Goal: Communication & Community: Answer question/provide support

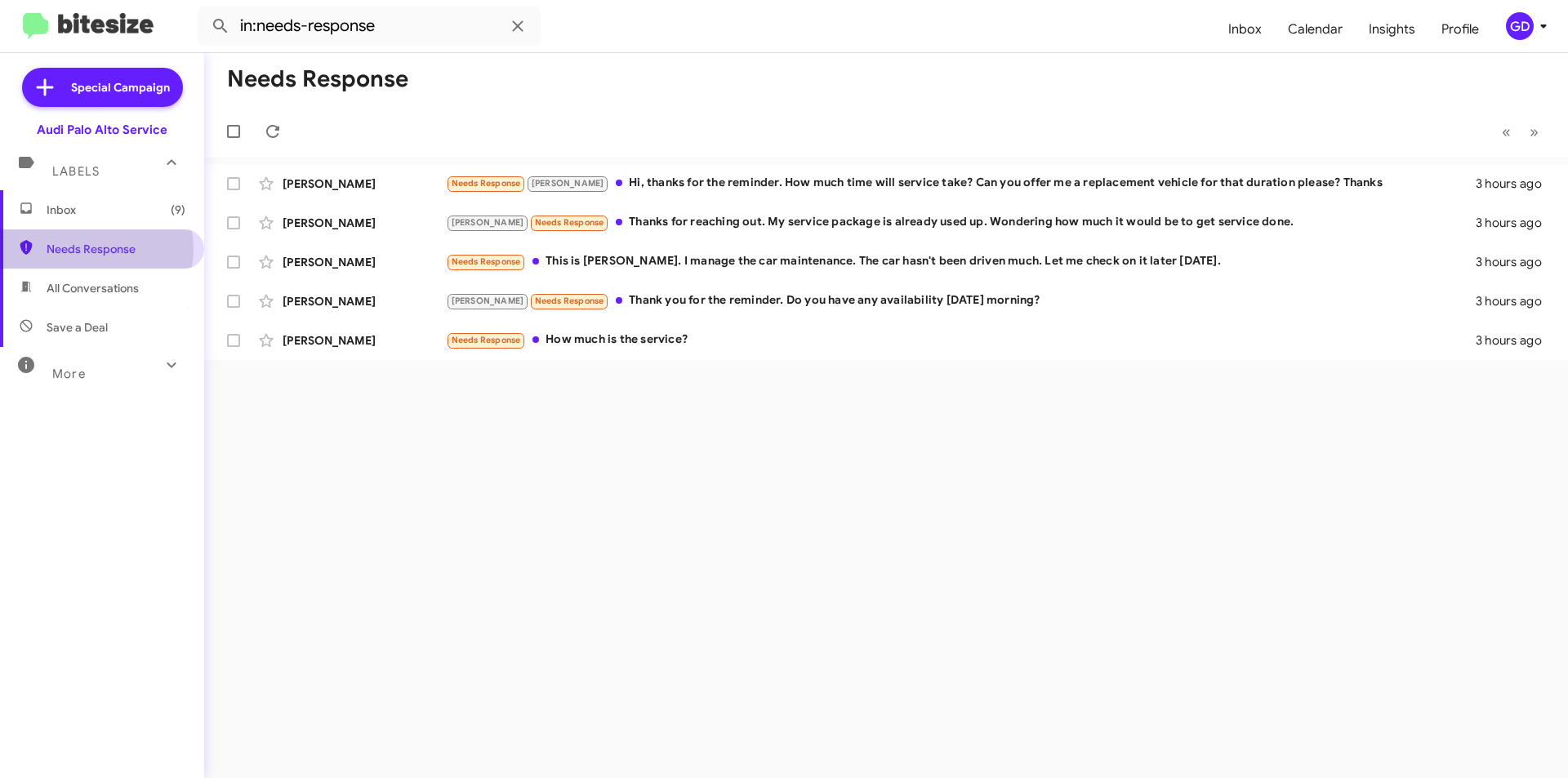
click at [88, 249] on span "Needs Response" at bounding box center [116, 249] width 139 height 16
click at [259, 127] on span at bounding box center [272, 131] width 33 height 19
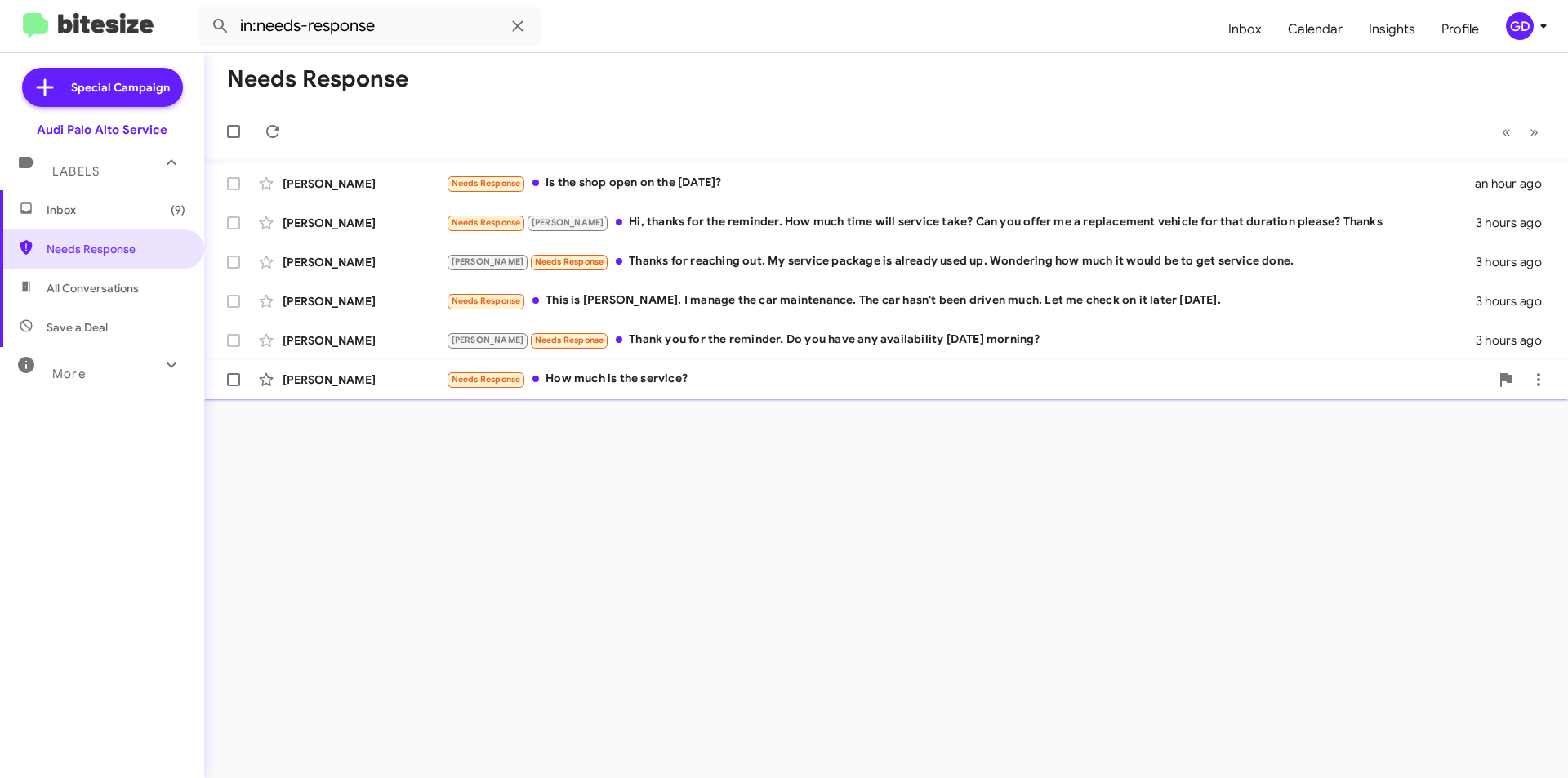
click at [326, 375] on div "[PERSON_NAME]" at bounding box center [364, 379] width 163 height 16
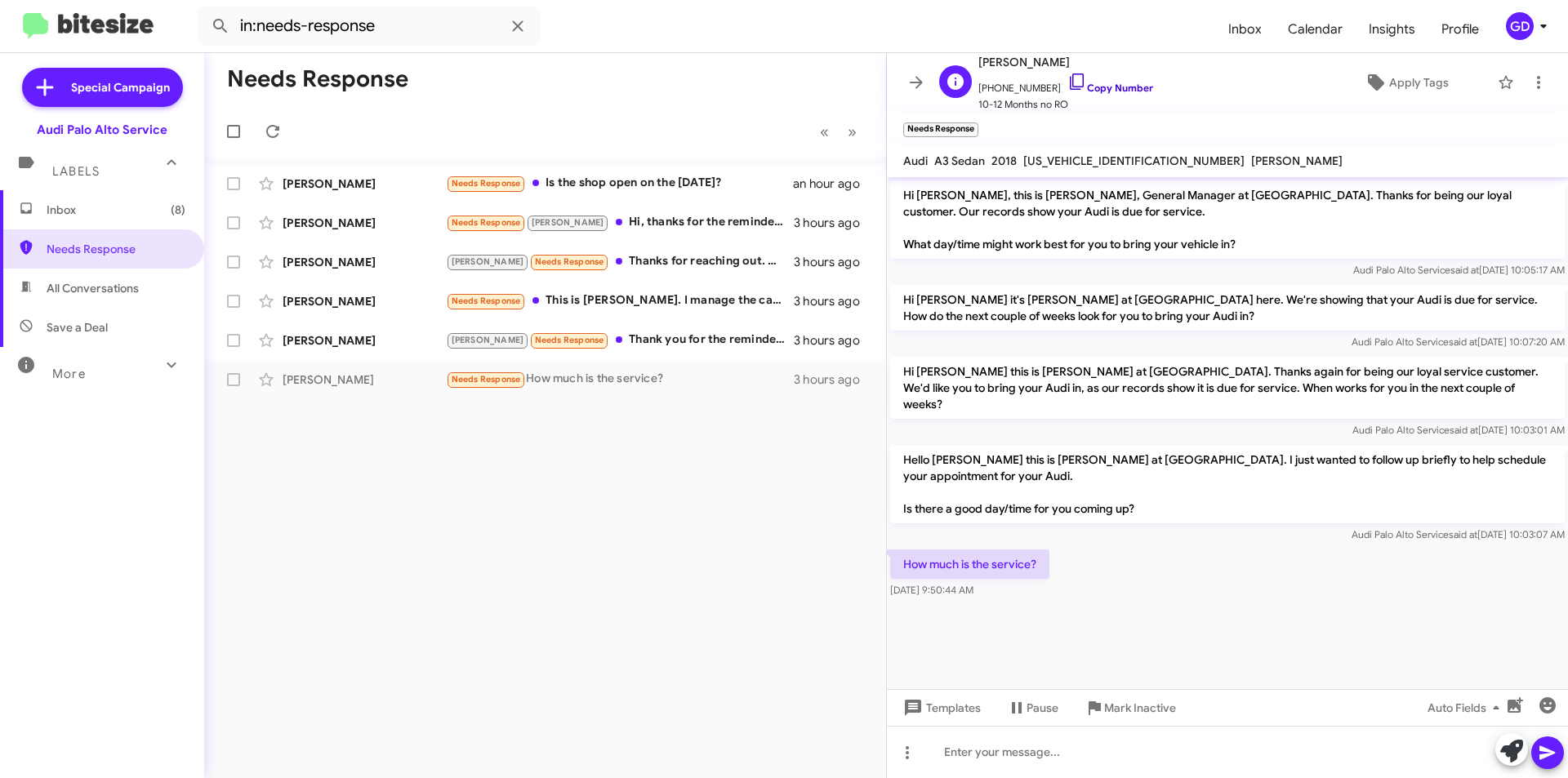
click at [1105, 81] on link "Copy Number" at bounding box center [1109, 87] width 85 height 12
click at [1108, 85] on link "Copy Number" at bounding box center [1109, 87] width 85 height 12
drag, startPoint x: 1020, startPoint y: 755, endPoint x: 1083, endPoint y: 738, distance: 65.3
click at [1025, 753] on div at bounding box center [1227, 752] width 681 height 52
click at [1549, 747] on icon at bounding box center [1547, 752] width 19 height 19
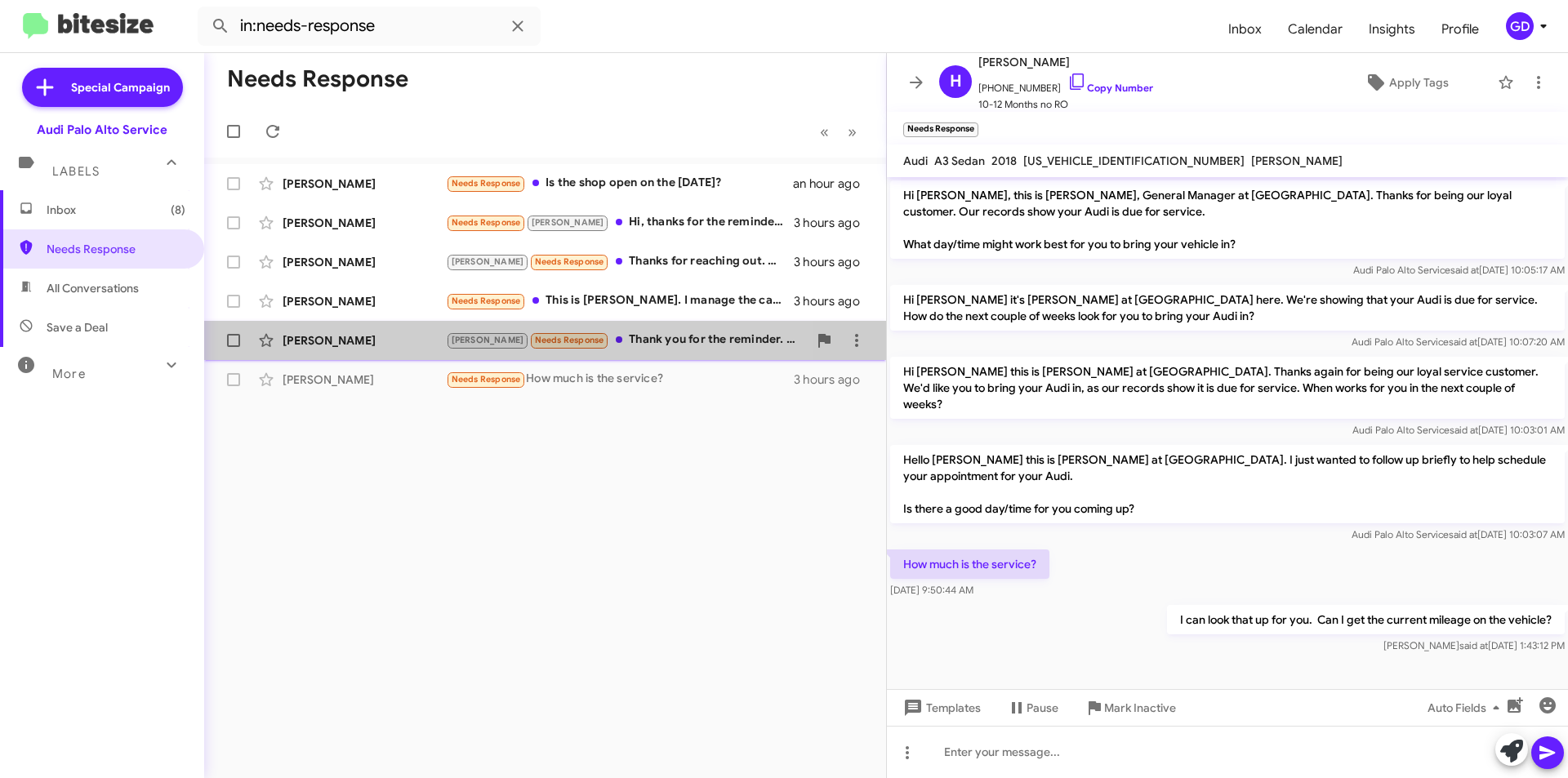
click at [331, 344] on div "[PERSON_NAME]" at bounding box center [364, 340] width 163 height 16
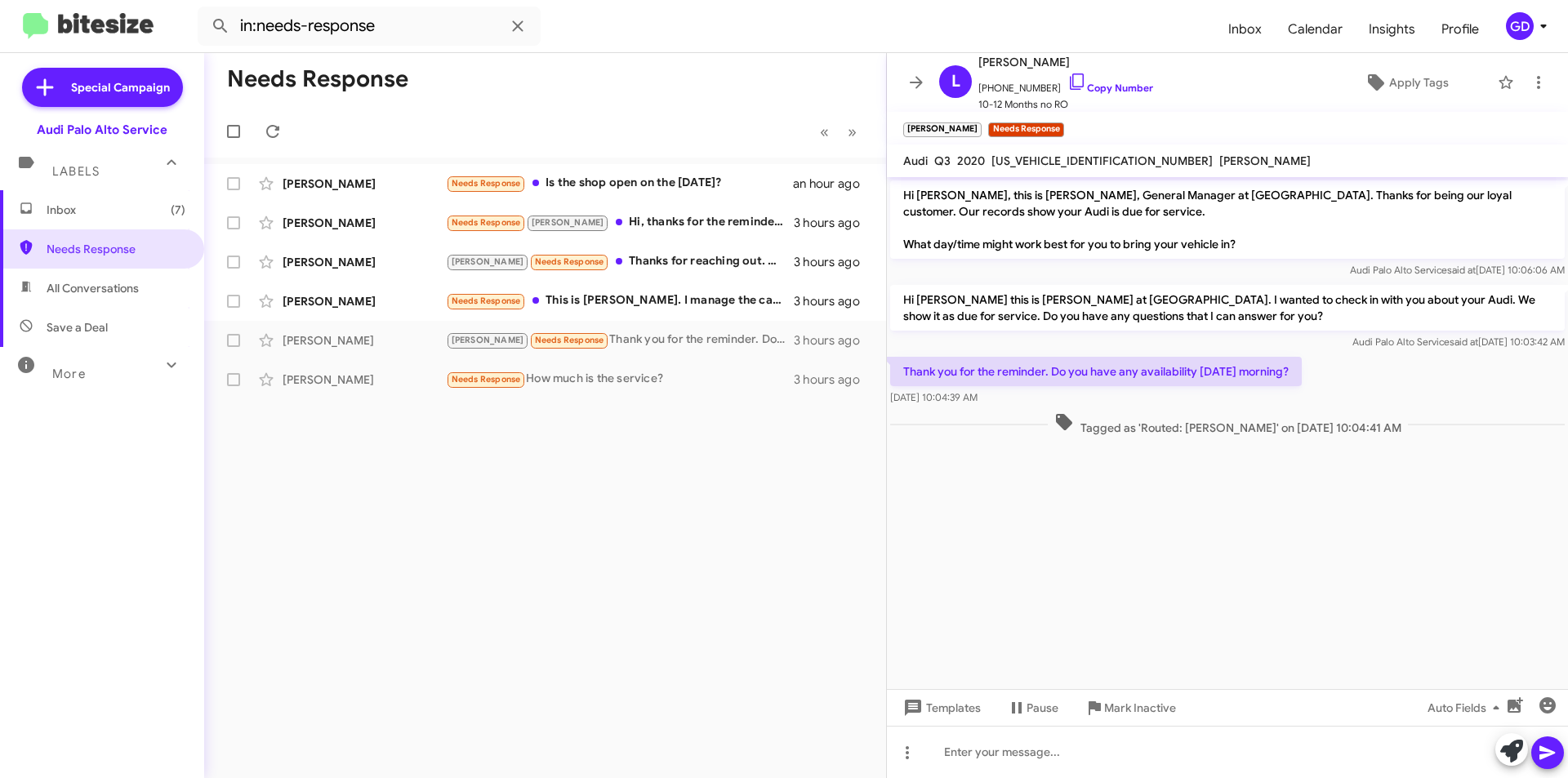
click at [1335, 379] on div "Thank you for the reminder. Do you have any availability [DATE] morning? [DATE]…" at bounding box center [1227, 381] width 681 height 56
click at [1109, 83] on link "Copy Number" at bounding box center [1109, 87] width 85 height 12
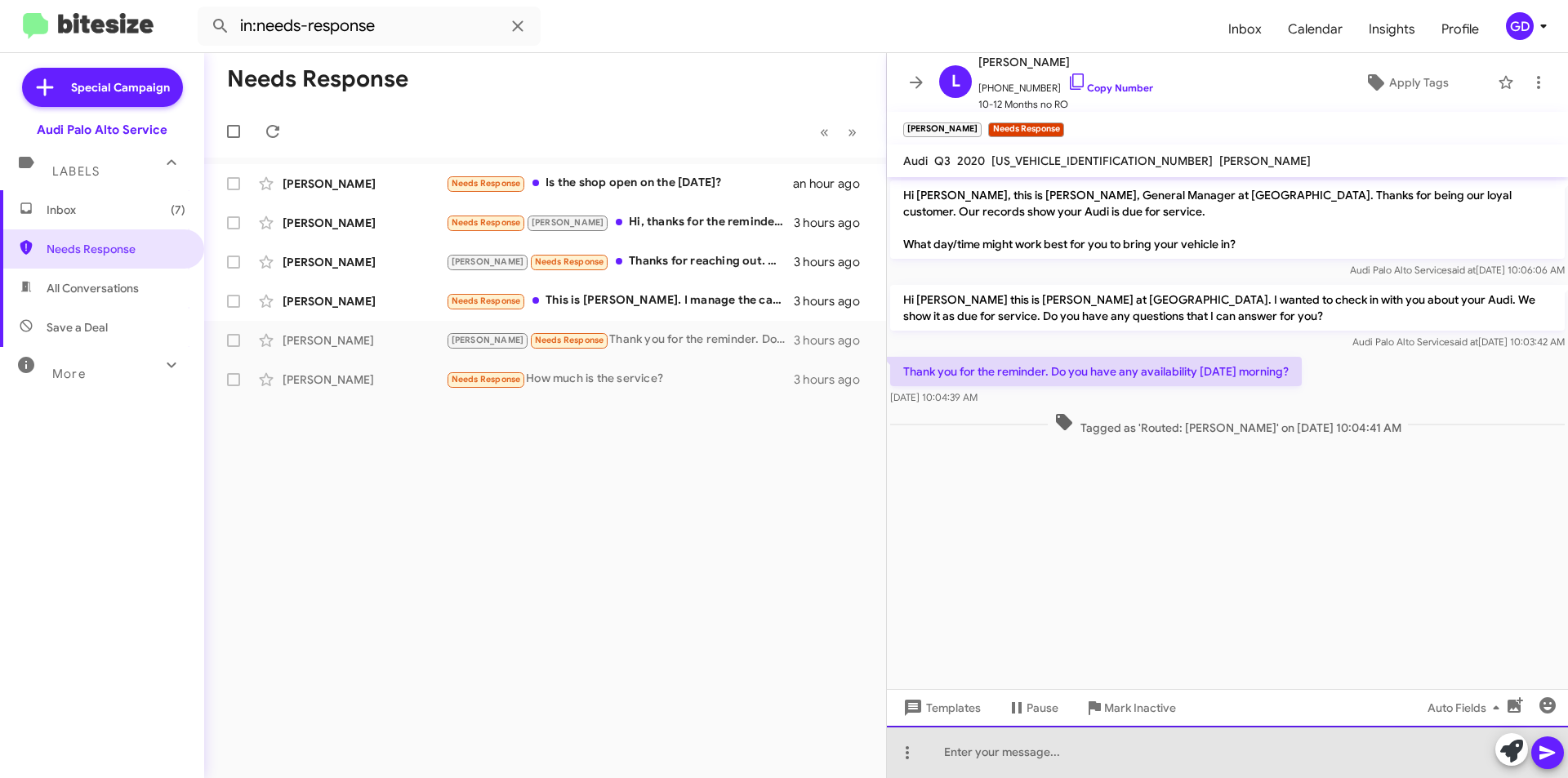
click at [963, 746] on div at bounding box center [1227, 752] width 681 height 52
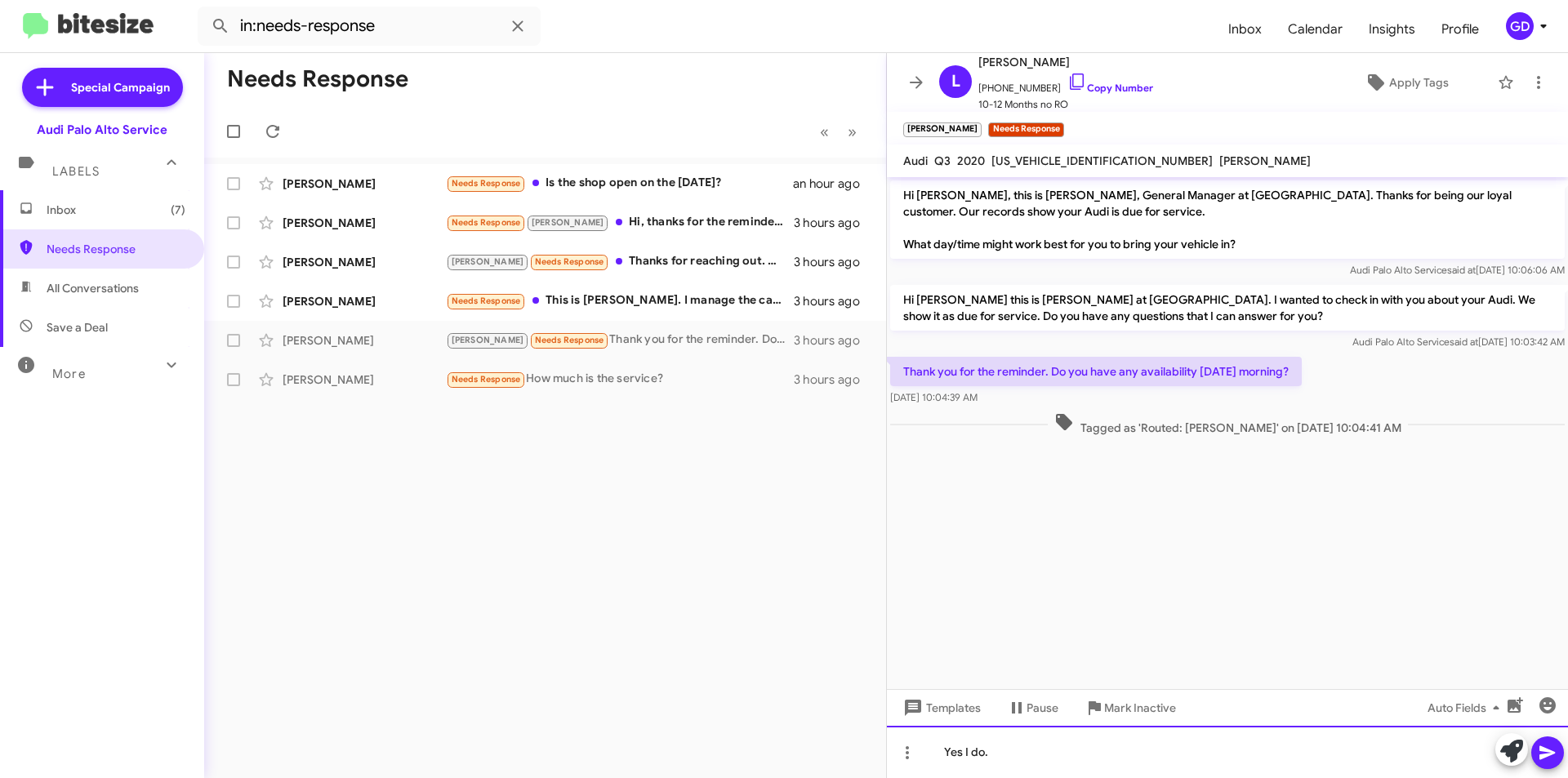
click at [1014, 753] on div "Yes I do." at bounding box center [1227, 752] width 681 height 52
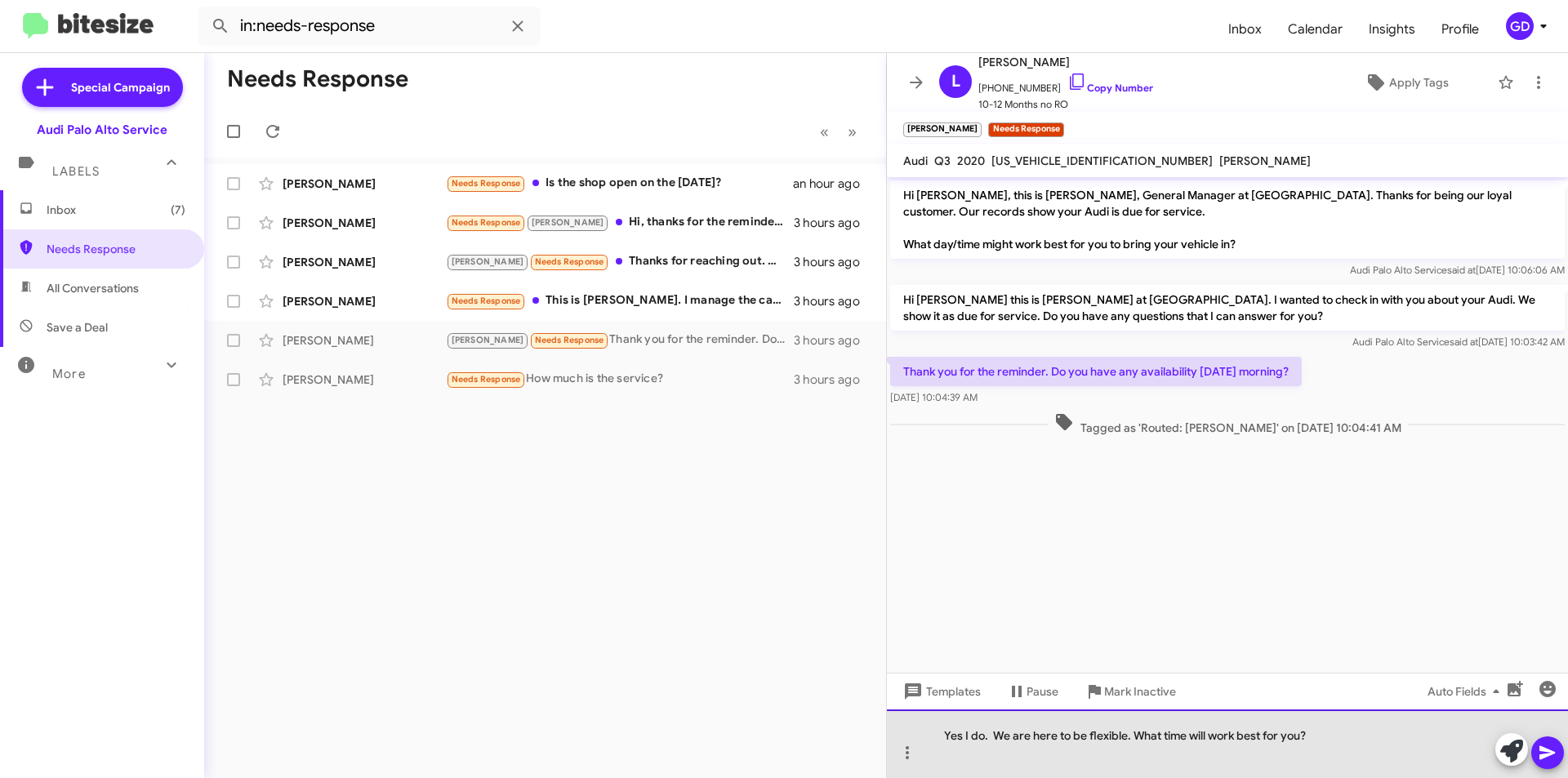
click at [1307, 732] on div "Yes I do. We are here to be flexible. What time will work best for you?" at bounding box center [1227, 743] width 681 height 68
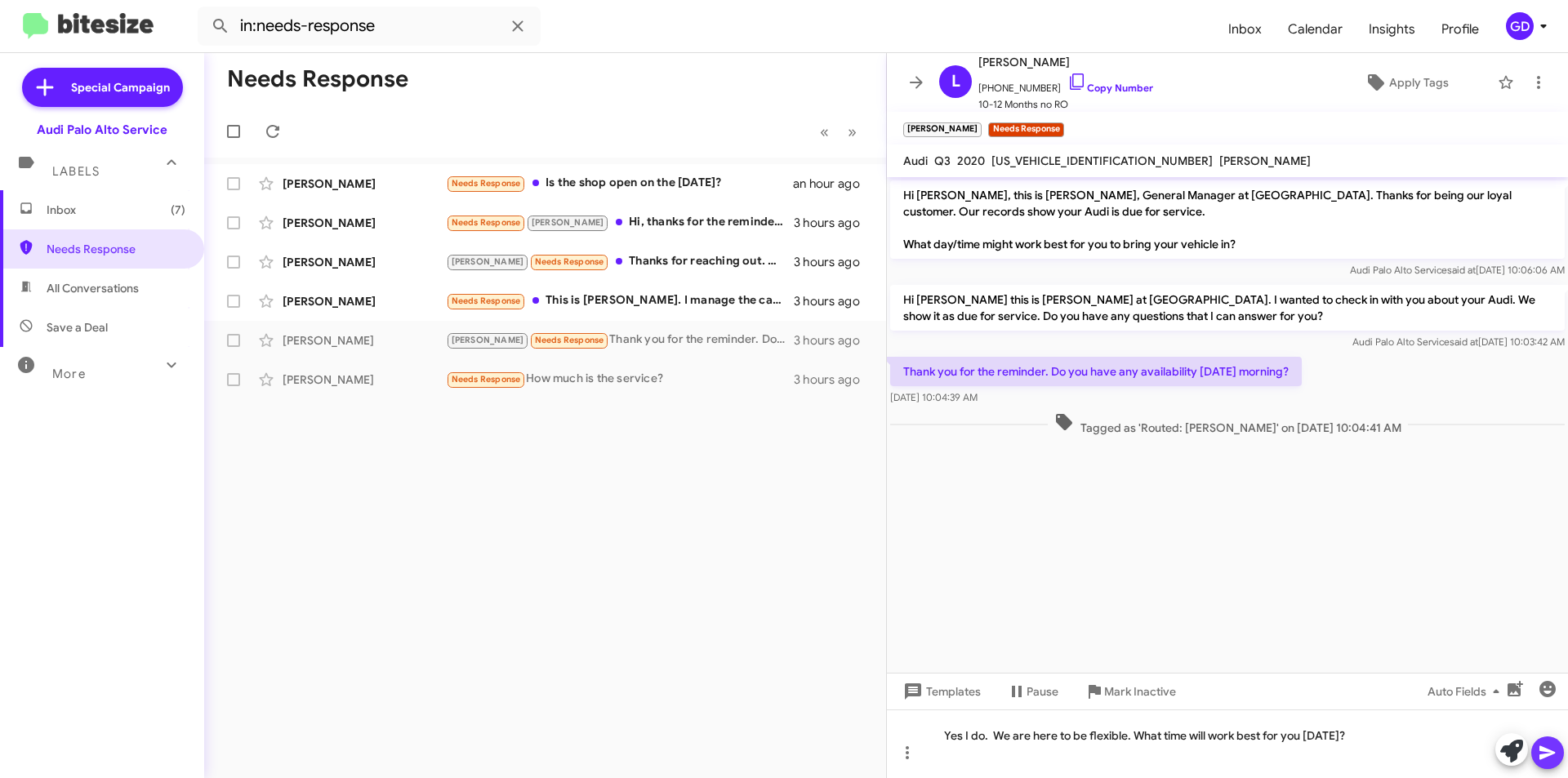
click at [1543, 756] on icon at bounding box center [1547, 753] width 15 height 14
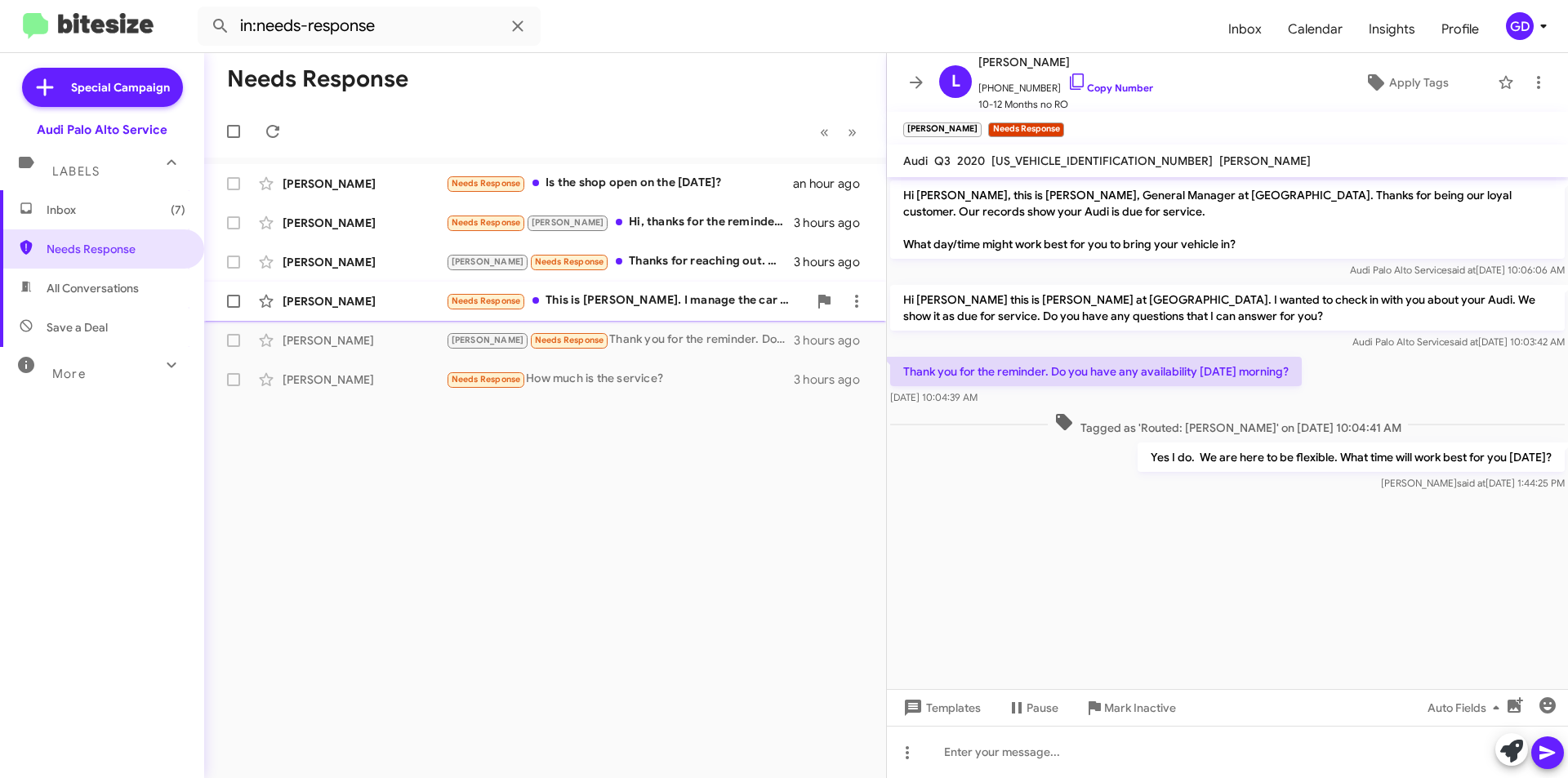
click at [317, 304] on div "[PERSON_NAME]" at bounding box center [364, 300] width 163 height 16
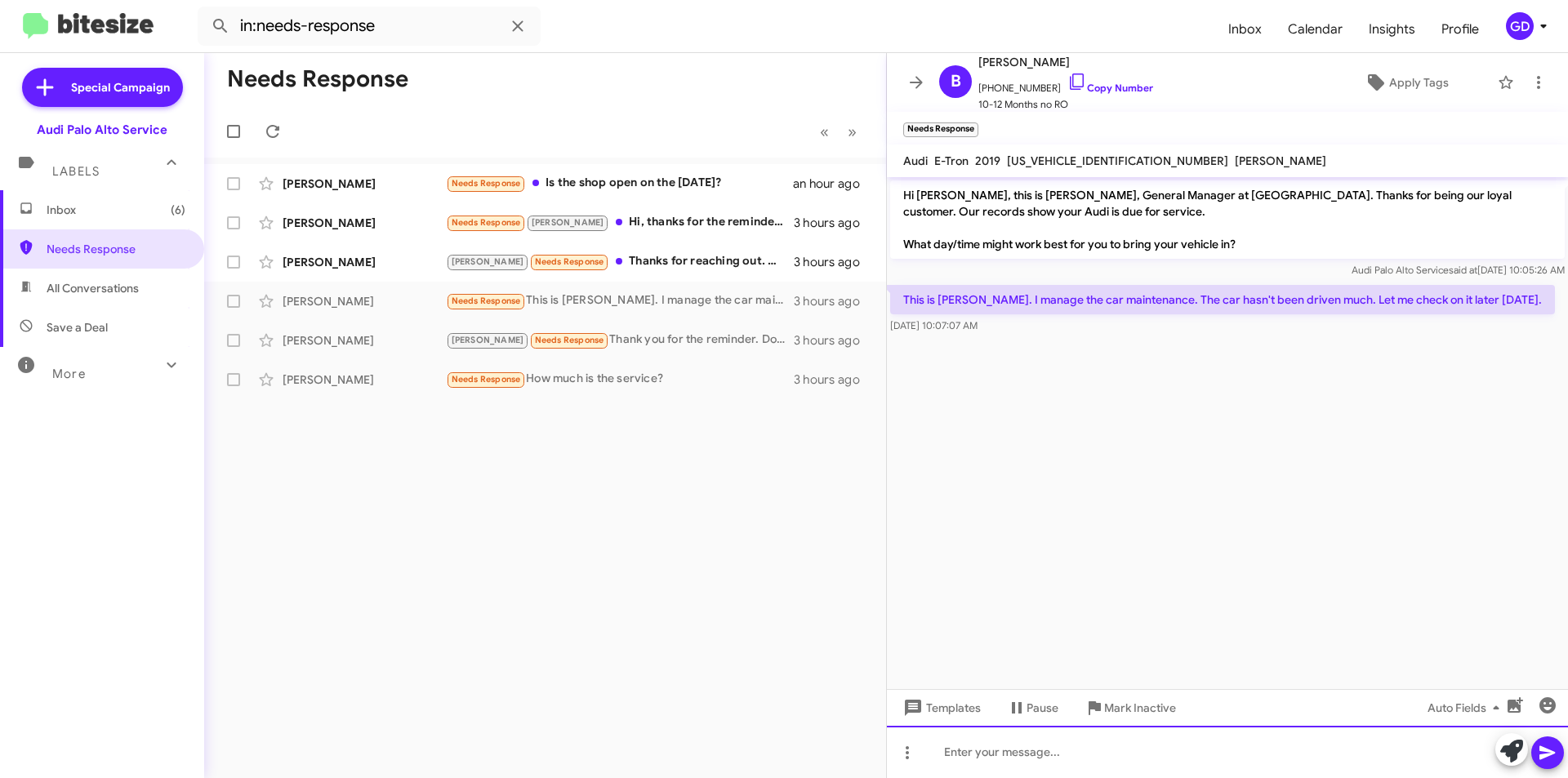
click at [952, 754] on div at bounding box center [1227, 752] width 681 height 52
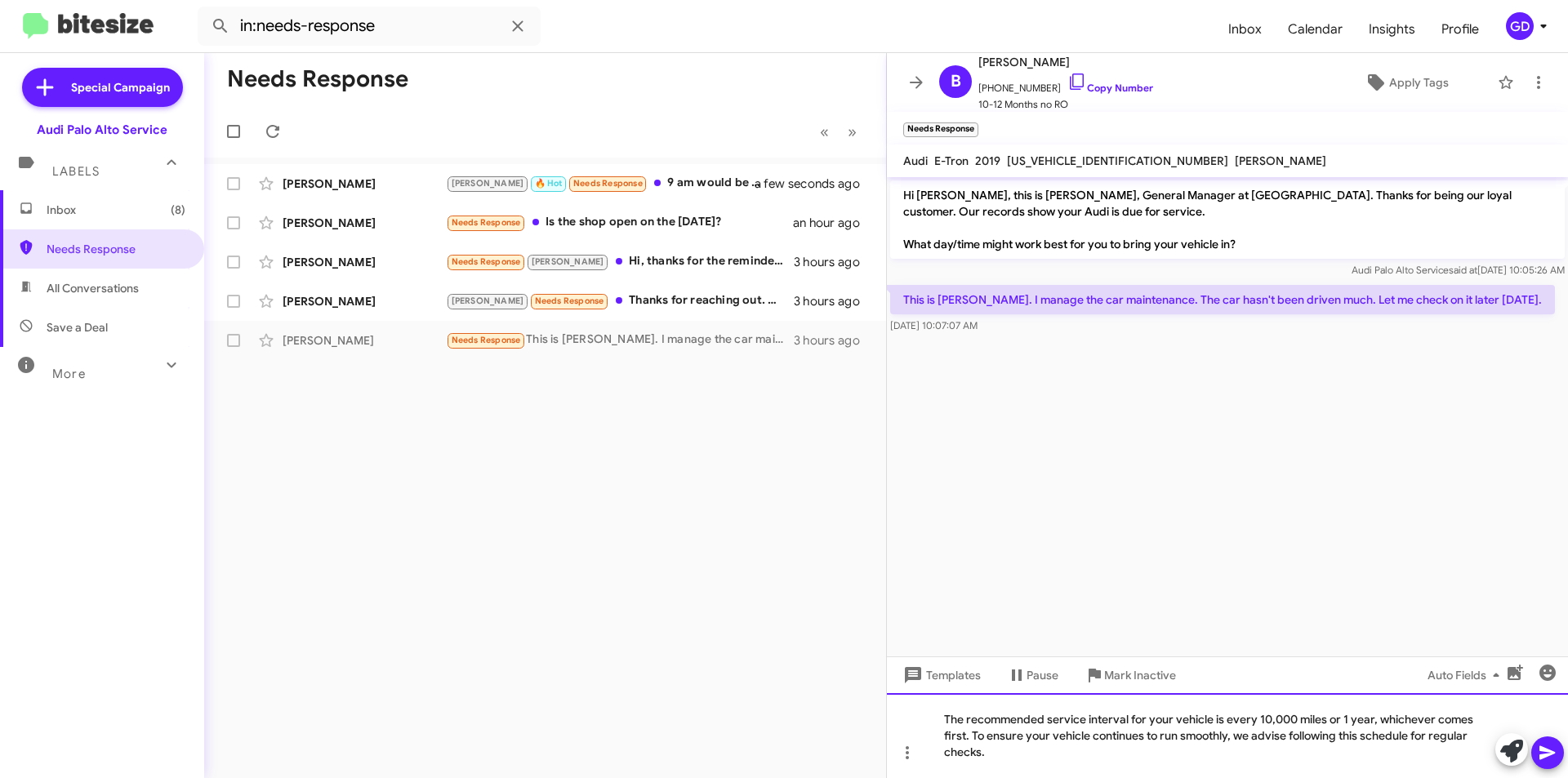
click at [948, 714] on div "The recommended service interval for your vehicle is every 10,000 miles or 1 ye…" at bounding box center [1227, 735] width 681 height 85
click at [1054, 753] on div "FYI - the recommended service interval for your vehicle is every 10,000 miles o…" at bounding box center [1227, 735] width 681 height 85
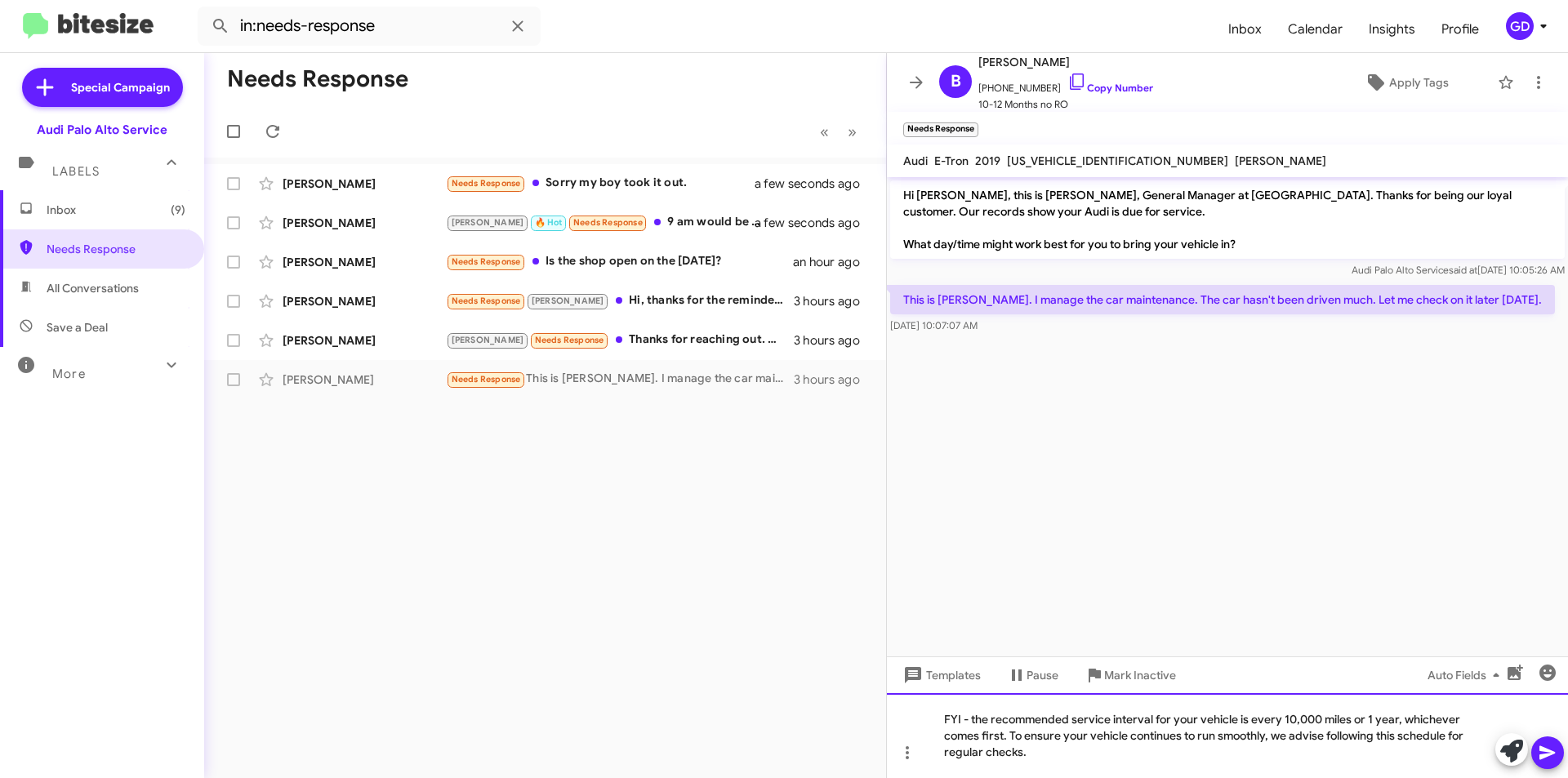
click at [1031, 757] on div "FYI - the recommended service interval for your vehicle is every 10,000 miles o…" at bounding box center [1227, 735] width 681 height 85
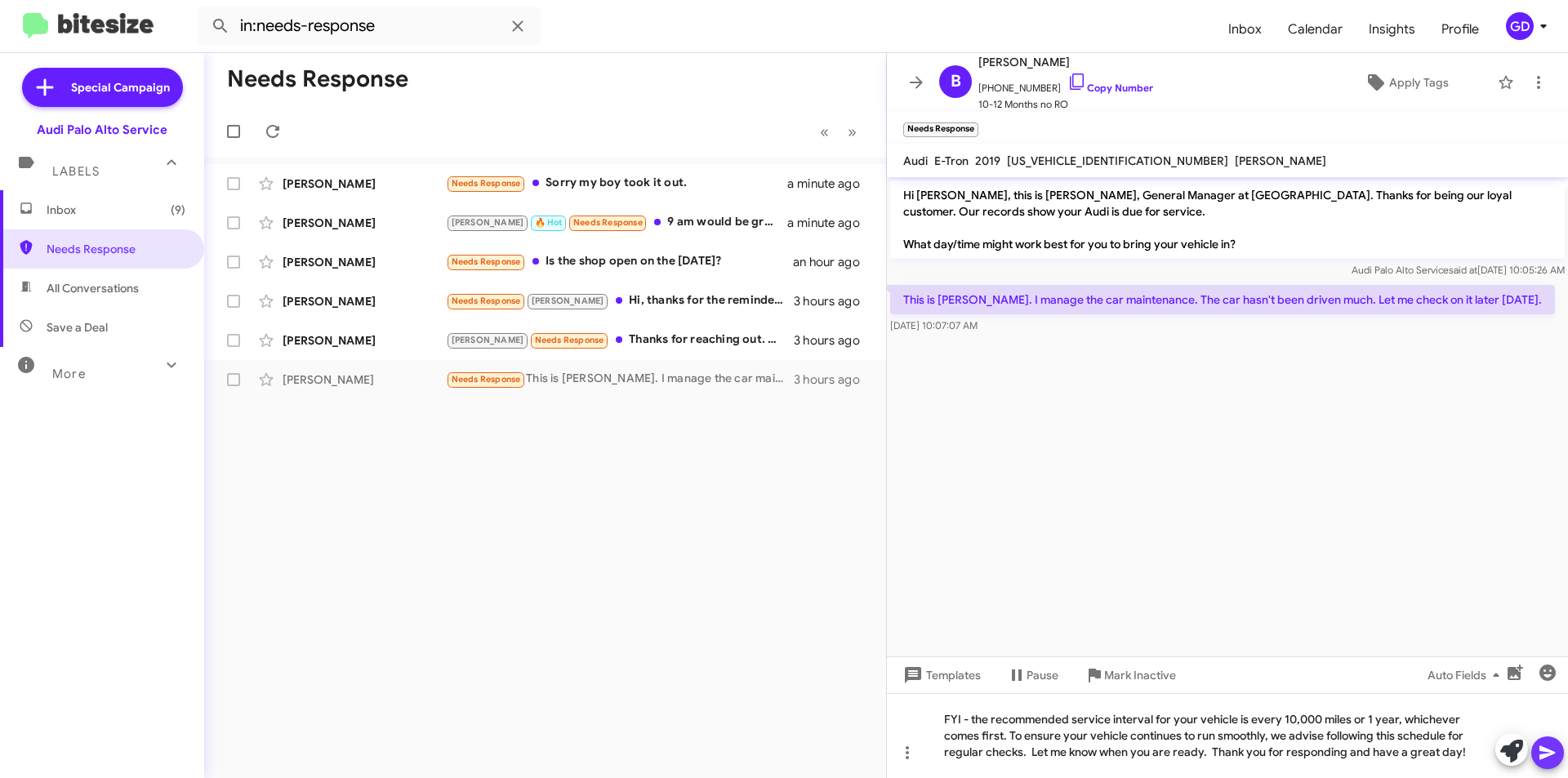
click at [1543, 756] on icon at bounding box center [1547, 753] width 15 height 14
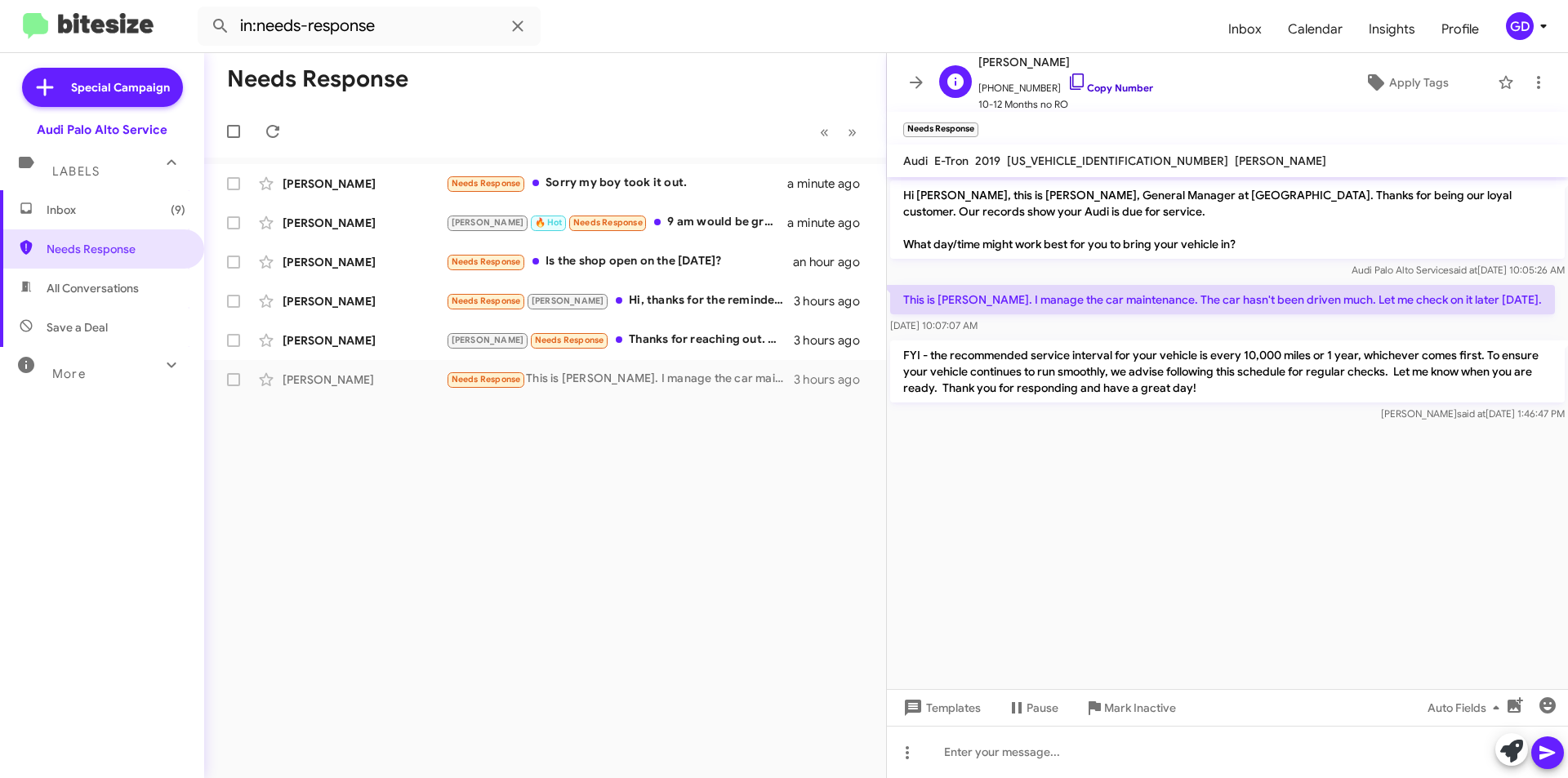
click at [1096, 86] on link "Copy Number" at bounding box center [1109, 87] width 85 height 12
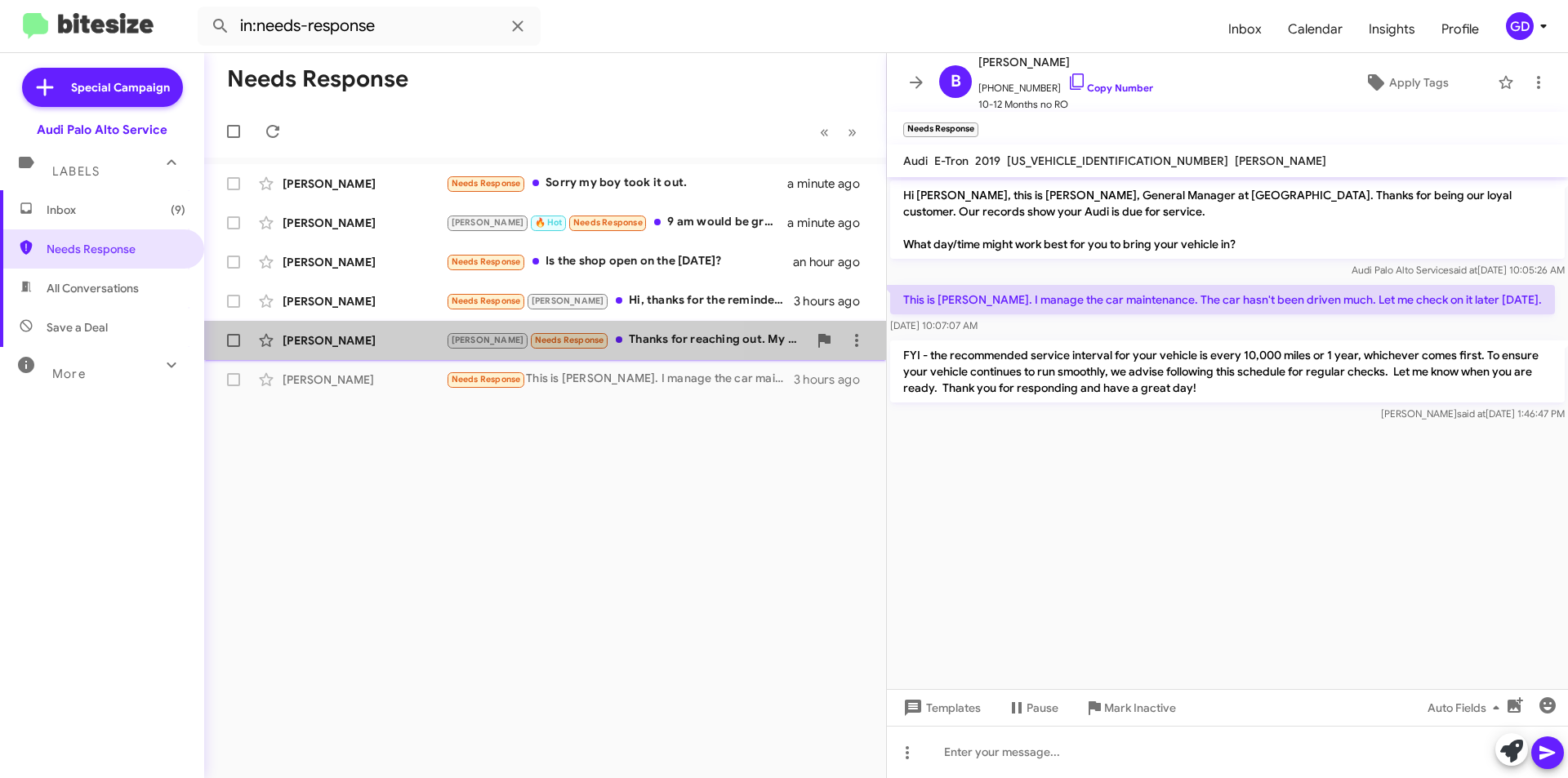
click at [298, 332] on div "[PERSON_NAME] Needs Response Thanks for reaching out. My service package is alr…" at bounding box center [545, 340] width 656 height 33
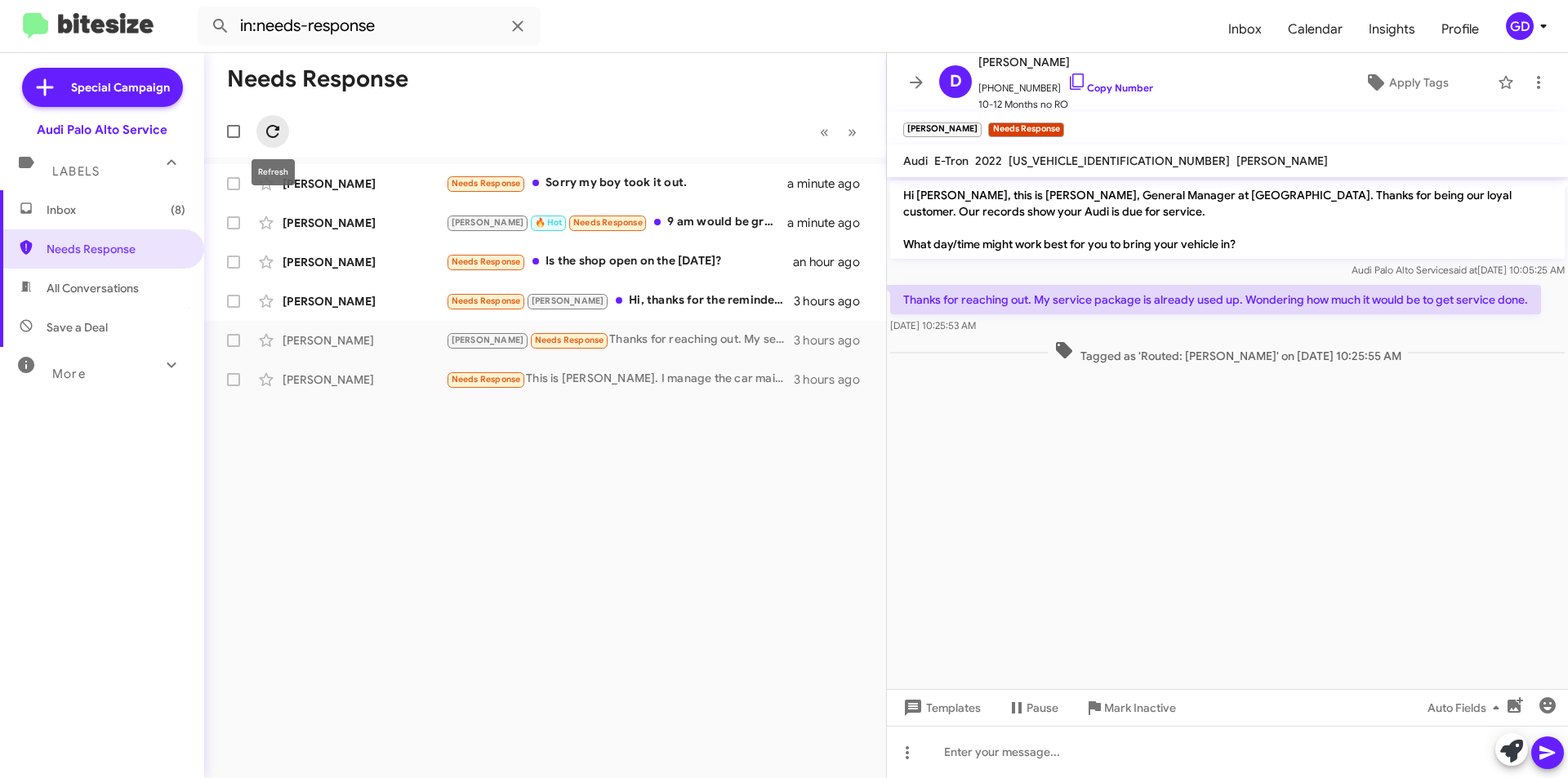
click at [272, 133] on icon at bounding box center [272, 131] width 19 height 19
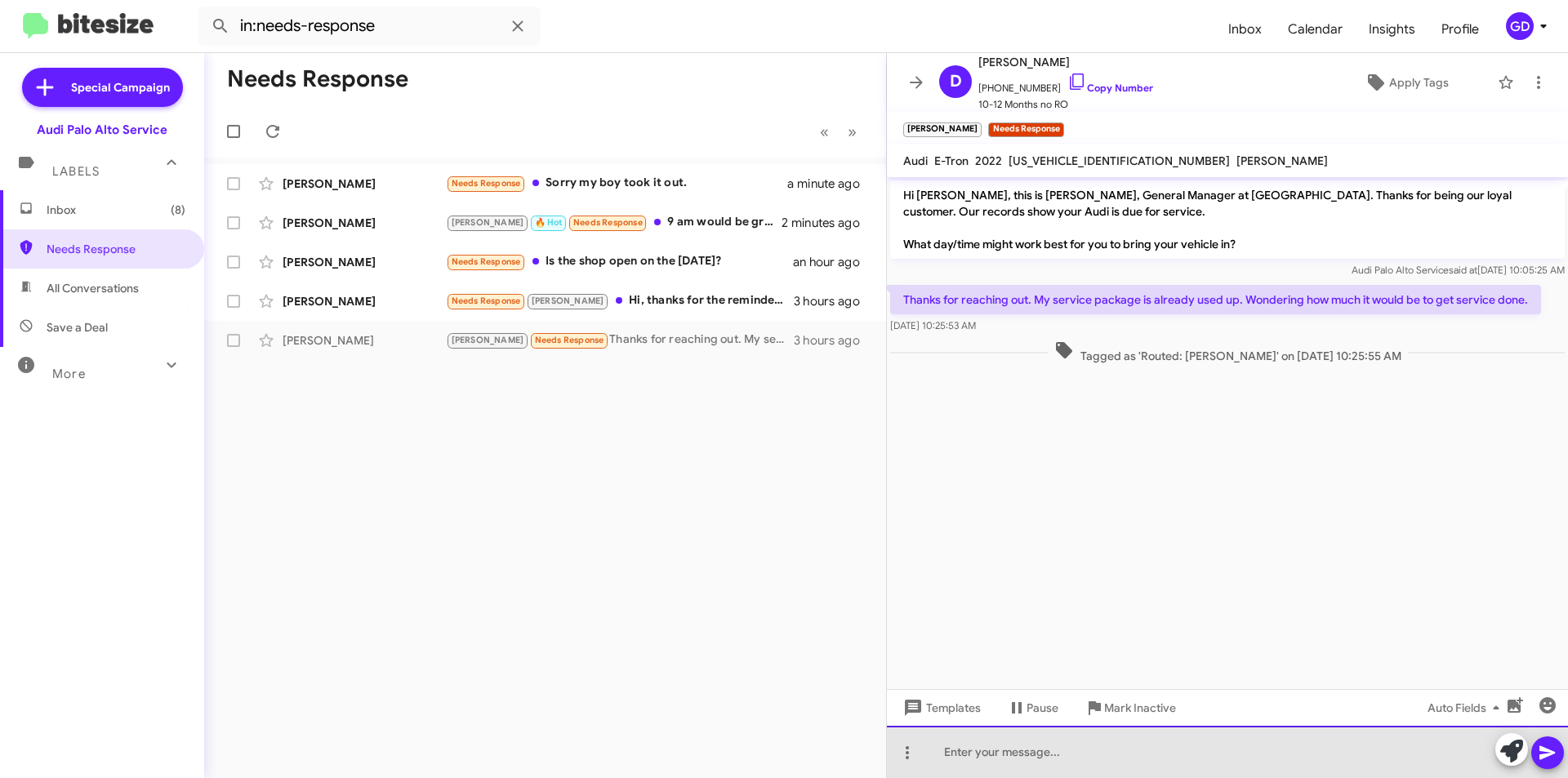
click at [944, 746] on div at bounding box center [1227, 752] width 681 height 52
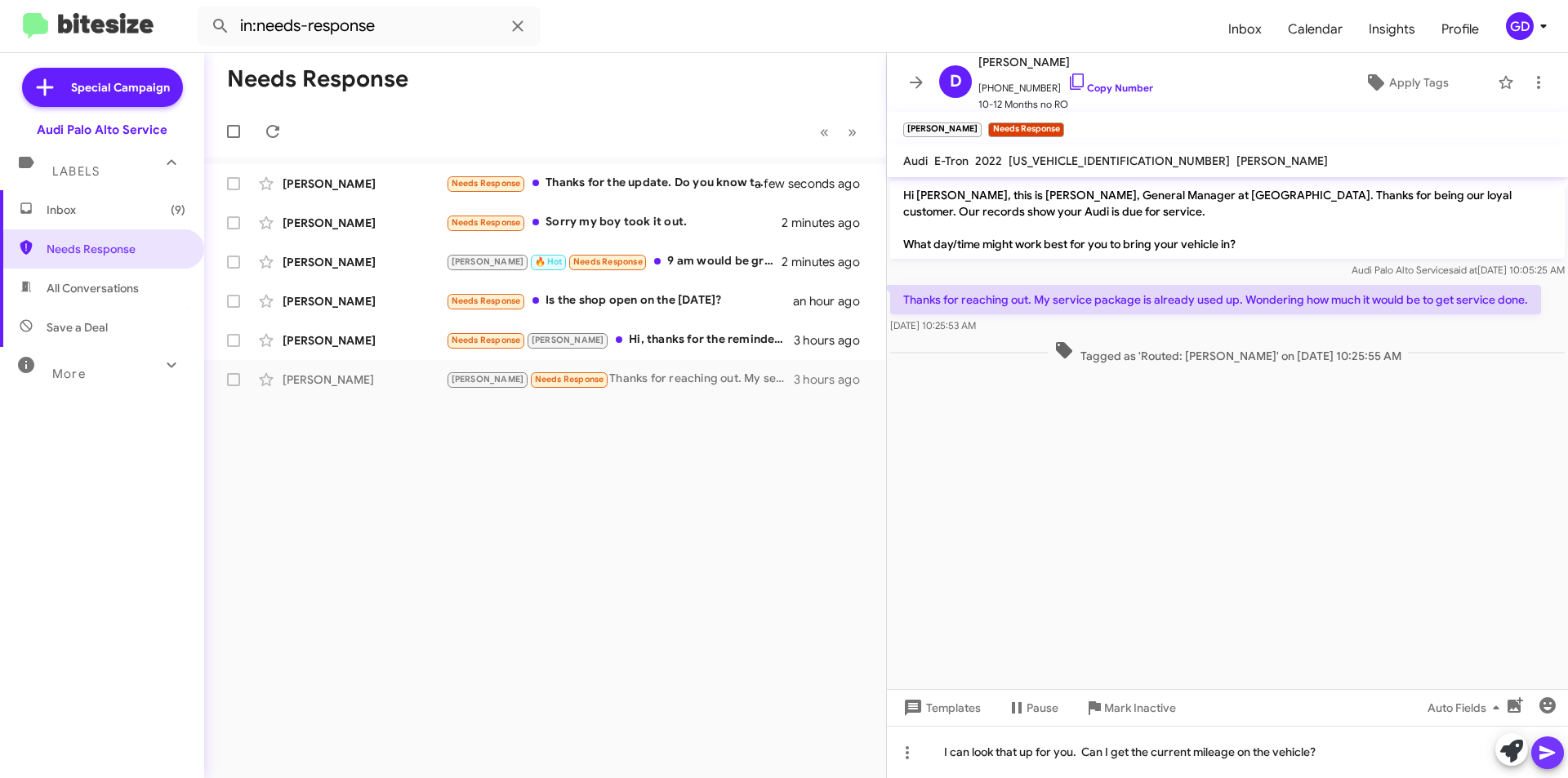
click at [1550, 754] on icon at bounding box center [1547, 753] width 15 height 14
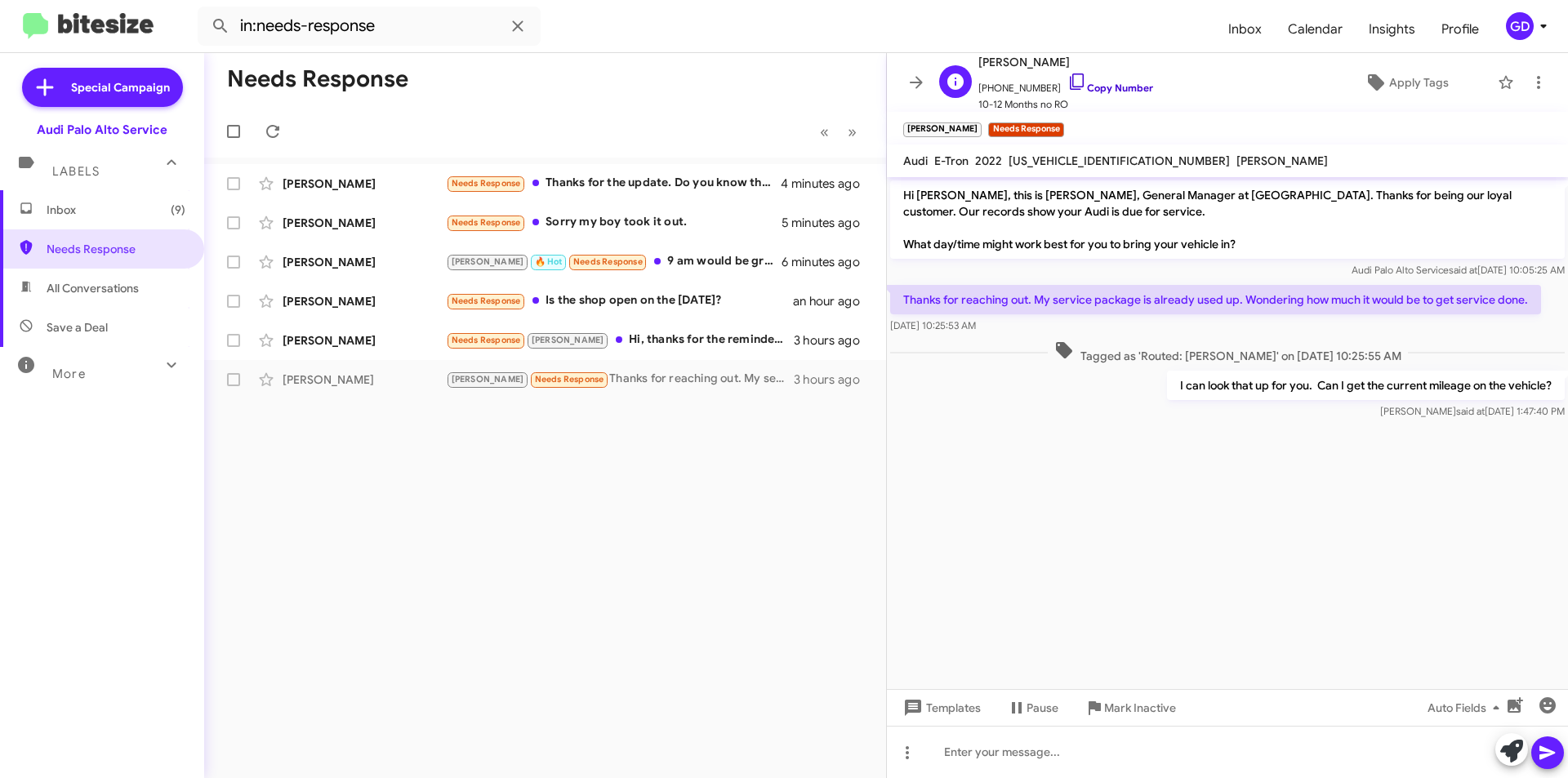
click at [1096, 87] on link "Copy Number" at bounding box center [1109, 87] width 85 height 12
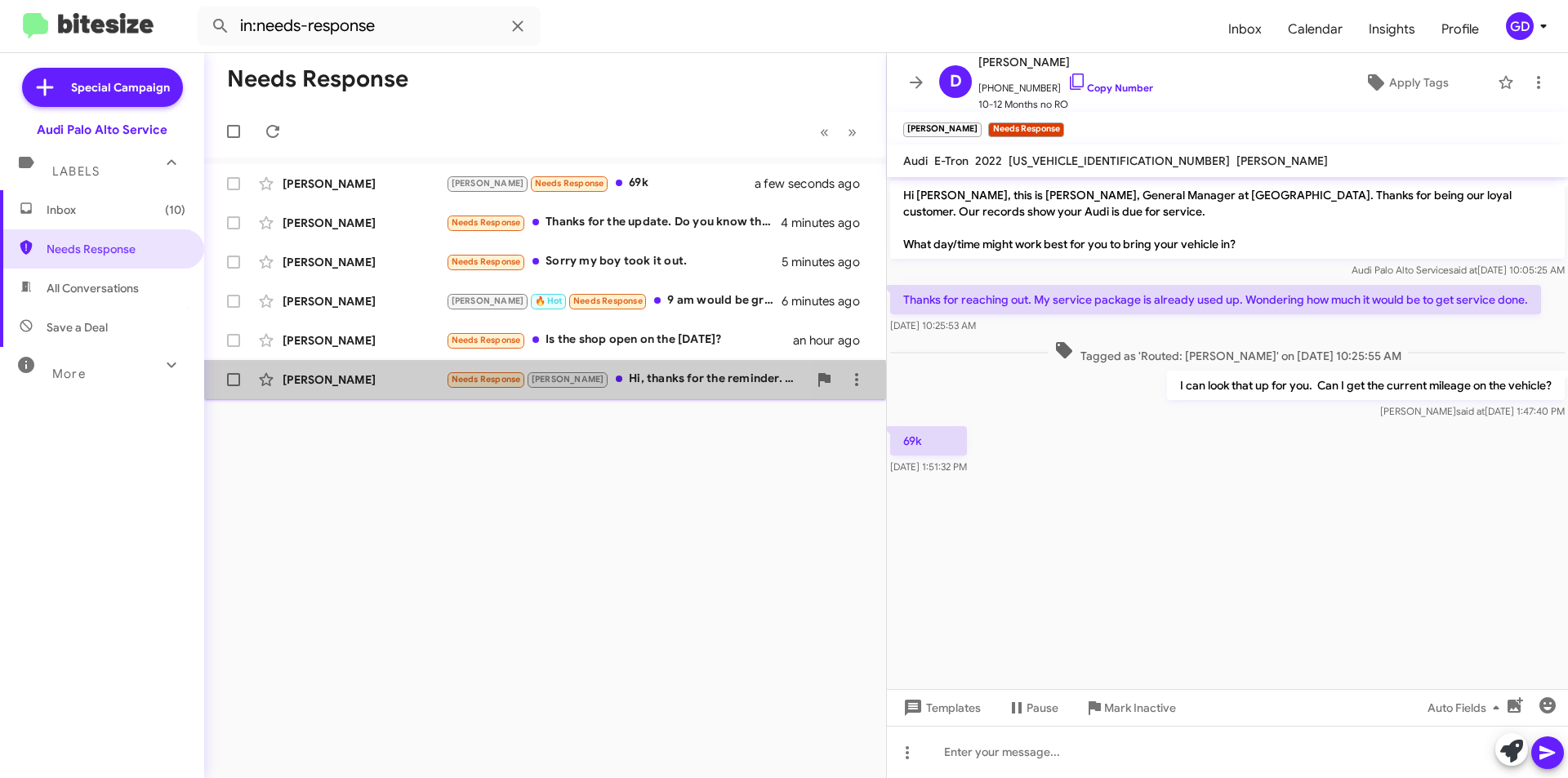
click at [332, 394] on div "[PERSON_NAME] Needs Response [PERSON_NAME], thanks for the reminder. How much t…" at bounding box center [545, 379] width 656 height 33
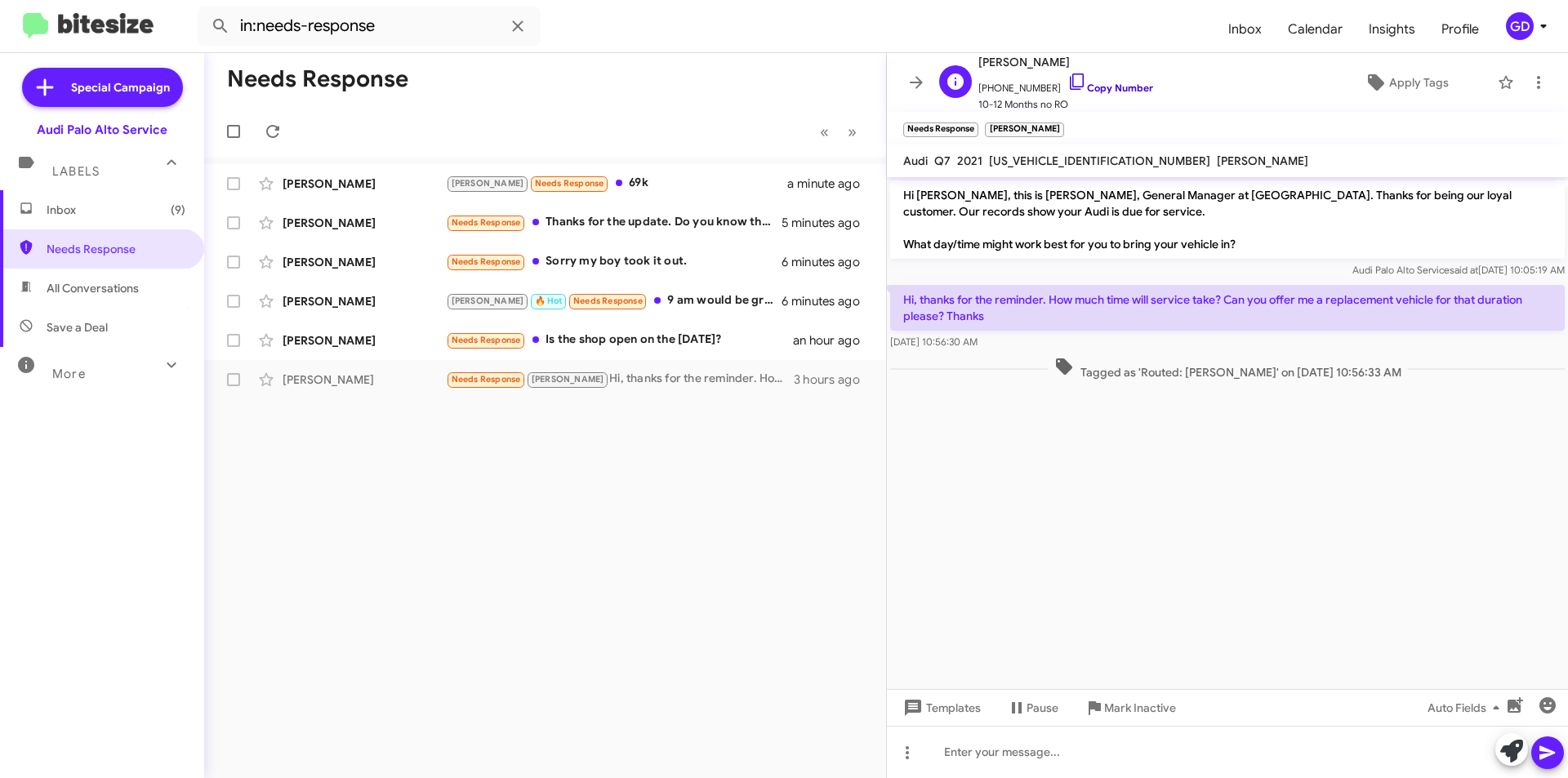
click at [1101, 86] on link "Copy Number" at bounding box center [1109, 87] width 85 height 12
click at [344, 531] on div "Needs Response « Previous » Next [PERSON_NAME] Needs Response 69k 9 minutes ago…" at bounding box center [545, 415] width 682 height 725
click at [1149, 319] on p "Hi, thanks for the reminder. How much time will service take? Can you offer me …" at bounding box center [1227, 308] width 674 height 46
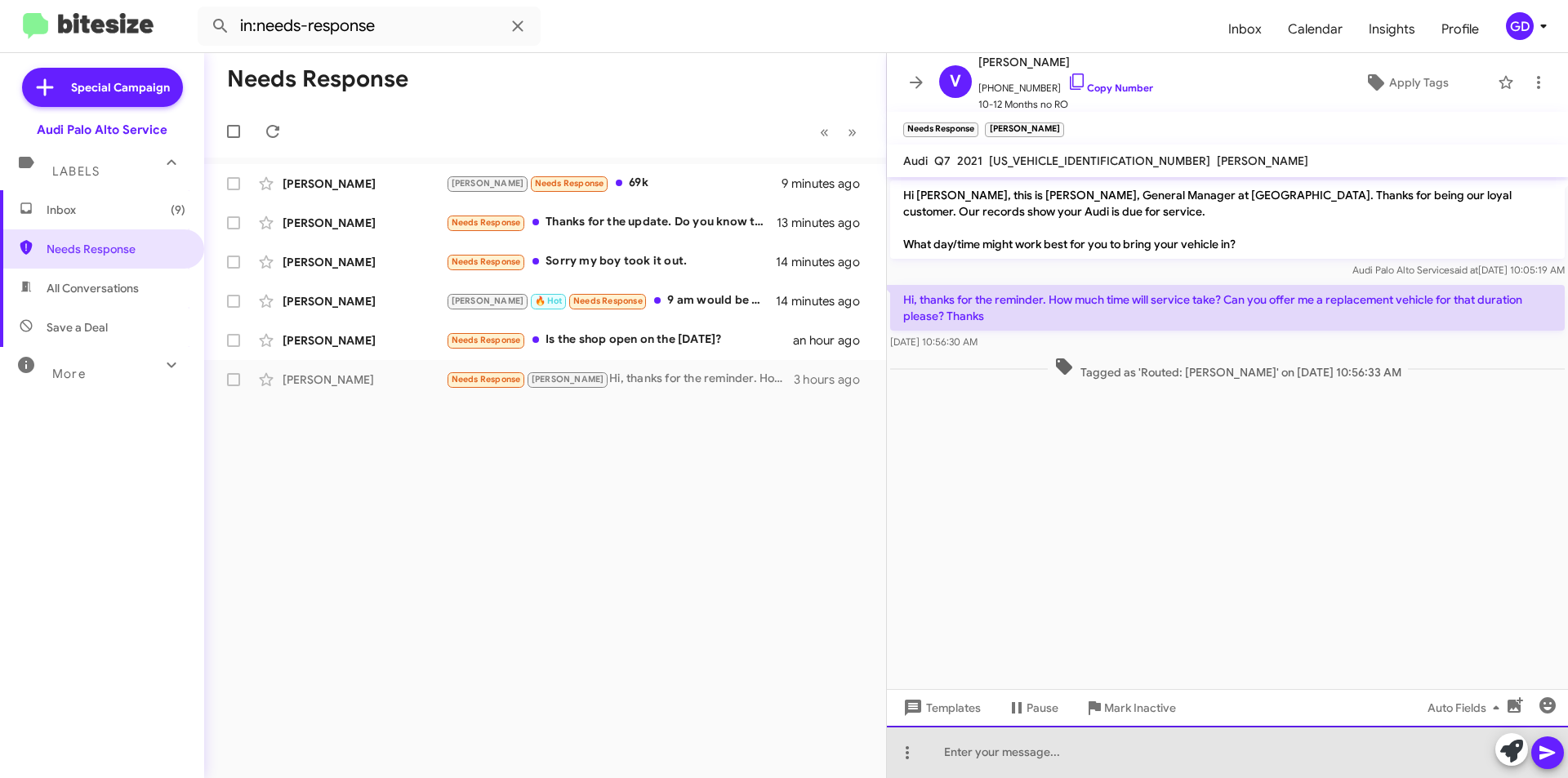
click at [956, 753] on div at bounding box center [1227, 752] width 681 height 52
click at [1406, 752] on div "It normally takes a half a day to a full day. Our courtesy vehicle is a first c…" at bounding box center [1227, 752] width 681 height 52
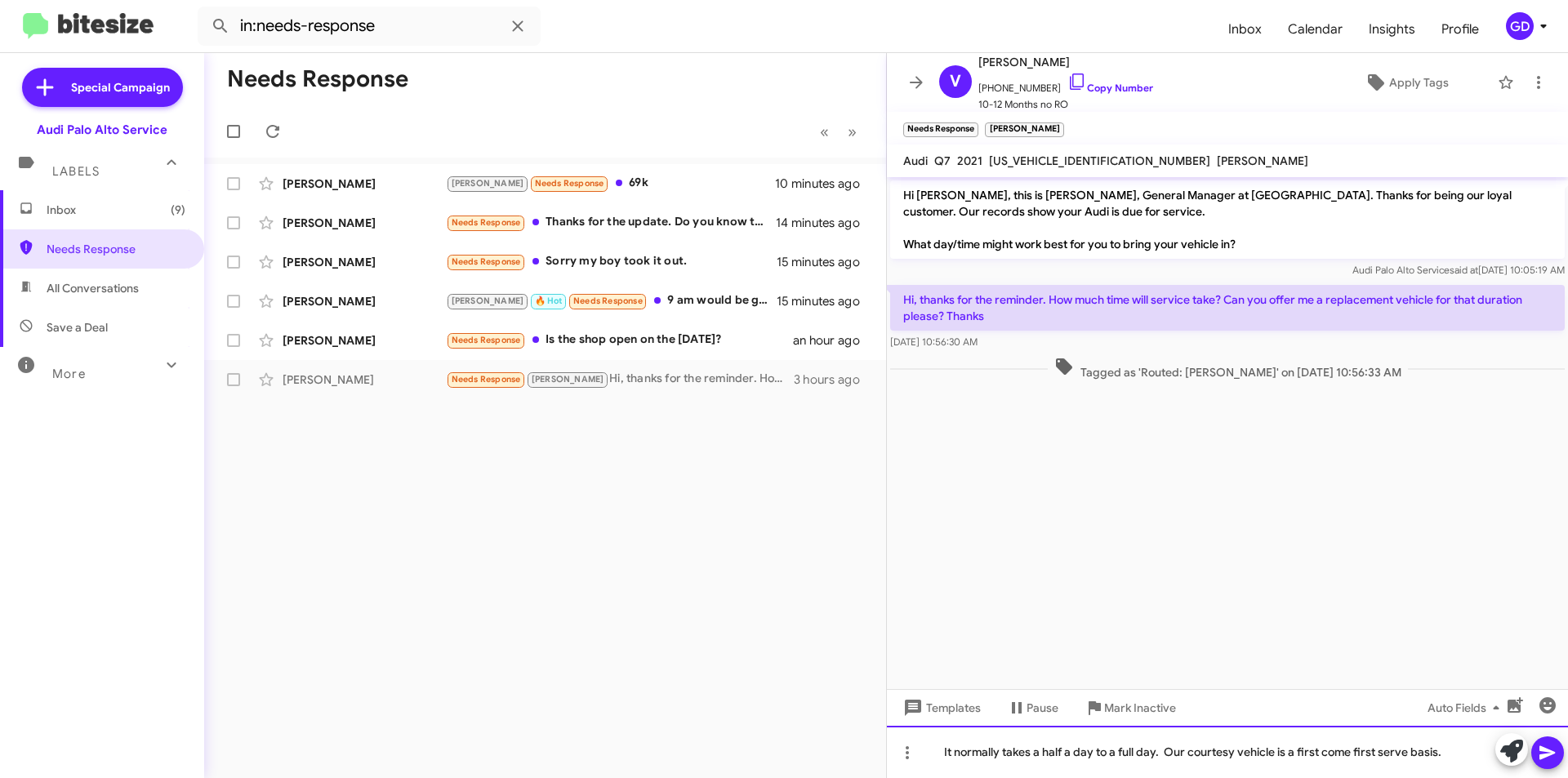
drag, startPoint x: 1450, startPoint y: 754, endPoint x: 1460, endPoint y: 754, distance: 10.0
click at [1452, 754] on div "It normally takes a half a day to a full day. Our courtesy vehicle is a first c…" at bounding box center [1227, 752] width 681 height 52
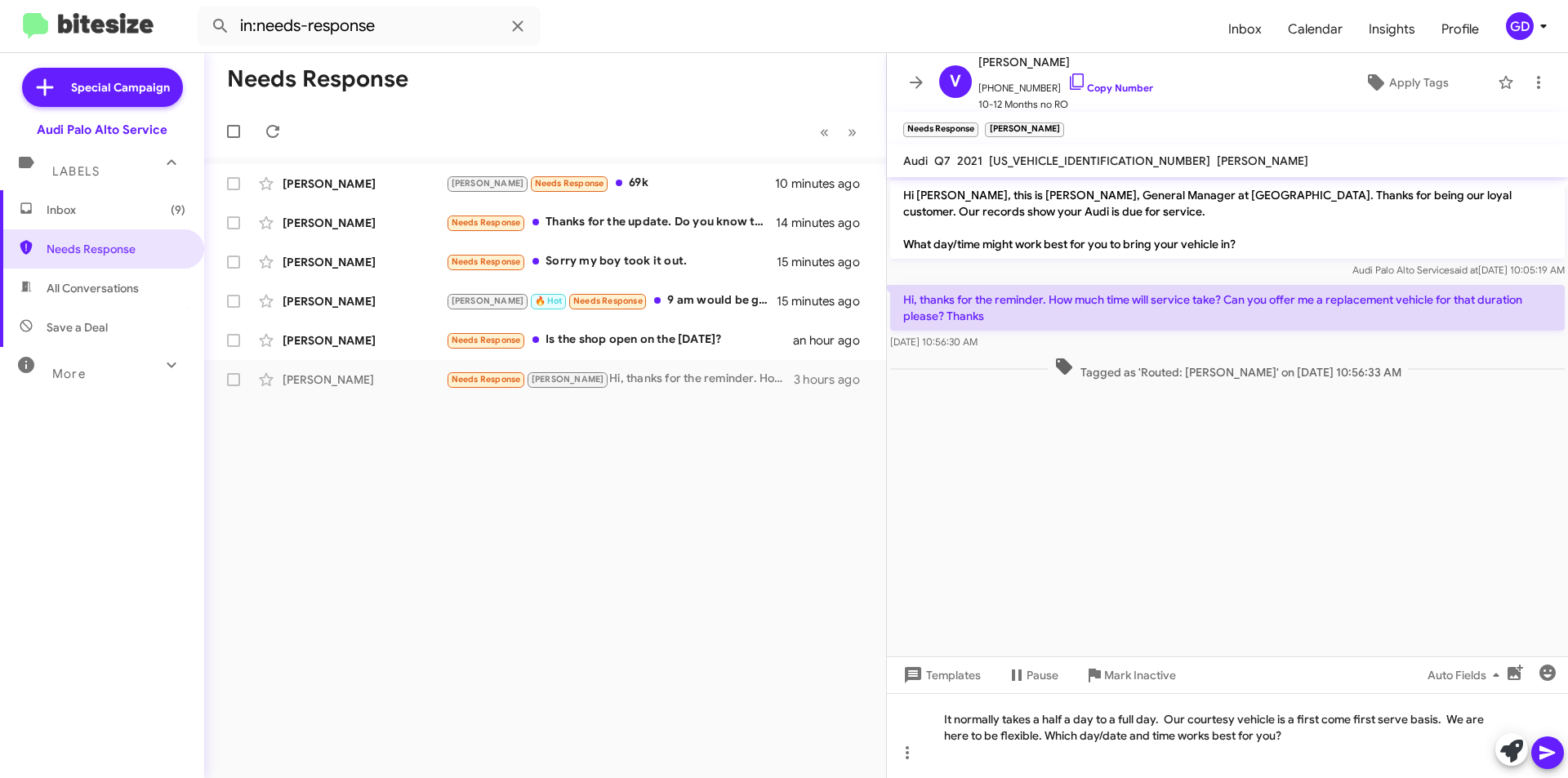
click at [1550, 755] on icon at bounding box center [1547, 753] width 15 height 14
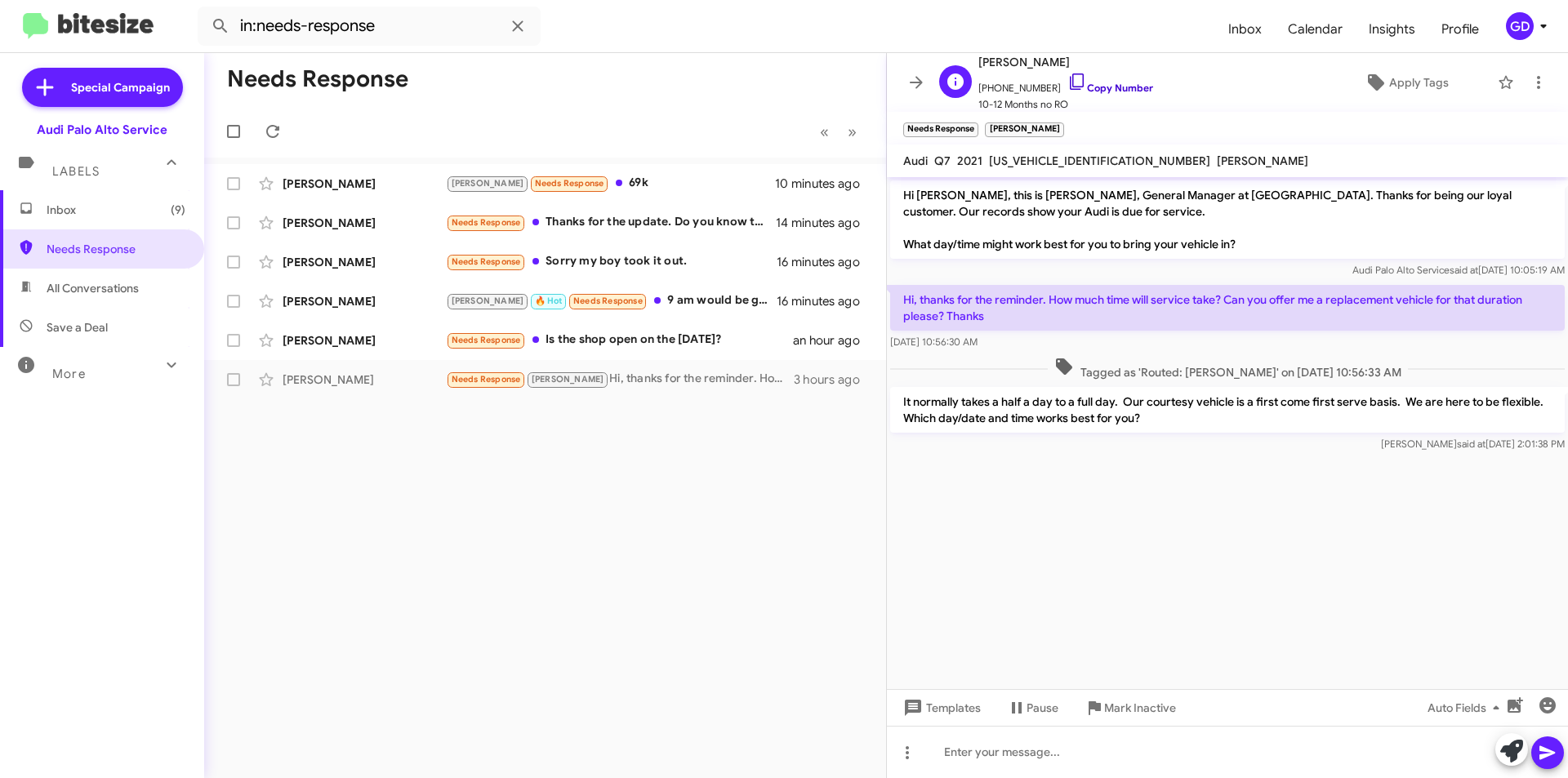
click at [1107, 85] on link "Copy Number" at bounding box center [1109, 87] width 85 height 12
click at [608, 519] on div "Needs Response « Previous » Next [PERSON_NAME] Needs Response 69k 10 minutes ag…" at bounding box center [545, 415] width 682 height 725
click at [276, 129] on icon at bounding box center [272, 131] width 13 height 13
click at [54, 205] on span "Inbox (9)" at bounding box center [116, 209] width 139 height 16
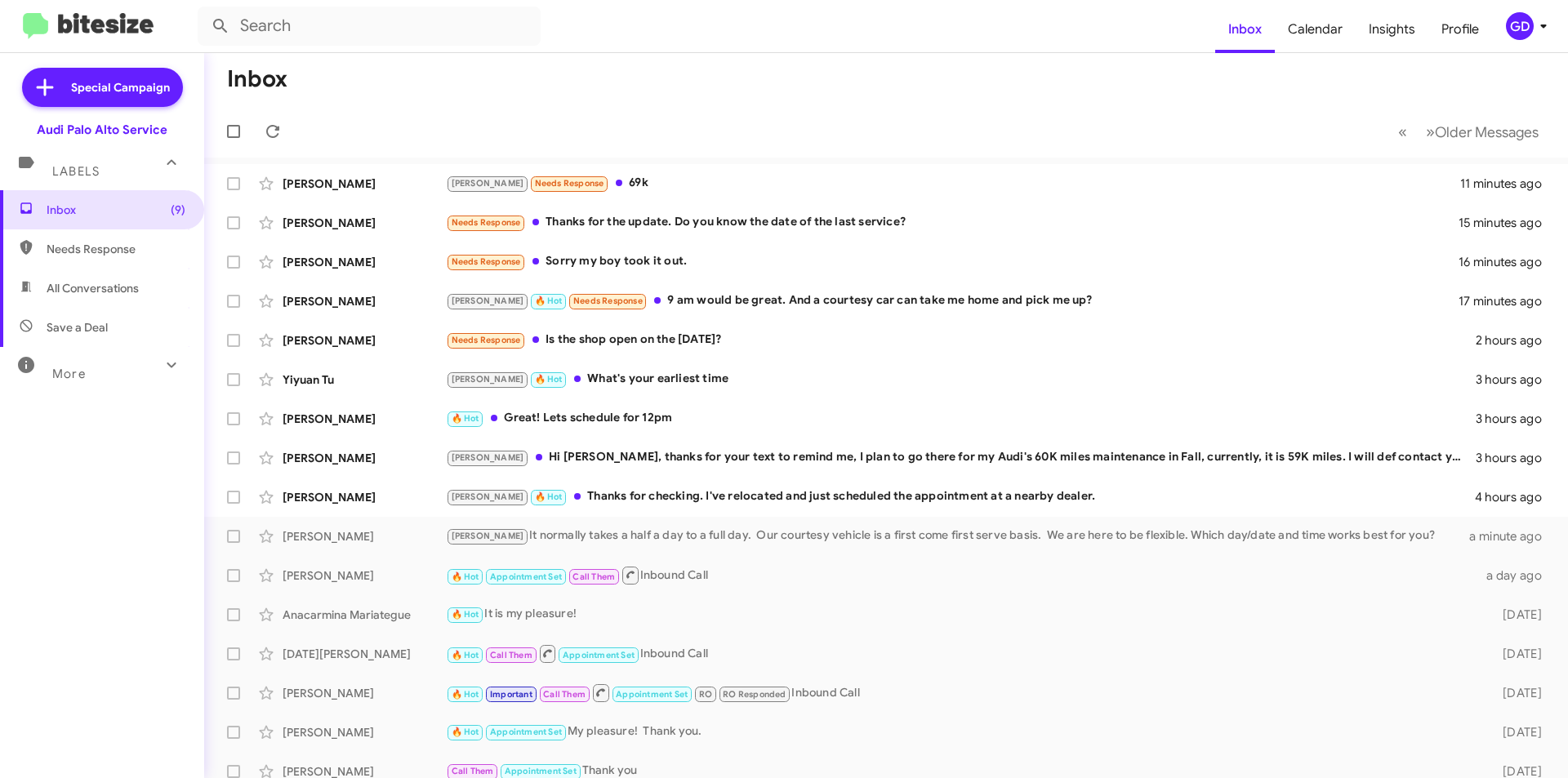
click at [102, 253] on span "Needs Response" at bounding box center [116, 249] width 139 height 16
type input "in:needs-response"
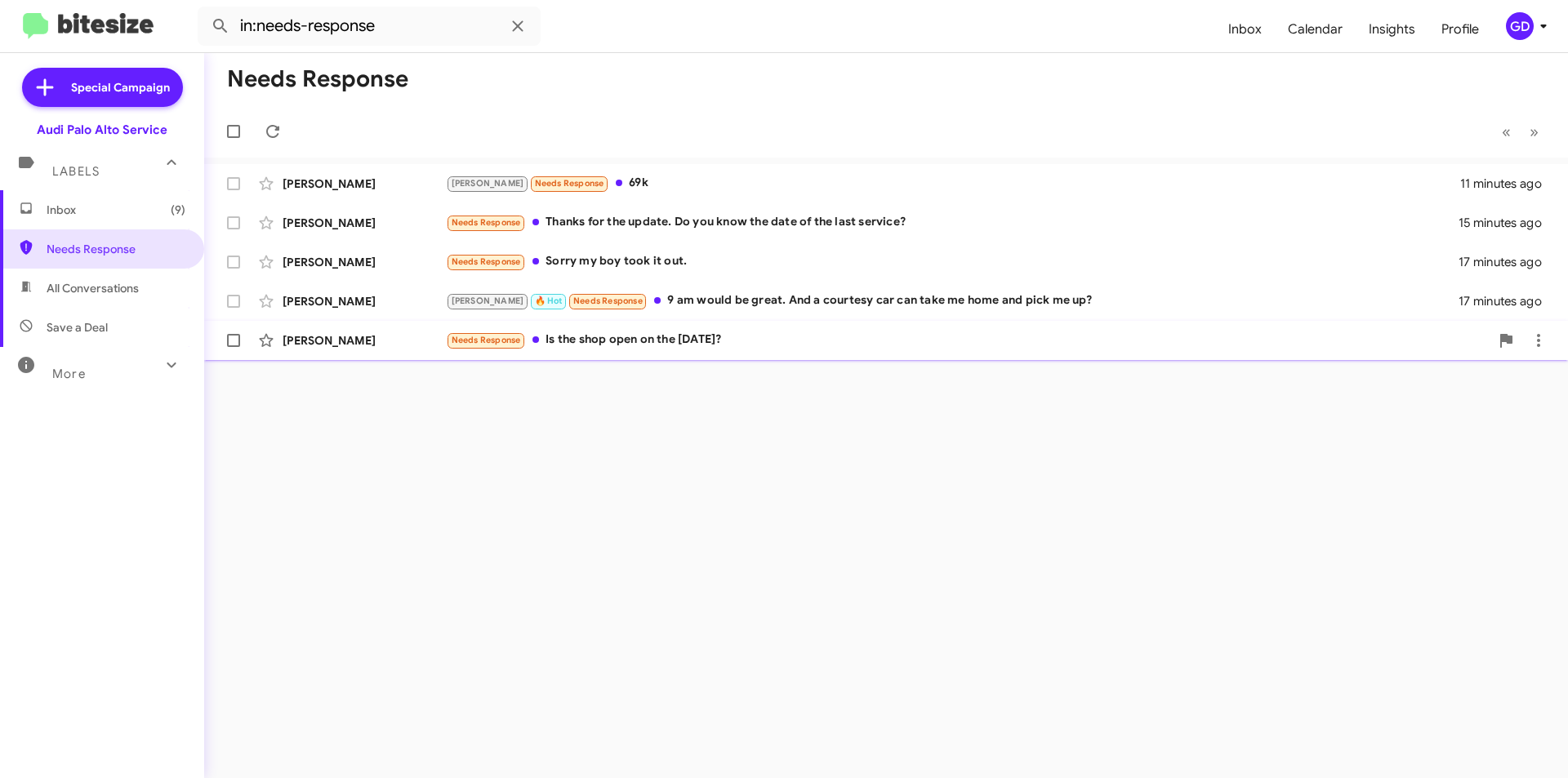
click at [296, 341] on div "[PERSON_NAME]" at bounding box center [364, 340] width 163 height 16
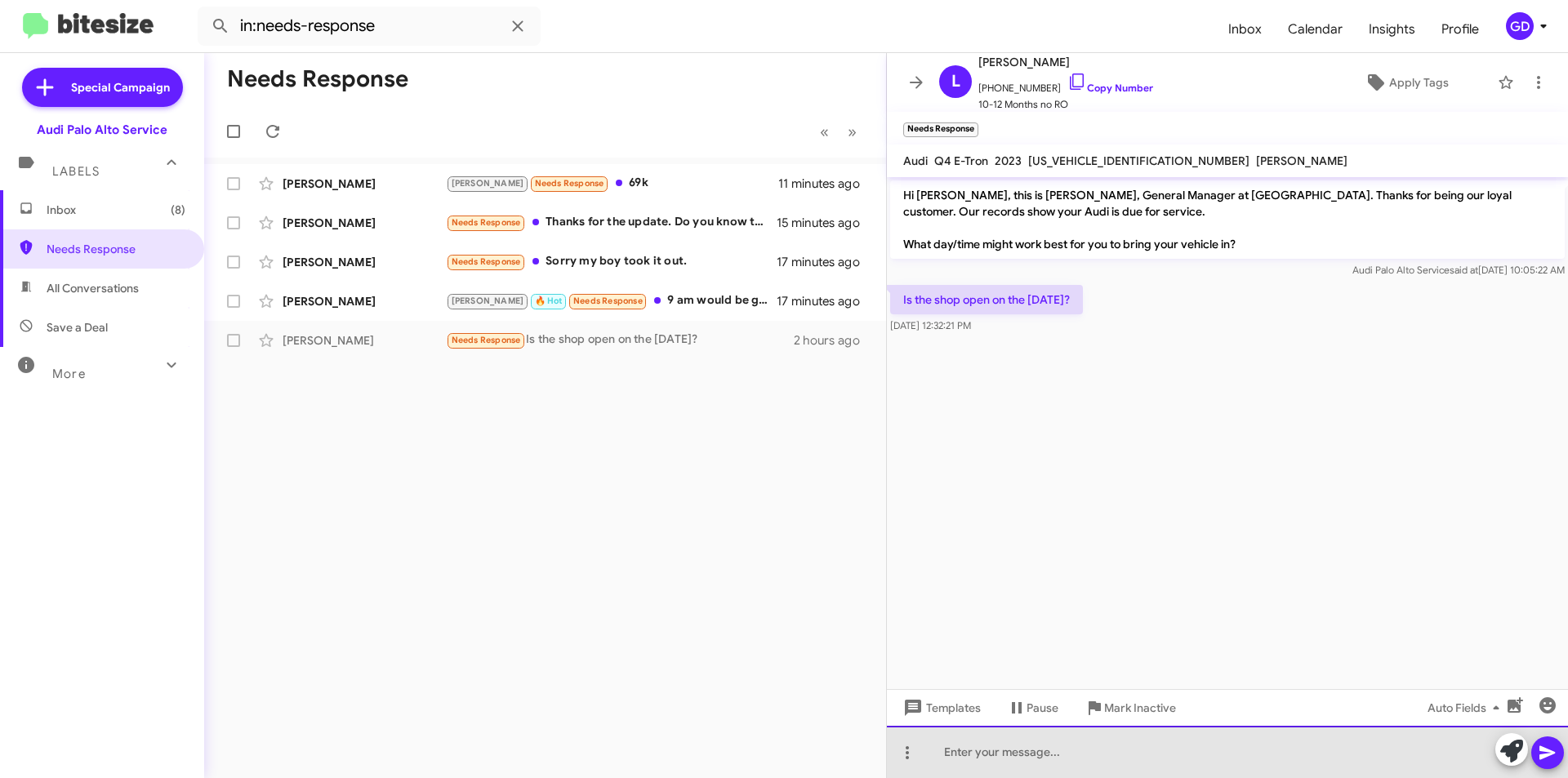
click at [964, 756] on div at bounding box center [1227, 752] width 681 height 52
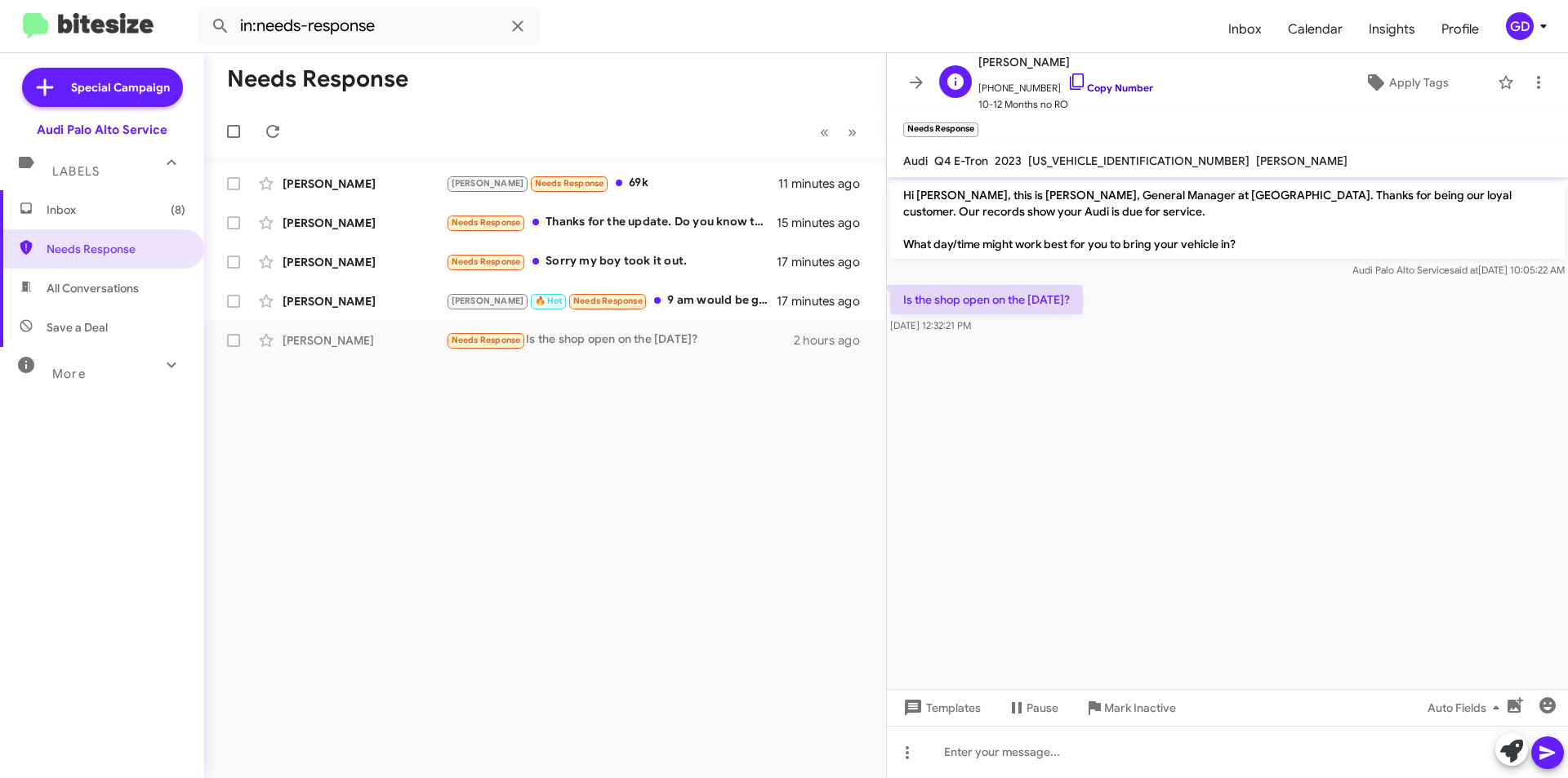
click at [1092, 85] on link "Copy Number" at bounding box center [1109, 87] width 85 height 12
click at [947, 753] on div at bounding box center [1227, 752] width 681 height 52
click at [1549, 753] on icon at bounding box center [1547, 752] width 19 height 19
click at [302, 293] on div "[PERSON_NAME]" at bounding box center [364, 300] width 163 height 16
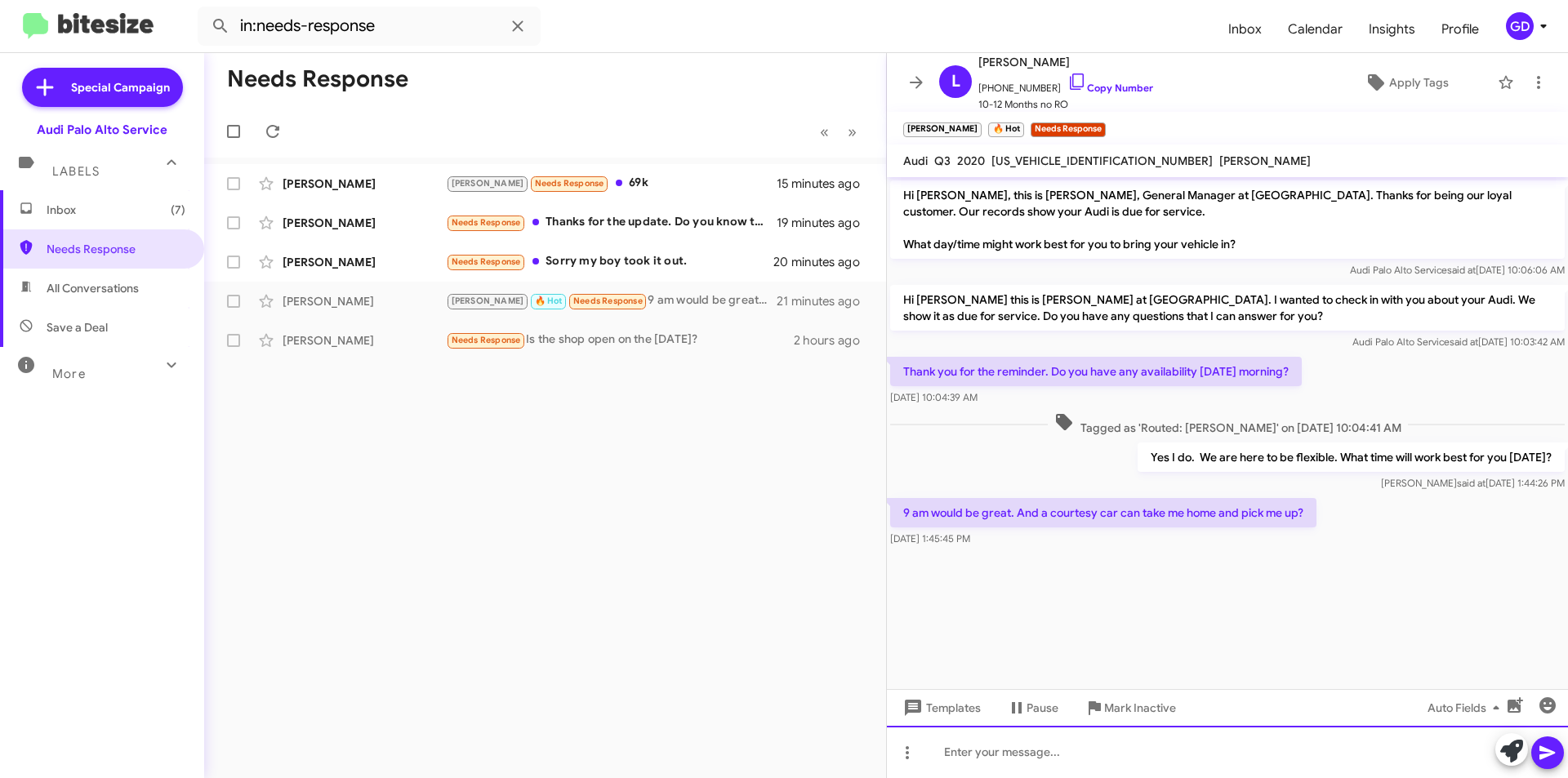
click at [966, 753] on div at bounding box center [1227, 752] width 681 height 52
click at [1107, 87] on link "Copy Number" at bounding box center [1109, 87] width 85 height 12
click at [960, 750] on div at bounding box center [1227, 752] width 681 height 52
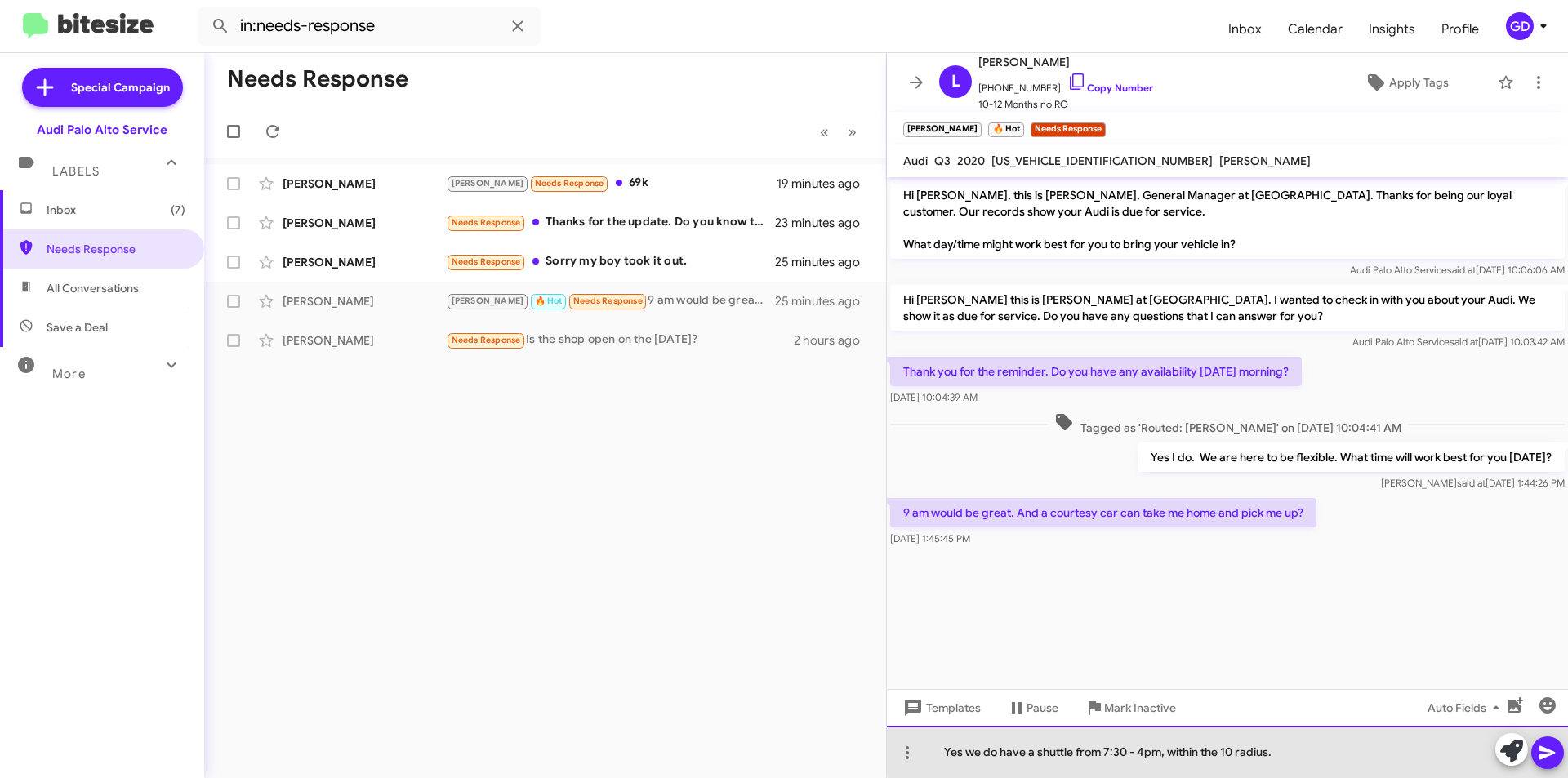
drag, startPoint x: 1233, startPoint y: 749, endPoint x: 1280, endPoint y: 742, distance: 47.5
click at [1232, 749] on div "Yes we do have a shuttle from 7:30 - 4pm, within the 10 radius." at bounding box center [1227, 752] width 681 height 52
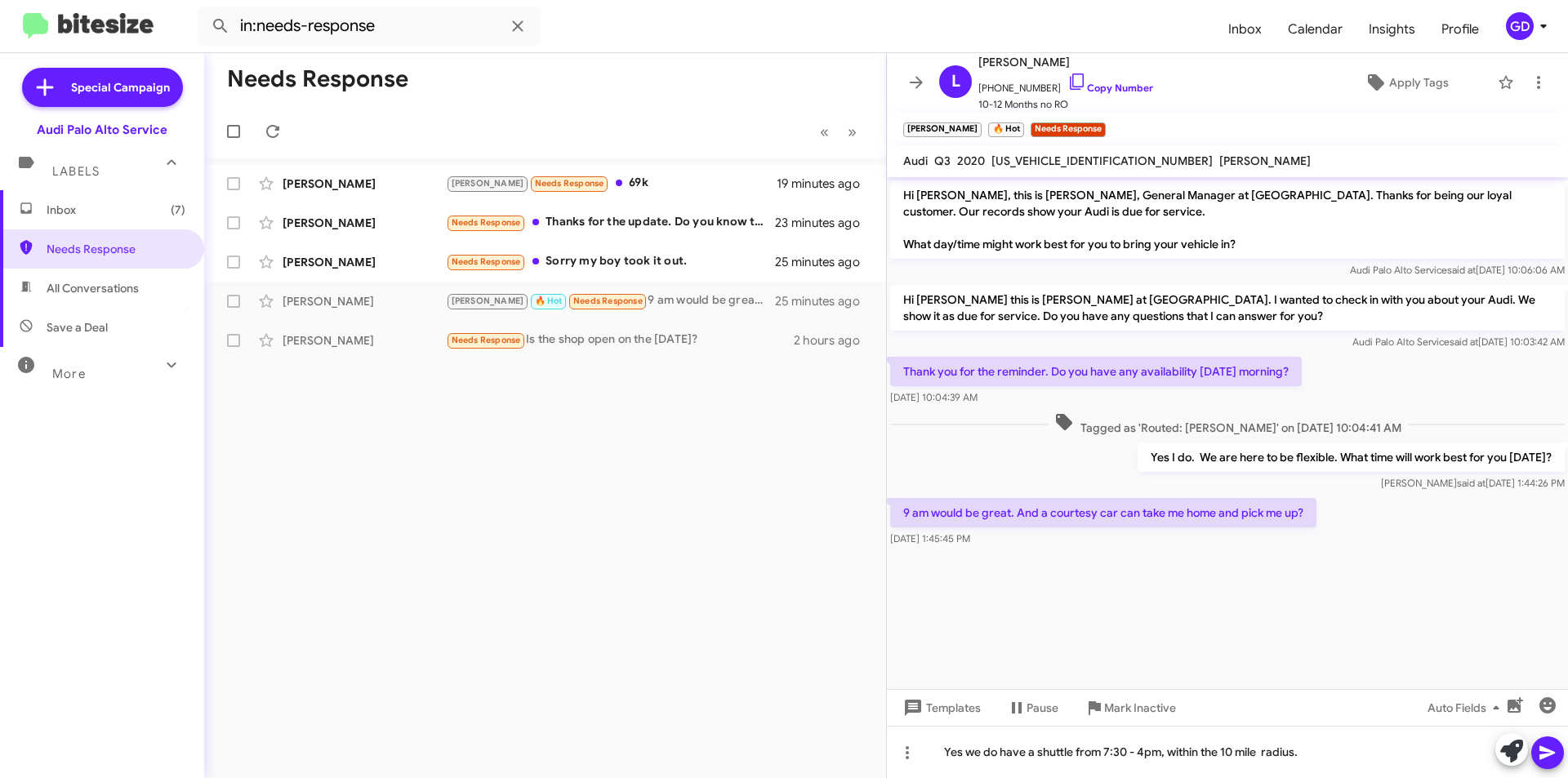
click at [1543, 760] on icon at bounding box center [1547, 752] width 19 height 19
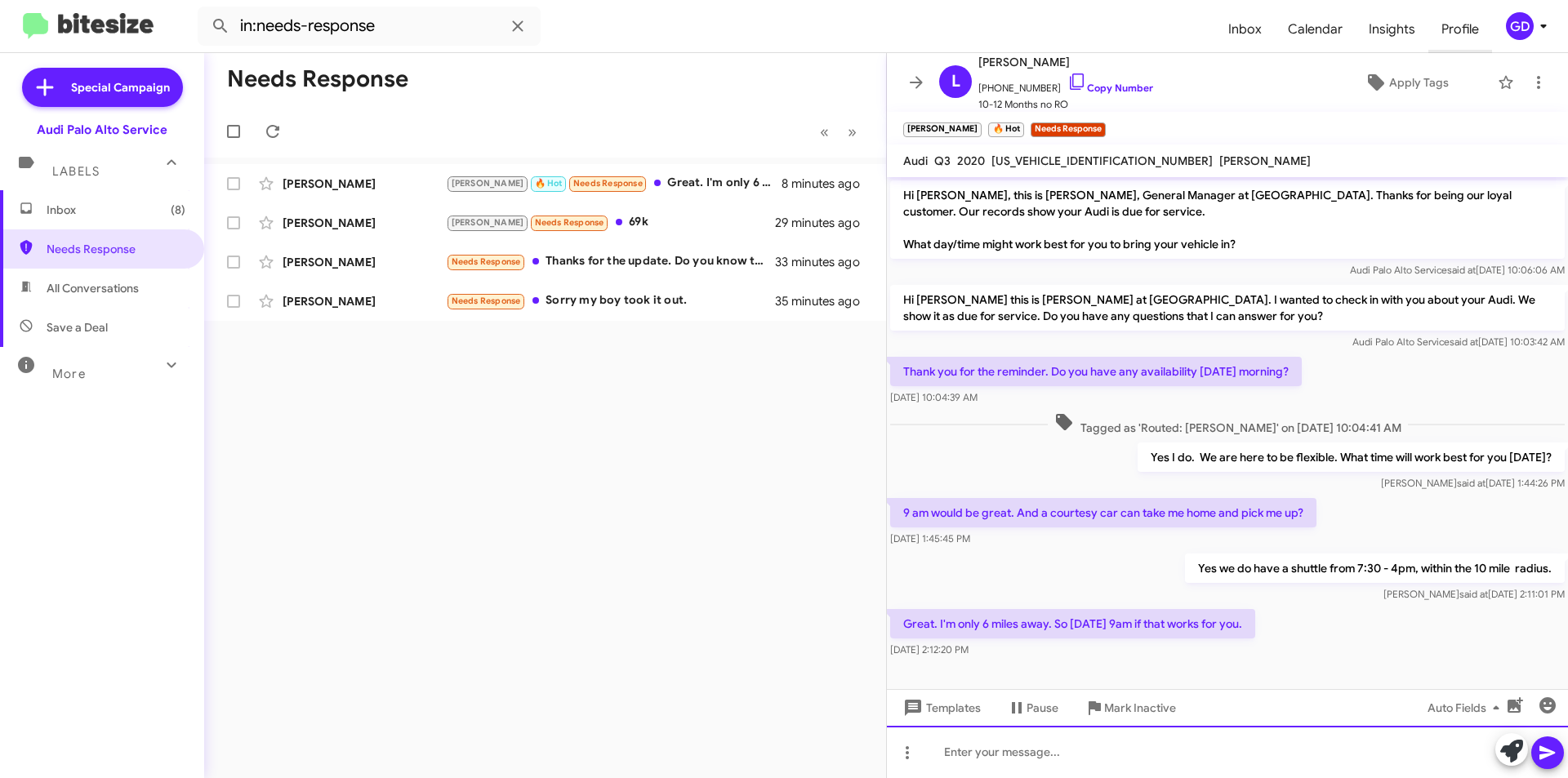
scroll to position [5, 0]
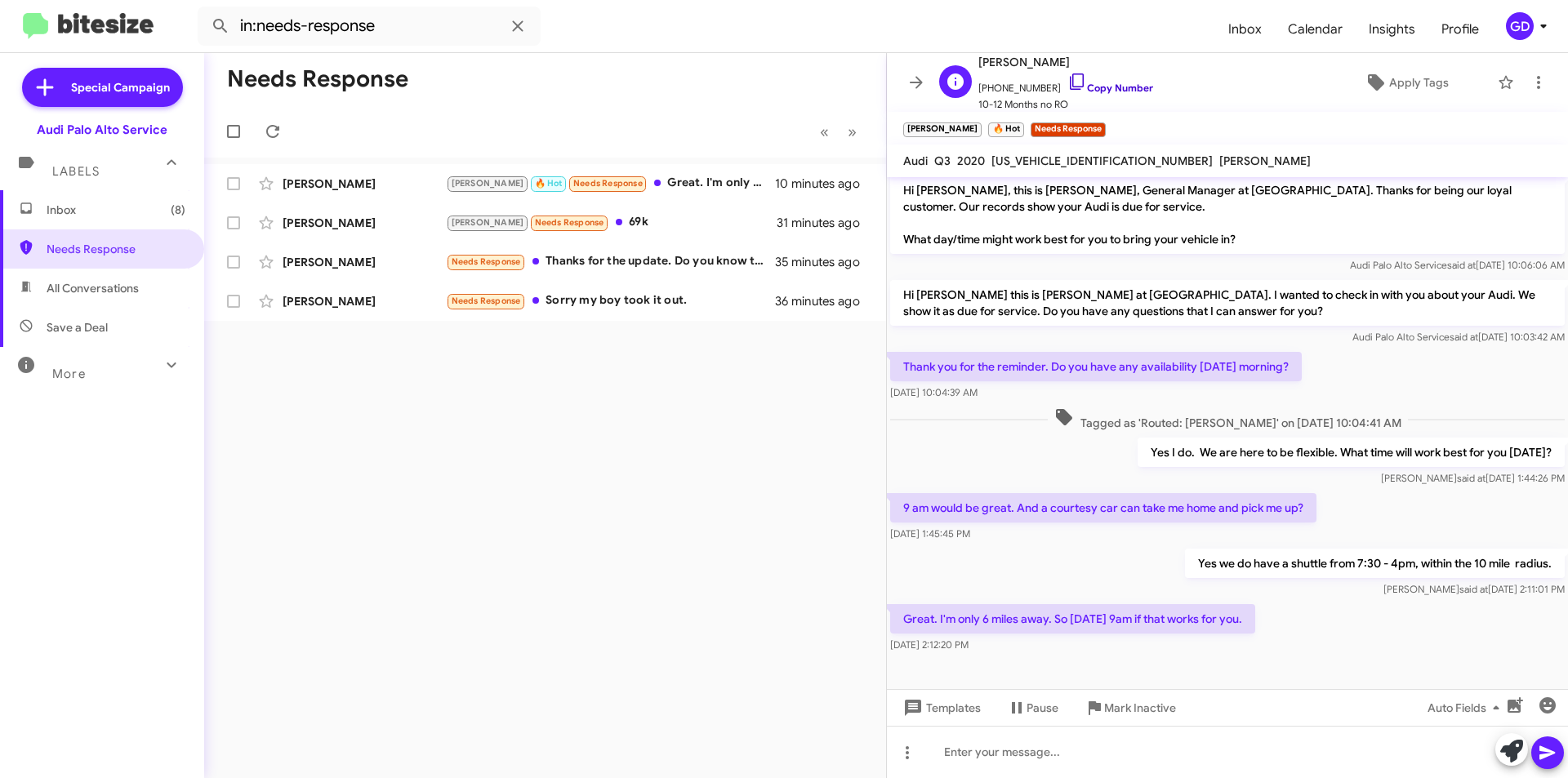
click at [1092, 90] on link "Copy Number" at bounding box center [1109, 87] width 85 height 12
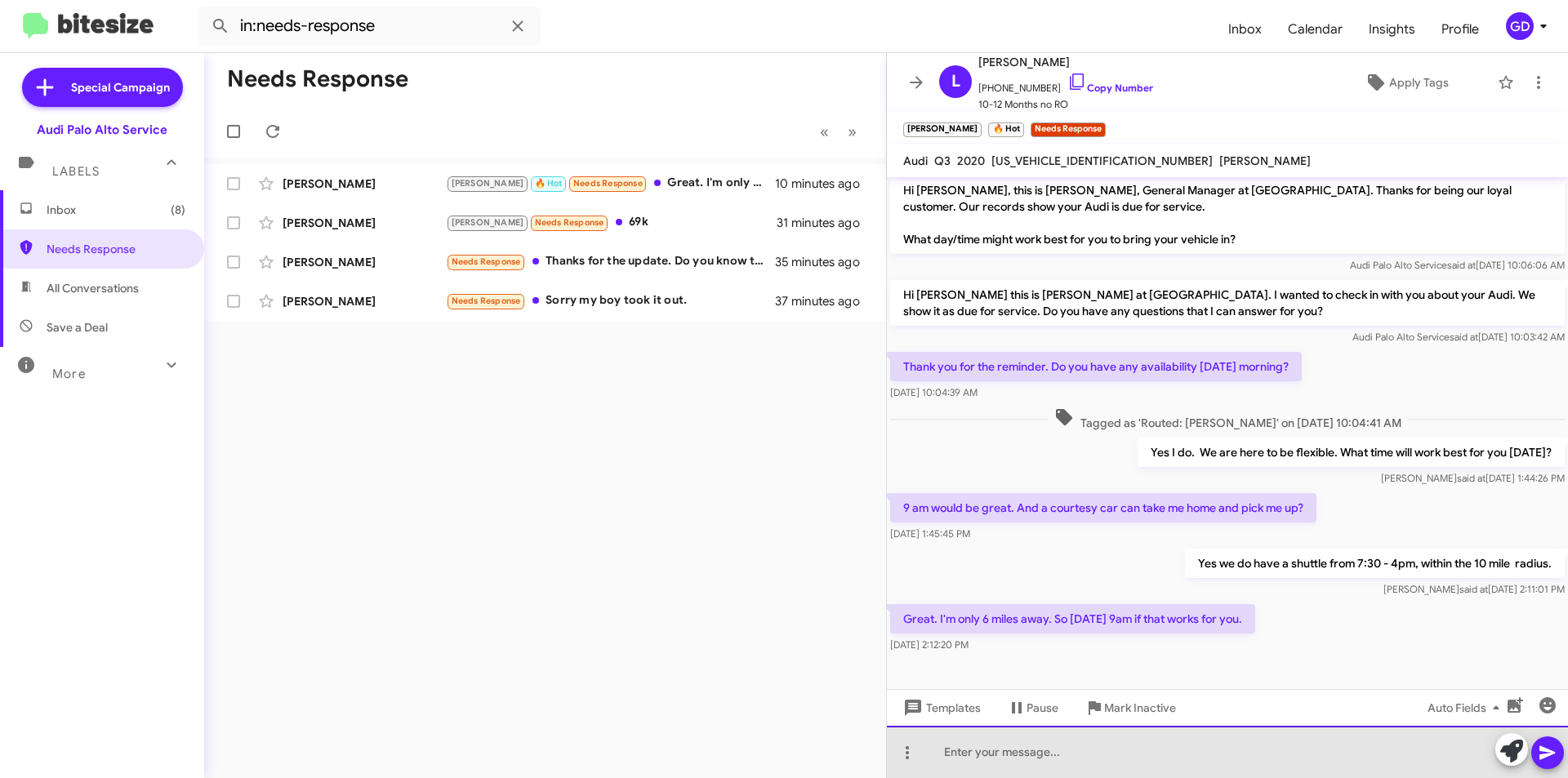
click at [992, 758] on div at bounding box center [1227, 752] width 681 height 52
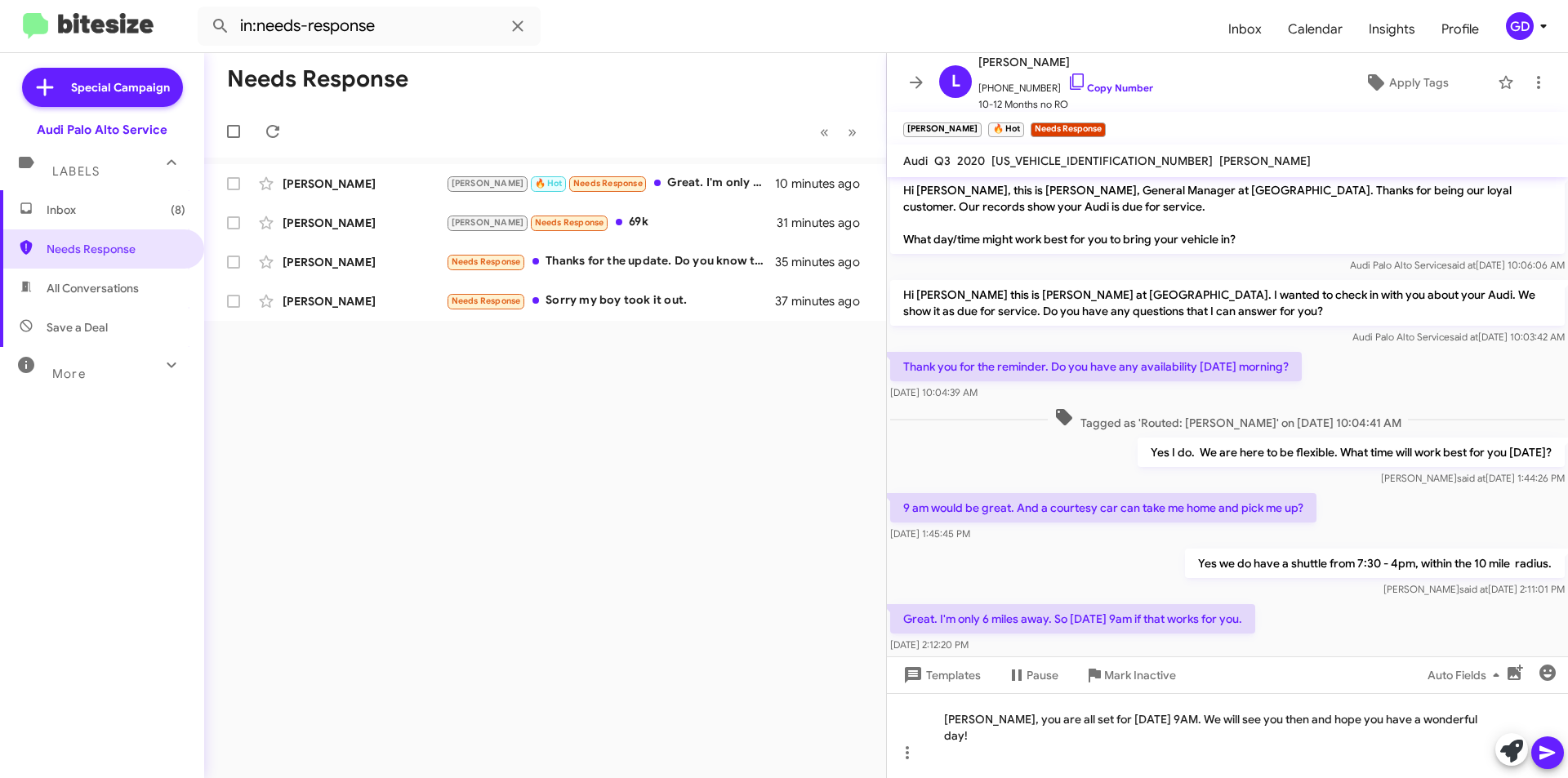
click at [1547, 758] on icon at bounding box center [1547, 752] width 19 height 19
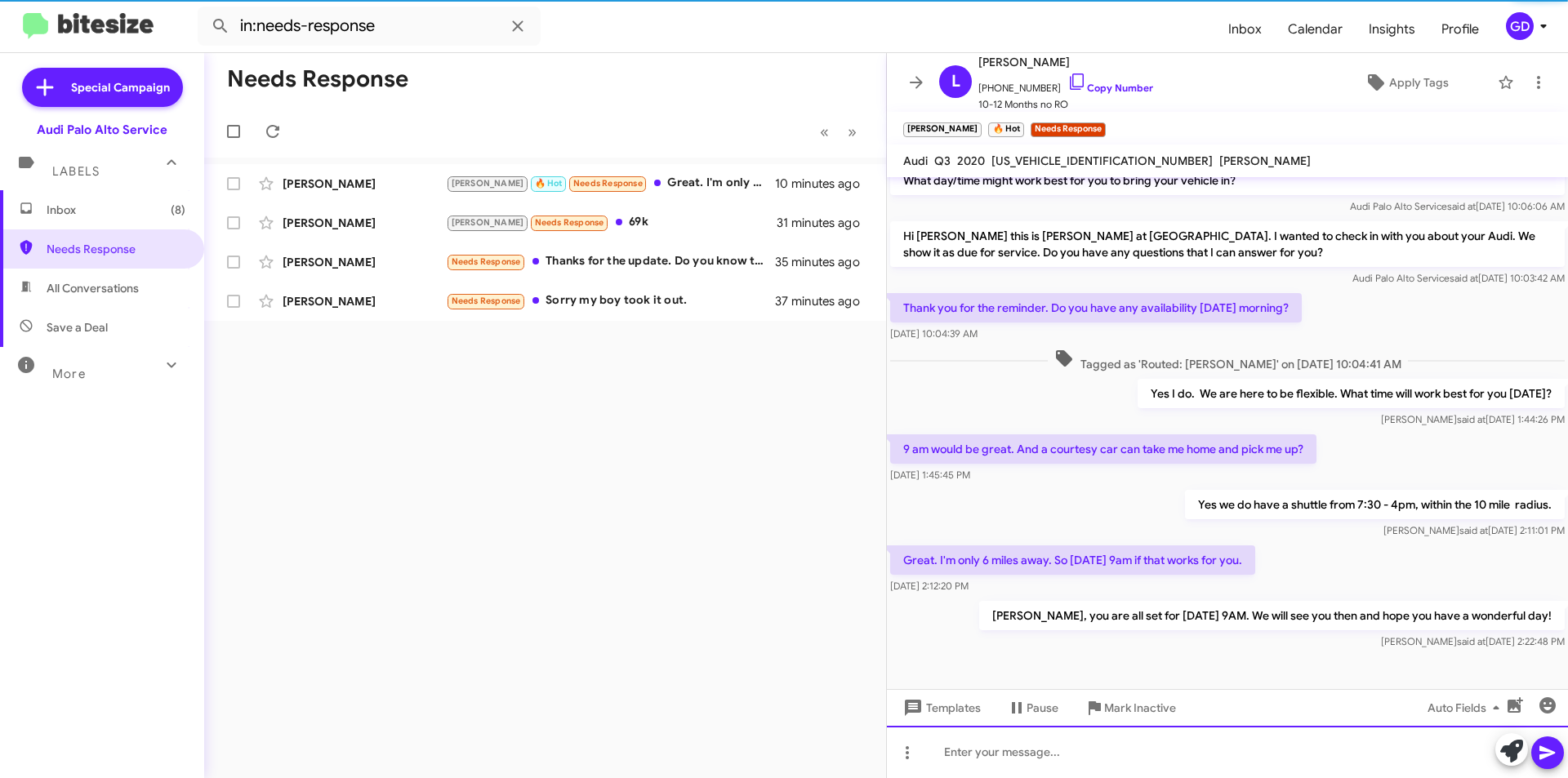
scroll to position [64, 0]
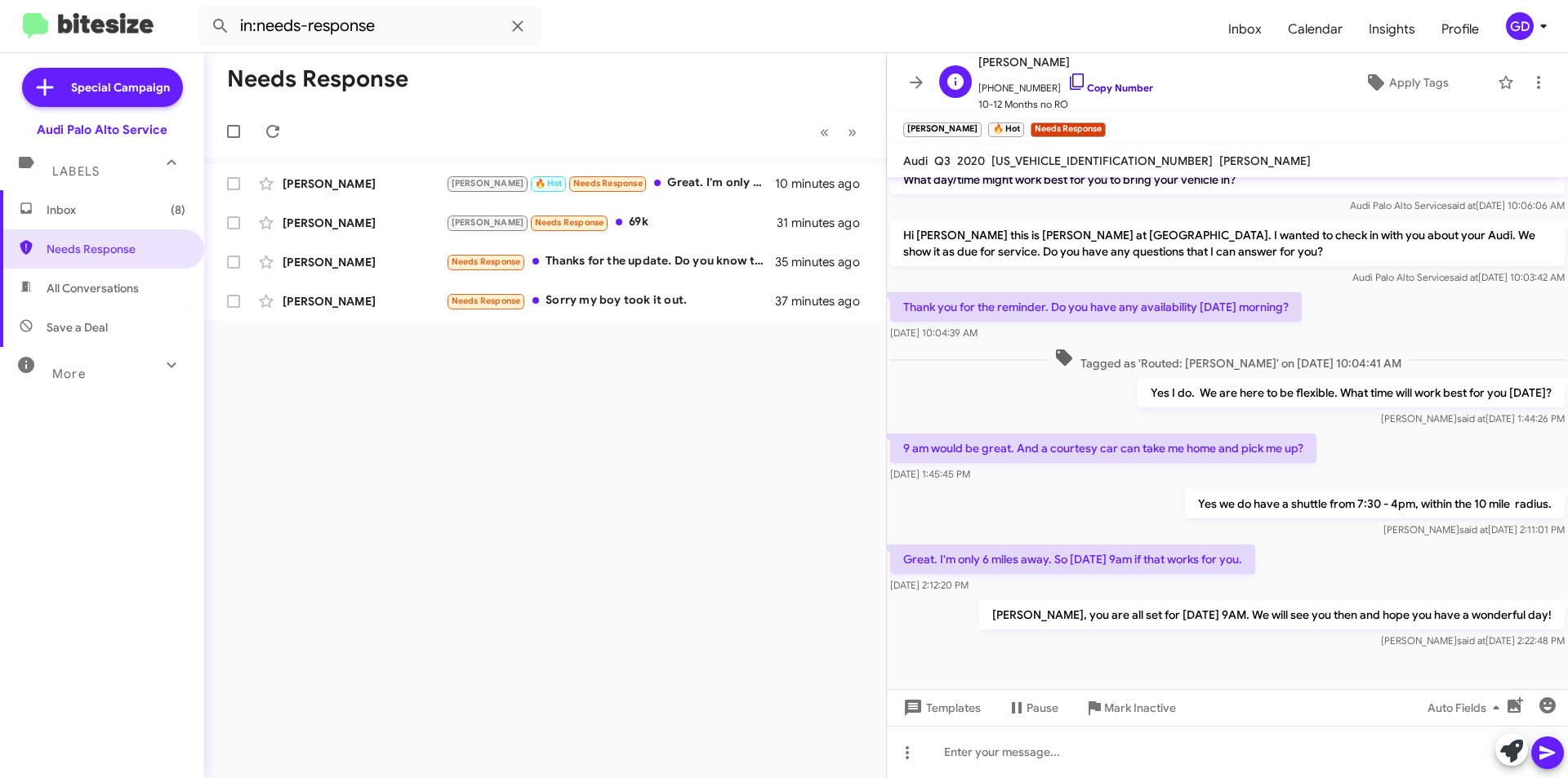
click at [1100, 87] on link "Copy Number" at bounding box center [1109, 87] width 85 height 12
click at [1403, 82] on span "Apply Tags" at bounding box center [1418, 82] width 59 height 30
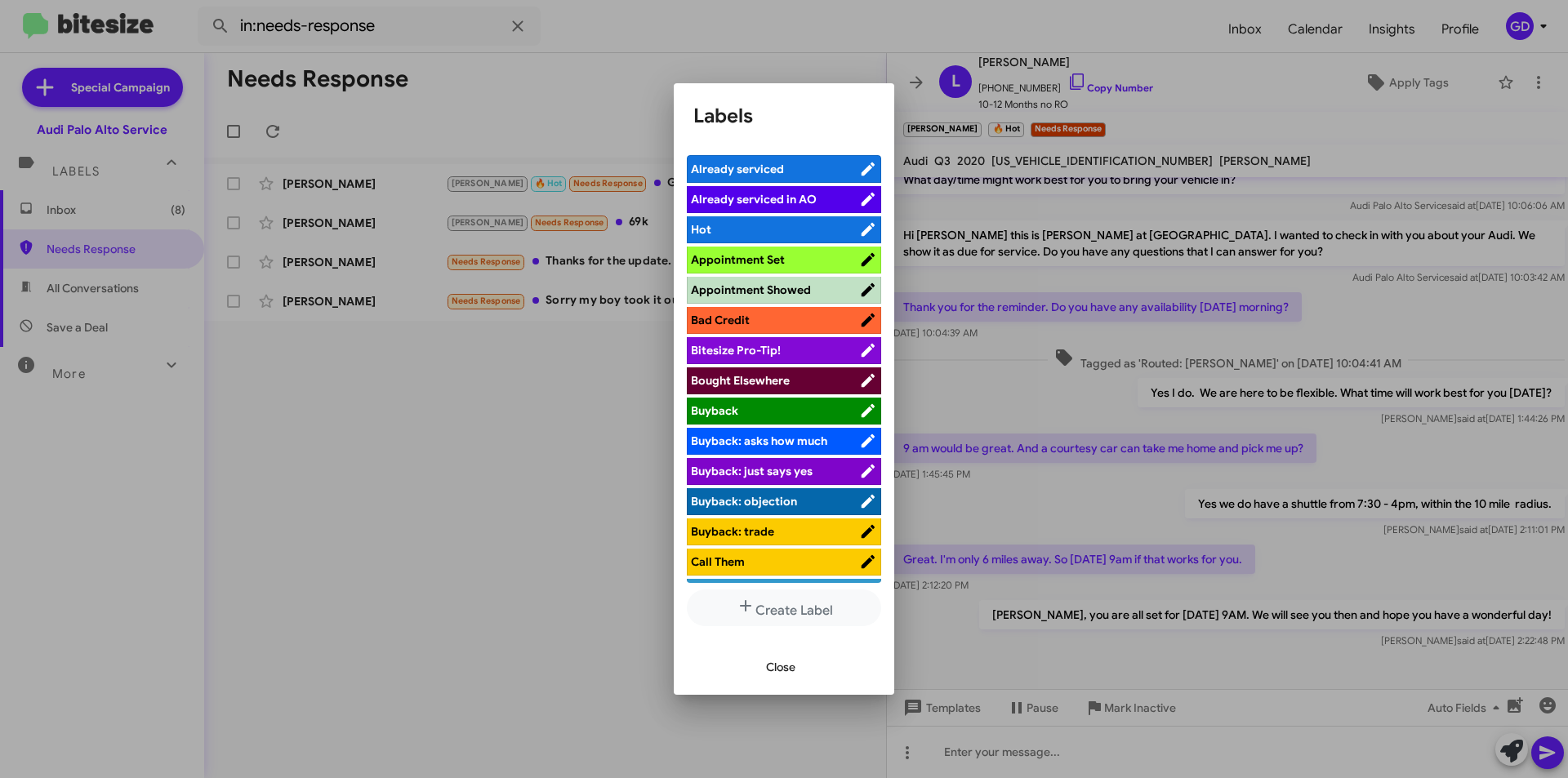
click at [760, 264] on span "Appointment Set" at bounding box center [737, 259] width 94 height 14
click at [785, 670] on span "Close" at bounding box center [780, 666] width 30 height 30
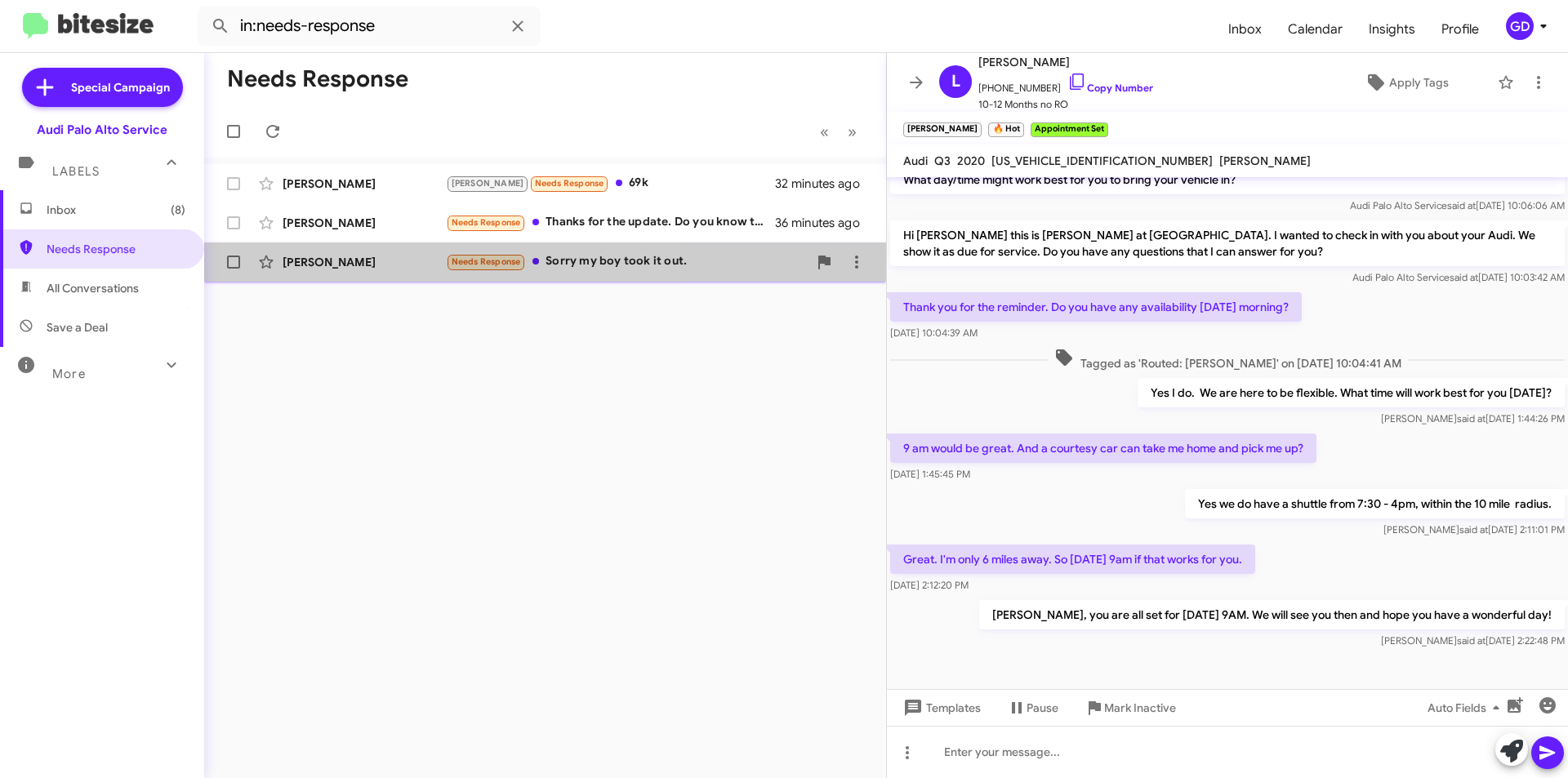
click at [368, 266] on div "[PERSON_NAME]" at bounding box center [364, 261] width 163 height 16
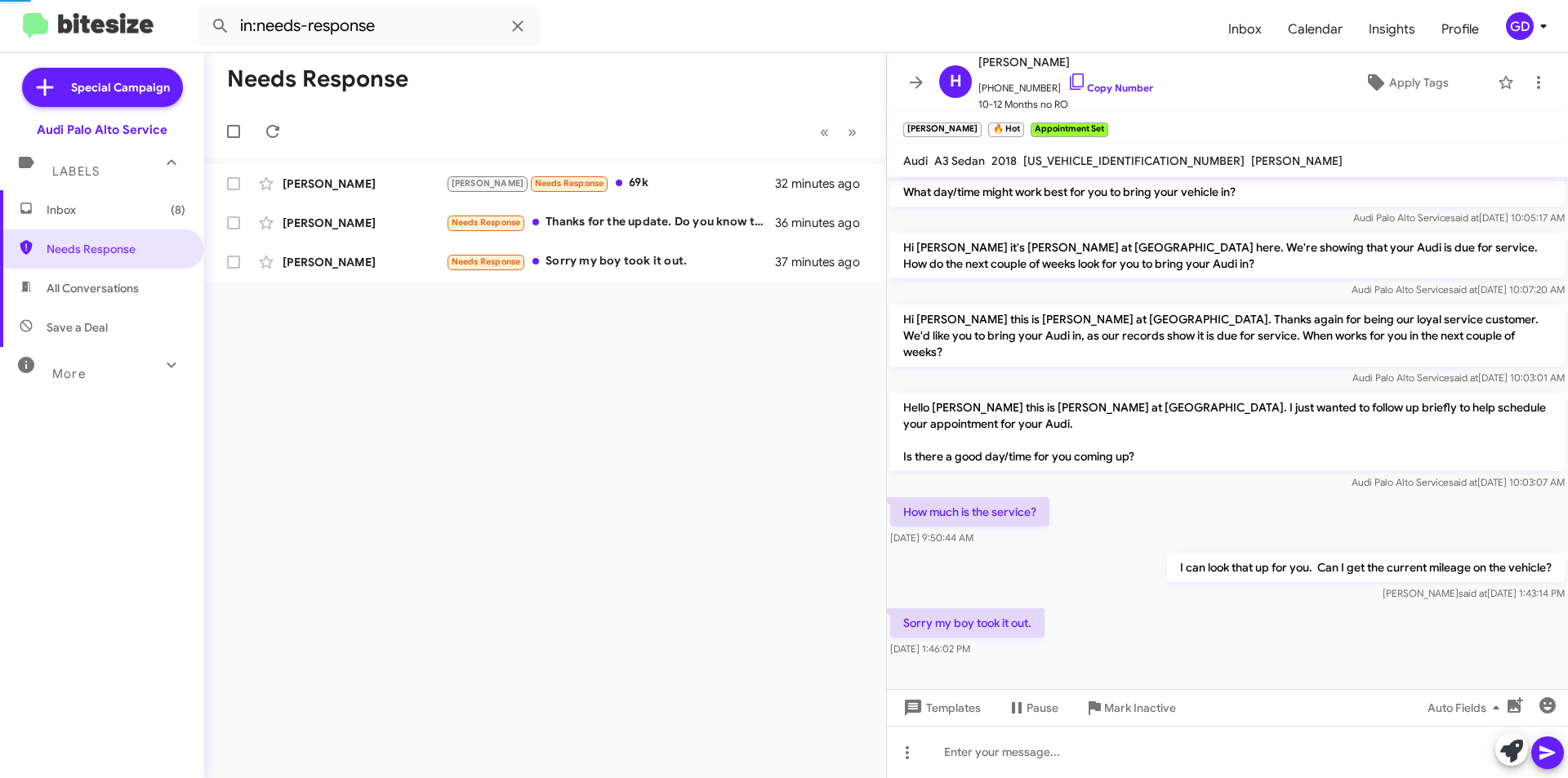
scroll to position [36, 0]
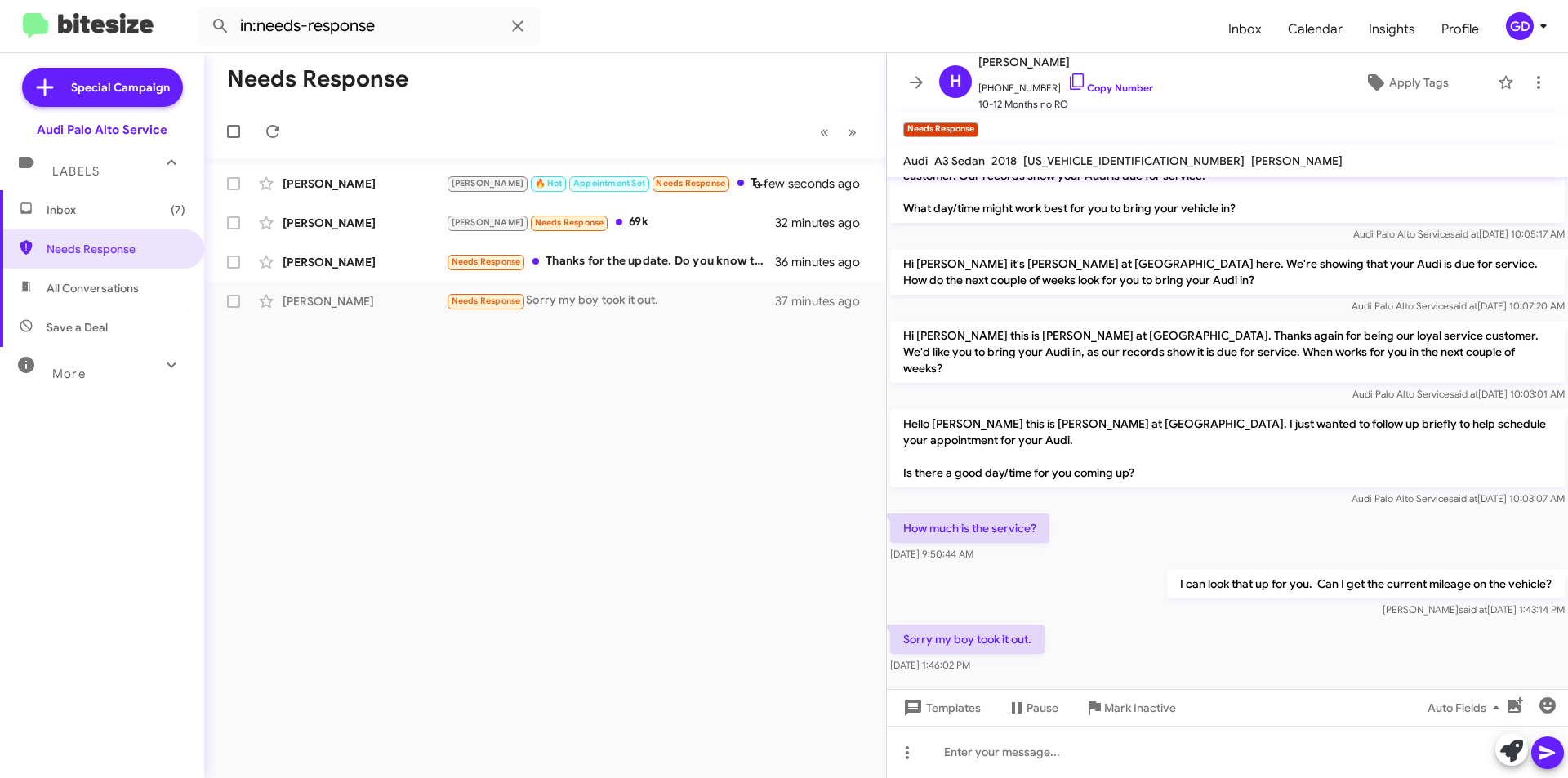
click at [1131, 644] on div "Sorry my boy took it out. [DATE] 1:46:02 PM" at bounding box center [1227, 649] width 681 height 56
click at [965, 752] on div at bounding box center [1227, 752] width 681 height 52
click at [1109, 87] on link "Copy Number" at bounding box center [1109, 87] width 85 height 12
click at [1100, 88] on link "Copy Number" at bounding box center [1109, 87] width 85 height 12
drag, startPoint x: 957, startPoint y: 749, endPoint x: 998, endPoint y: 743, distance: 41.4
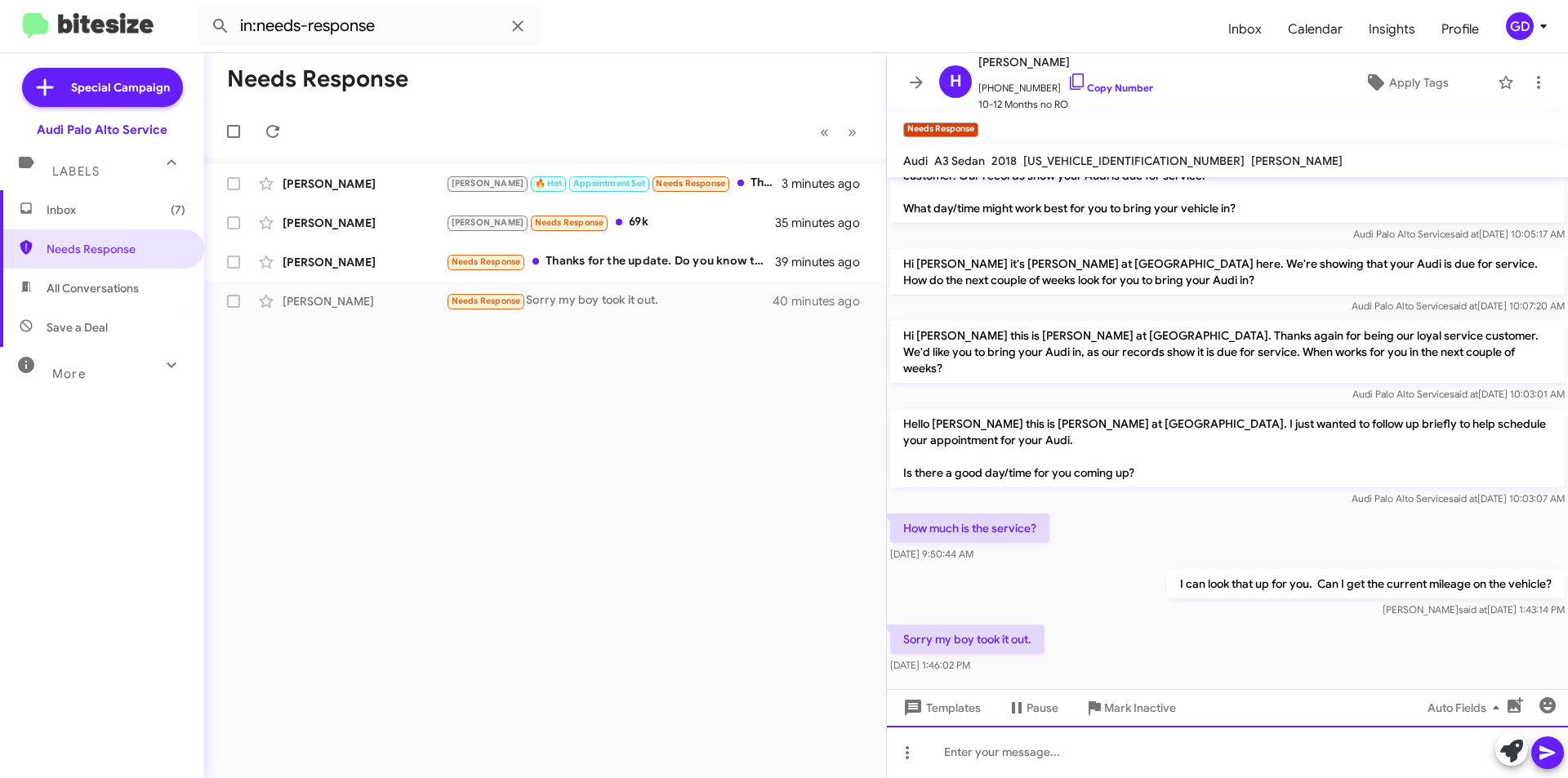
click at [958, 749] on div at bounding box center [1227, 752] width 681 height 52
click at [1544, 751] on icon at bounding box center [1547, 753] width 15 height 14
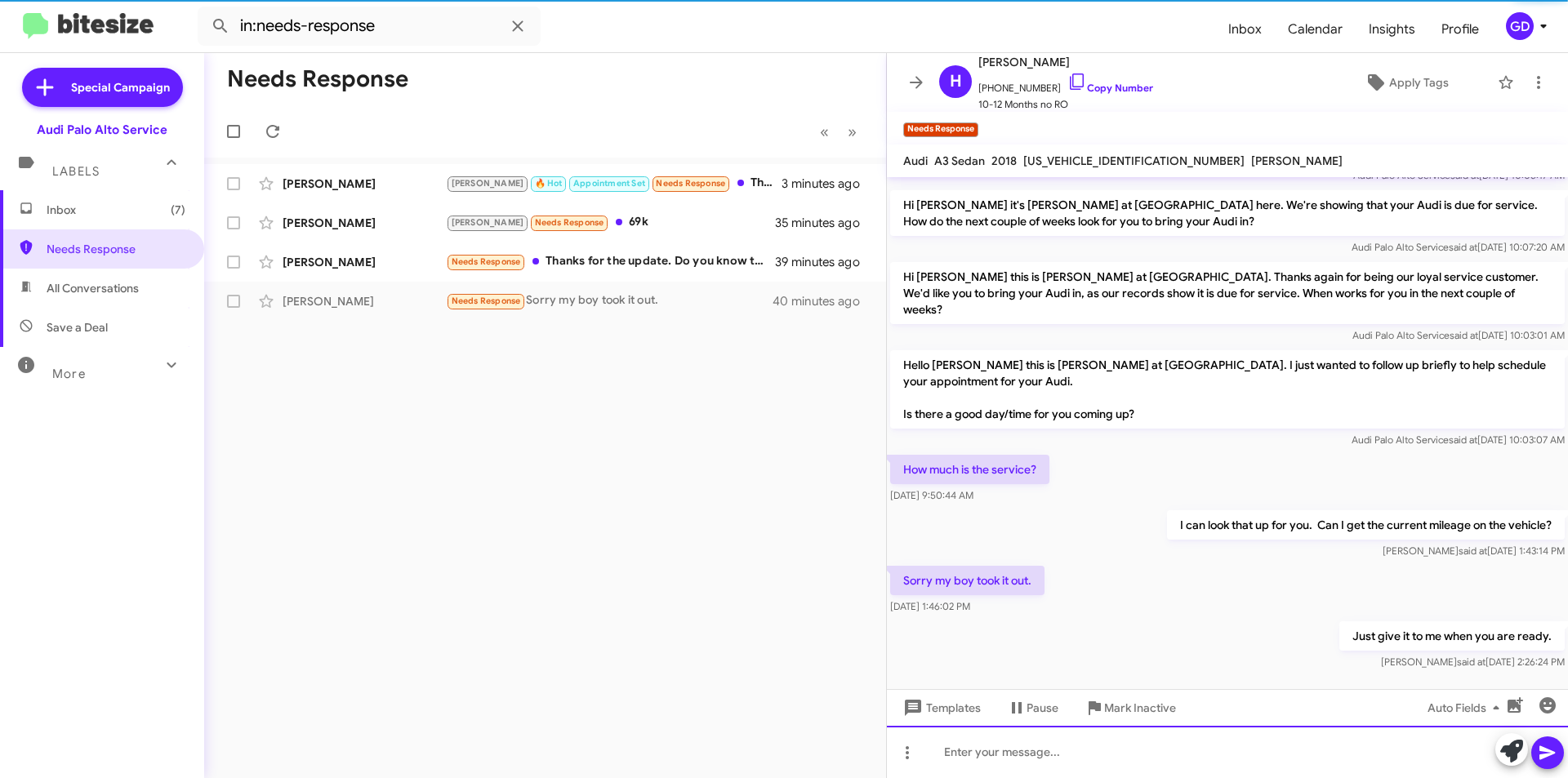
scroll to position [96, 0]
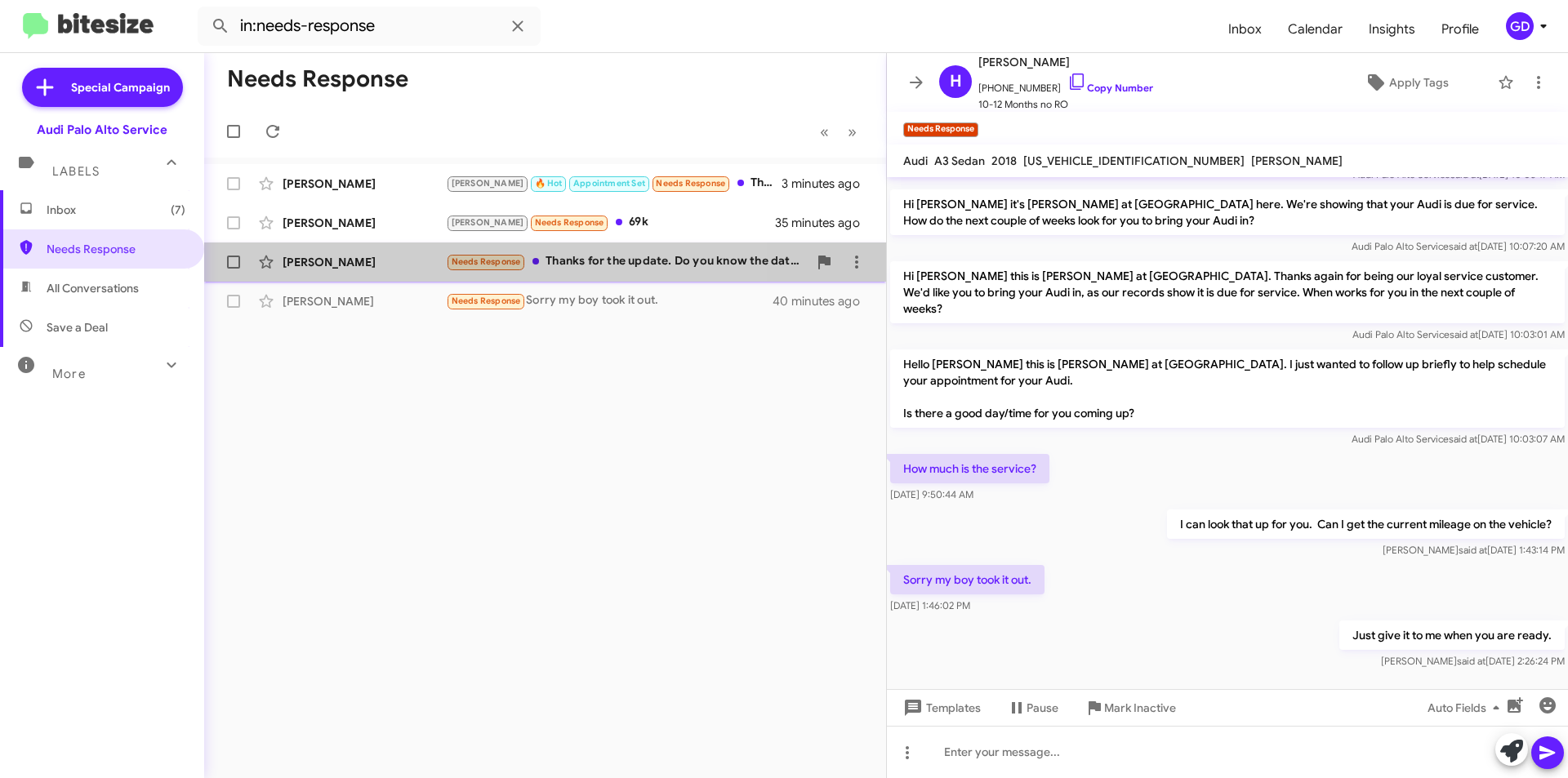
click at [308, 257] on div "[PERSON_NAME]" at bounding box center [364, 261] width 163 height 16
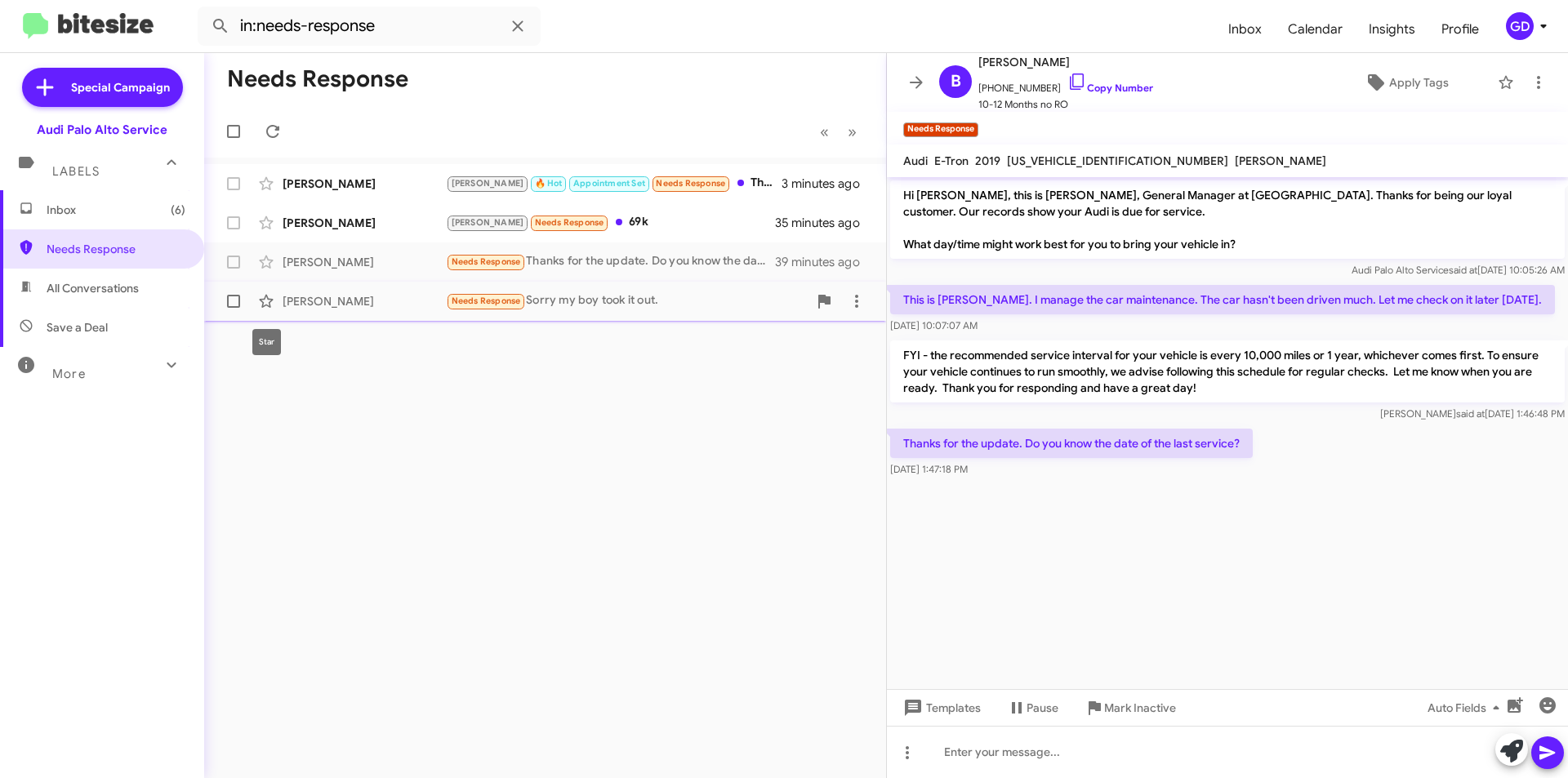
click at [294, 300] on div "[PERSON_NAME]" at bounding box center [364, 300] width 163 height 16
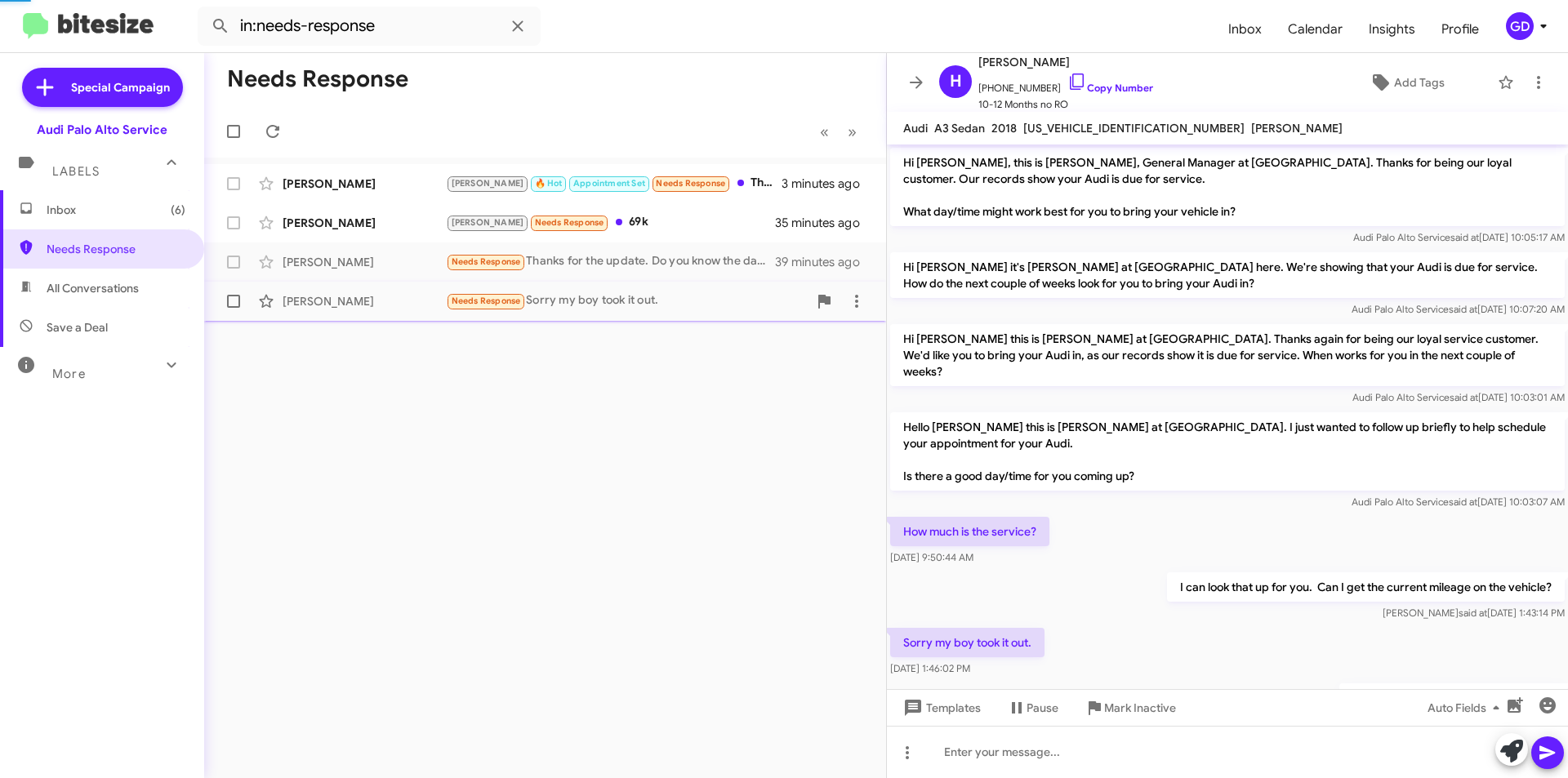
scroll to position [63, 0]
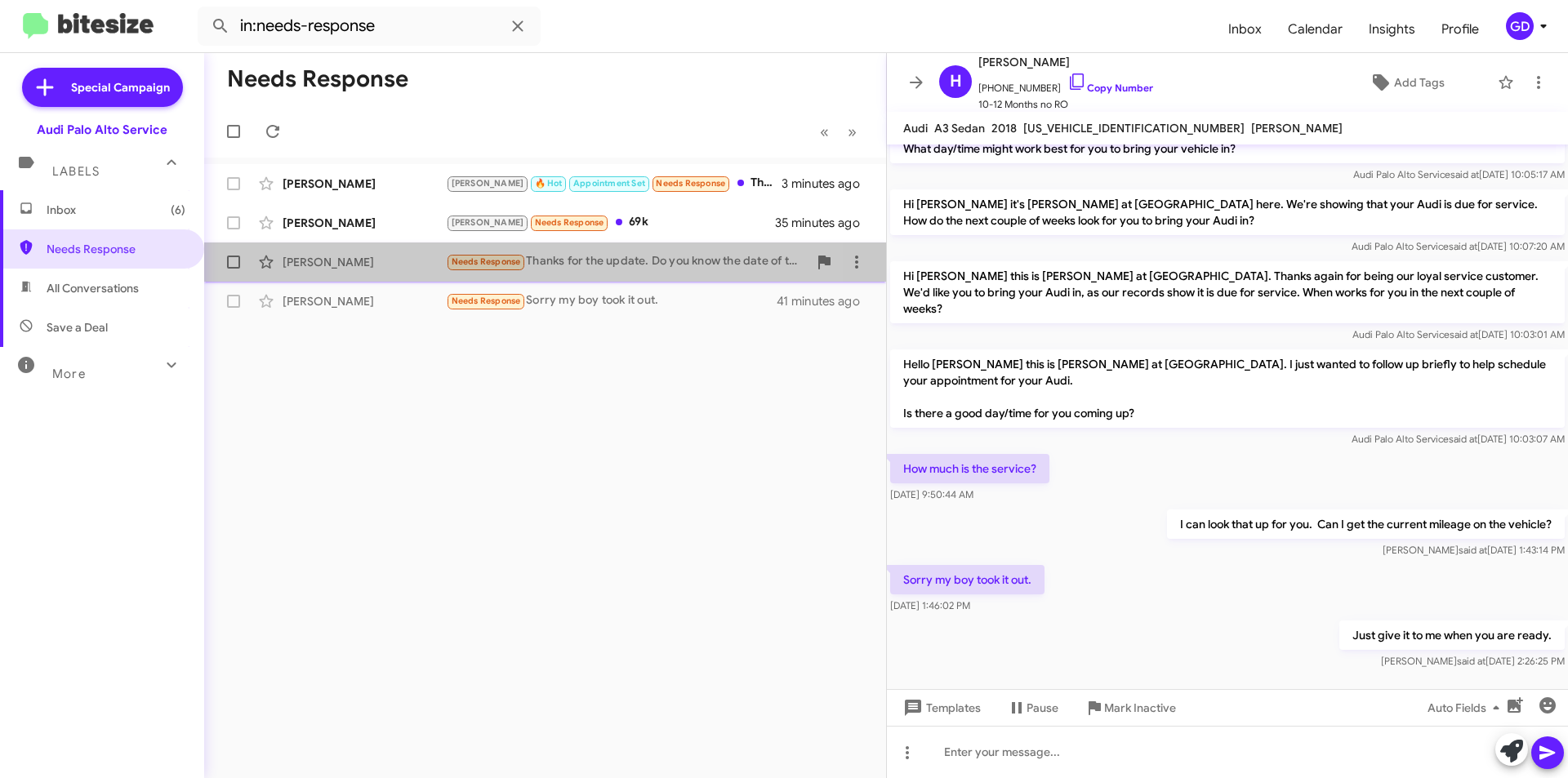
click at [346, 264] on div "[PERSON_NAME]" at bounding box center [364, 261] width 163 height 16
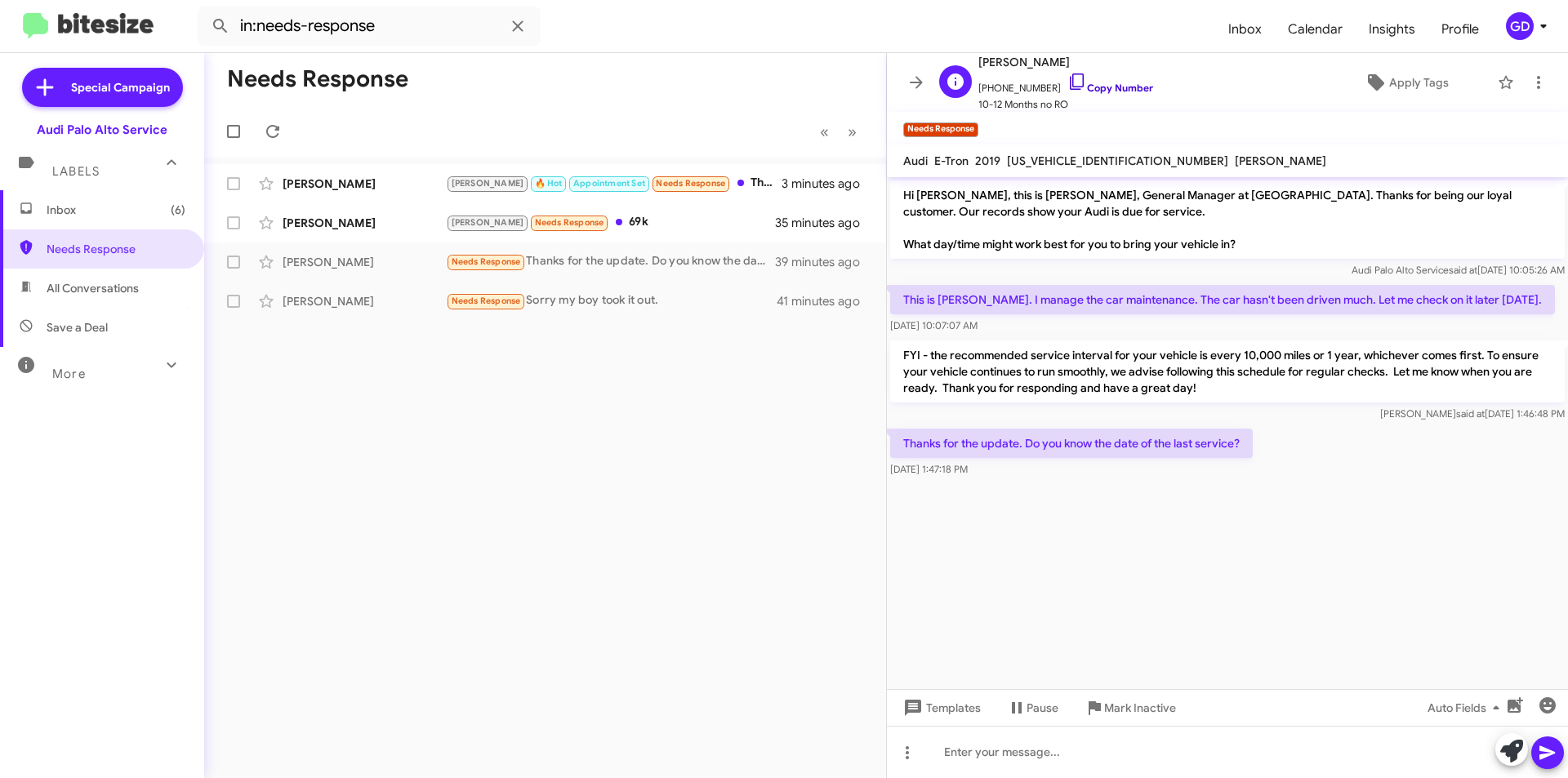
click at [1107, 85] on link "Copy Number" at bounding box center [1109, 87] width 85 height 12
click at [1103, 86] on link "Copy Number" at bounding box center [1109, 87] width 85 height 12
drag, startPoint x: 966, startPoint y: 753, endPoint x: 1004, endPoint y: 744, distance: 39.1
click at [967, 753] on div at bounding box center [1227, 752] width 681 height 52
click at [1549, 758] on icon at bounding box center [1547, 752] width 19 height 19
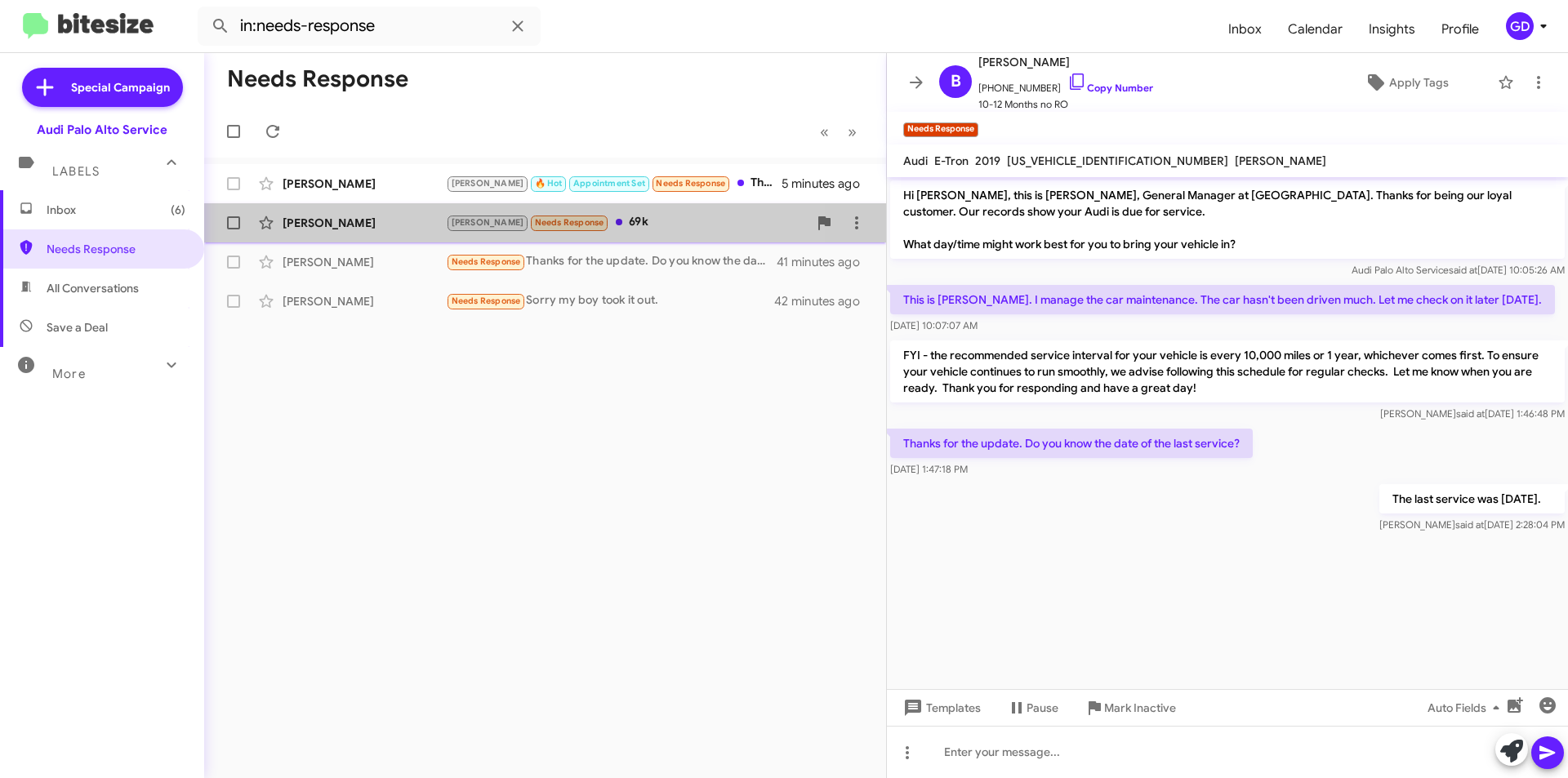
click at [337, 222] on div "[PERSON_NAME]" at bounding box center [364, 222] width 163 height 16
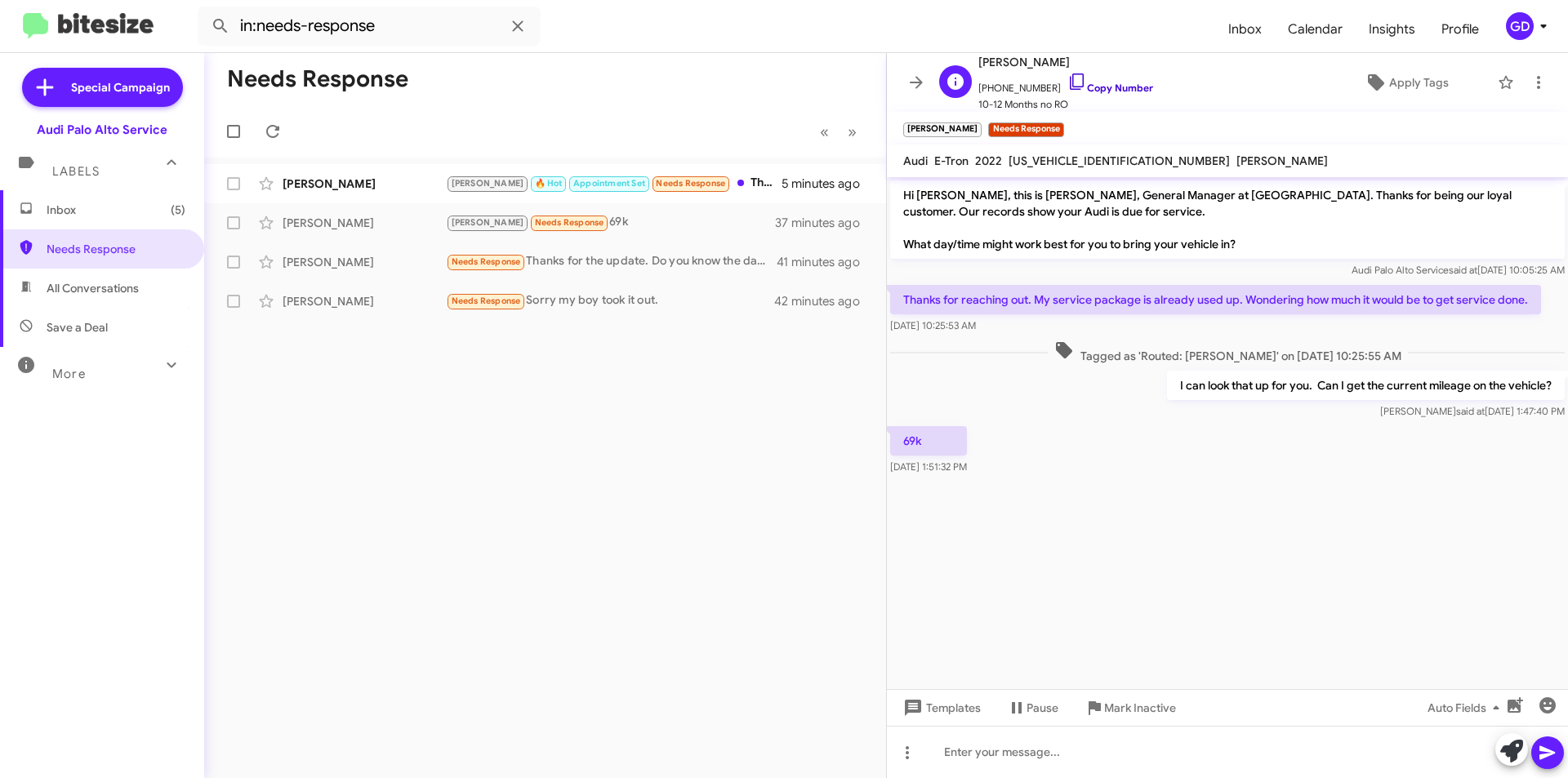
click at [1086, 86] on link "Copy Number" at bounding box center [1109, 87] width 85 height 12
click at [1055, 156] on span "[US_VEHICLE_IDENTIFICATION_NUMBER]" at bounding box center [1120, 160] width 222 height 14
copy span "[US_VEHICLE_IDENTIFICATION_NUMBER]"
click at [1109, 83] on link "Copy Number" at bounding box center [1109, 87] width 85 height 12
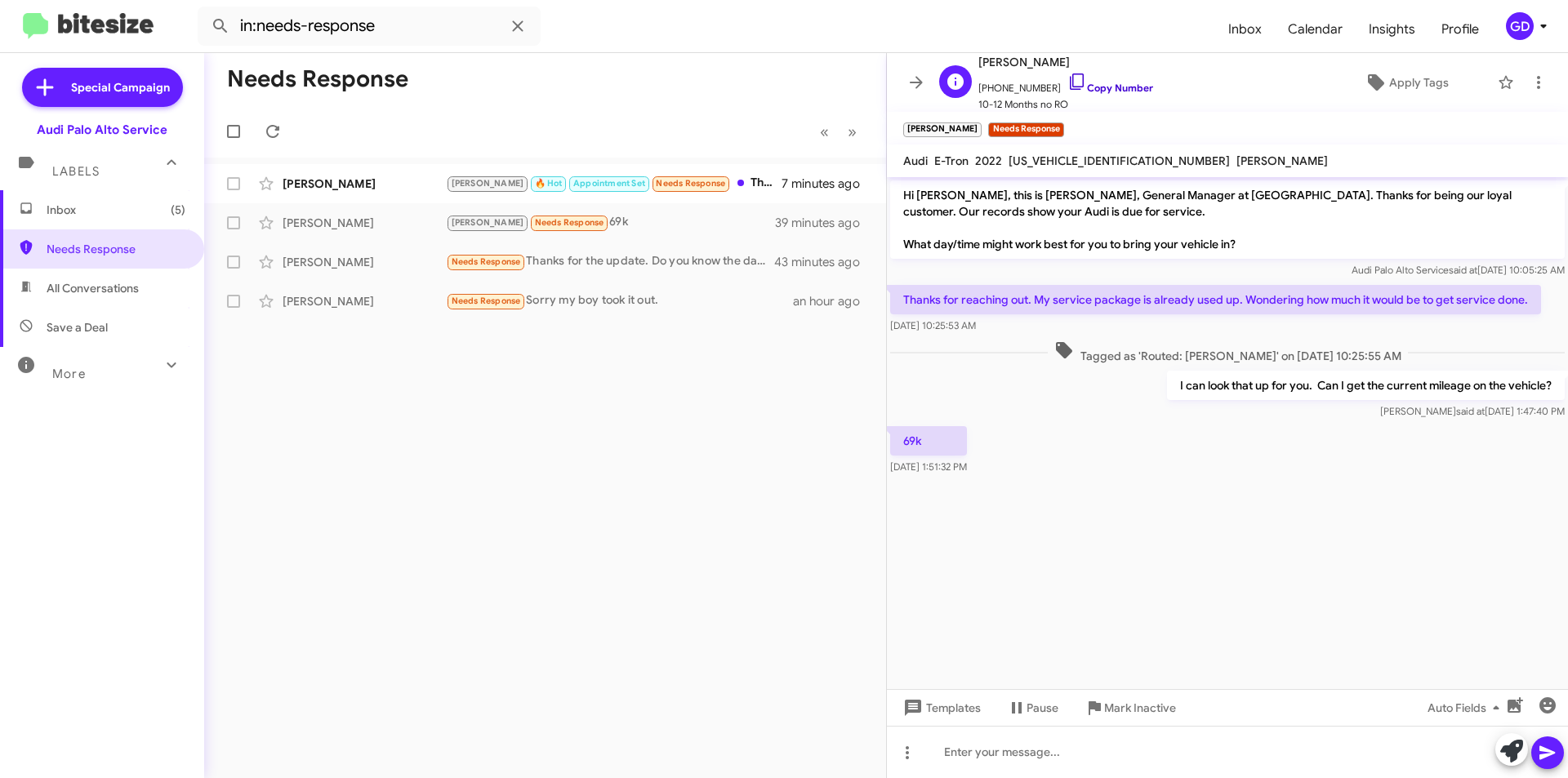
copy span "[US_VEHICLE_IDENTIFICATION_NUMBER]"
click at [1037, 162] on span "[US_VEHICLE_IDENTIFICATION_NUMBER]" at bounding box center [1120, 160] width 222 height 14
copy span "[US_VEHICLE_IDENTIFICATION_NUMBER]"
click at [1093, 88] on link "Copy Number" at bounding box center [1109, 87] width 85 height 12
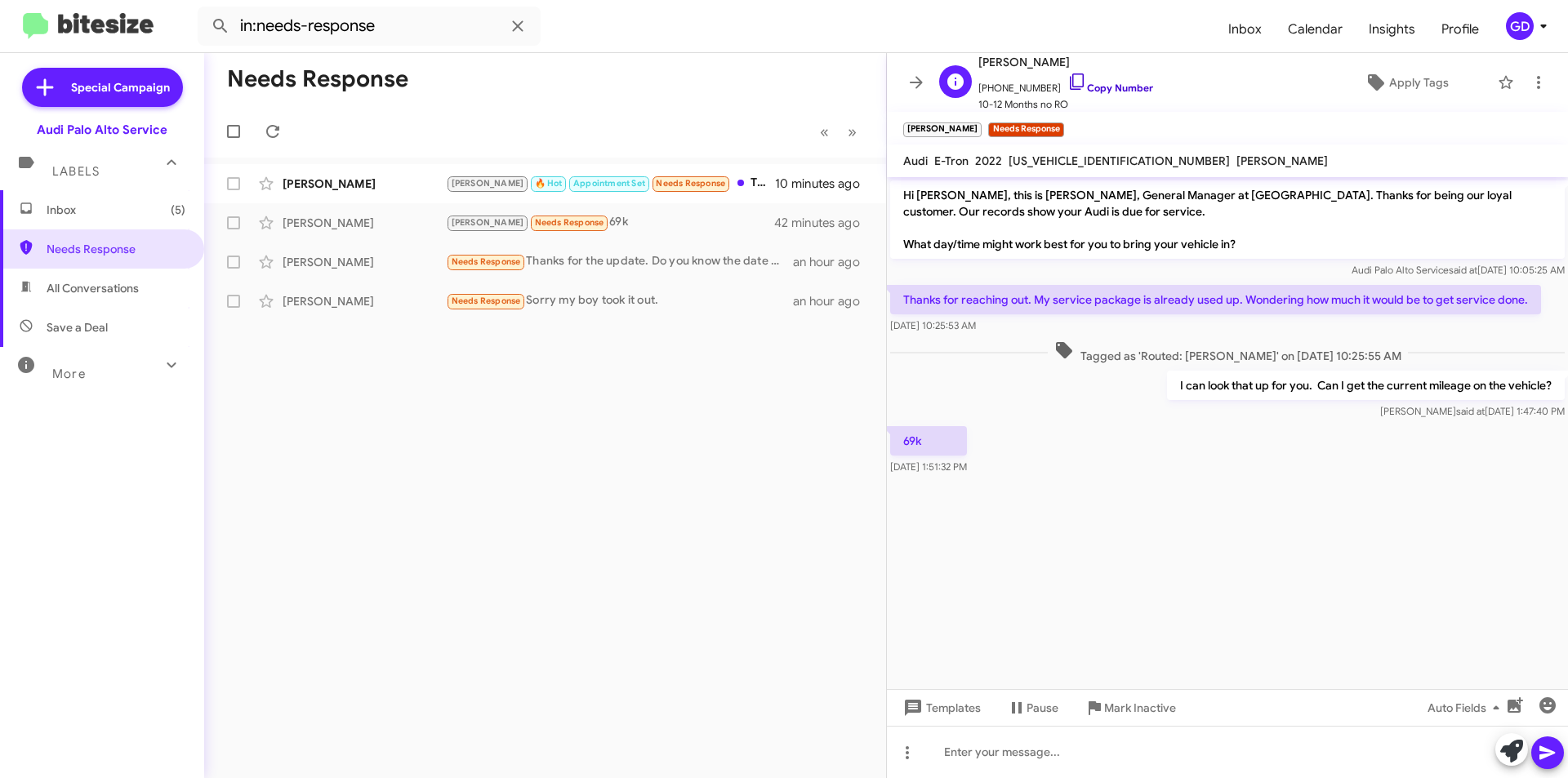
copy span "[US_VEHICLE_IDENTIFICATION_NUMBER]"
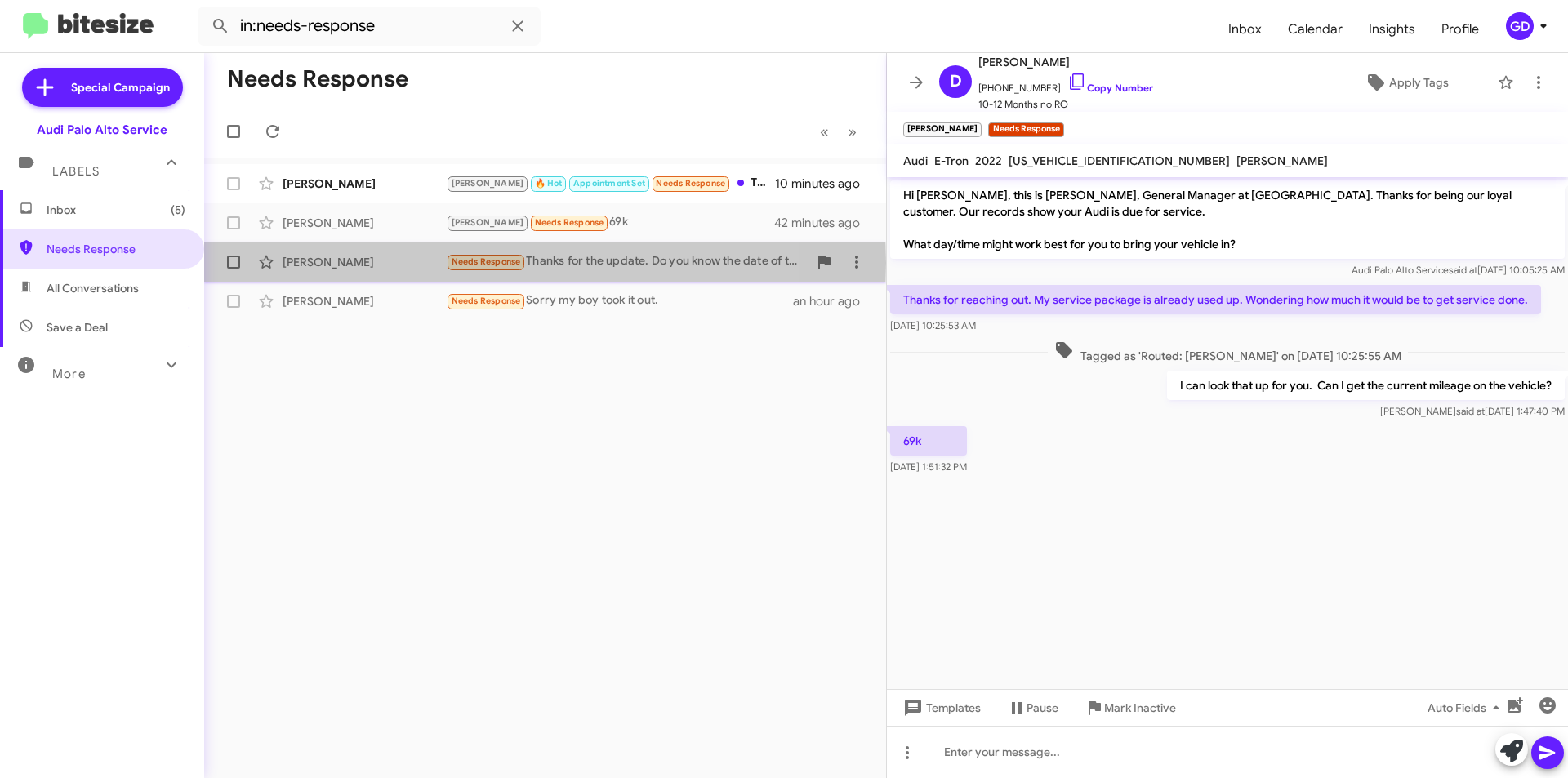
click at [323, 263] on div "[PERSON_NAME]" at bounding box center [364, 261] width 163 height 16
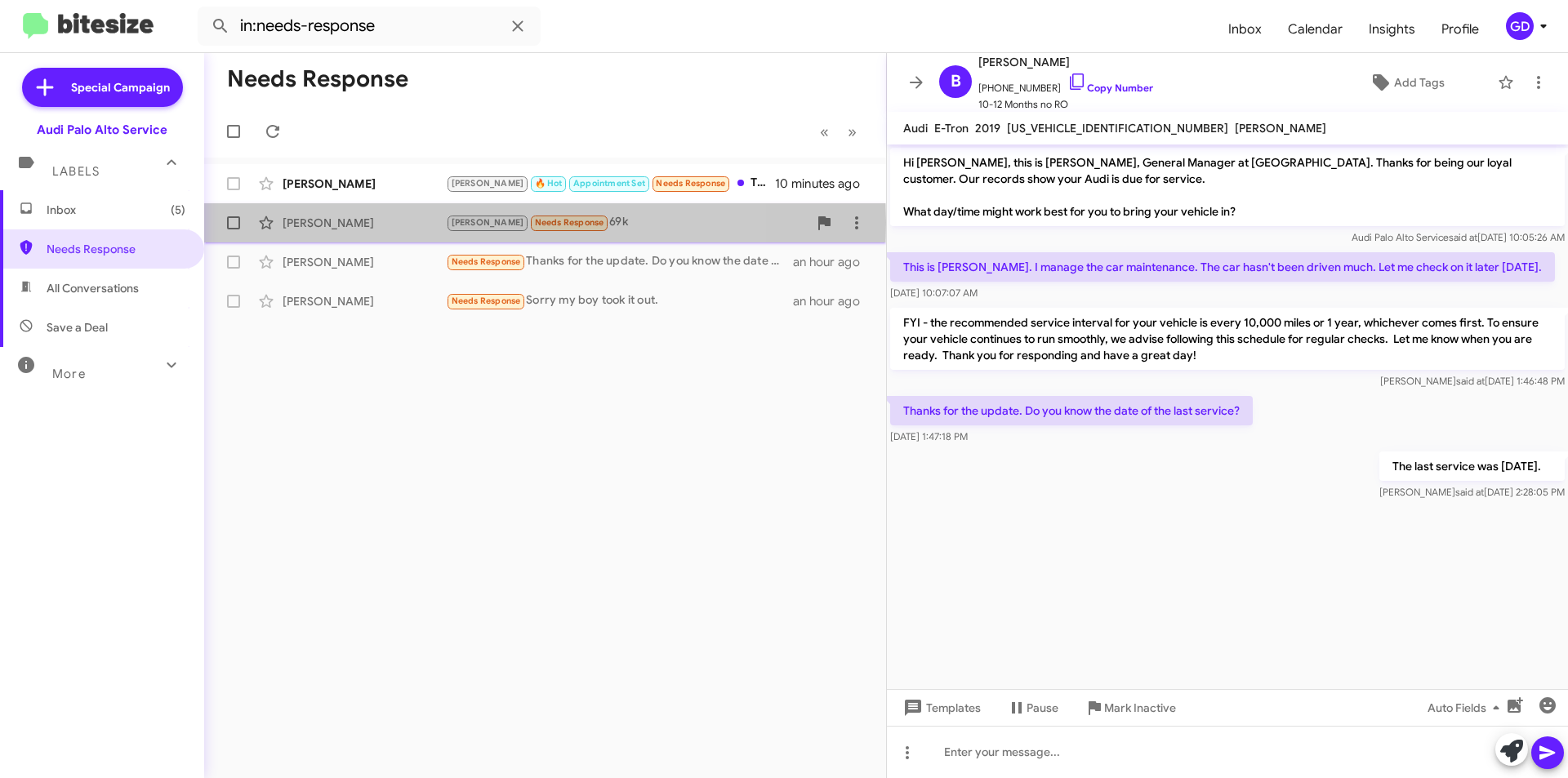
click at [309, 222] on div "[PERSON_NAME]" at bounding box center [364, 222] width 163 height 16
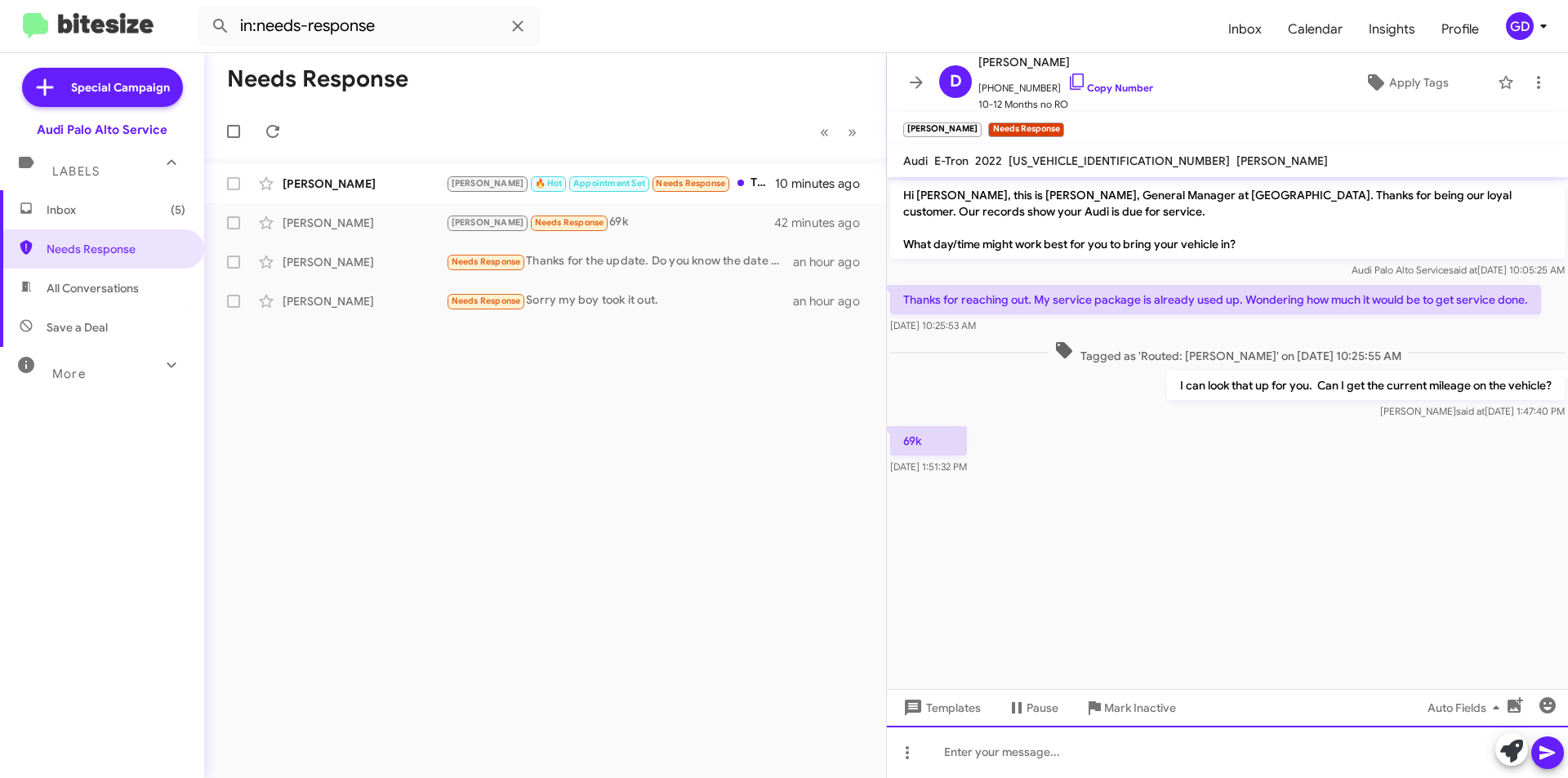
click at [954, 749] on div at bounding box center [1227, 752] width 681 height 52
click at [1554, 754] on icon at bounding box center [1547, 752] width 19 height 19
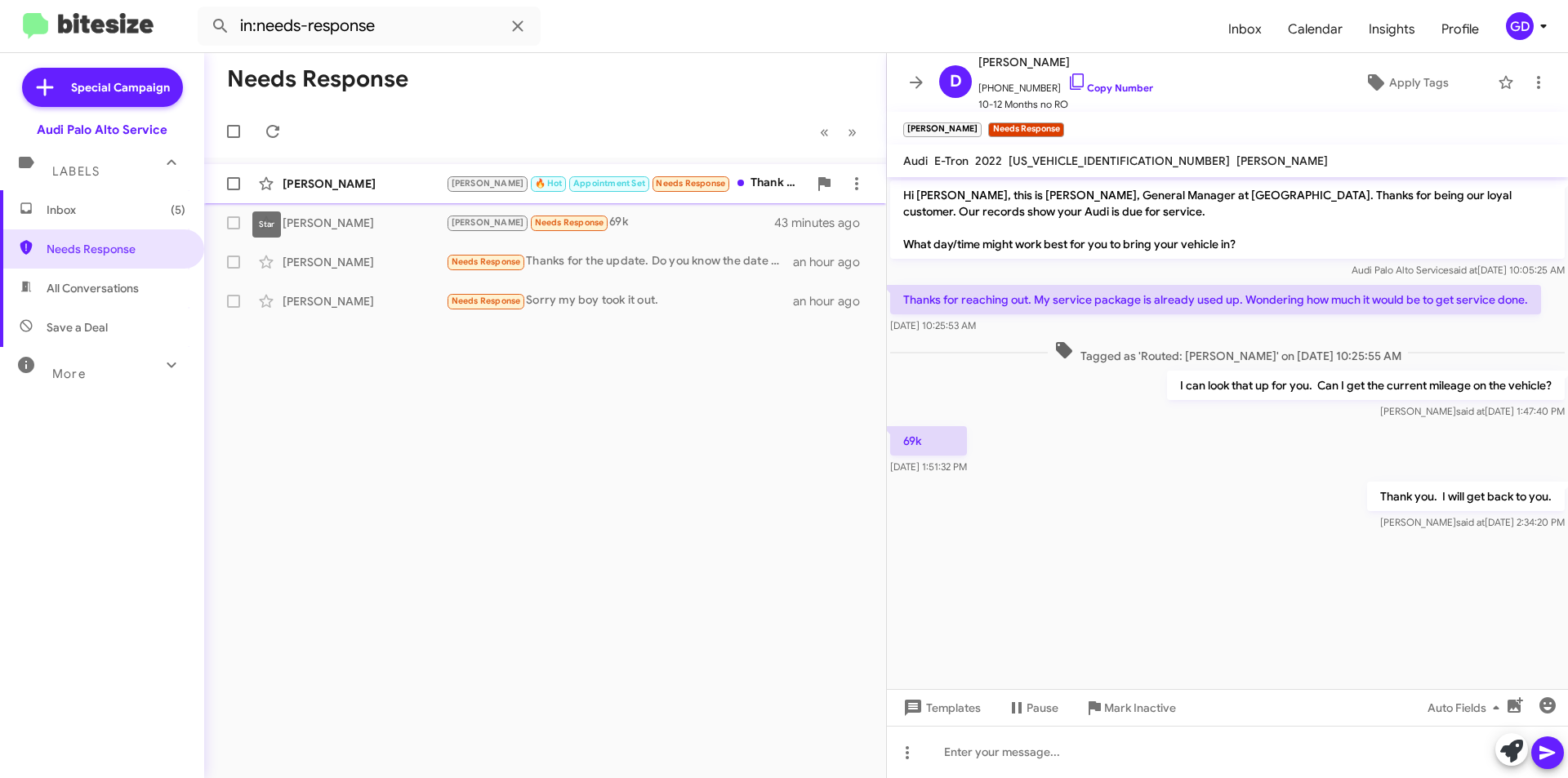
click at [307, 180] on div "[PERSON_NAME]" at bounding box center [364, 183] width 163 height 16
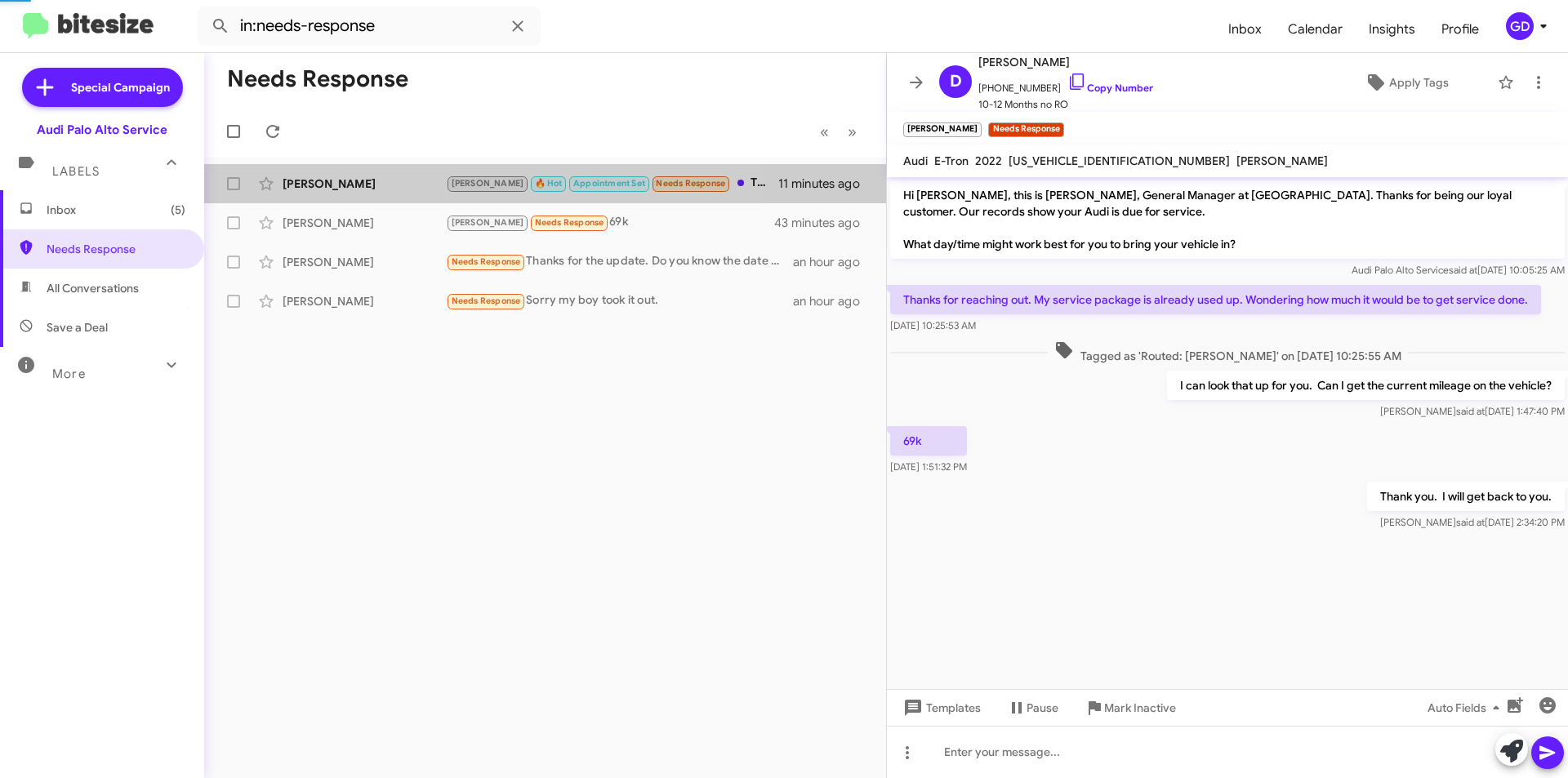
scroll to position [158, 0]
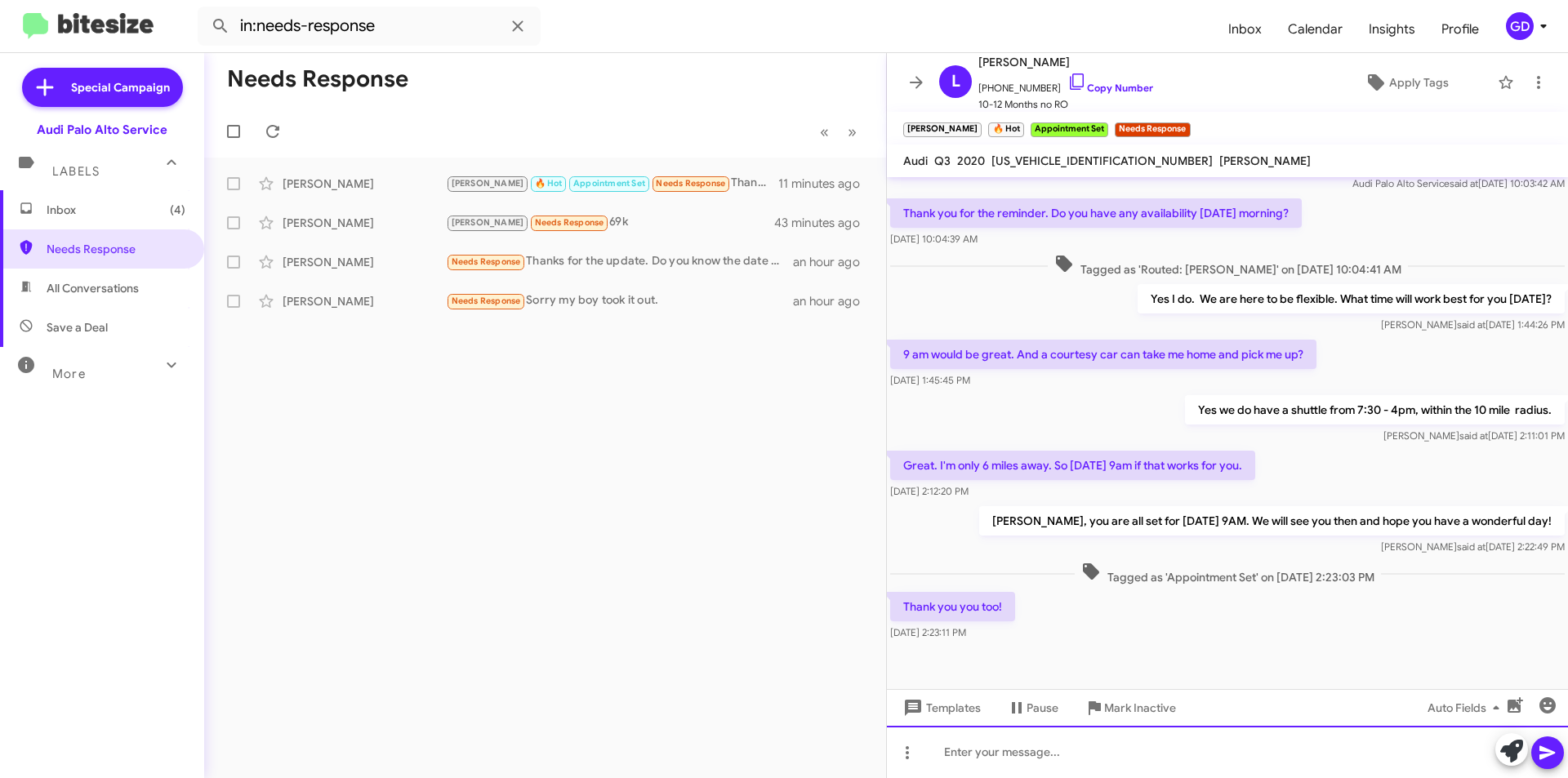
drag, startPoint x: 960, startPoint y: 753, endPoint x: 1035, endPoint y: 733, distance: 77.6
click at [963, 753] on div at bounding box center [1227, 752] width 681 height 52
click at [1550, 759] on icon at bounding box center [1547, 752] width 19 height 19
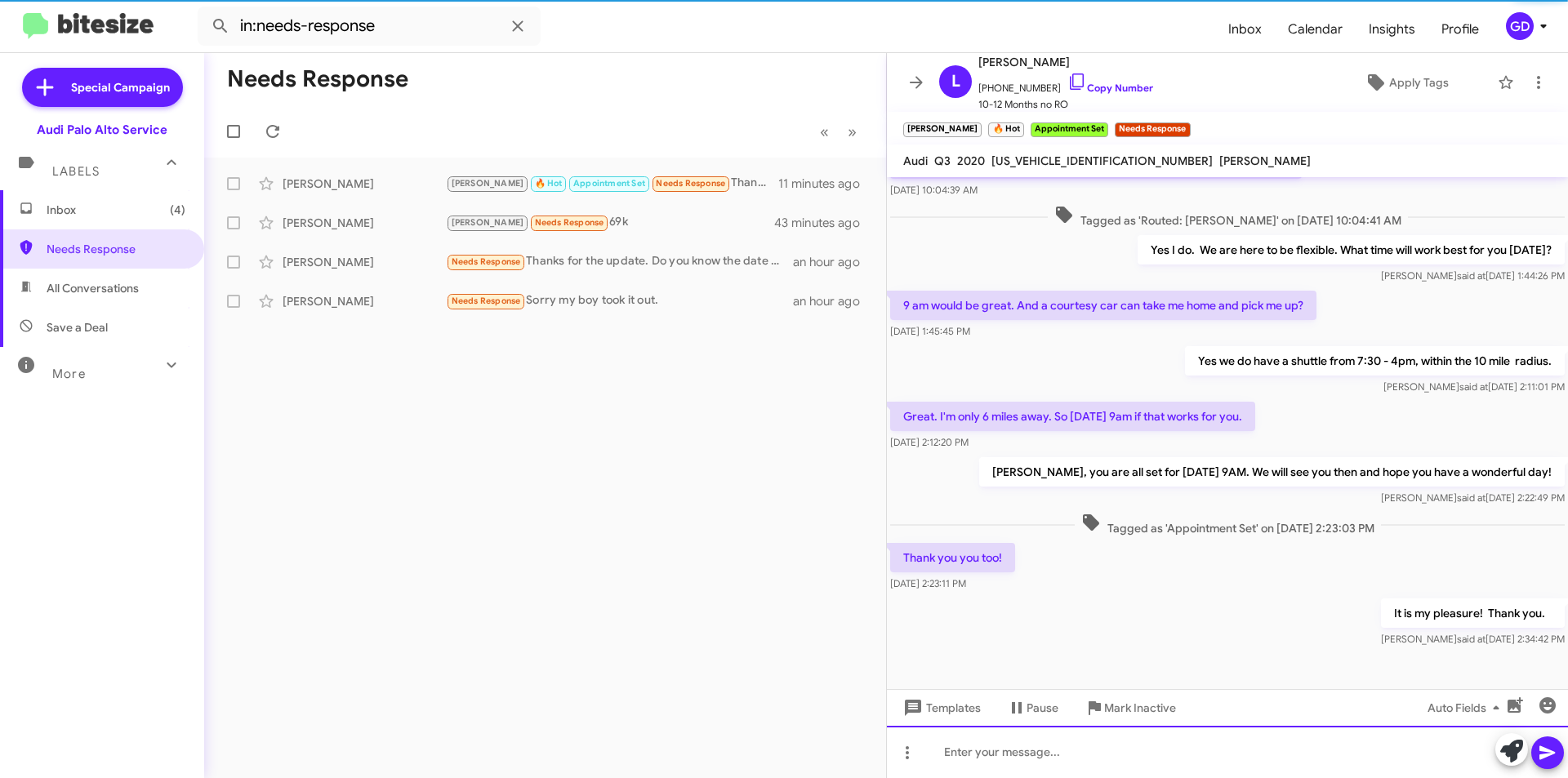
scroll to position [218, 0]
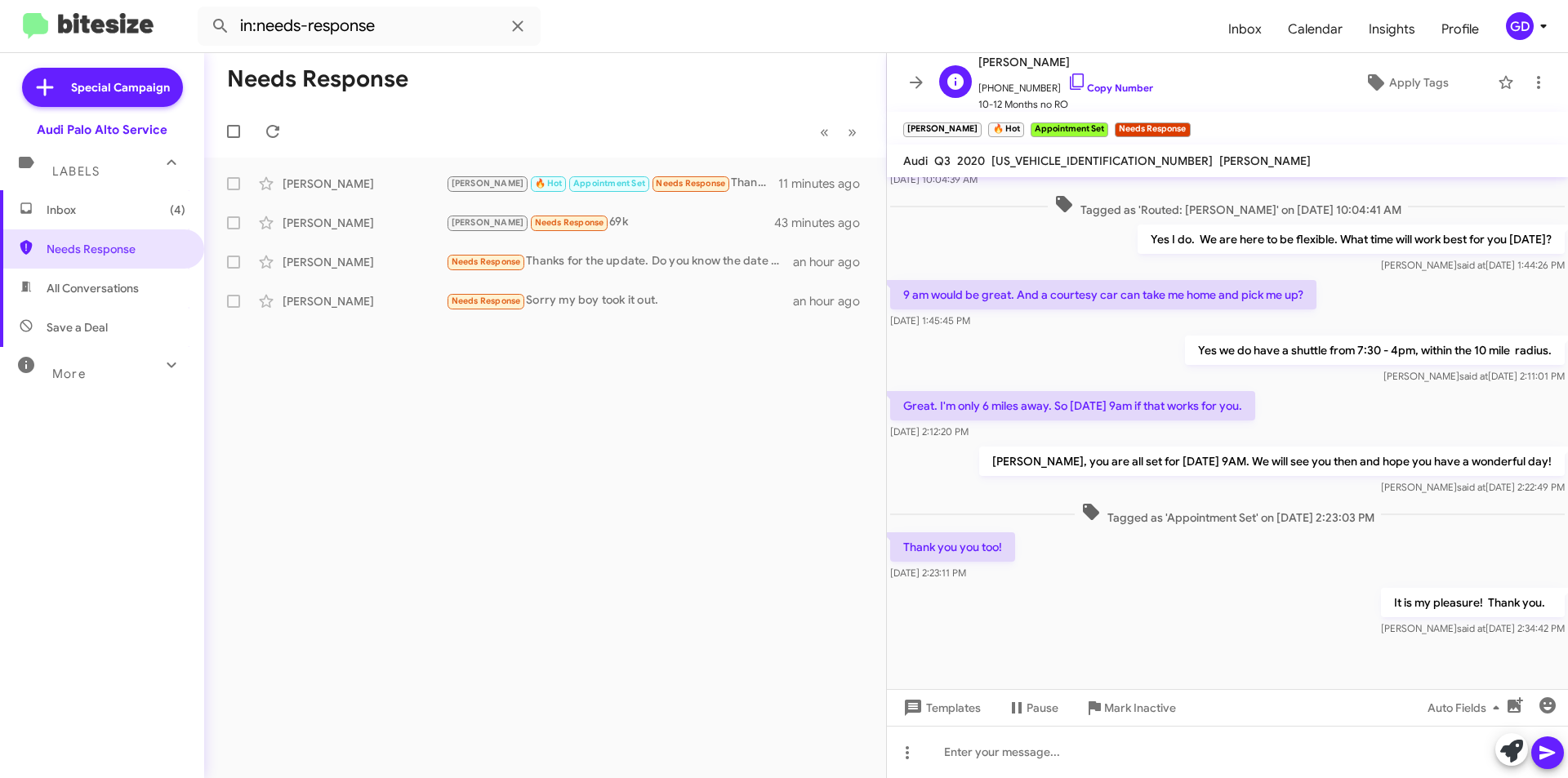
click at [1105, 95] on span "[PHONE_NUMBER] Copy Number" at bounding box center [1065, 84] width 175 height 25
click at [1099, 86] on link "Copy Number" at bounding box center [1109, 87] width 85 height 12
click at [91, 214] on span "Inbox (4)" at bounding box center [116, 209] width 139 height 16
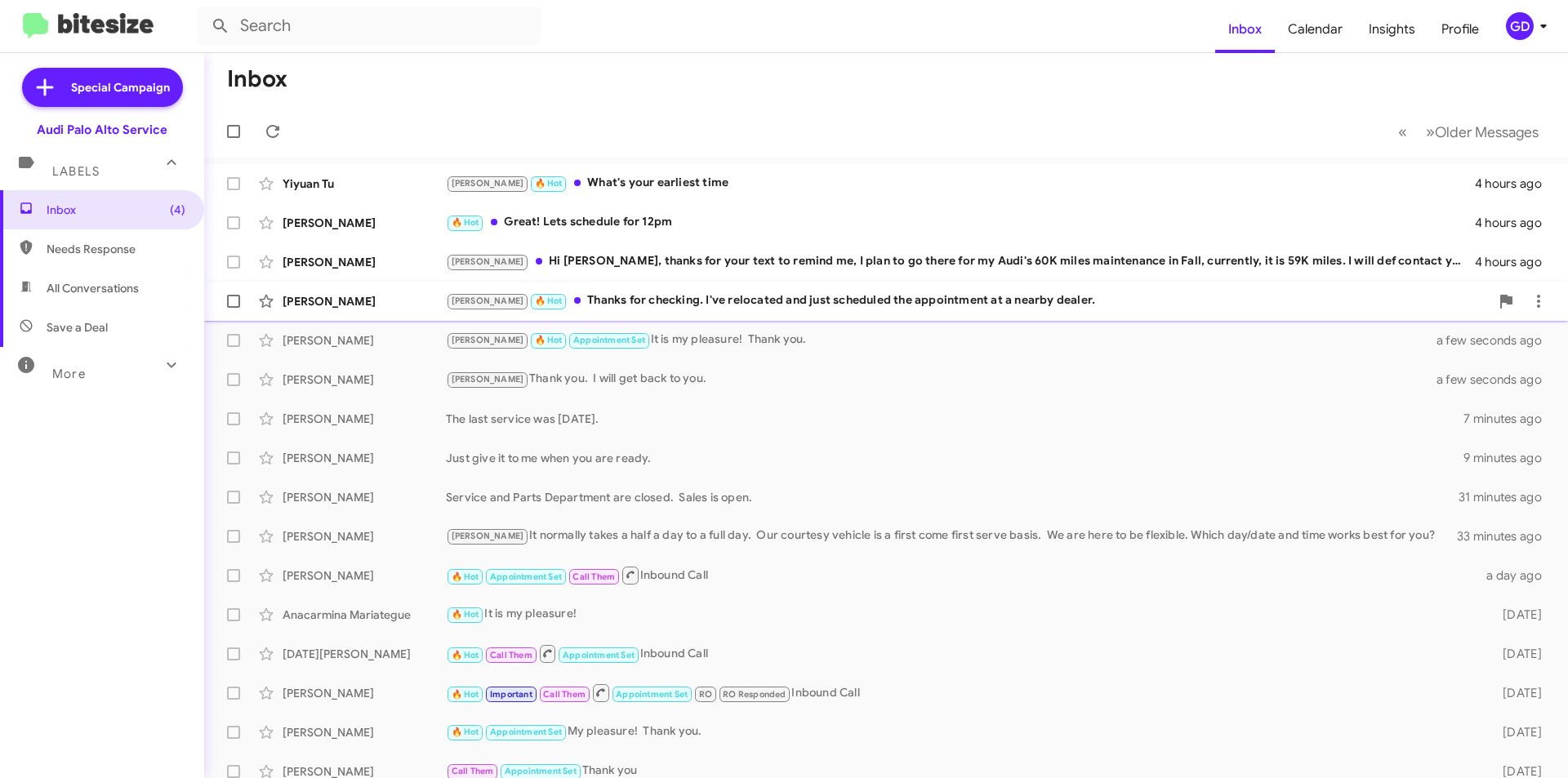
click at [679, 299] on div "[PERSON_NAME] 🔥 Hot Thanks for checking. I've relocated and just scheduled the …" at bounding box center [967, 300] width 1043 height 19
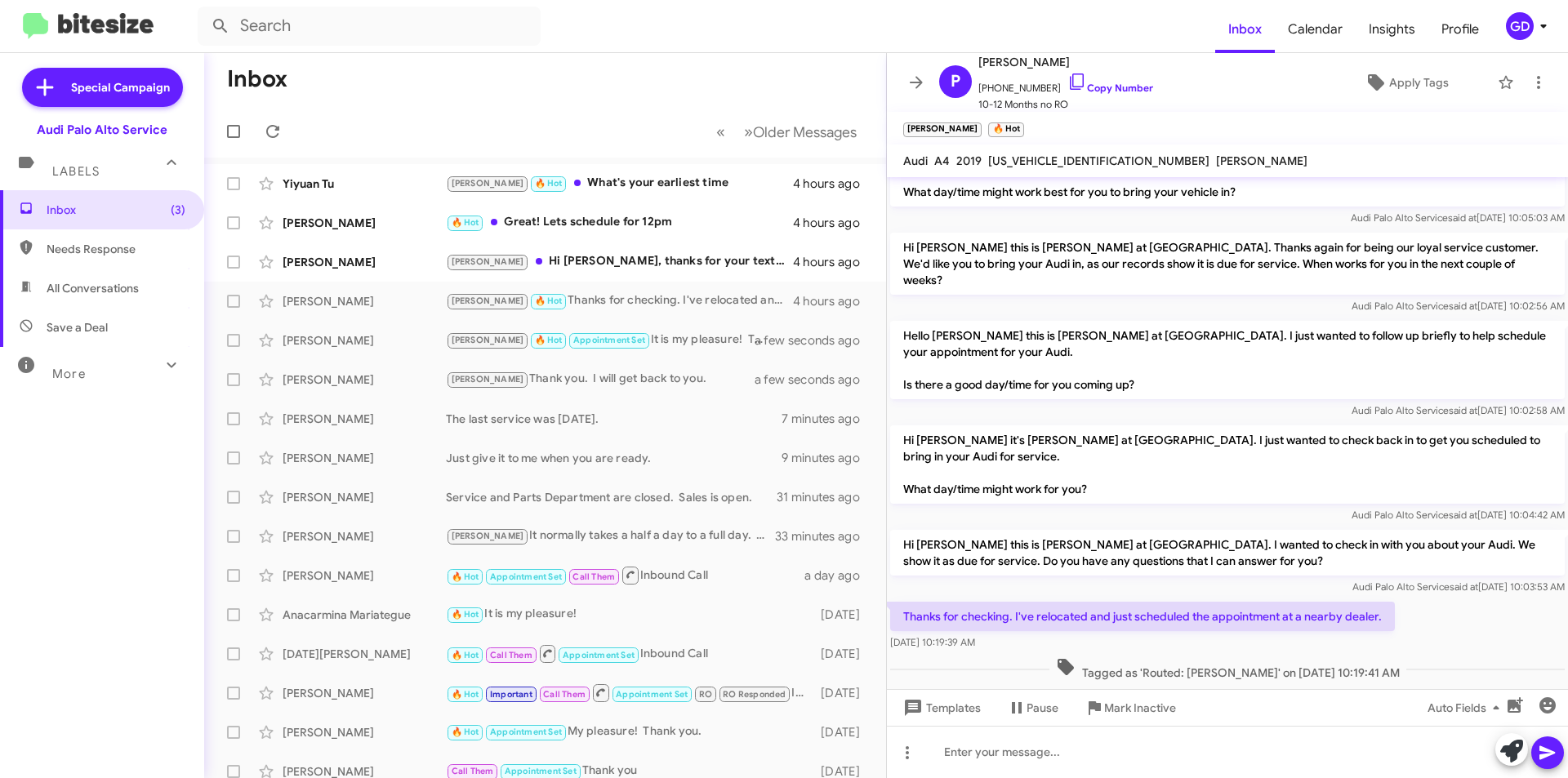
scroll to position [59, 0]
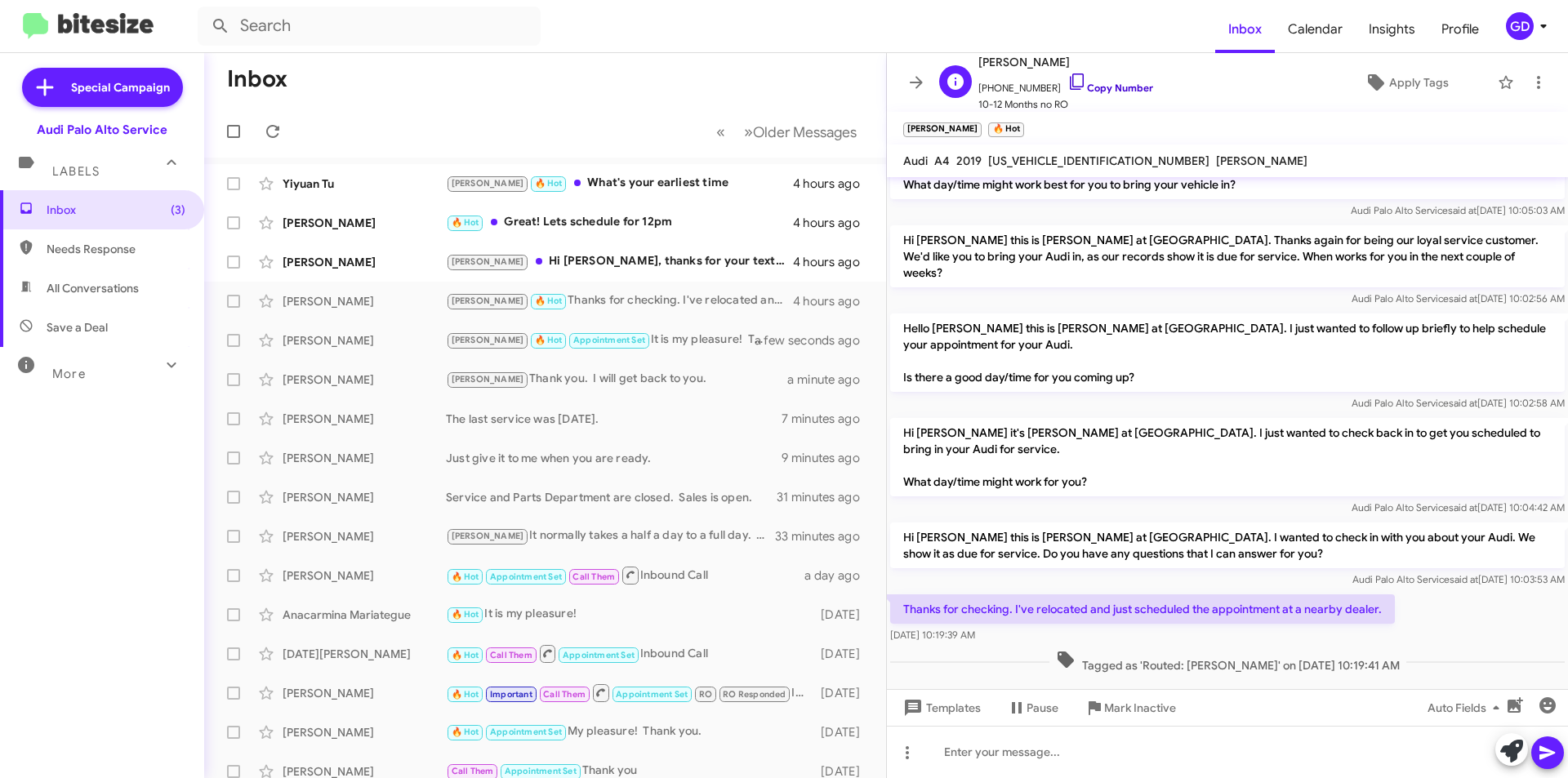
click at [1084, 90] on link "Copy Number" at bounding box center [1109, 87] width 85 height 12
click at [966, 753] on div at bounding box center [1227, 752] width 681 height 52
drag, startPoint x: 1080, startPoint y: 755, endPoint x: 914, endPoint y: 764, distance: 166.2
click at [915, 764] on div "Thank you for letting" at bounding box center [1227, 752] width 681 height 52
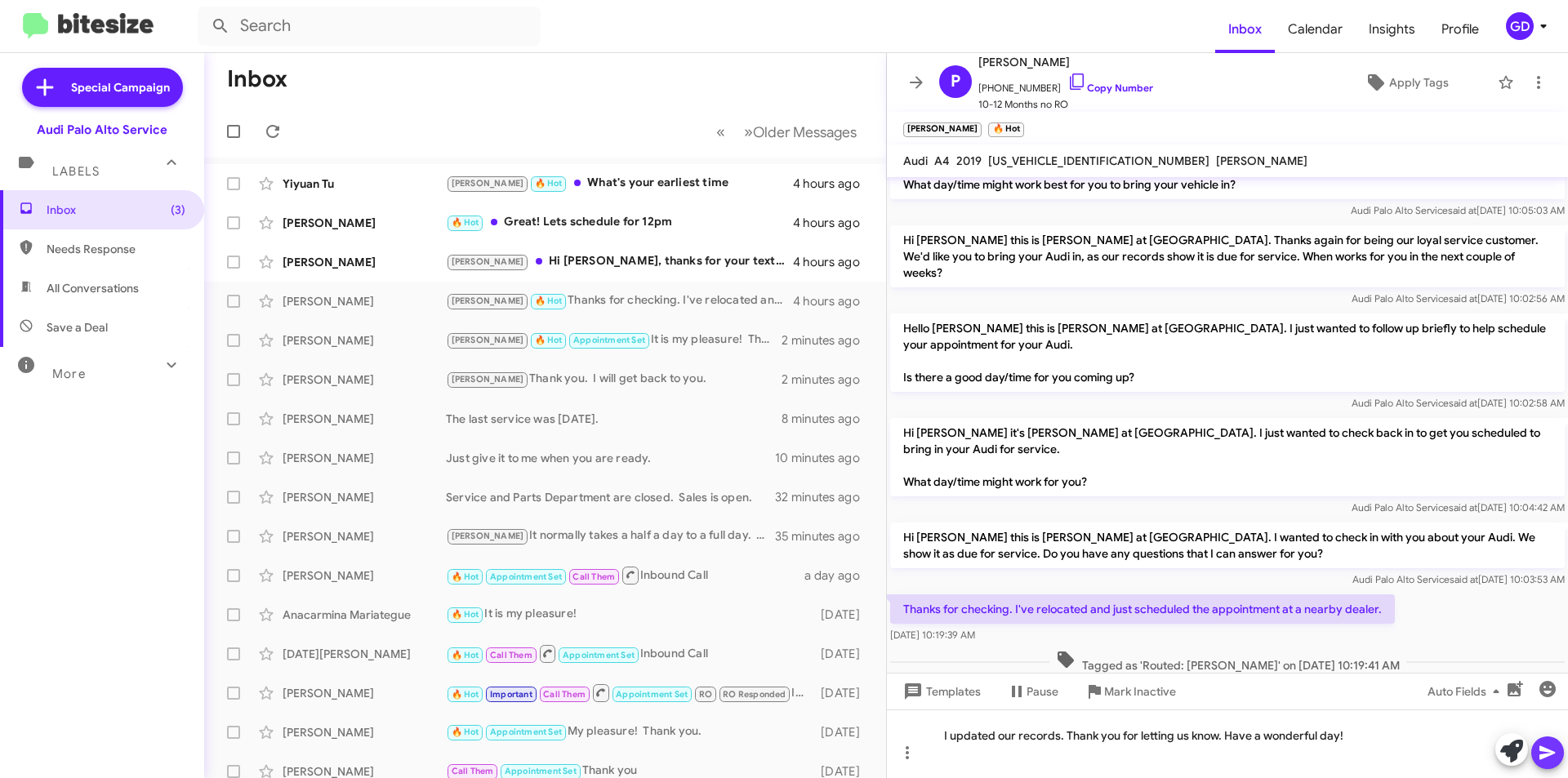
click at [1538, 751] on icon at bounding box center [1547, 752] width 19 height 19
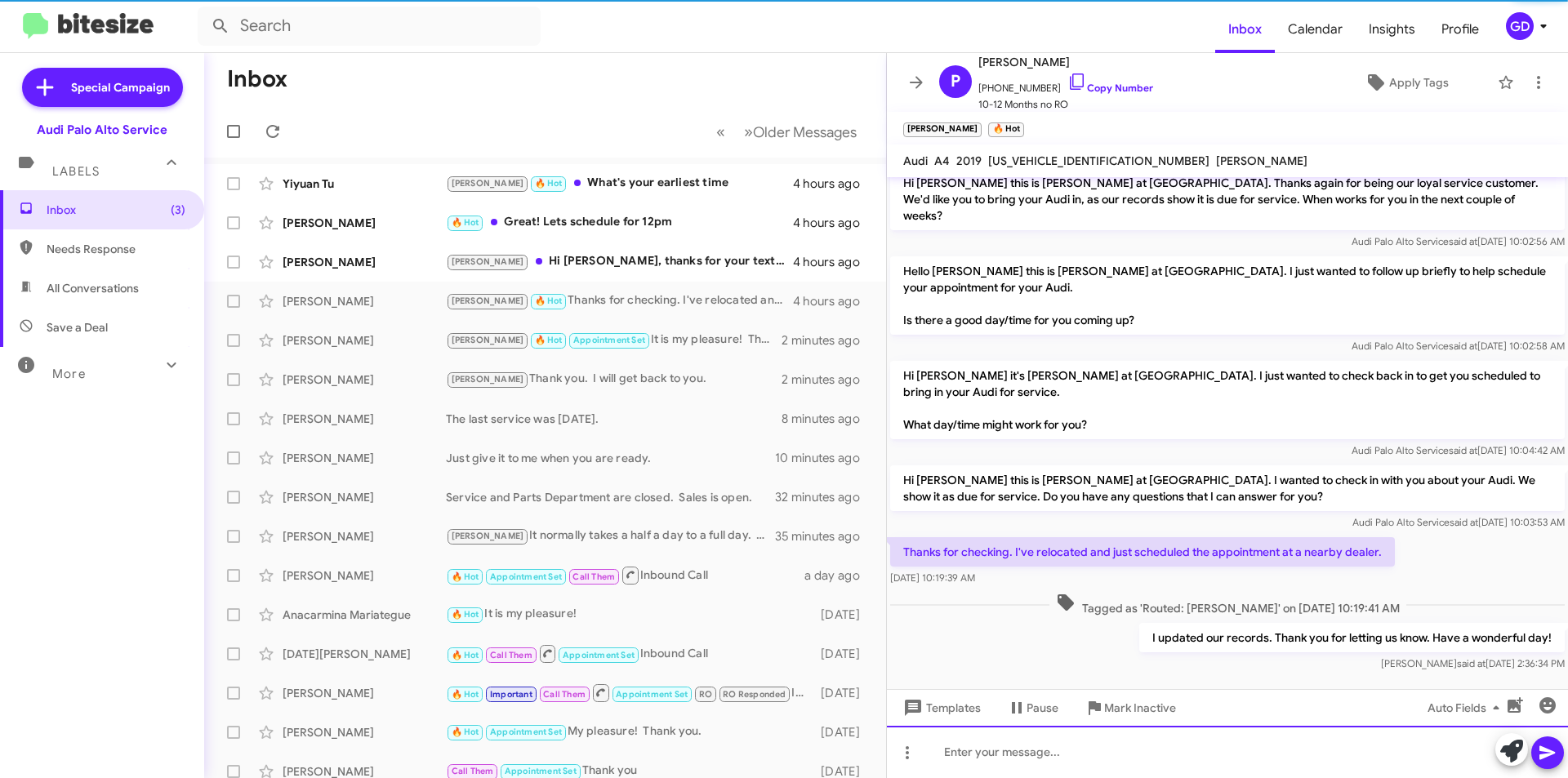
scroll to position [119, 0]
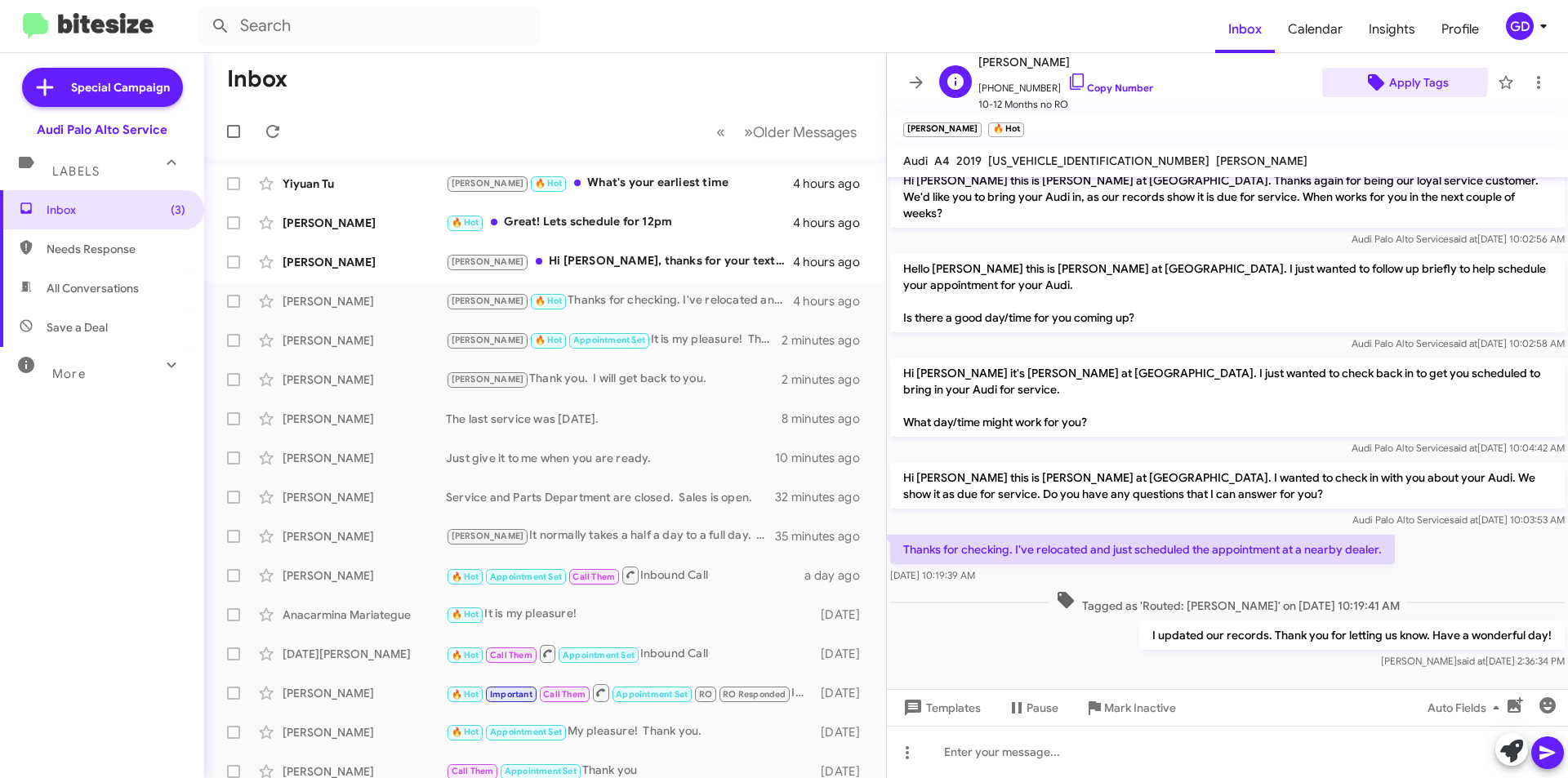
click at [1389, 79] on span "Apply Tags" at bounding box center [1418, 82] width 59 height 30
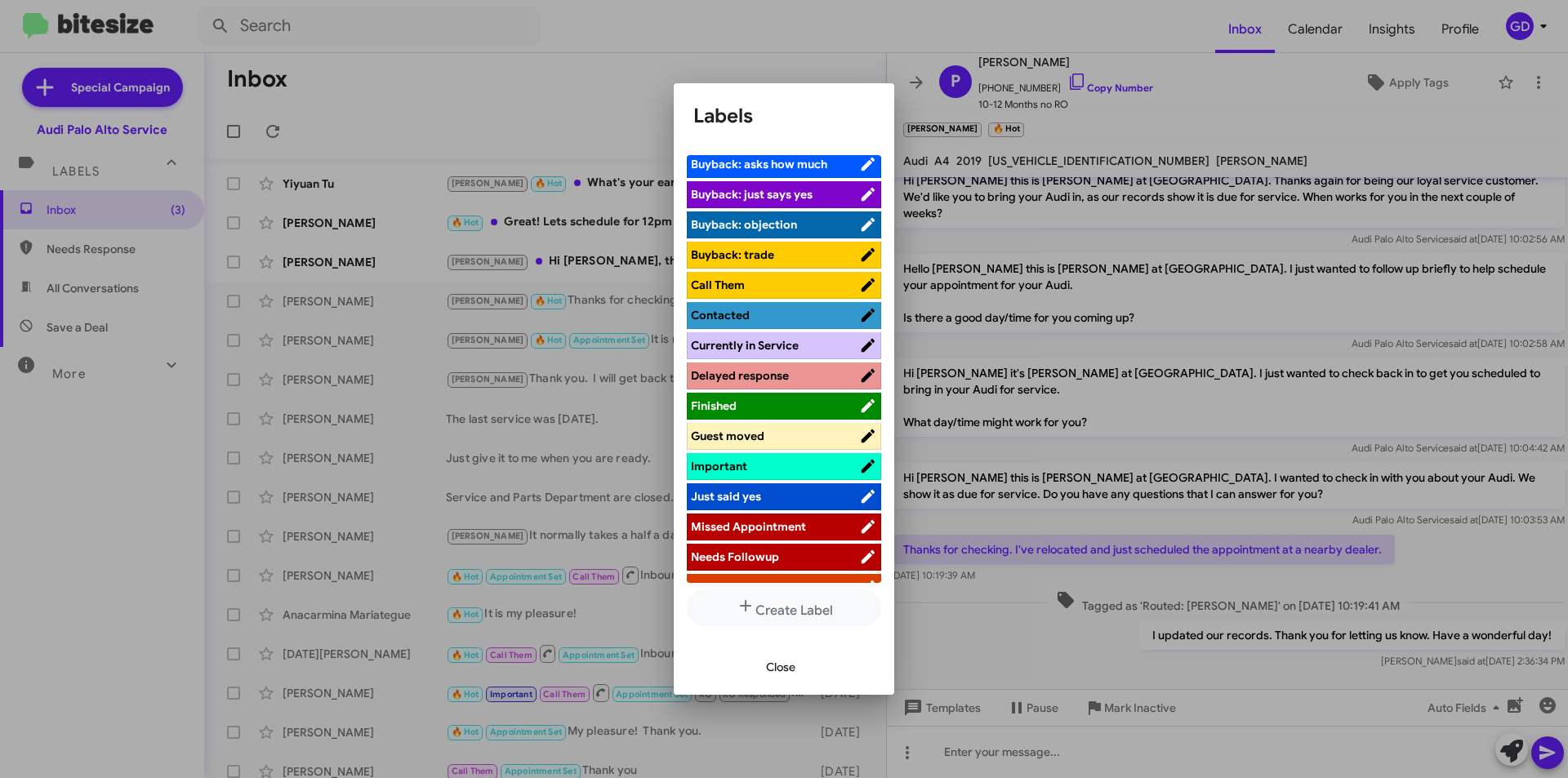
scroll to position [326, 0]
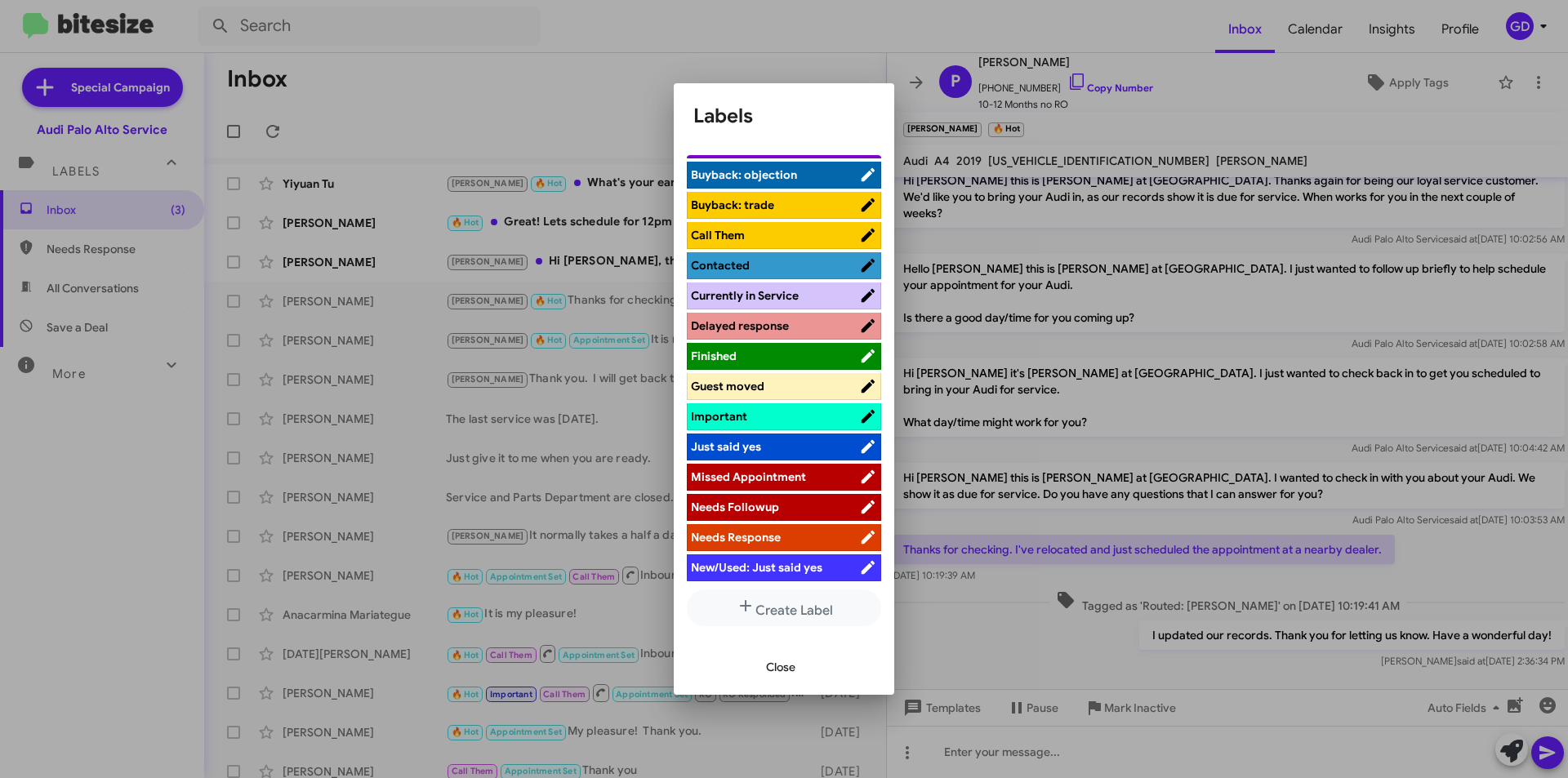
click at [751, 386] on span "Guest moved" at bounding box center [727, 386] width 74 height 14
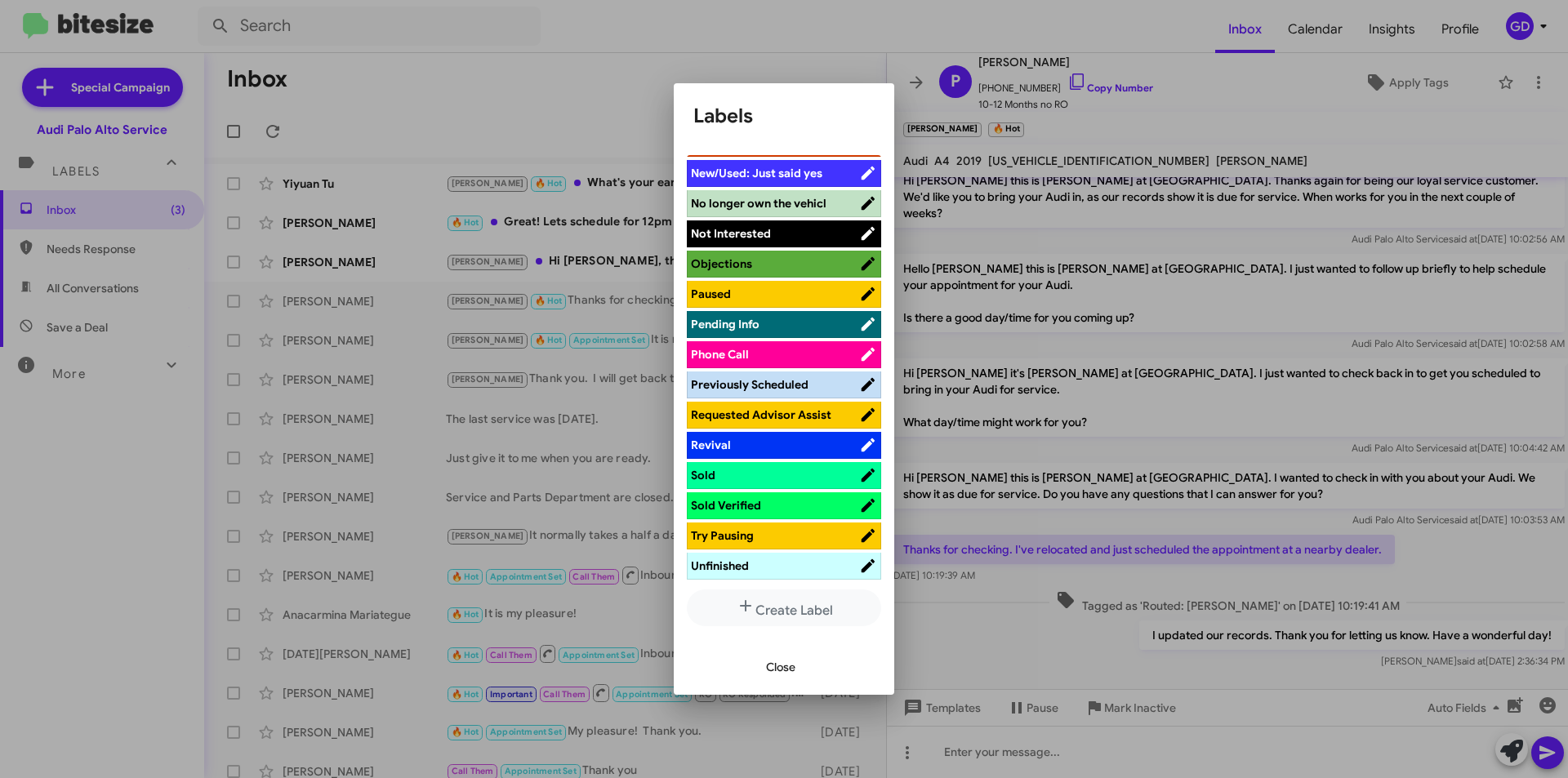
scroll to position [567, 0]
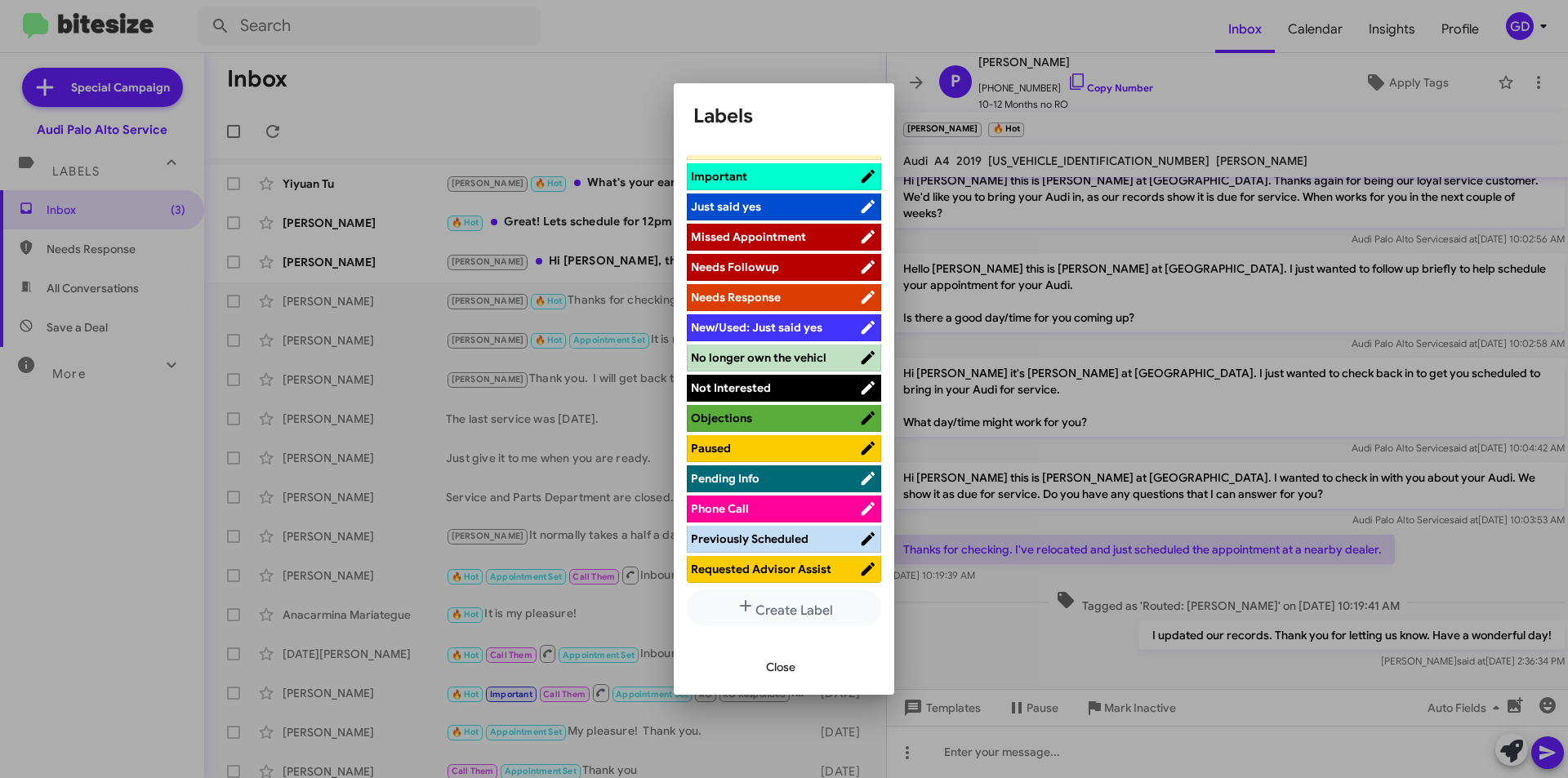
click at [762, 383] on span "Not Interested" at bounding box center [730, 387] width 80 height 14
click at [784, 666] on span "Close" at bounding box center [780, 666] width 30 height 30
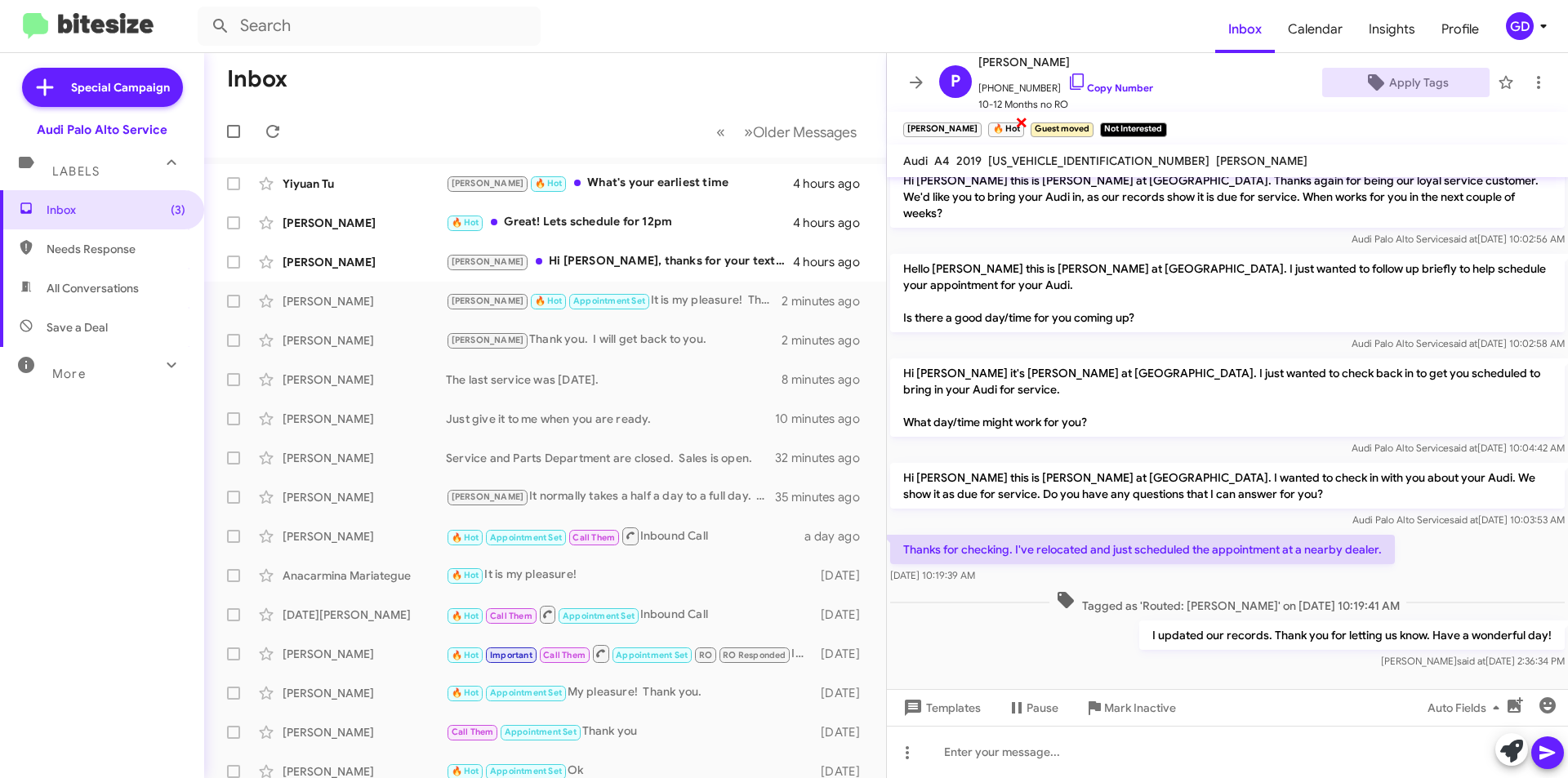
click at [1015, 119] on span "×" at bounding box center [1021, 121] width 13 height 19
click at [935, 123] on small "[PERSON_NAME]" at bounding box center [942, 129] width 79 height 14
click at [1090, 81] on span "[PHONE_NUMBER] Copy Number" at bounding box center [1065, 84] width 175 height 25
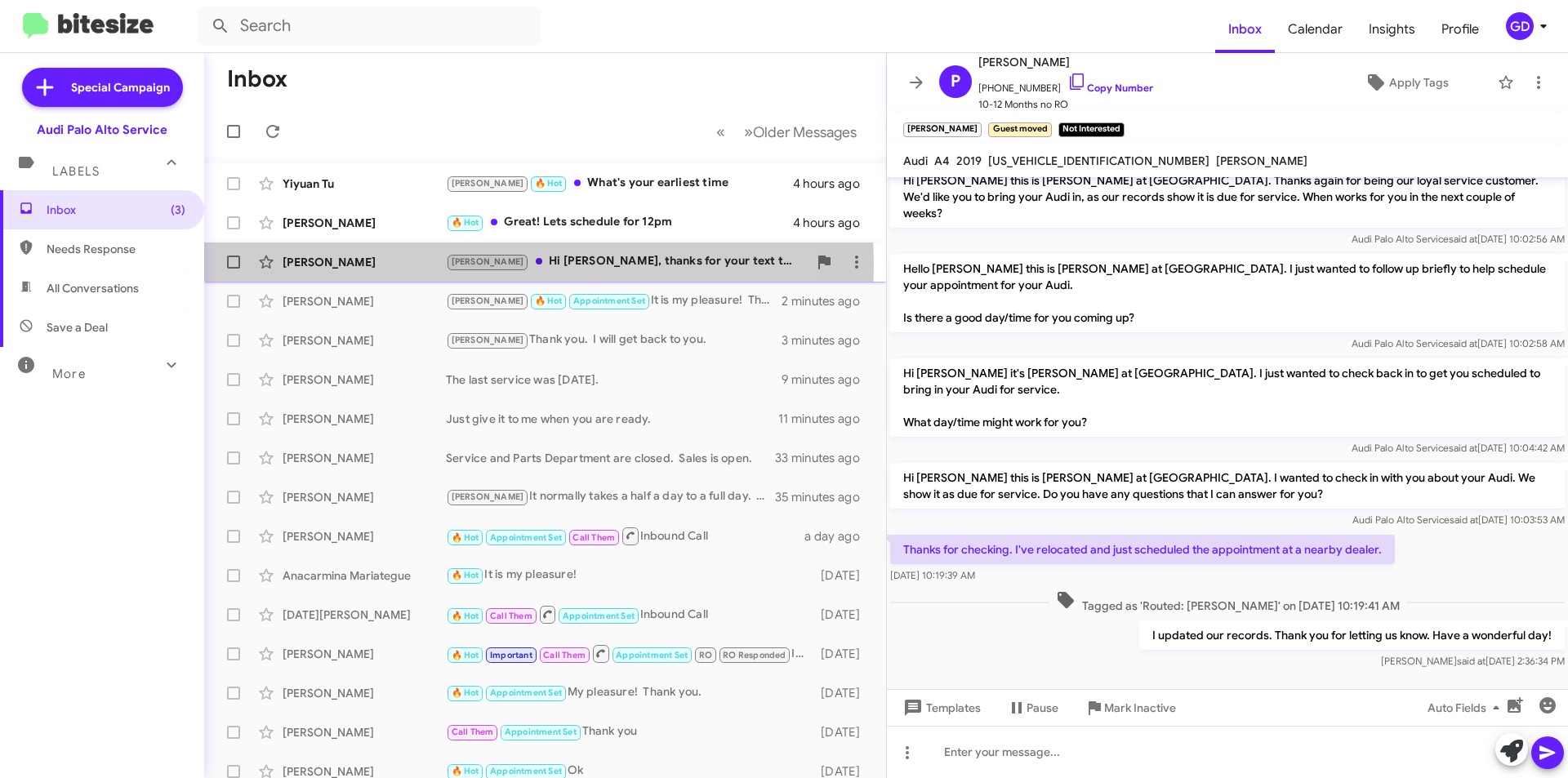
click at [327, 263] on div "[PERSON_NAME]" at bounding box center [364, 261] width 163 height 16
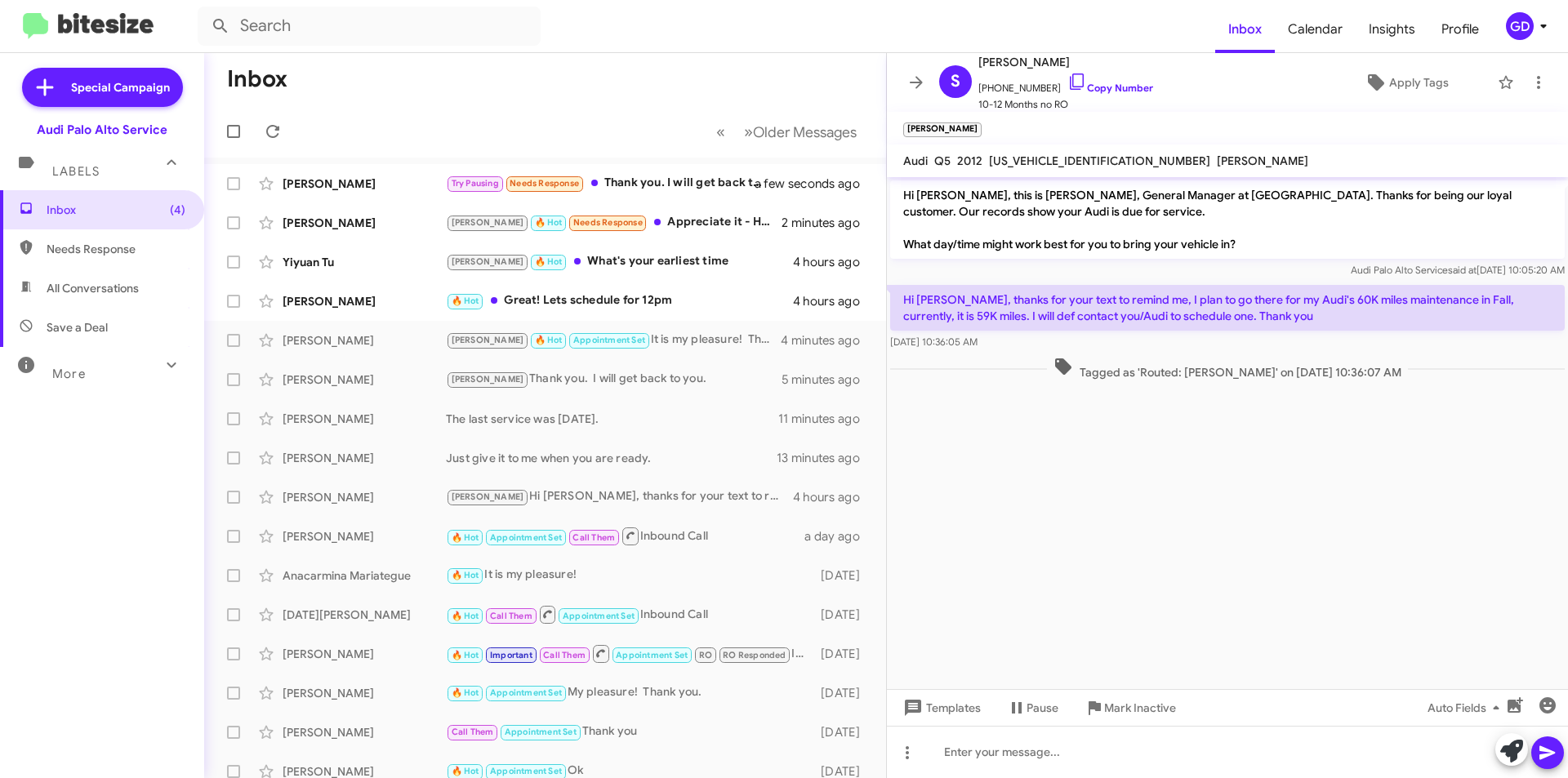
click at [1153, 460] on cdk-virtual-scroll-viewport "Hi [PERSON_NAME], this is [PERSON_NAME], General Manager at [GEOGRAPHIC_DATA]. …" at bounding box center [1227, 432] width 681 height 512
click at [88, 254] on span "Needs Response" at bounding box center [116, 249] width 139 height 16
type input "in:needs-response"
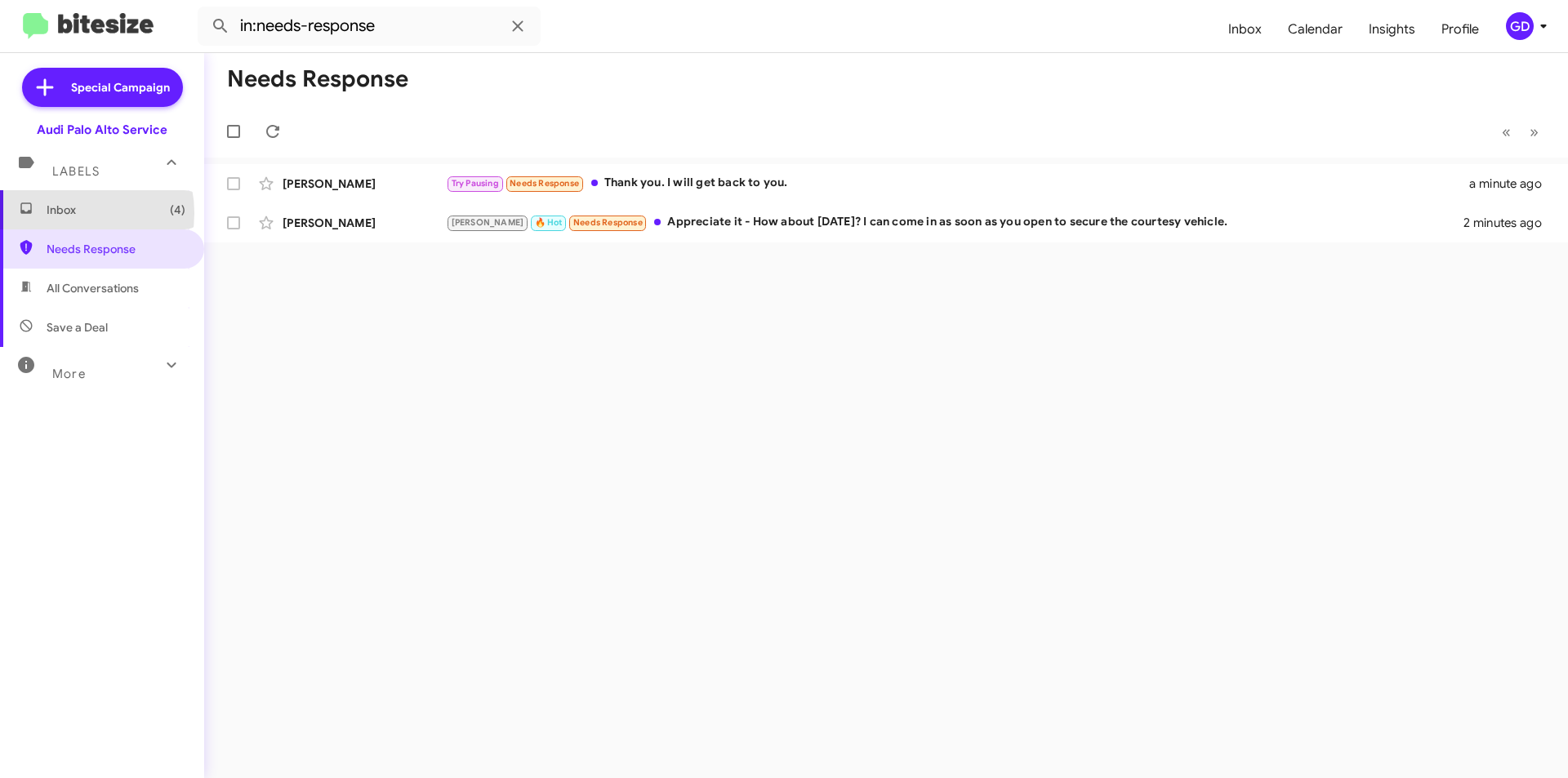
click at [68, 213] on span "Inbox (4)" at bounding box center [116, 209] width 139 height 16
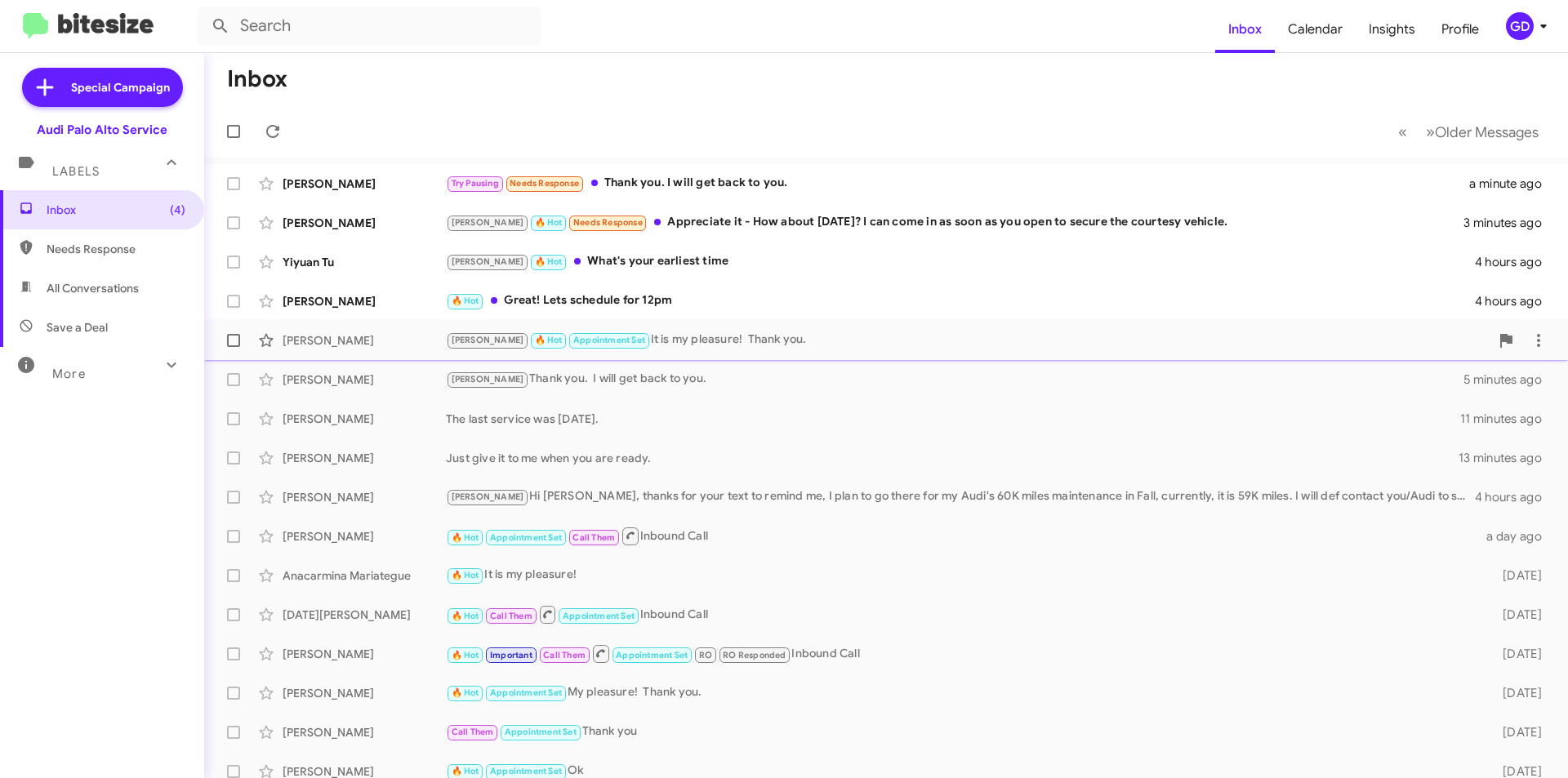
click at [316, 348] on div "[PERSON_NAME]" at bounding box center [364, 340] width 163 height 16
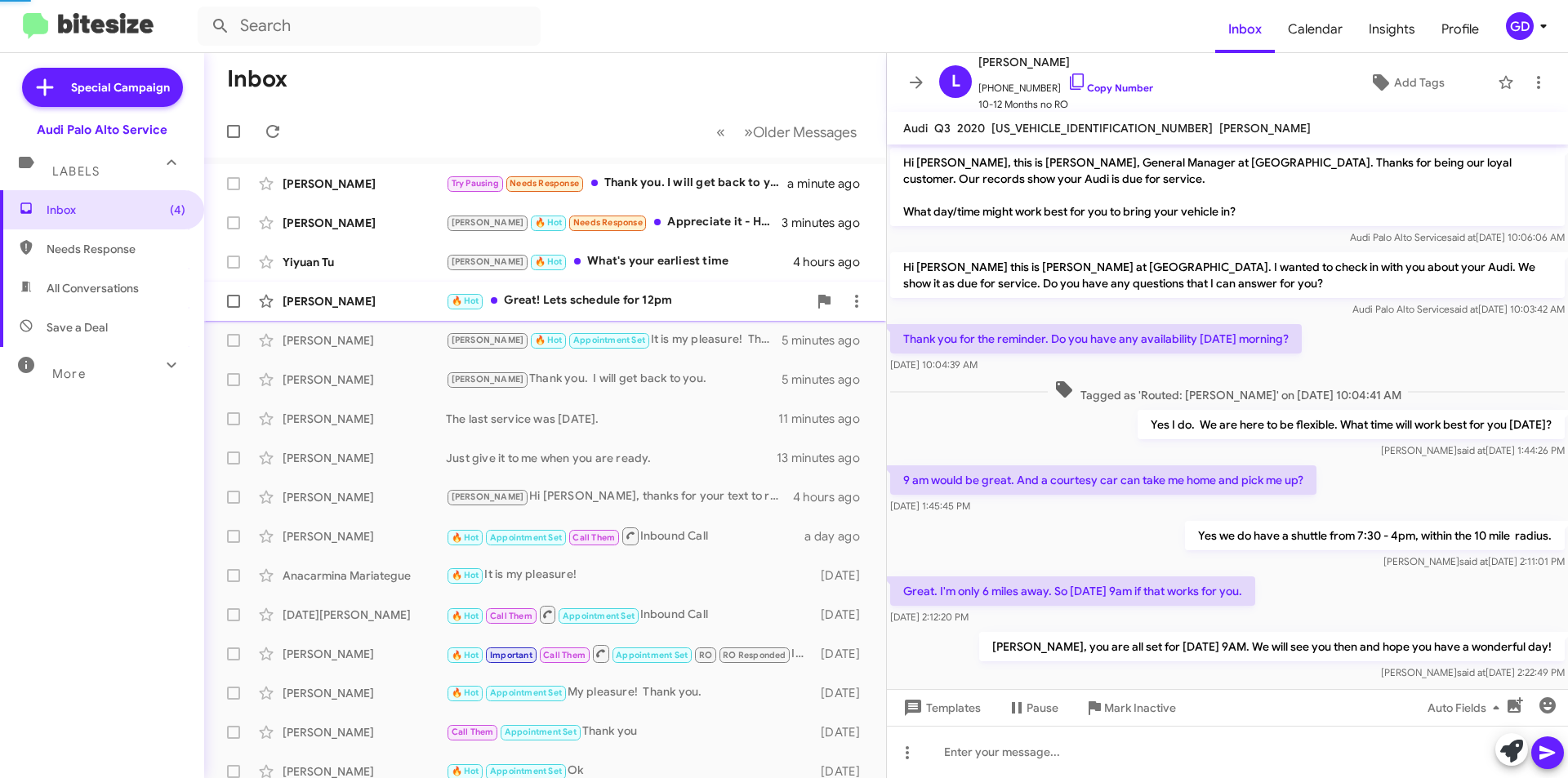
scroll to position [152, 0]
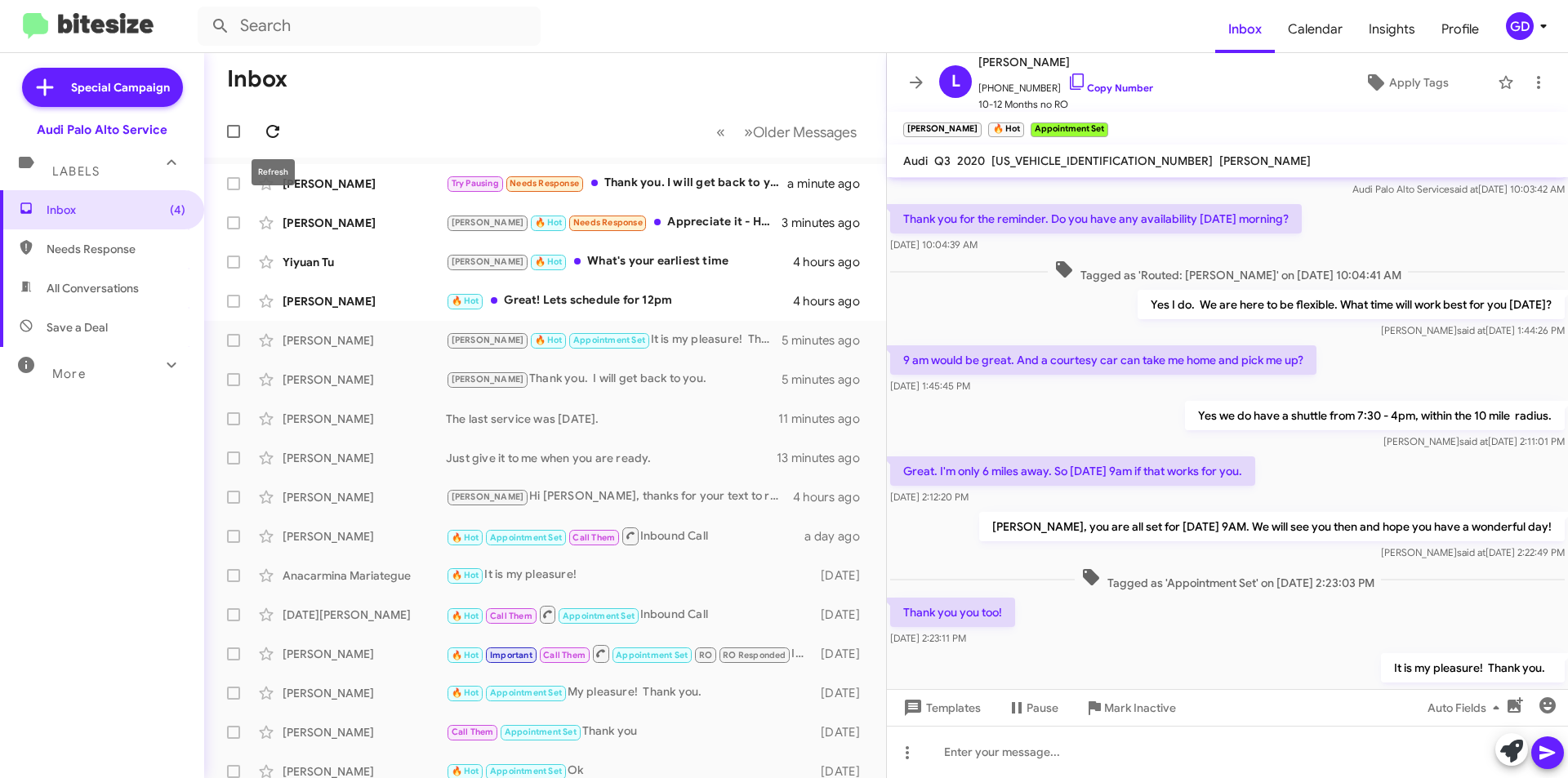
click at [285, 135] on span at bounding box center [272, 131] width 33 height 19
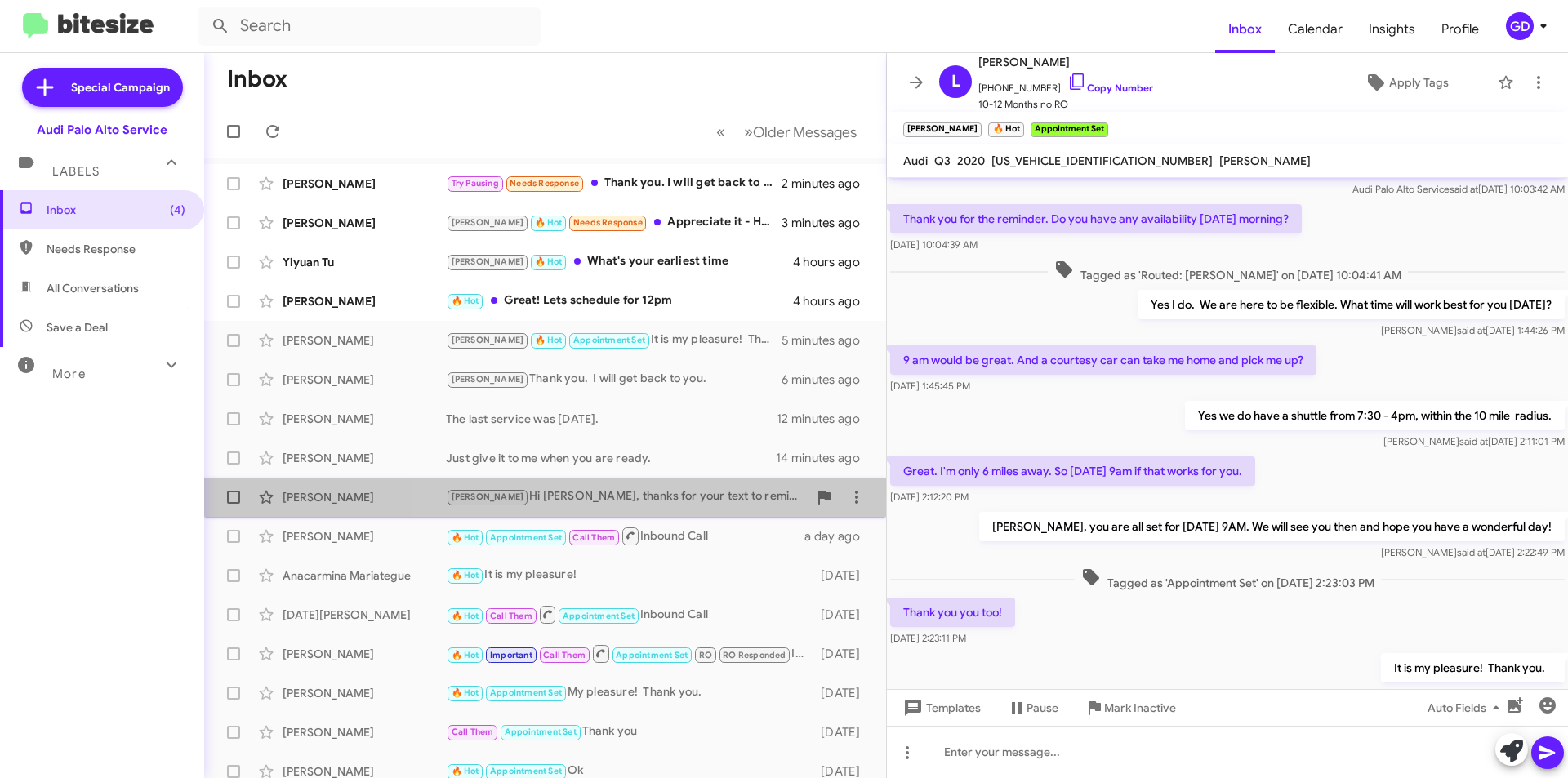
click at [658, 501] on div "[PERSON_NAME] Hi [PERSON_NAME], thanks for your text to remind me, I plan to go…" at bounding box center [626, 496] width 361 height 19
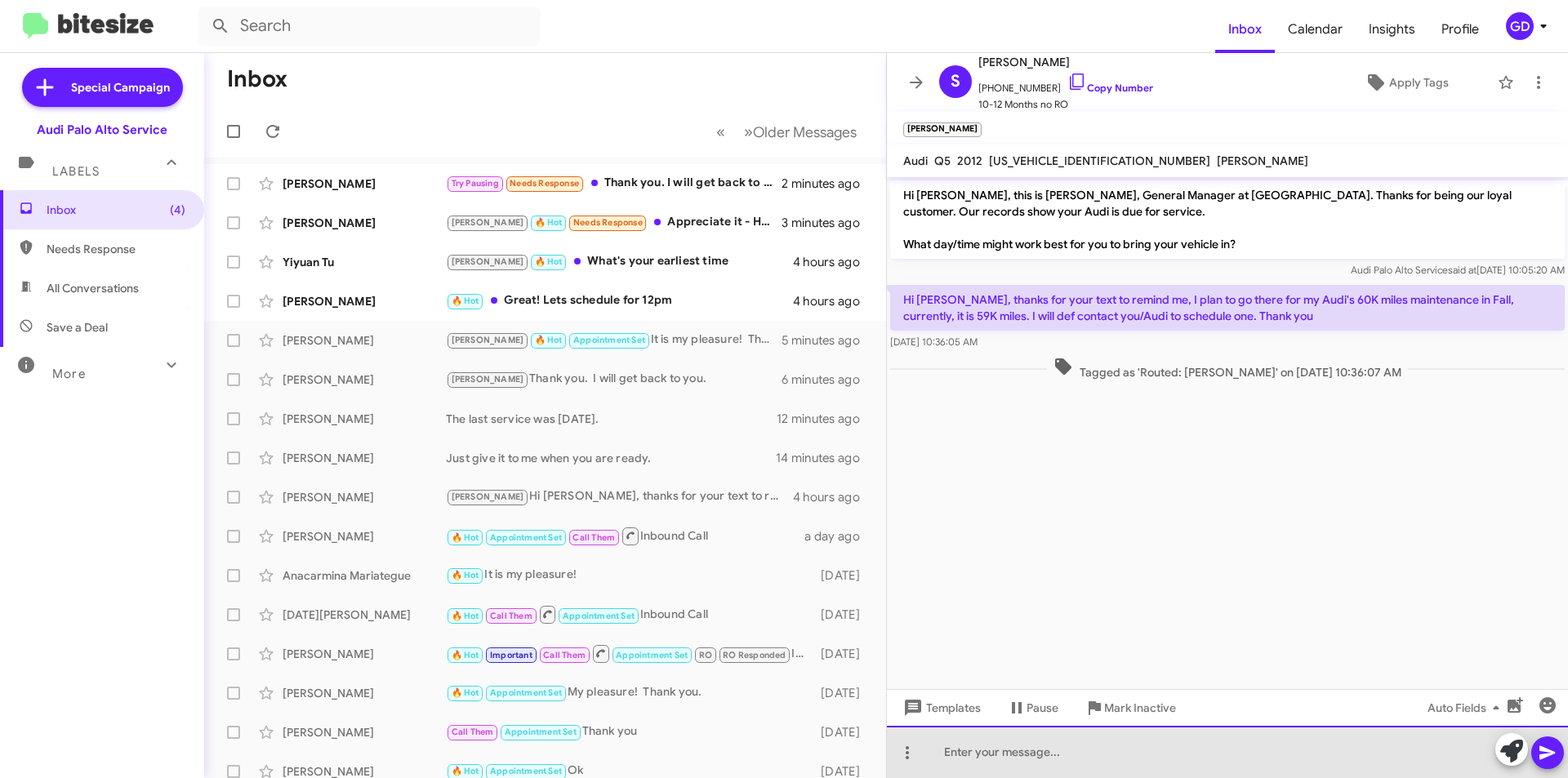
drag, startPoint x: 949, startPoint y: 756, endPoint x: 1303, endPoint y: 739, distance: 354.4
click at [951, 756] on div at bounding box center [1227, 752] width 681 height 52
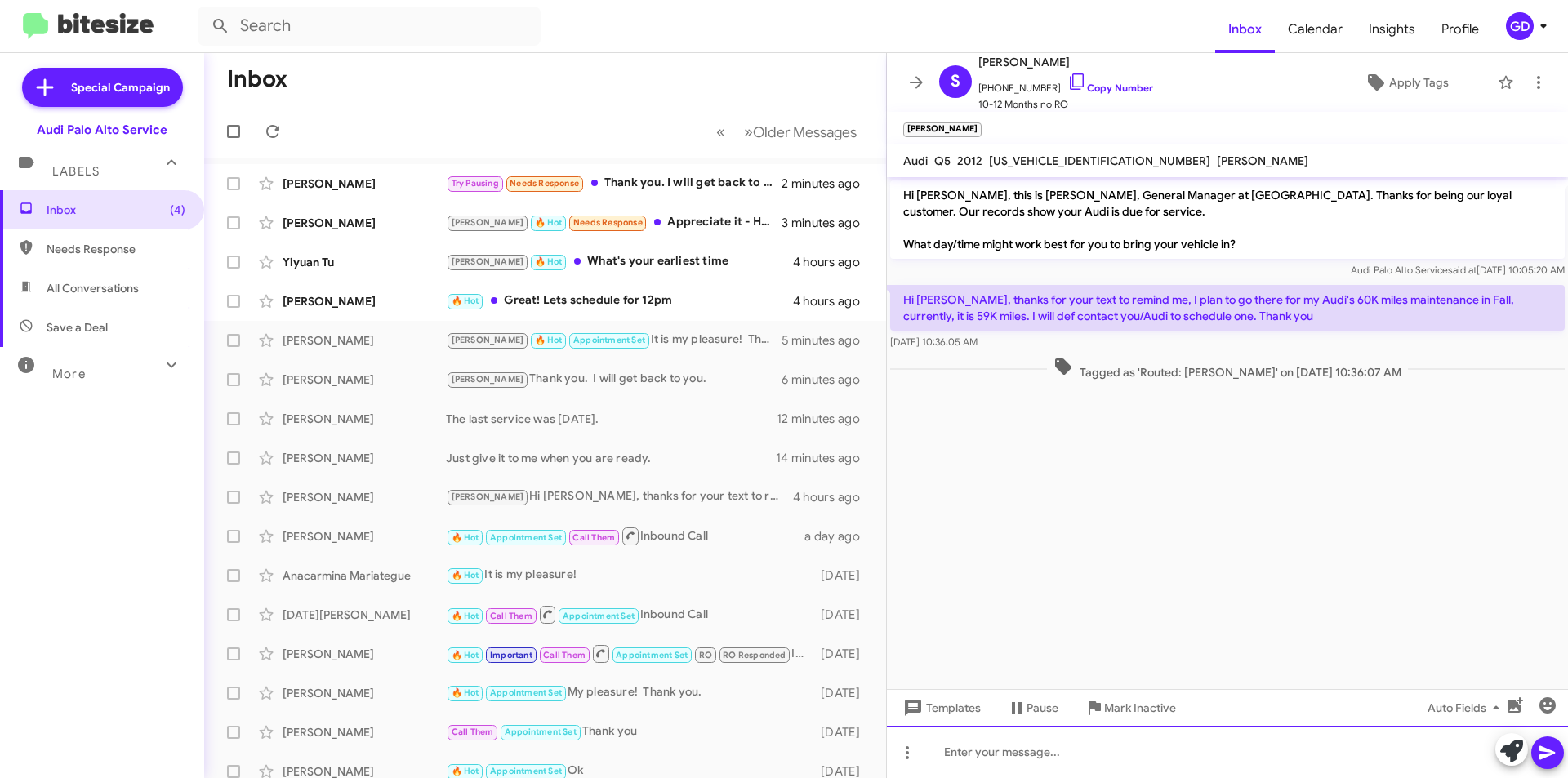
paste div
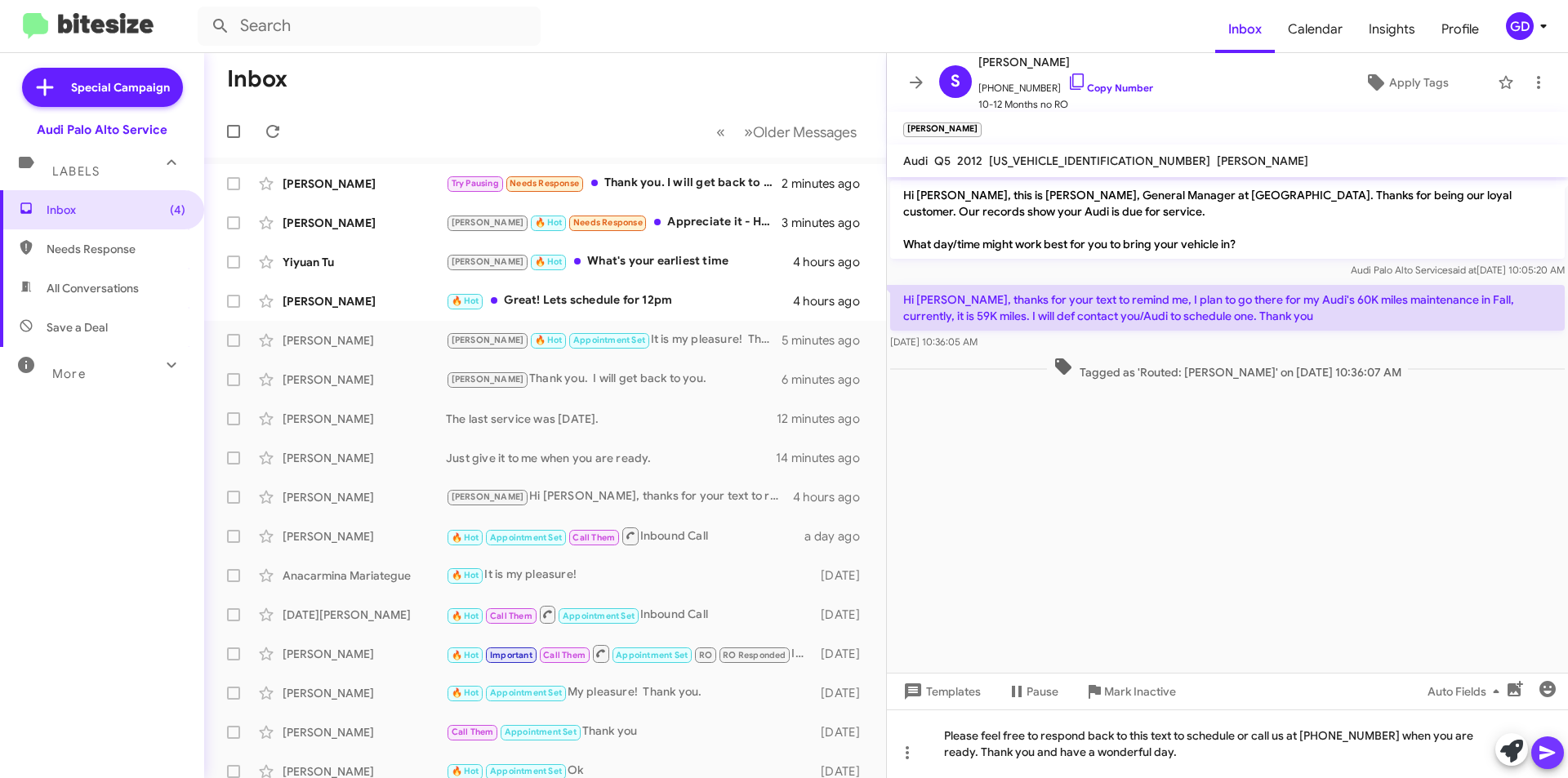
click at [1543, 756] on icon at bounding box center [1547, 753] width 15 height 14
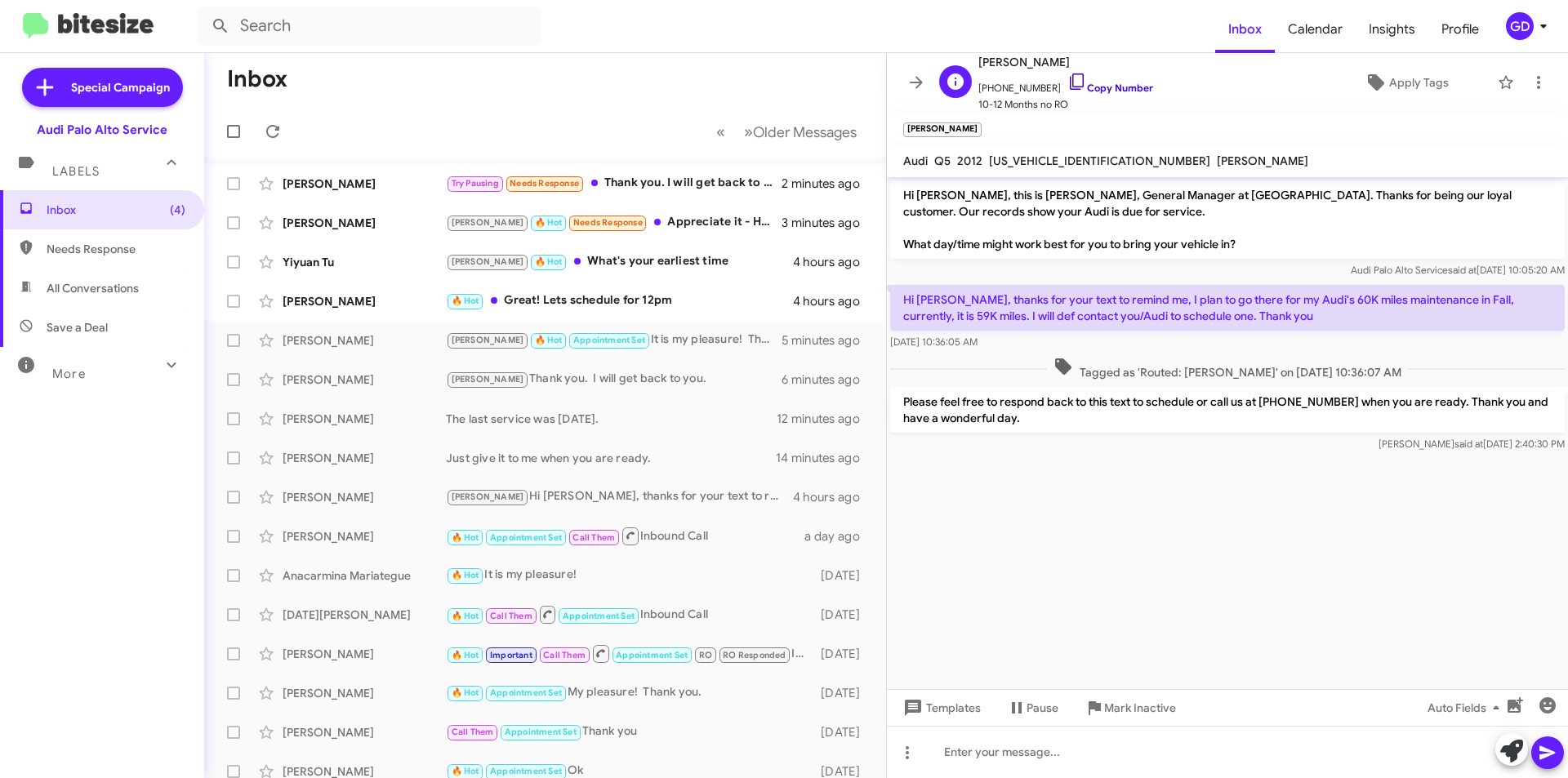
click at [1105, 88] on link "Copy Number" at bounding box center [1109, 87] width 85 height 12
click at [370, 455] on div "[PERSON_NAME]" at bounding box center [364, 457] width 163 height 16
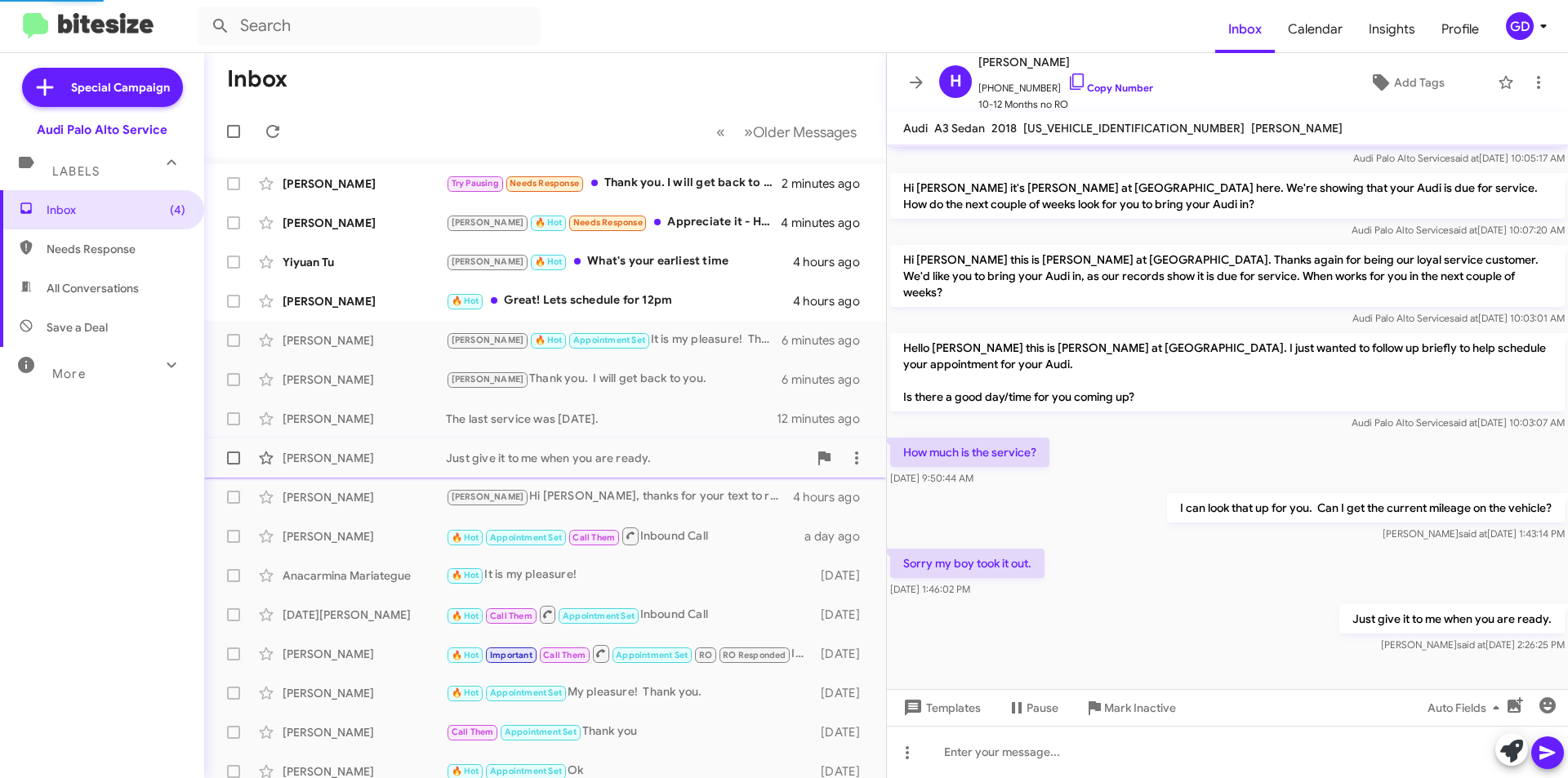
scroll to position [63, 0]
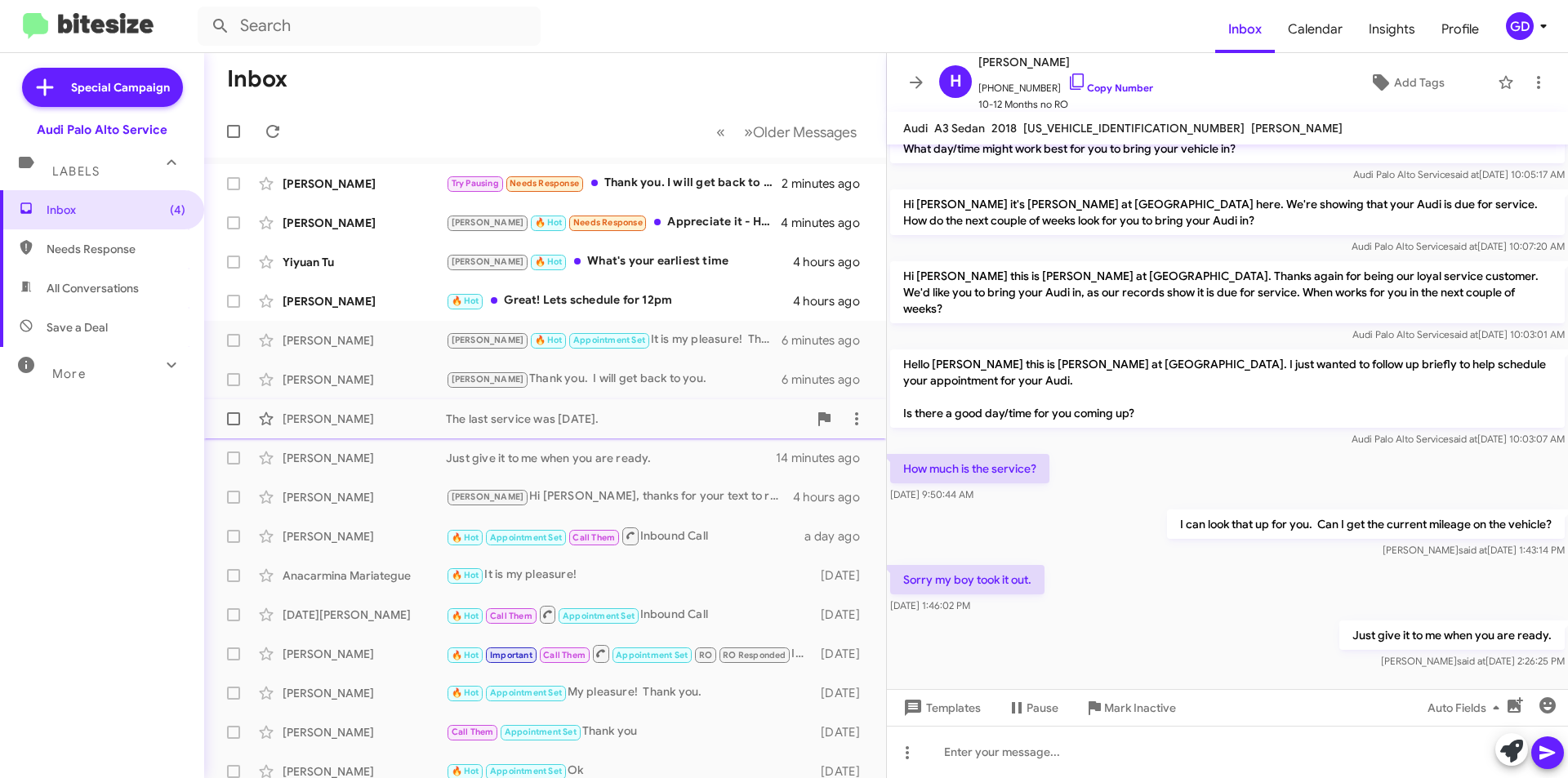
click at [526, 411] on div "The last service was [DATE]." at bounding box center [626, 418] width 361 height 16
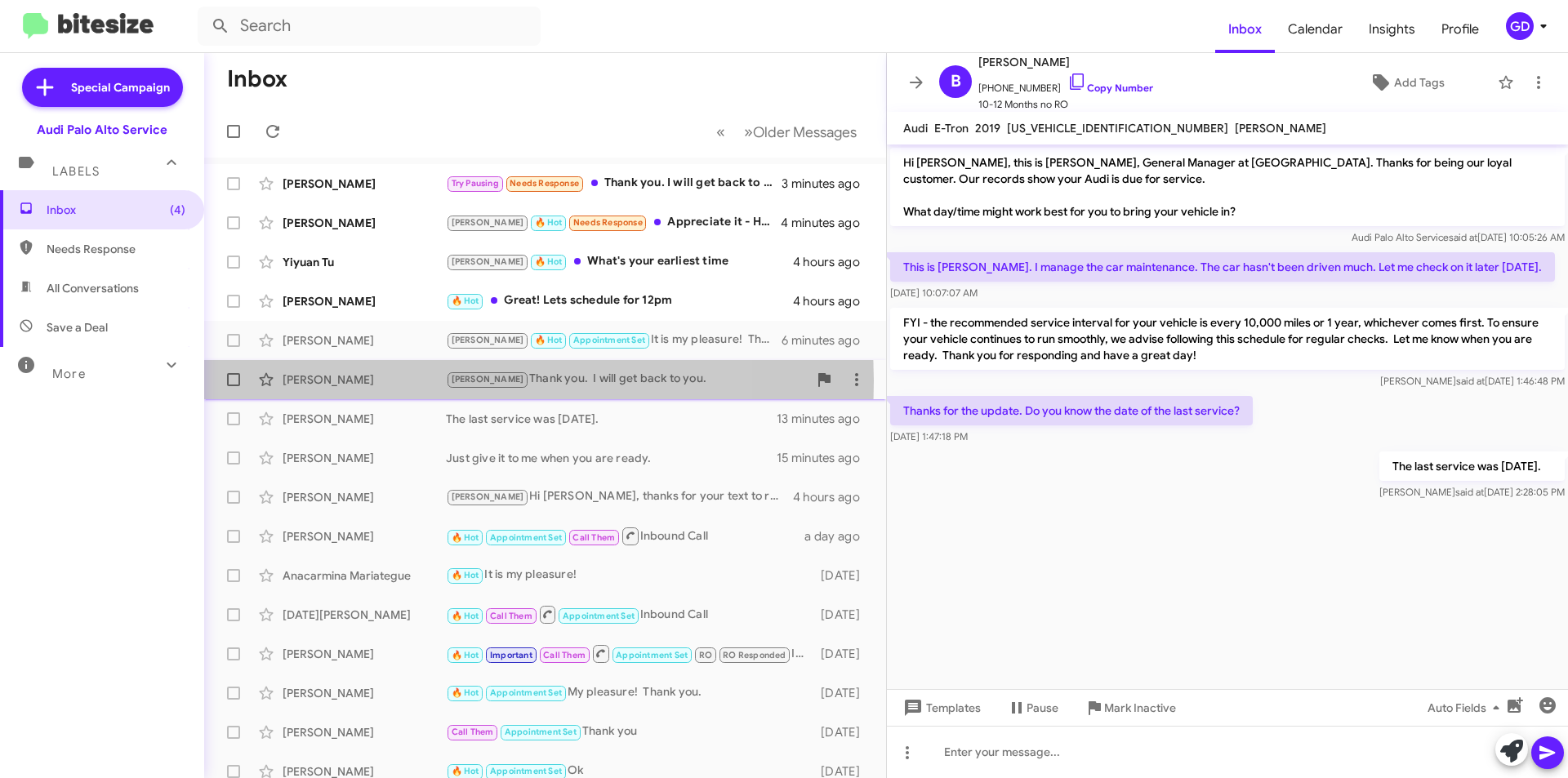
click at [294, 381] on div "[PERSON_NAME]" at bounding box center [364, 379] width 163 height 16
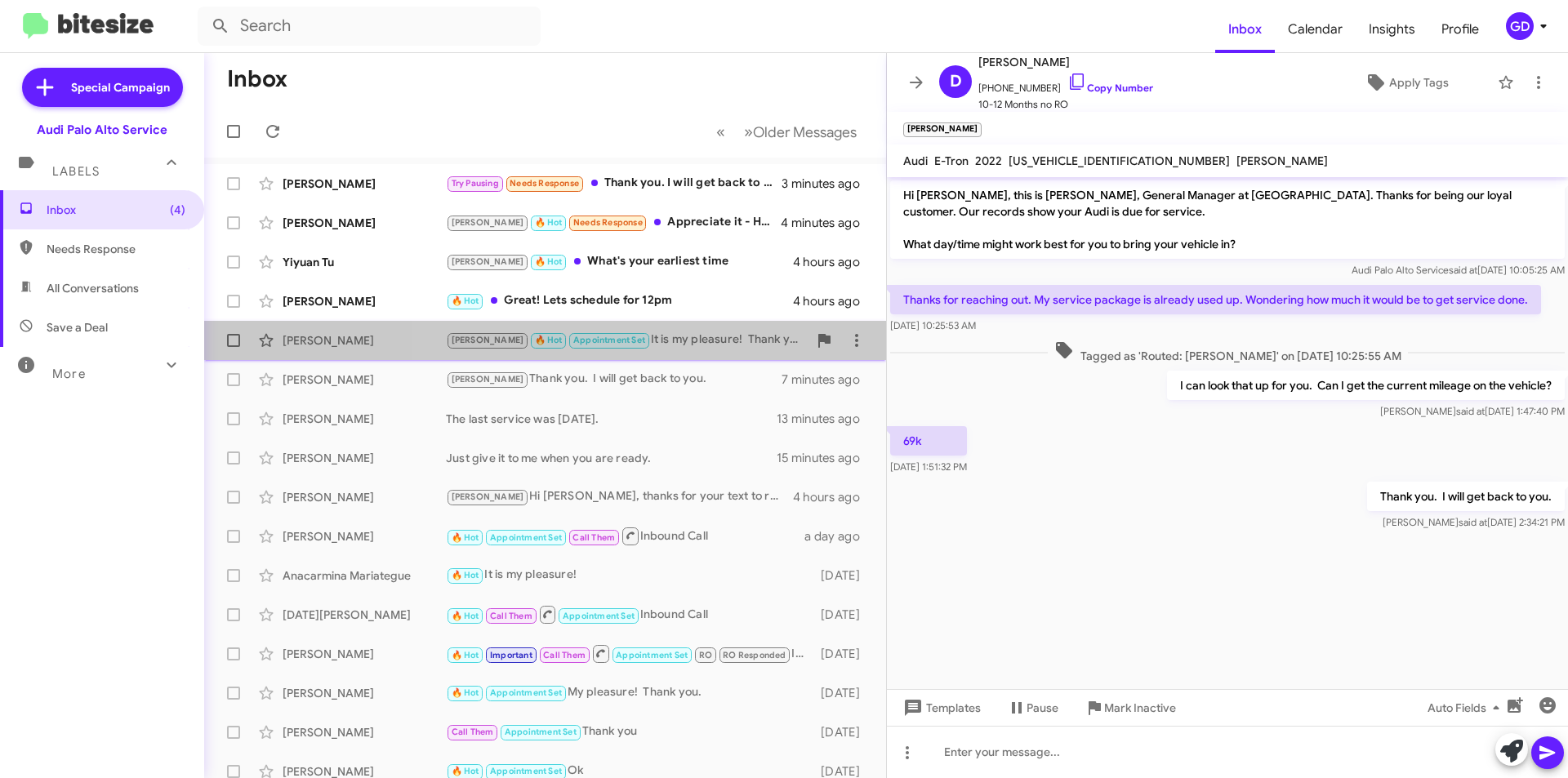
click at [679, 333] on div "[PERSON_NAME] 🔥 Hot Appointment Set It is my pleasure! Thank you." at bounding box center [626, 340] width 361 height 19
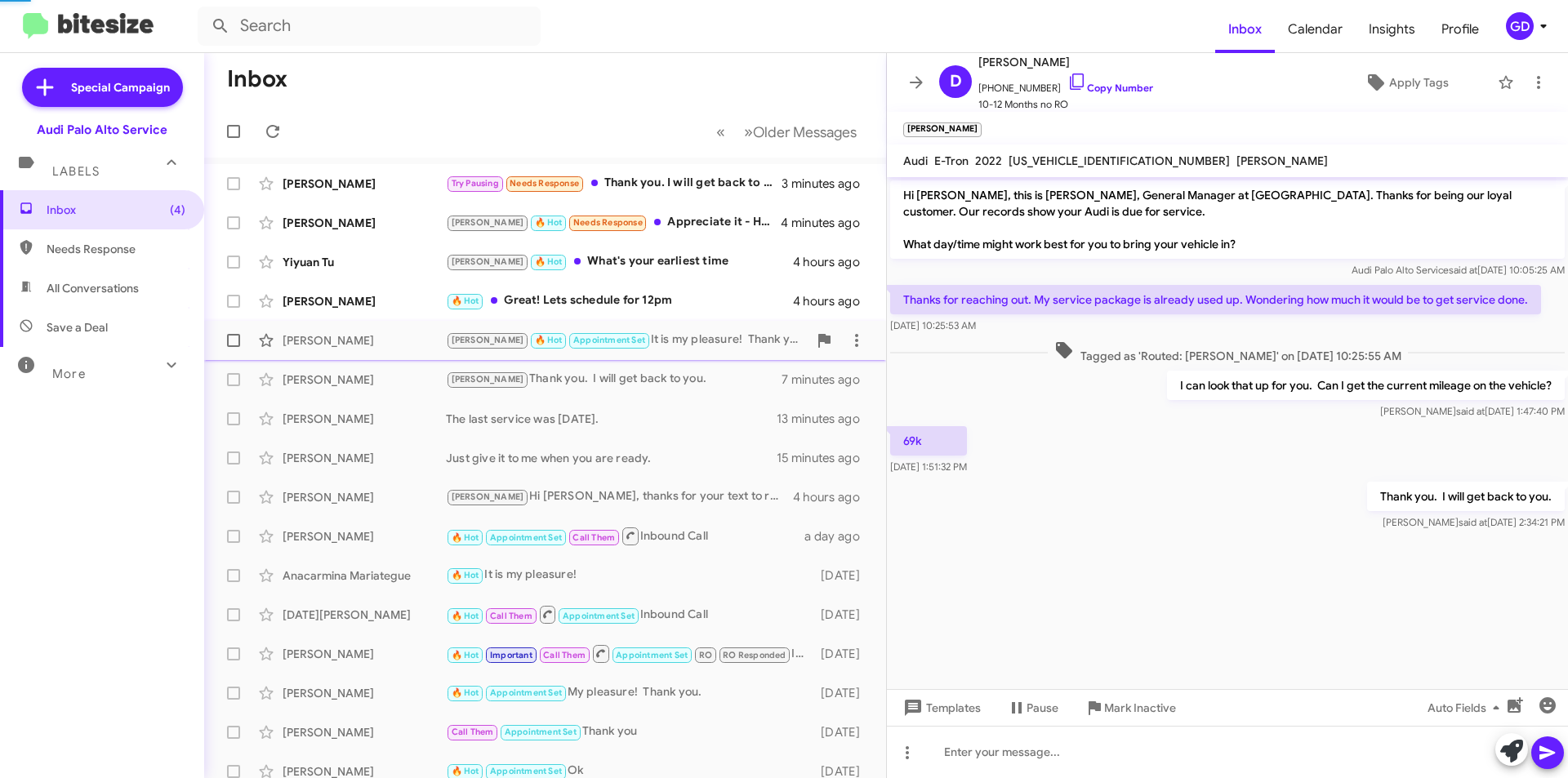
scroll to position [218, 0]
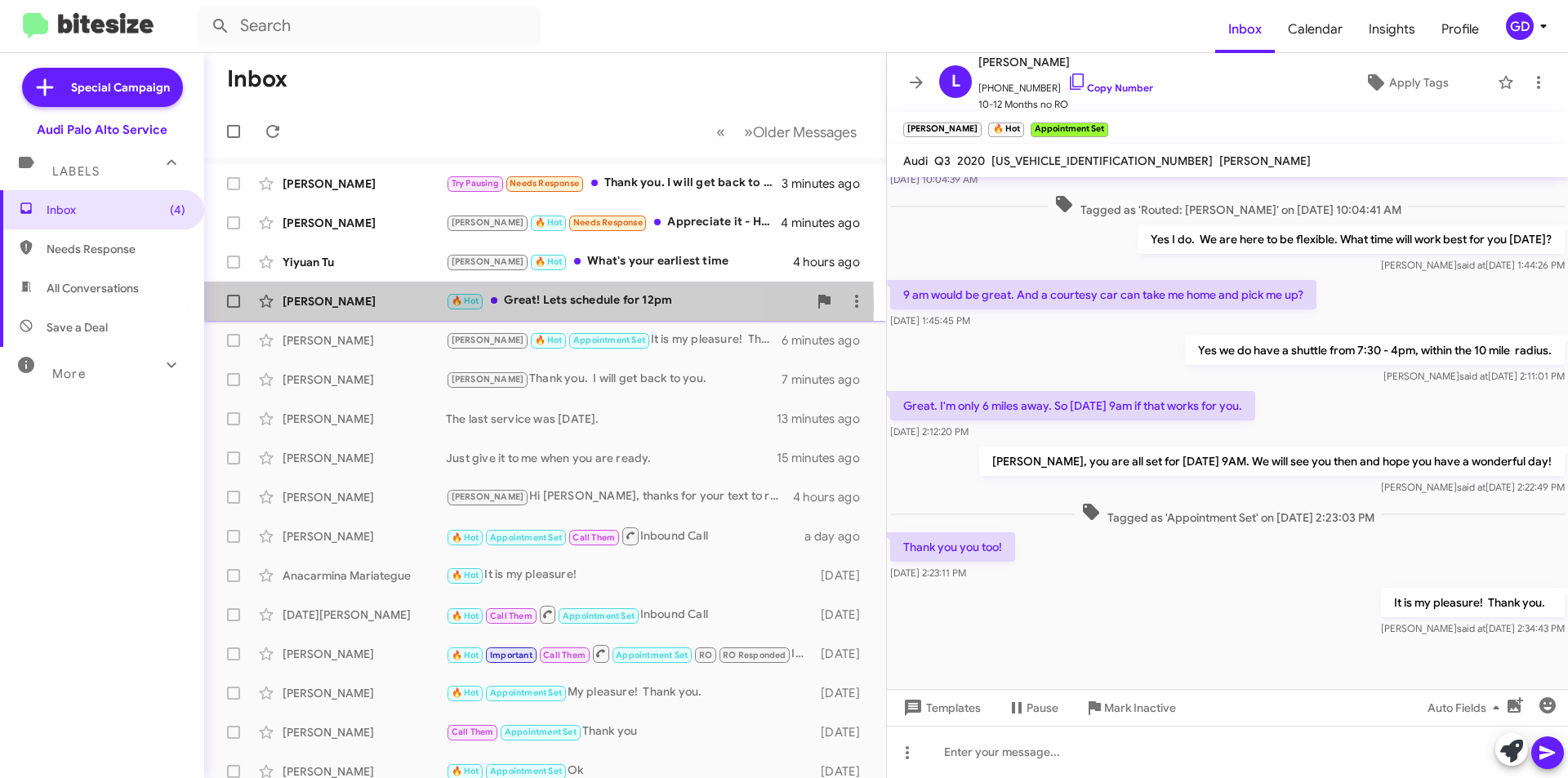
click at [299, 303] on div "[PERSON_NAME]" at bounding box center [364, 300] width 163 height 16
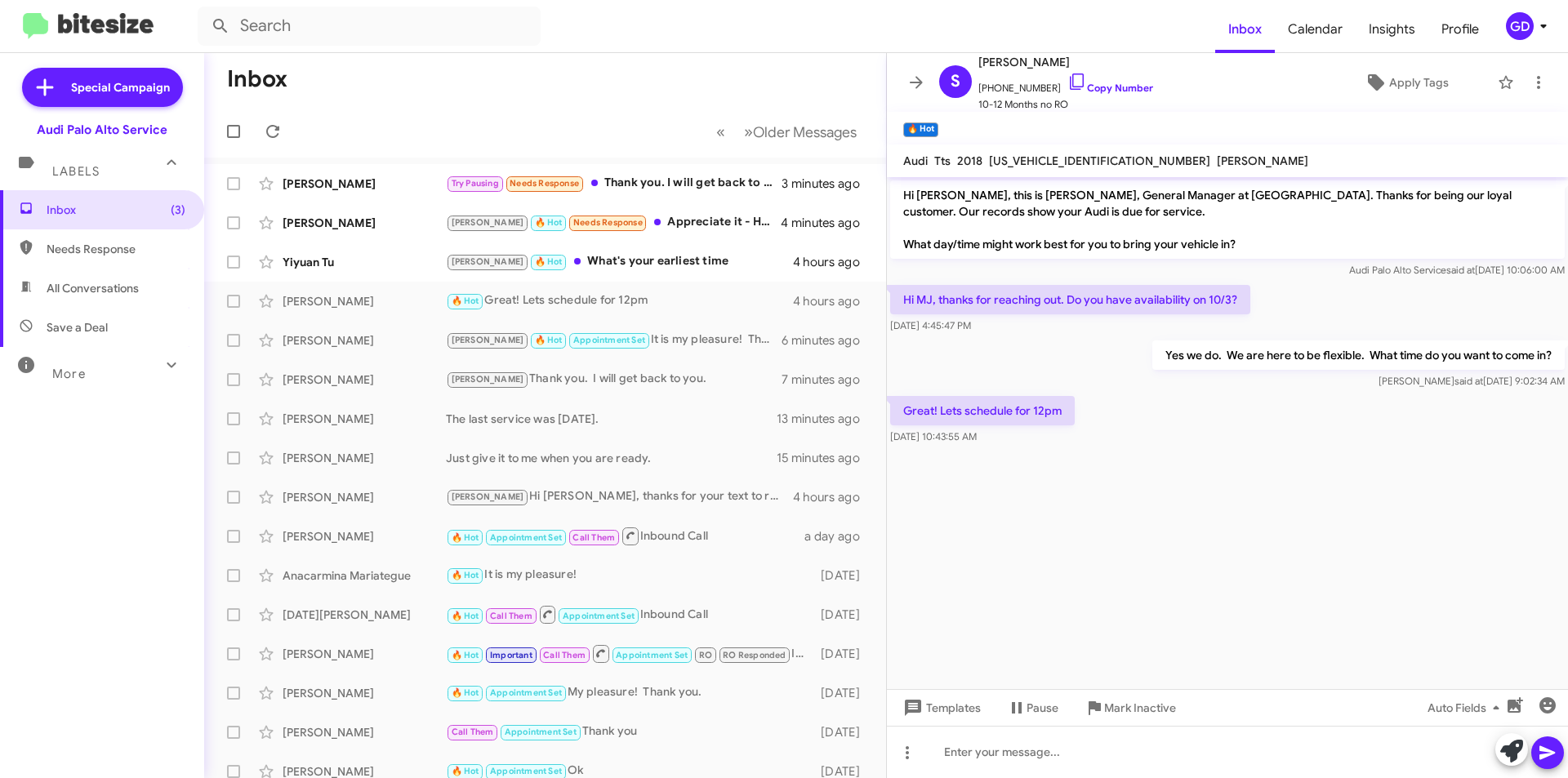
click at [1363, 525] on cdk-virtual-scroll-viewport "Hi [PERSON_NAME], this is [PERSON_NAME], General Manager at [GEOGRAPHIC_DATA]. …" at bounding box center [1227, 432] width 681 height 512
click at [1090, 89] on link "Copy Number" at bounding box center [1109, 87] width 85 height 12
click at [1040, 156] on span "[US_VEHICLE_IDENTIFICATION_NUMBER]" at bounding box center [1100, 160] width 222 height 14
copy span "[US_VEHICLE_IDENTIFICATION_NUMBER]"
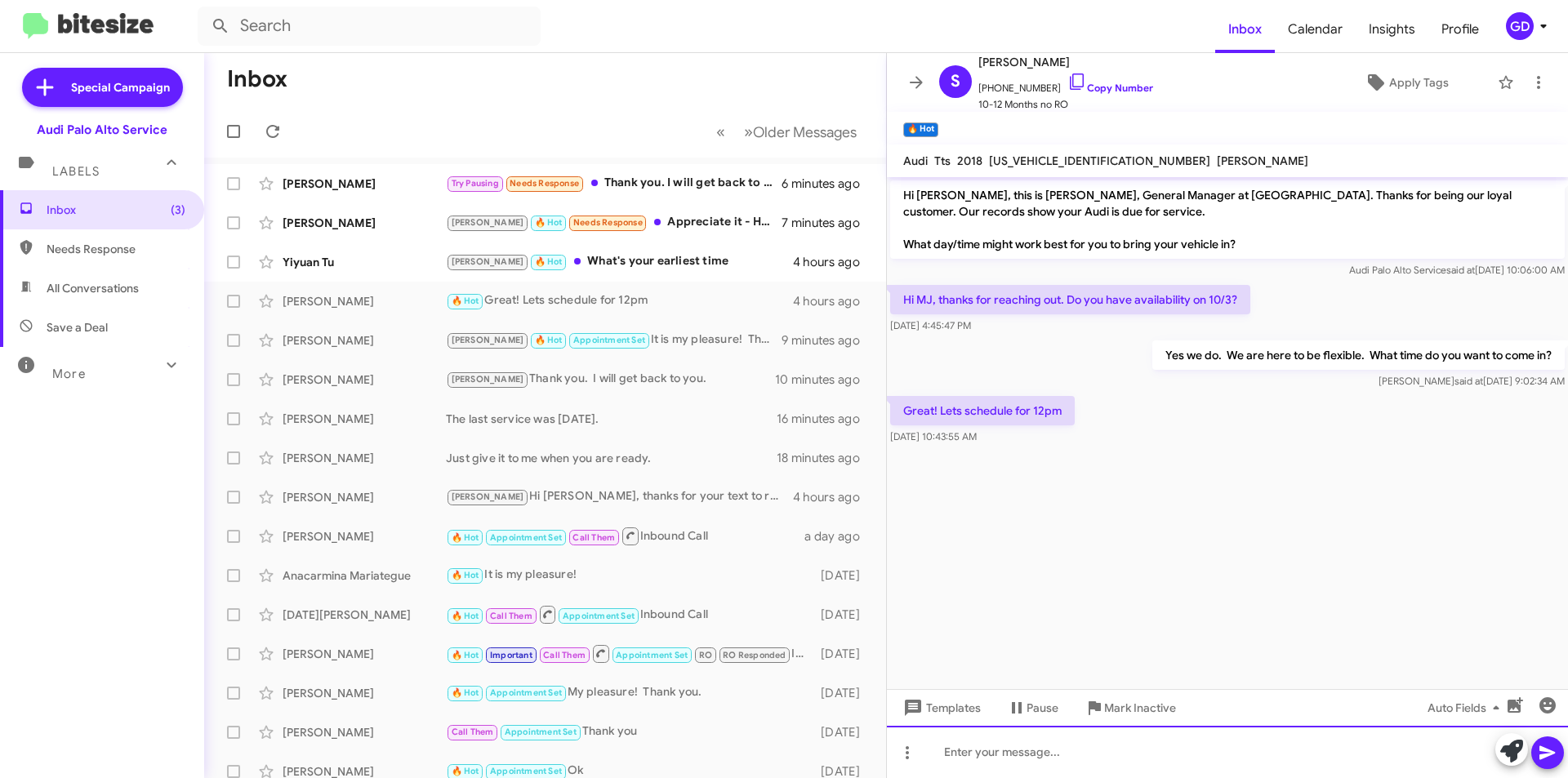
click at [976, 754] on div at bounding box center [1227, 752] width 681 height 52
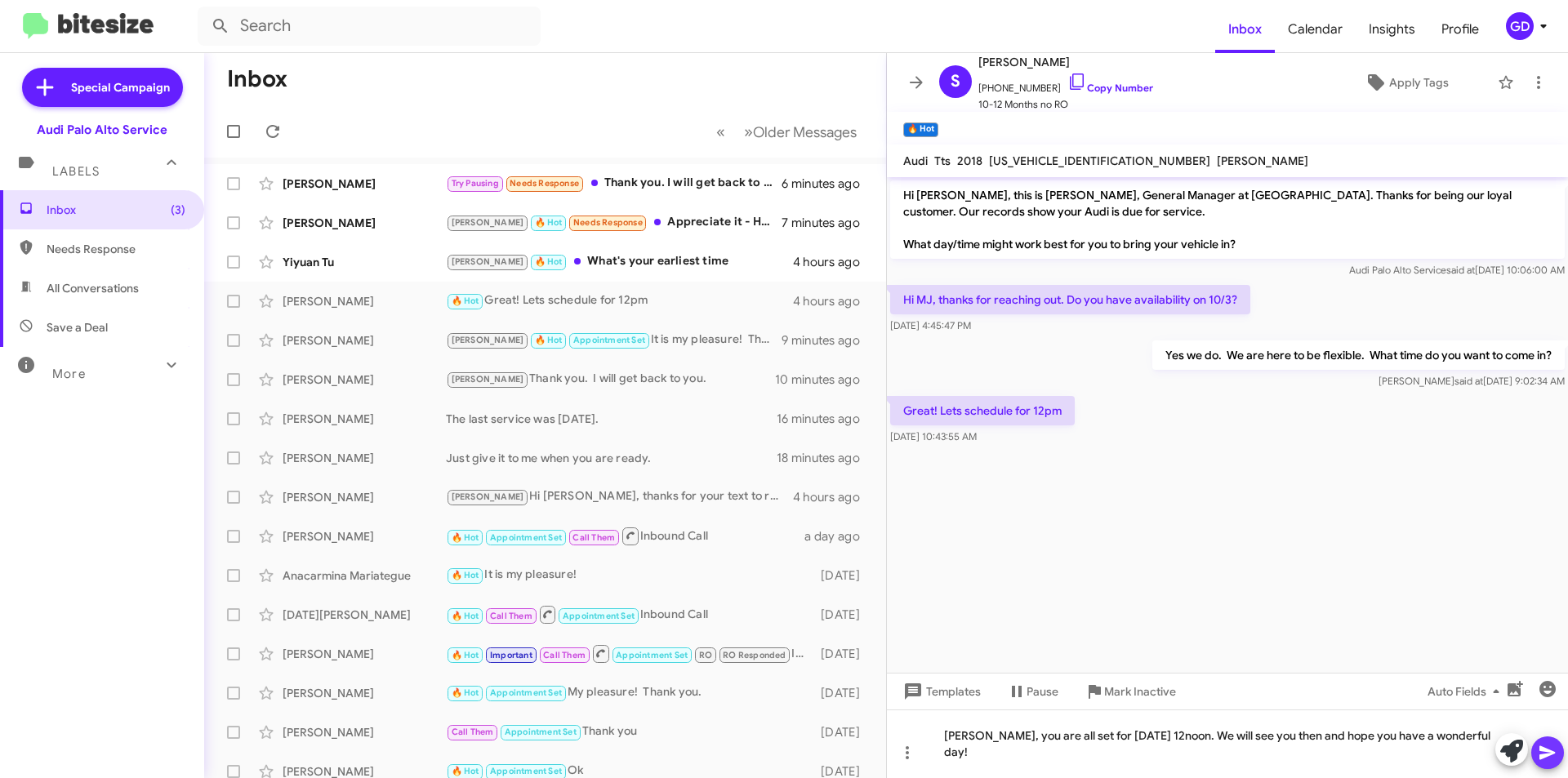
click at [1546, 758] on icon at bounding box center [1547, 752] width 19 height 19
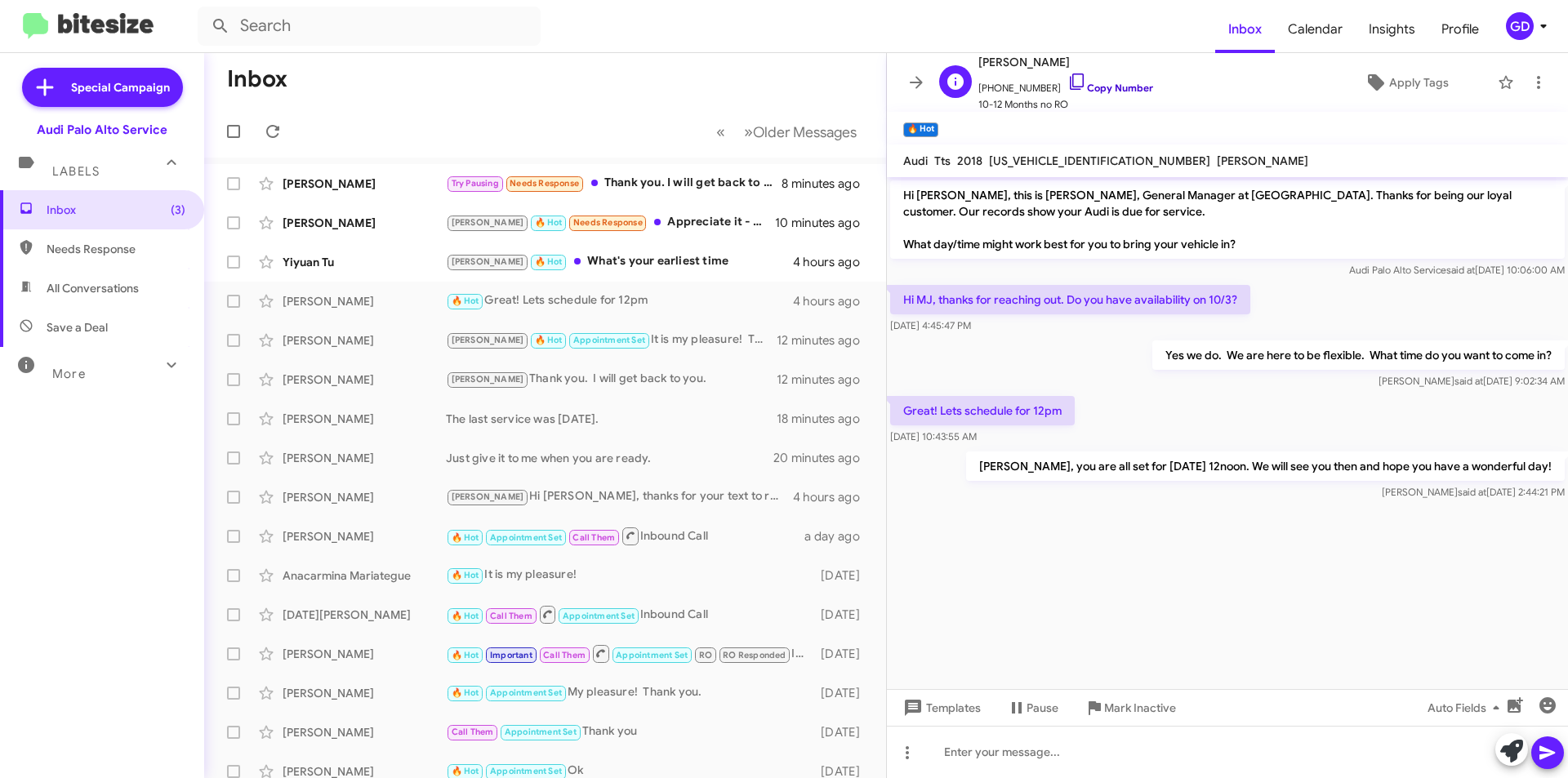
click at [1092, 85] on link "Copy Number" at bounding box center [1109, 87] width 85 height 12
click at [1199, 547] on cdk-virtual-scroll-viewport "Hi [PERSON_NAME], this is [PERSON_NAME], General Manager at [GEOGRAPHIC_DATA]. …" at bounding box center [1227, 432] width 681 height 512
click at [1406, 84] on span "Apply Tags" at bounding box center [1418, 82] width 59 height 30
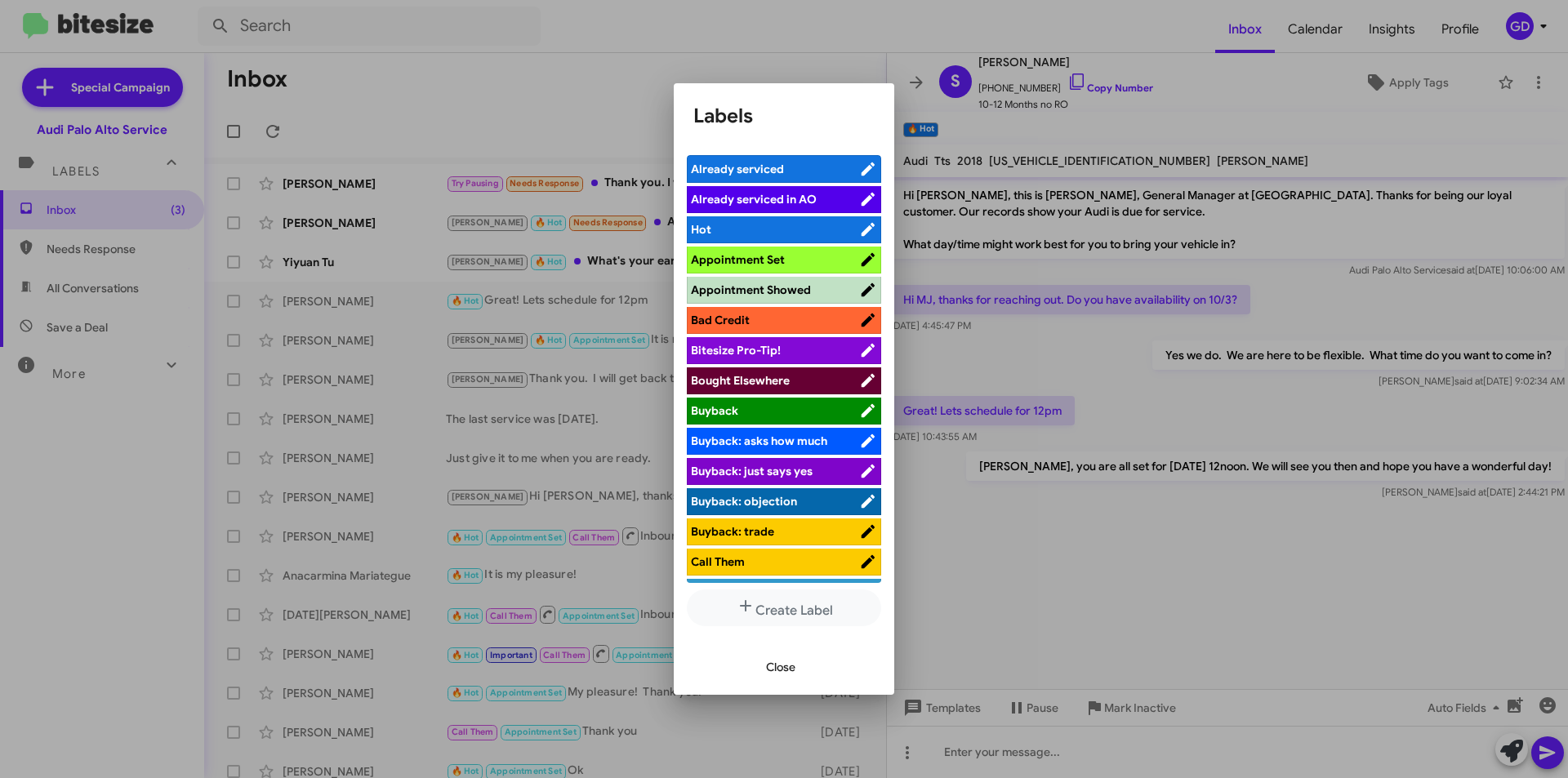
click at [767, 262] on span "Appointment Set" at bounding box center [737, 259] width 94 height 14
drag, startPoint x: 774, startPoint y: 670, endPoint x: 796, endPoint y: 668, distance: 22.1
click at [778, 670] on span "Close" at bounding box center [780, 666] width 30 height 30
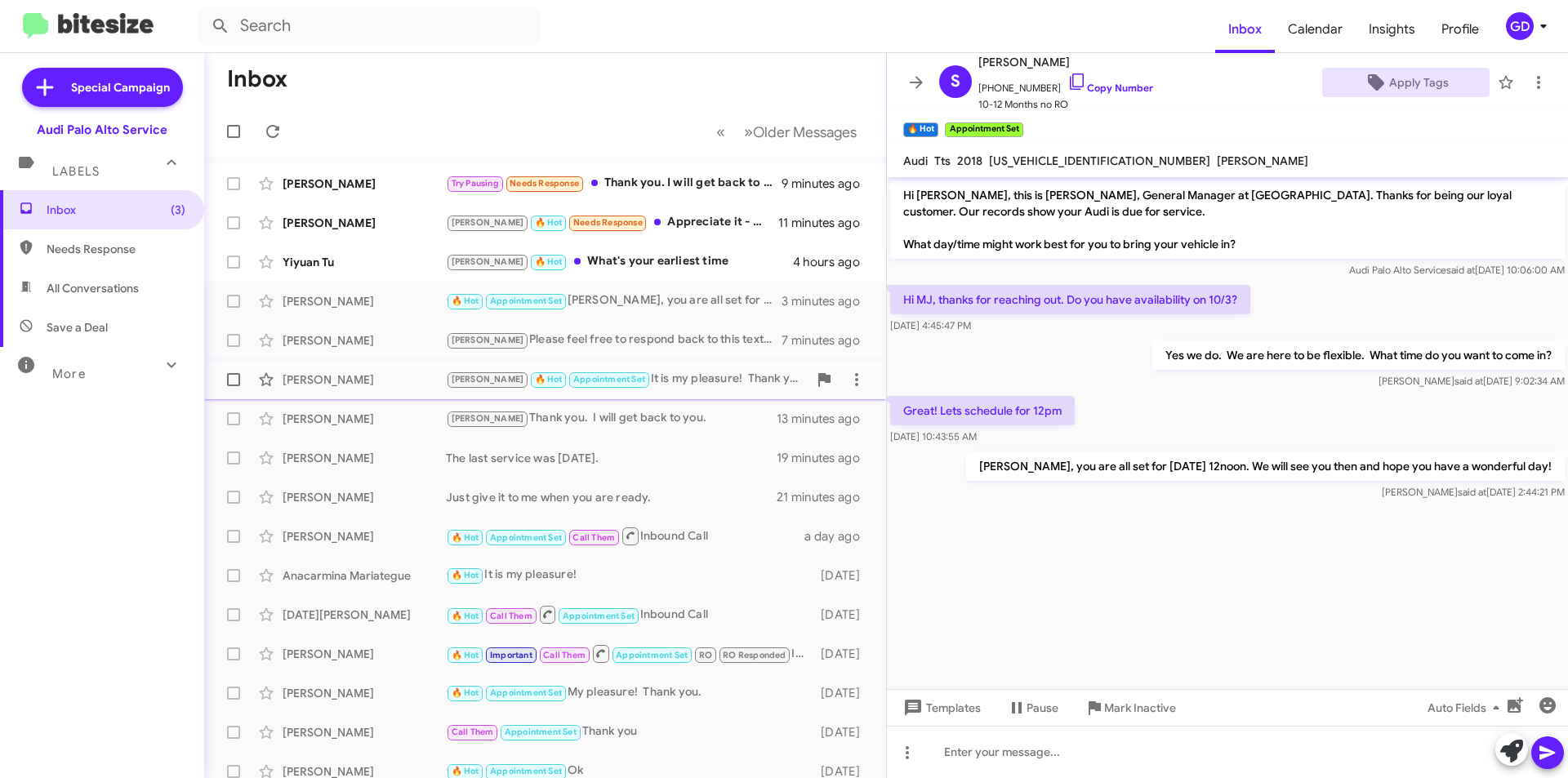
click at [676, 381] on div "[PERSON_NAME] 🔥 Hot Appointment Set It is my pleasure! Thank you." at bounding box center [626, 379] width 361 height 19
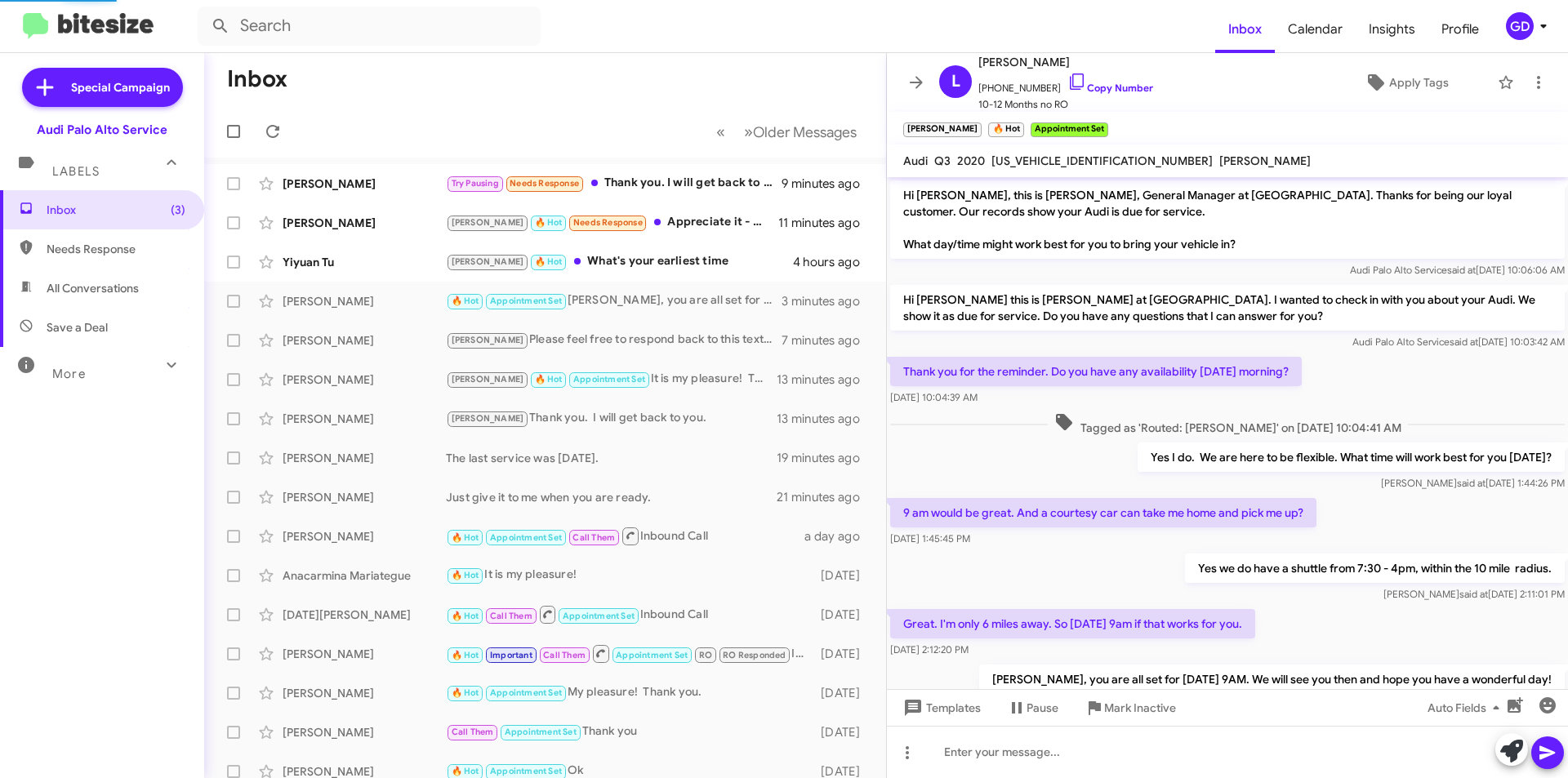
scroll to position [218, 0]
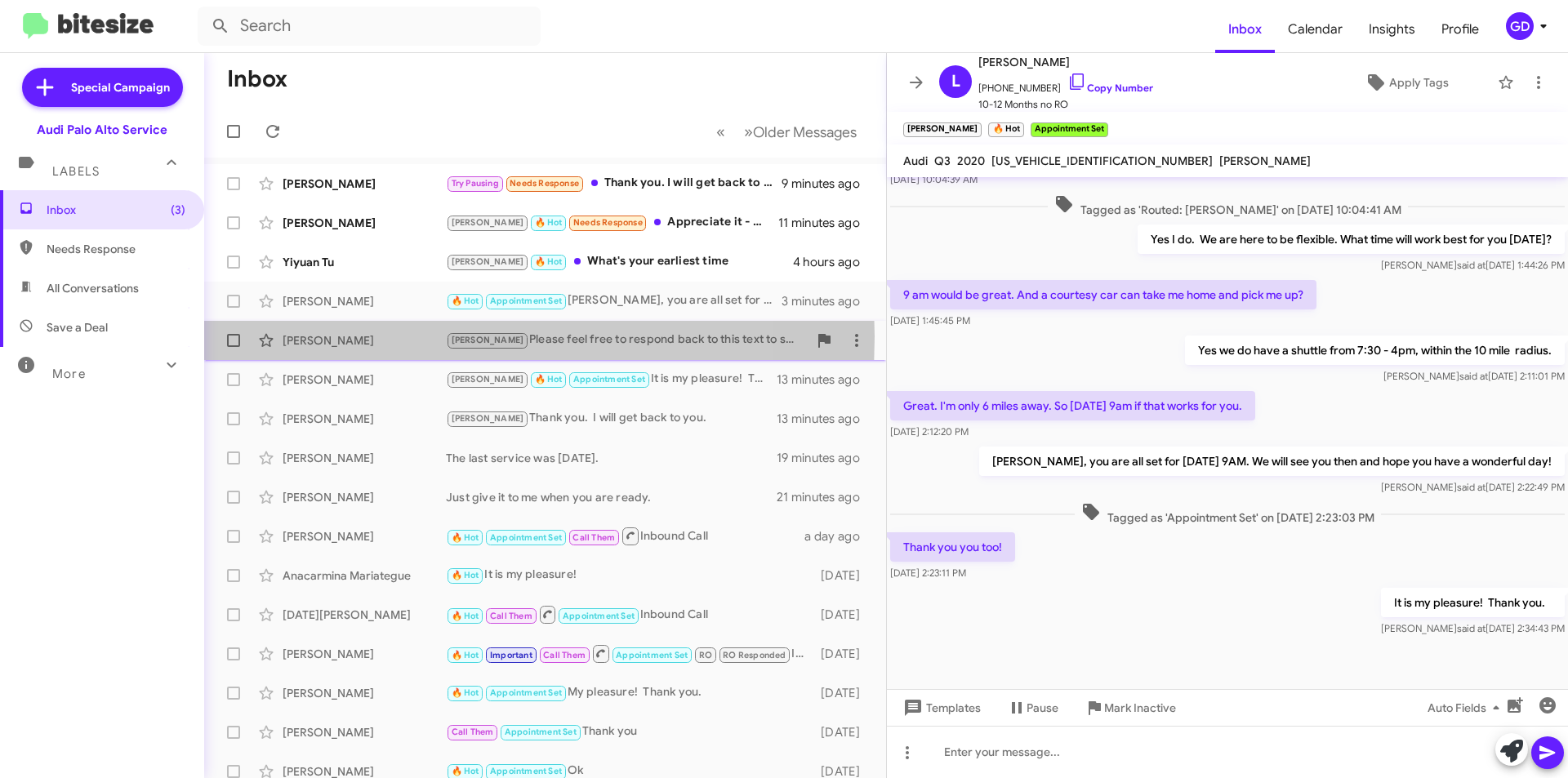
click at [305, 337] on div "[PERSON_NAME]" at bounding box center [364, 340] width 163 height 16
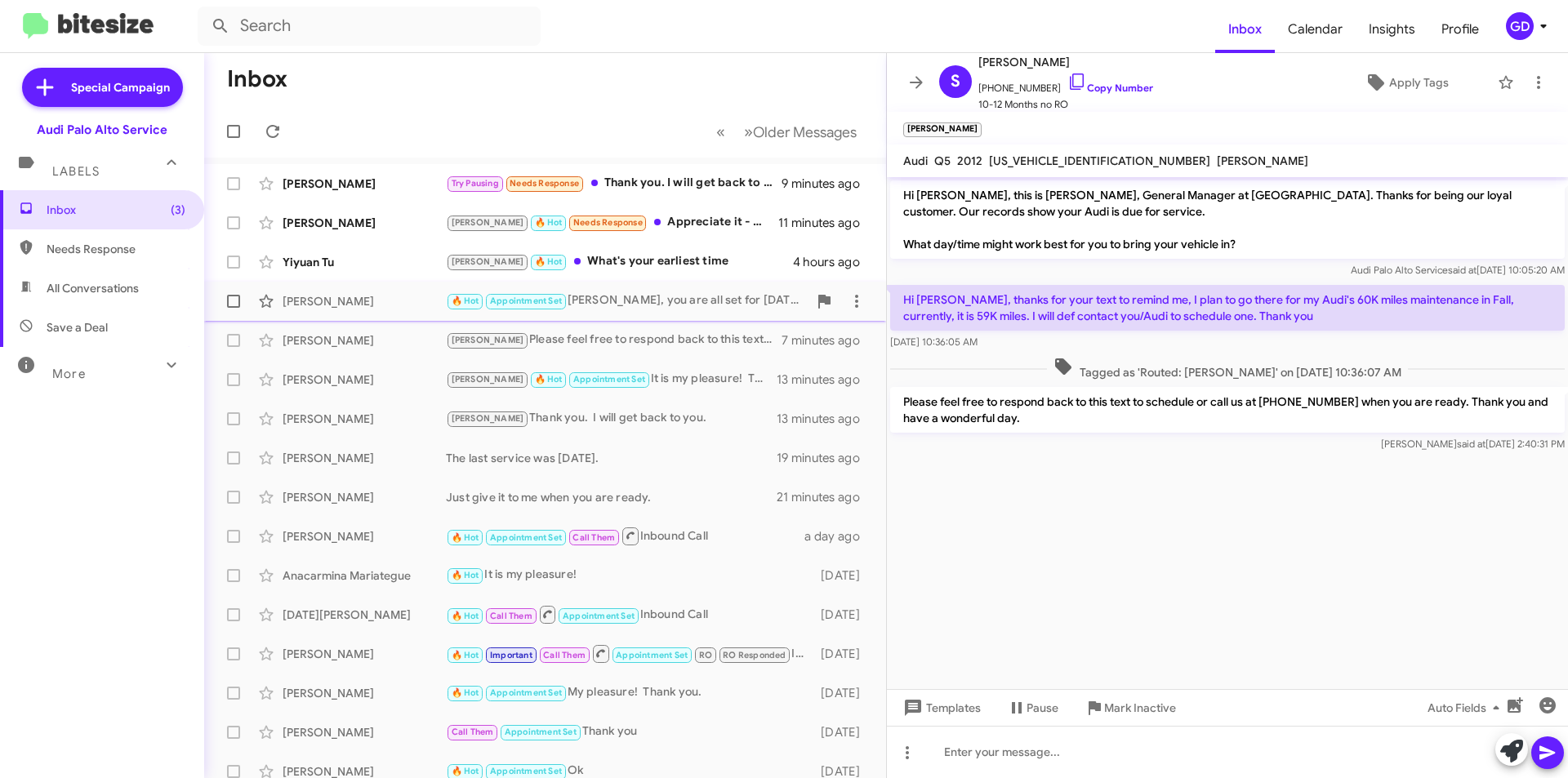
click at [307, 304] on div "[PERSON_NAME]" at bounding box center [364, 300] width 163 height 16
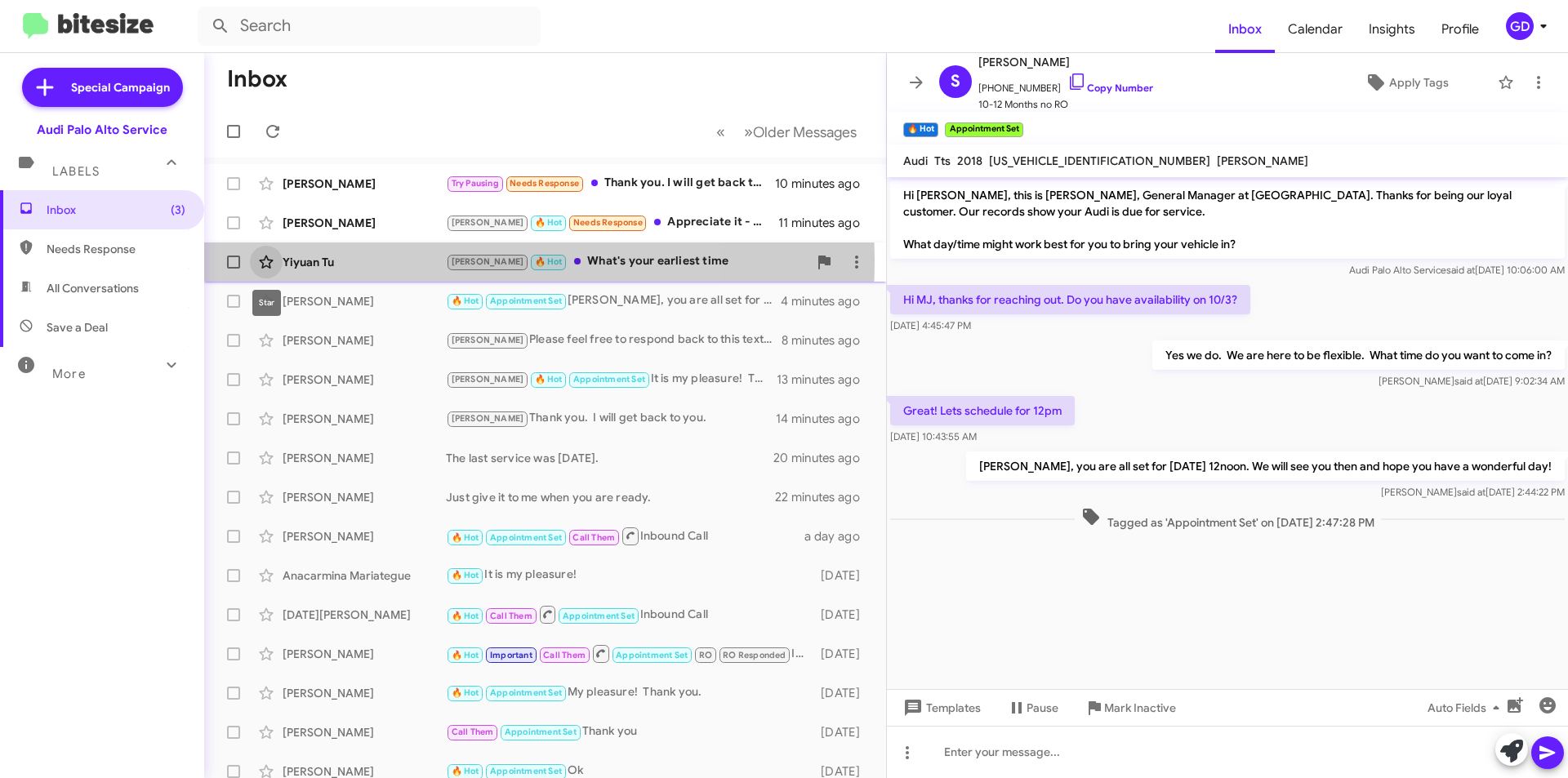
click at [279, 259] on span at bounding box center [266, 261] width 33 height 19
click at [305, 259] on div "Yiyuan Tu" at bounding box center [364, 261] width 163 height 16
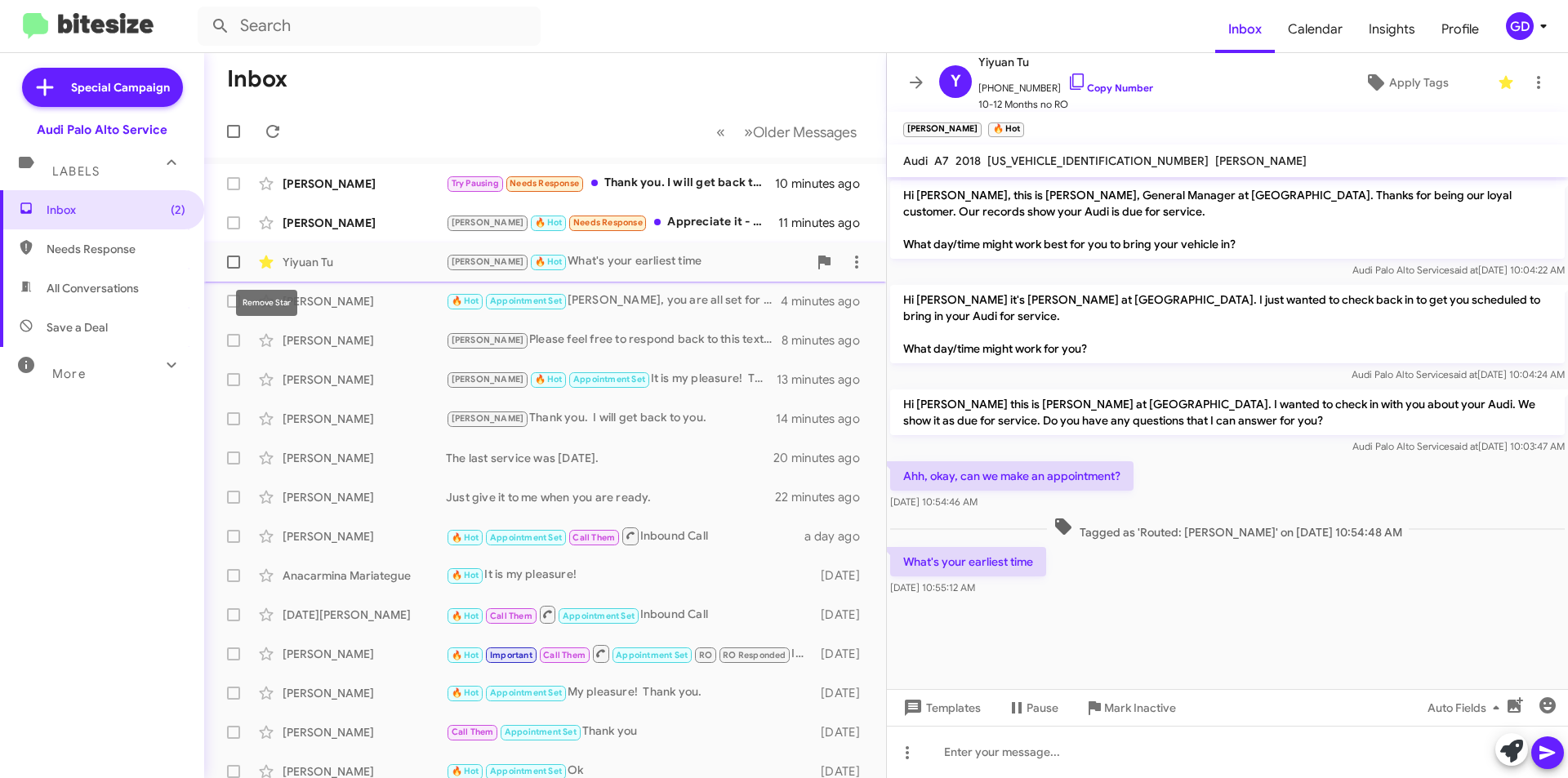
click at [265, 261] on icon at bounding box center [266, 261] width 14 height 13
click at [1103, 89] on link "Copy Number" at bounding box center [1109, 87] width 85 height 12
click at [949, 752] on div at bounding box center [1227, 752] width 681 height 52
click at [1082, 749] on div "We open at 7:30 AM." at bounding box center [1227, 752] width 681 height 52
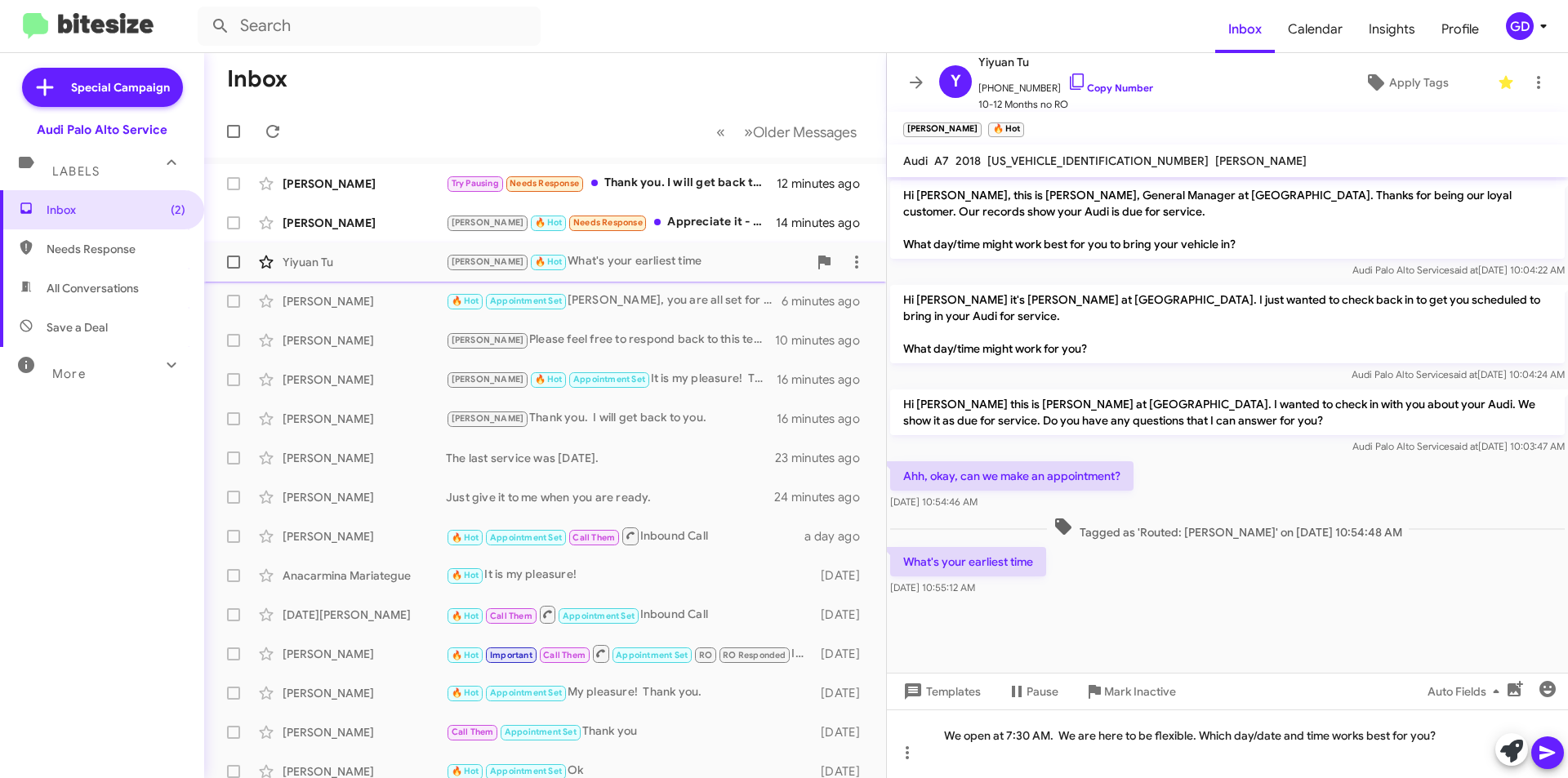
click at [1543, 755] on icon at bounding box center [1547, 753] width 15 height 14
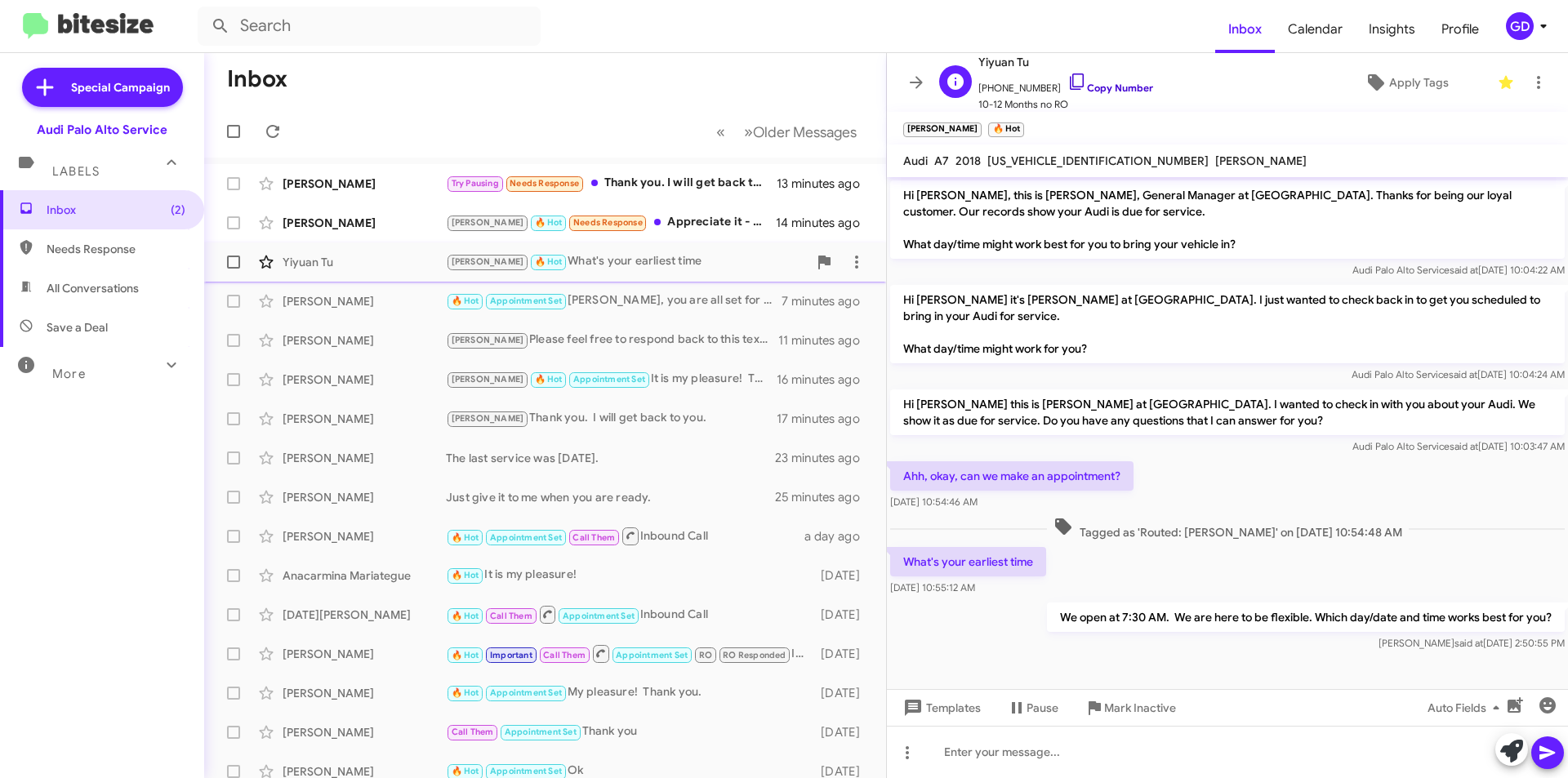
click at [1100, 86] on link "Copy Number" at bounding box center [1109, 87] width 85 height 12
click at [618, 260] on div "[PERSON_NAME] 🔥 Hot What's your earliest time" at bounding box center [626, 261] width 361 height 19
click at [284, 216] on div "[PERSON_NAME]" at bounding box center [364, 222] width 163 height 16
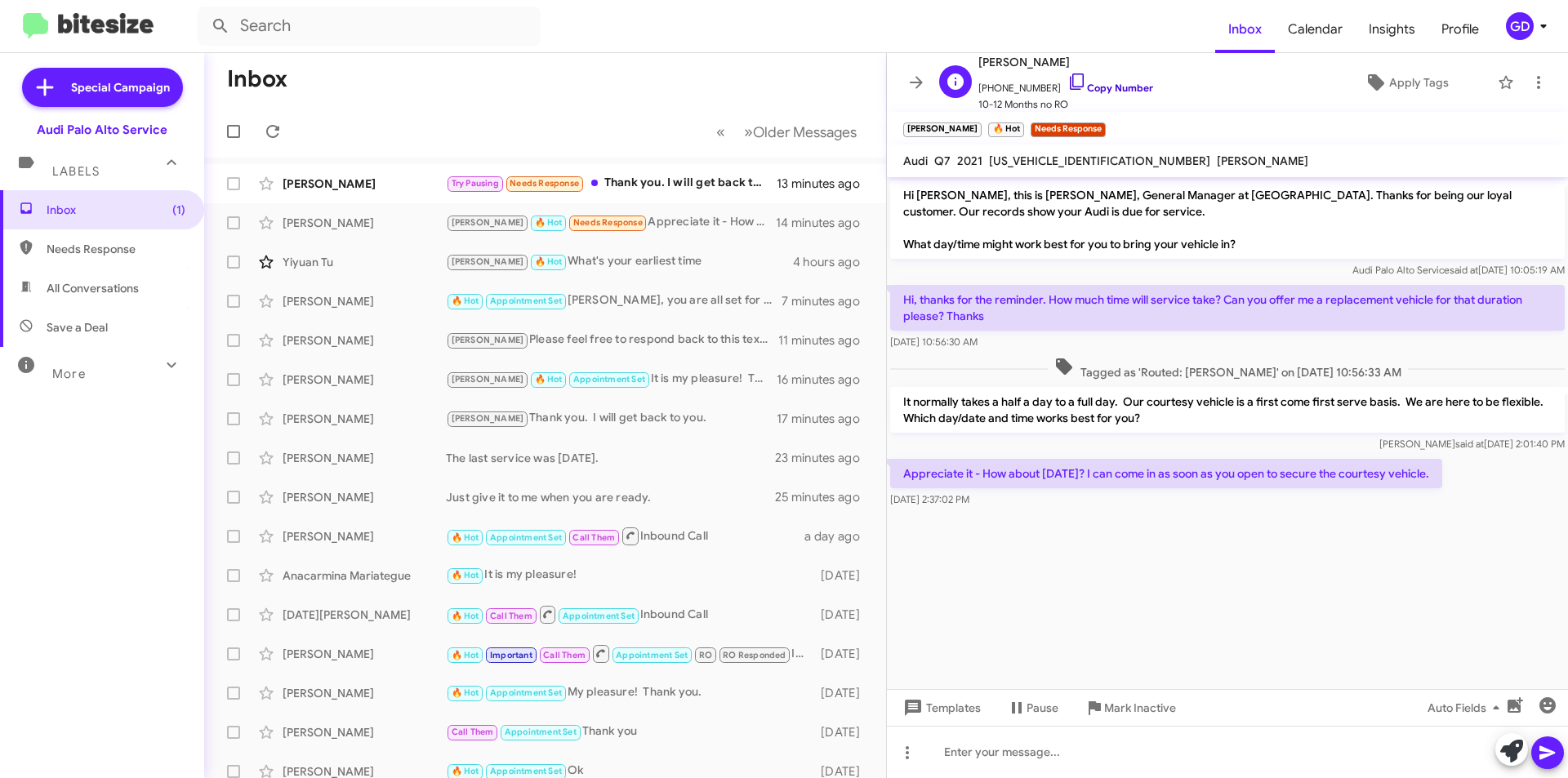
click at [1098, 90] on link "Copy Number" at bounding box center [1109, 87] width 85 height 12
click at [314, 264] on div "Yiyuan Tu" at bounding box center [364, 261] width 163 height 16
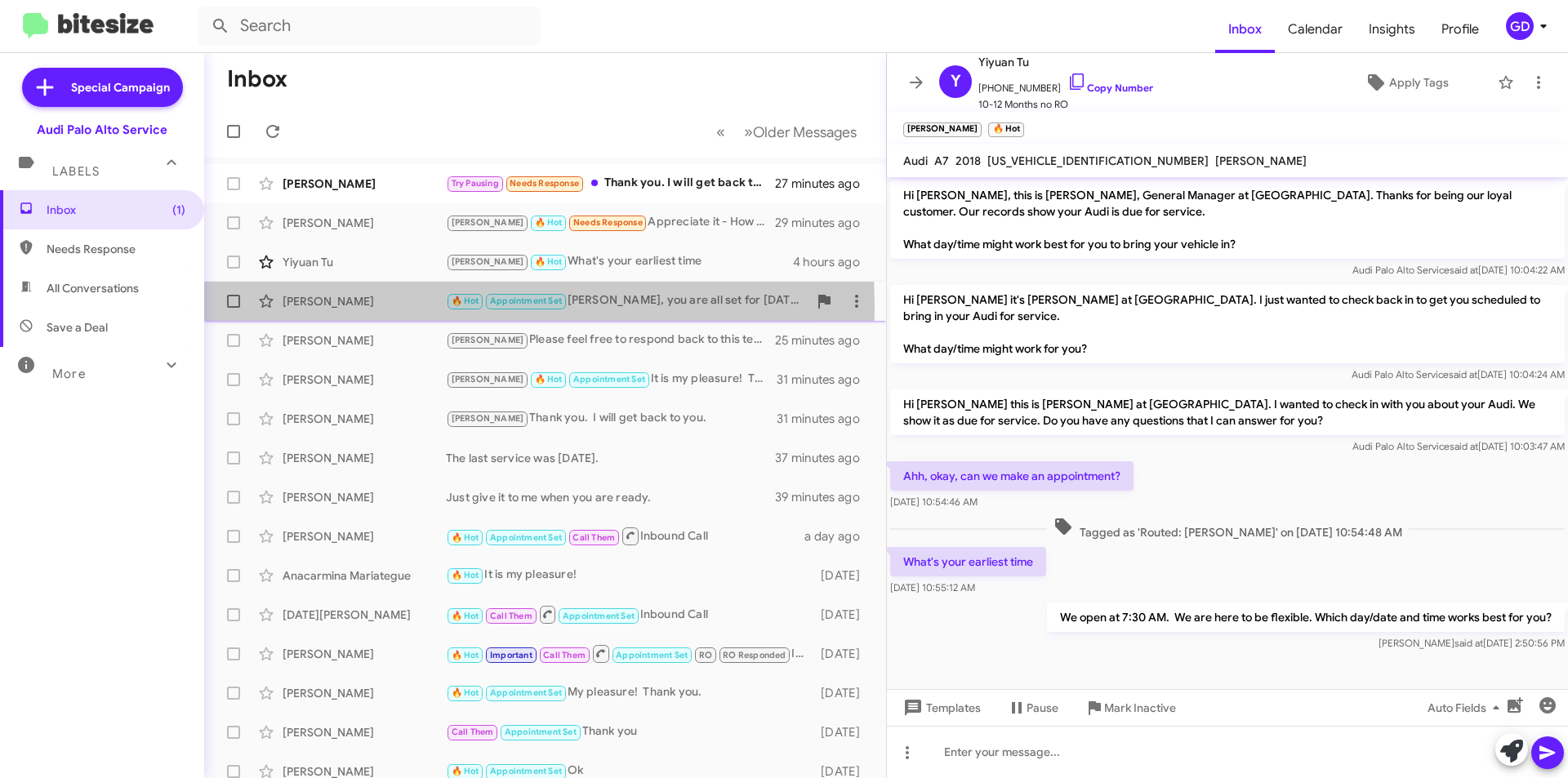
click at [326, 307] on div "[PERSON_NAME]" at bounding box center [364, 300] width 163 height 16
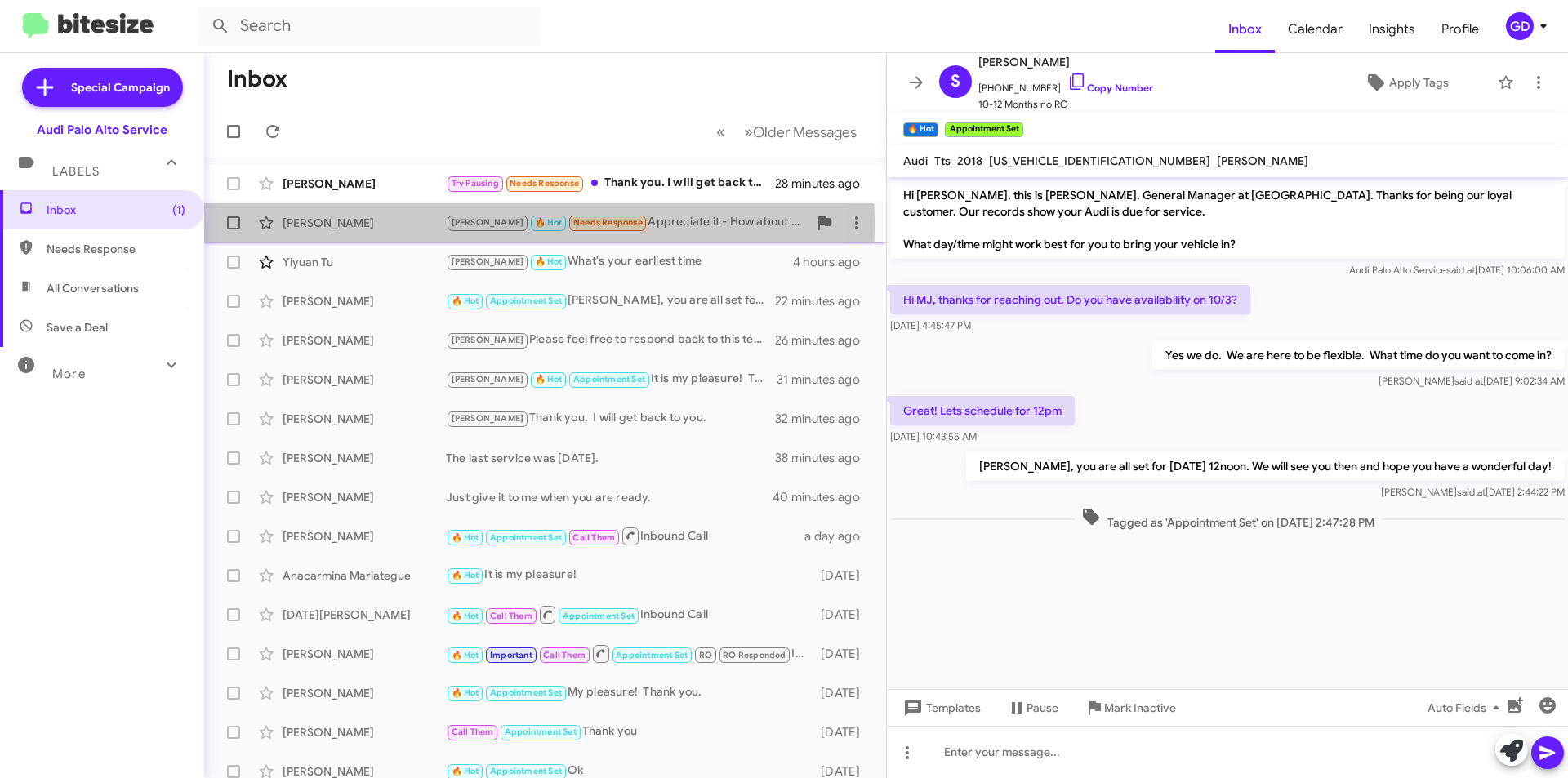
click at [342, 224] on div "[PERSON_NAME]" at bounding box center [364, 222] width 163 height 16
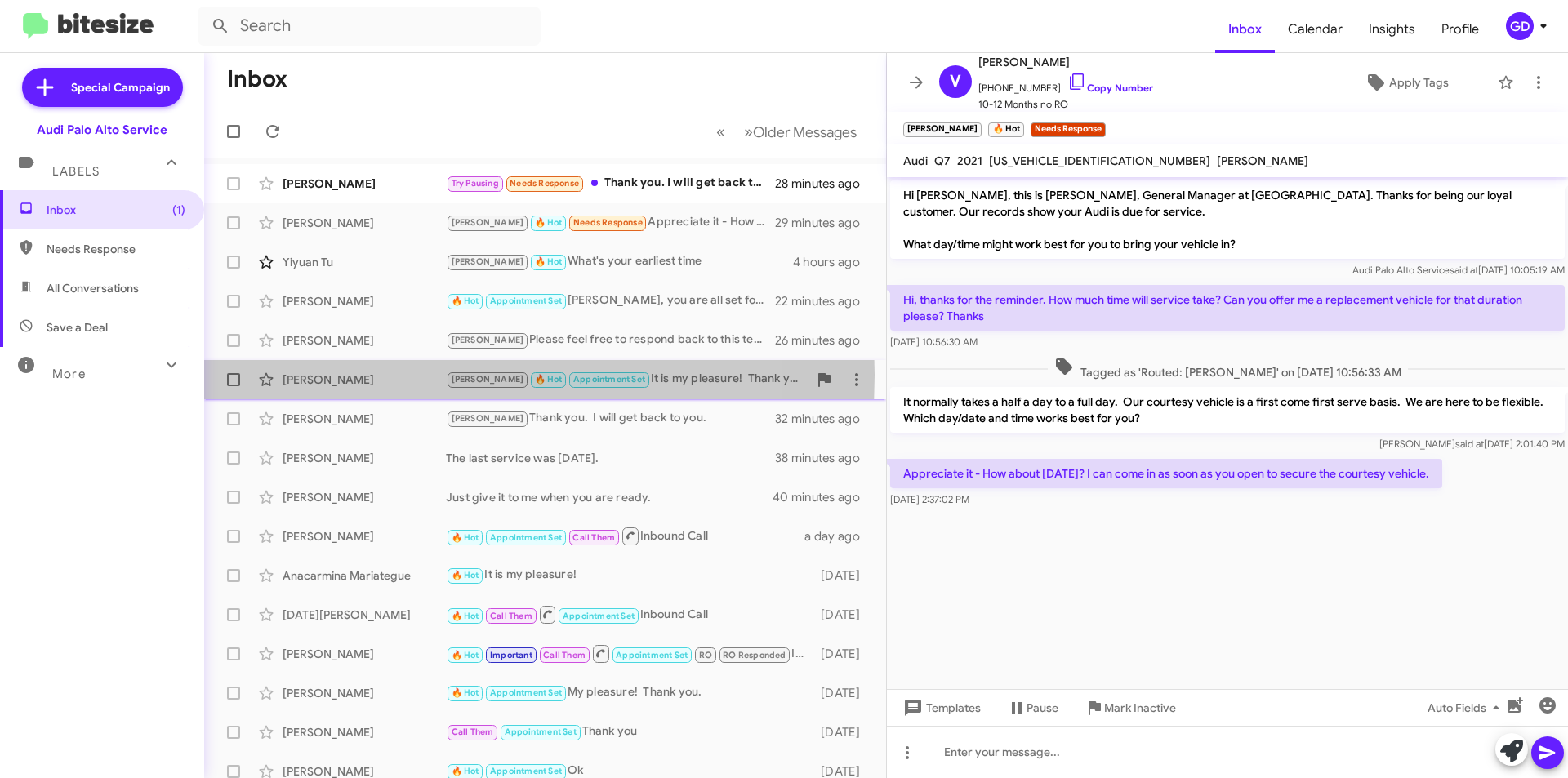
click at [311, 376] on div "[PERSON_NAME]" at bounding box center [364, 379] width 163 height 16
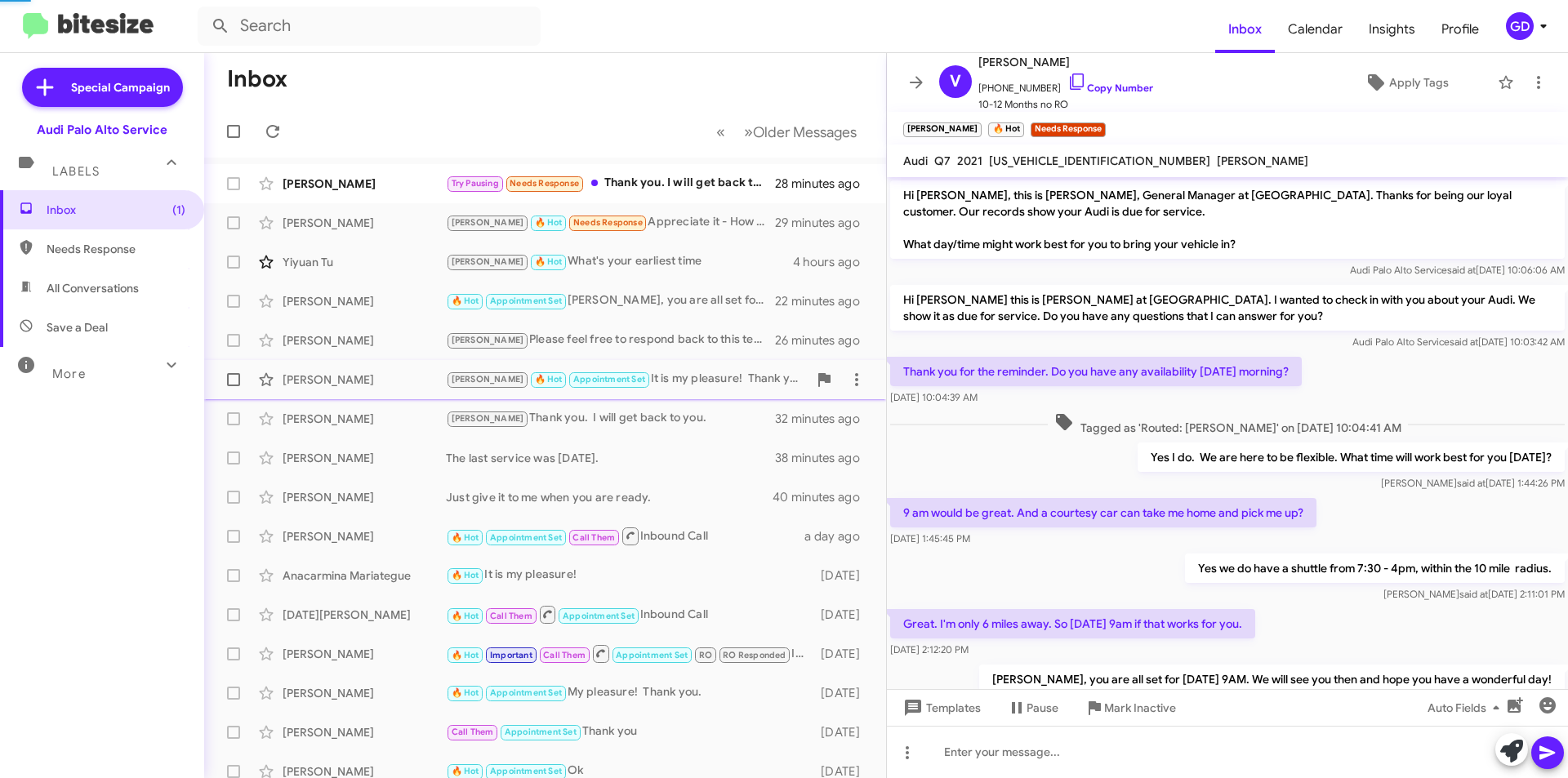
scroll to position [218, 0]
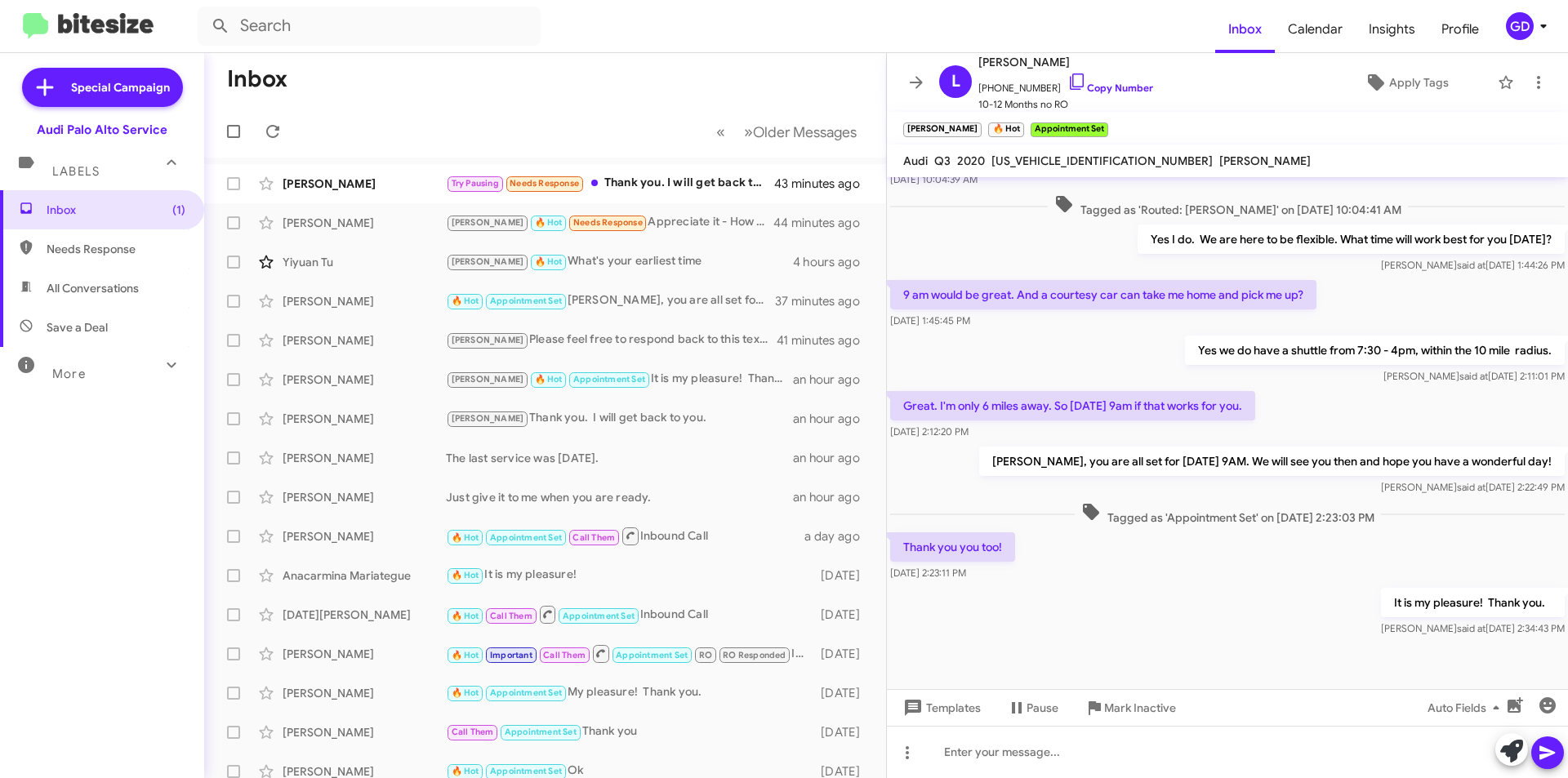
click at [584, 79] on mat-toolbar-row "Inbox" at bounding box center [545, 79] width 682 height 52
click at [311, 384] on div "[PERSON_NAME]" at bounding box center [364, 379] width 163 height 16
click at [305, 349] on div "[PERSON_NAME] Please feel free to respond back to this text to schedule or call…" at bounding box center [545, 340] width 656 height 33
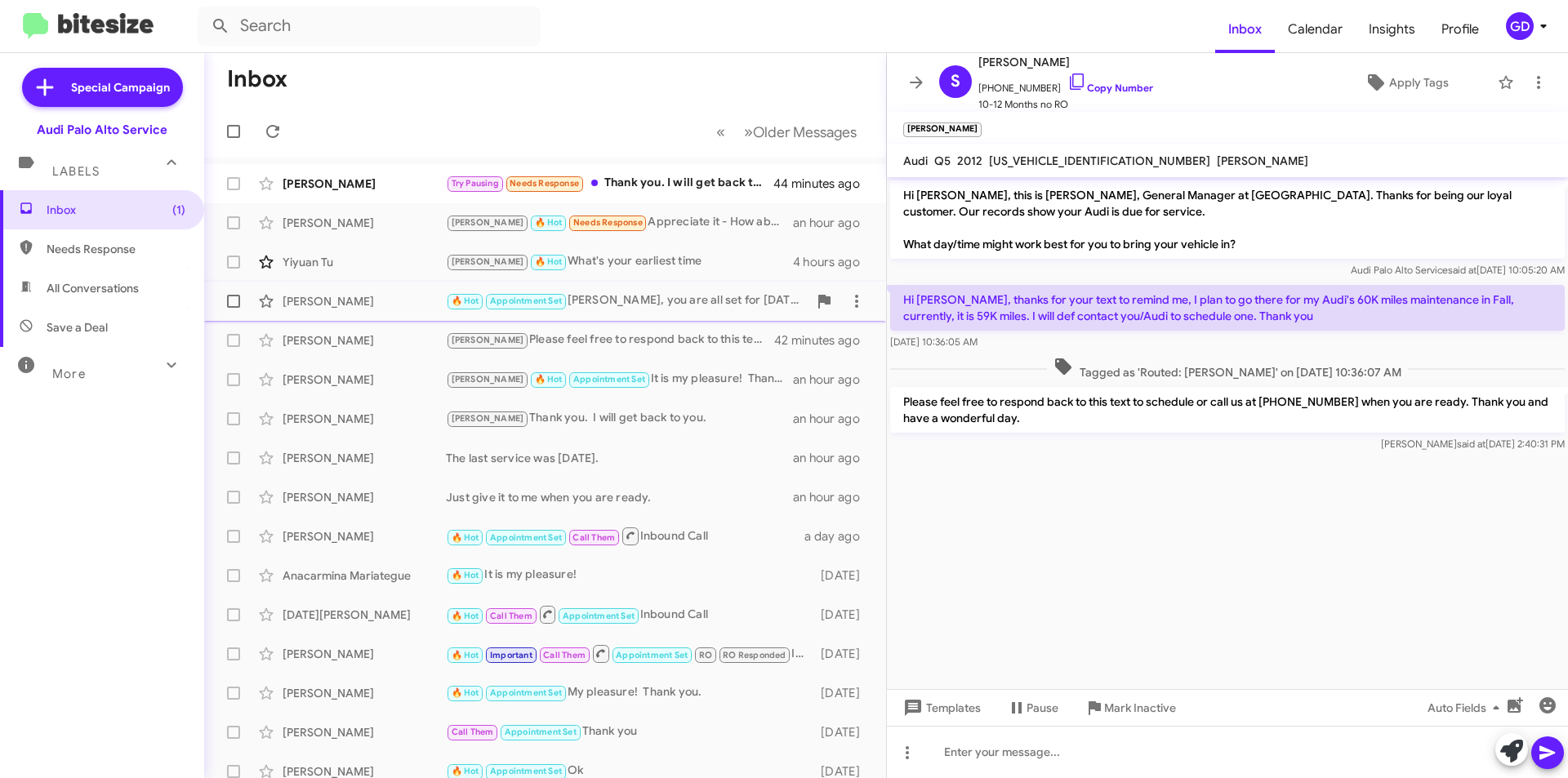
click at [308, 303] on div "[PERSON_NAME]" at bounding box center [364, 300] width 163 height 16
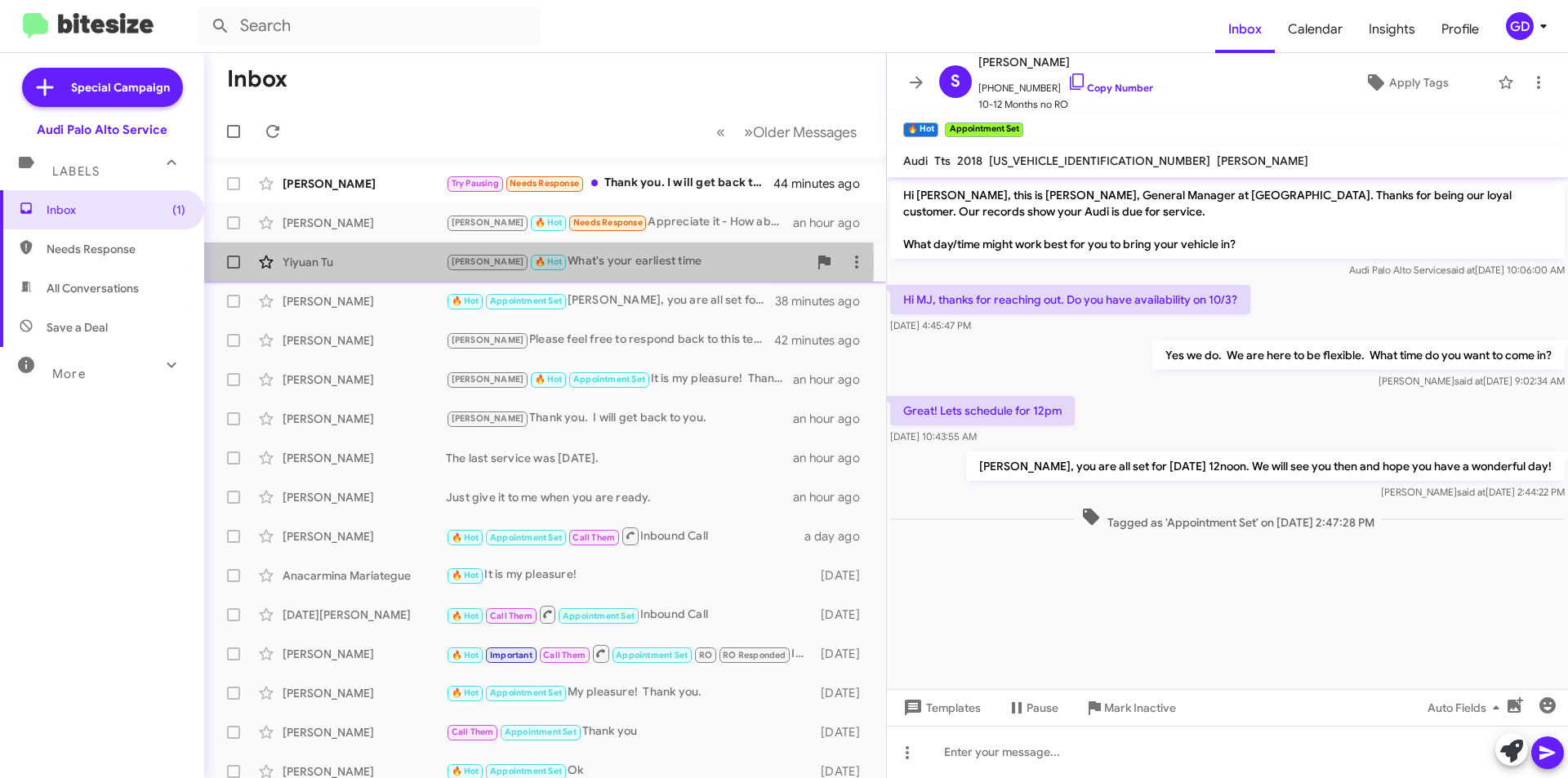
click at [305, 262] on div "Yiyuan Tu" at bounding box center [364, 261] width 163 height 16
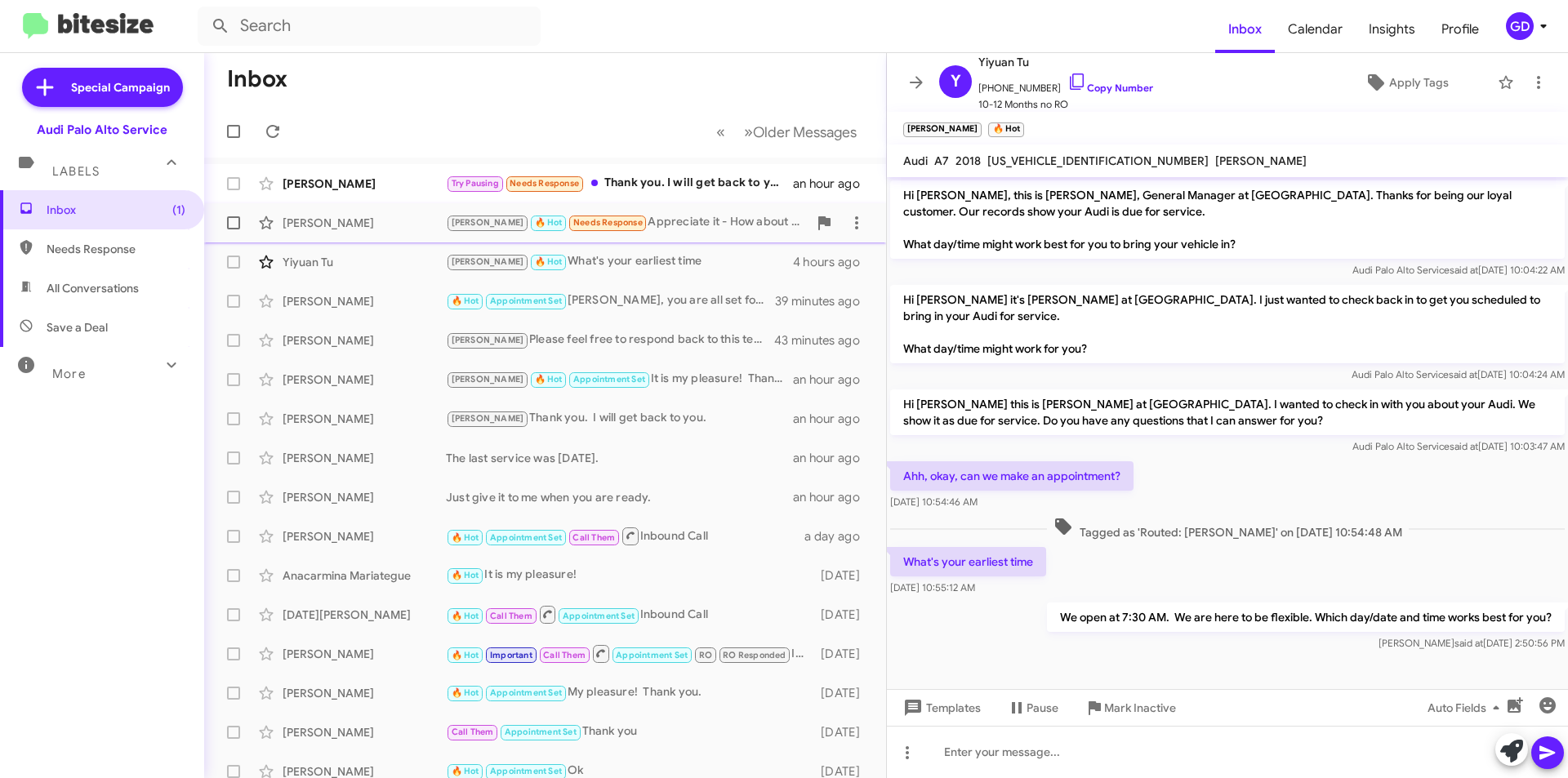
click at [322, 227] on div "[PERSON_NAME]" at bounding box center [364, 222] width 163 height 16
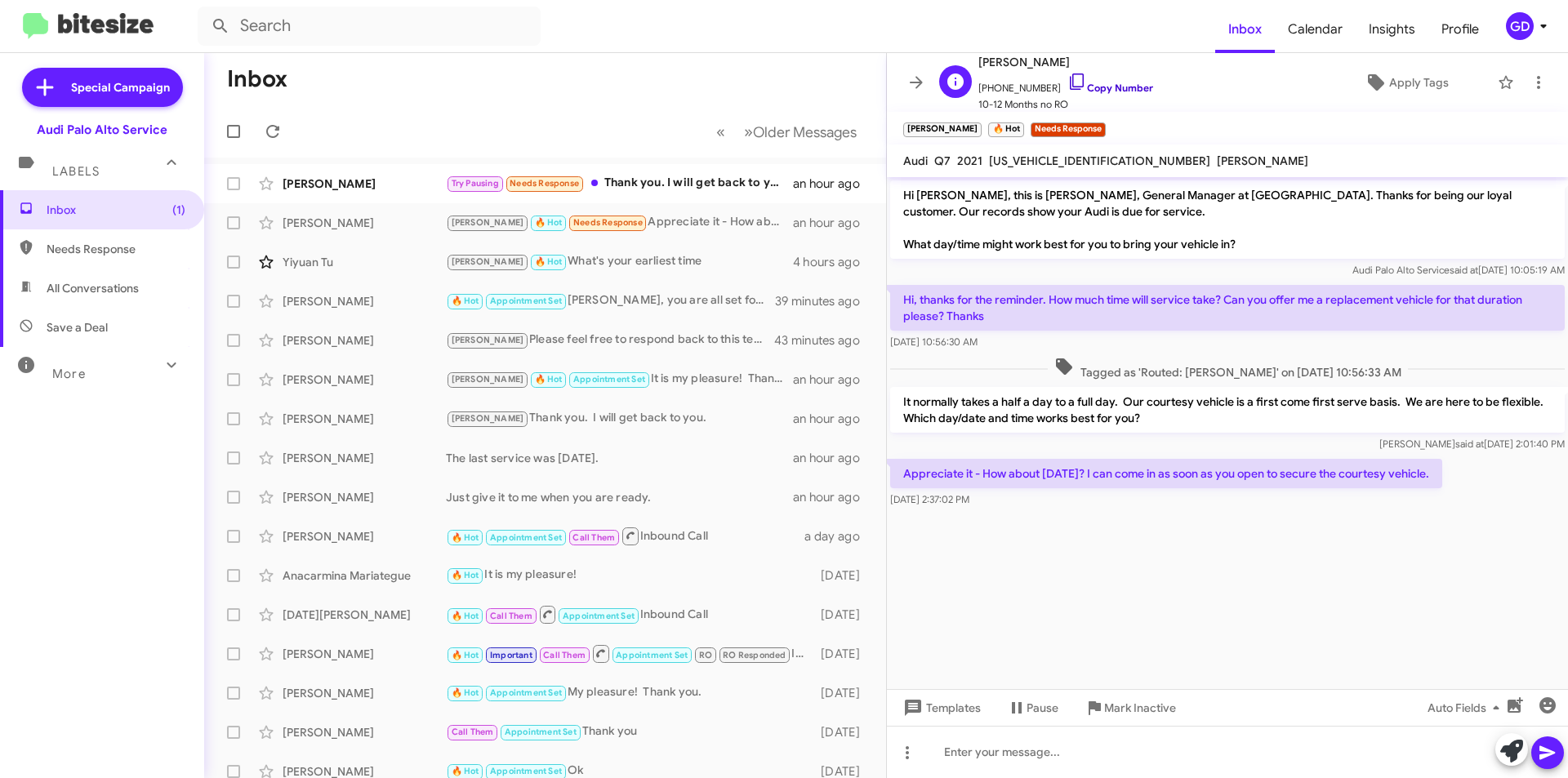
click at [1101, 87] on link "Copy Number" at bounding box center [1109, 87] width 85 height 12
click at [960, 760] on div at bounding box center [1227, 752] width 681 height 52
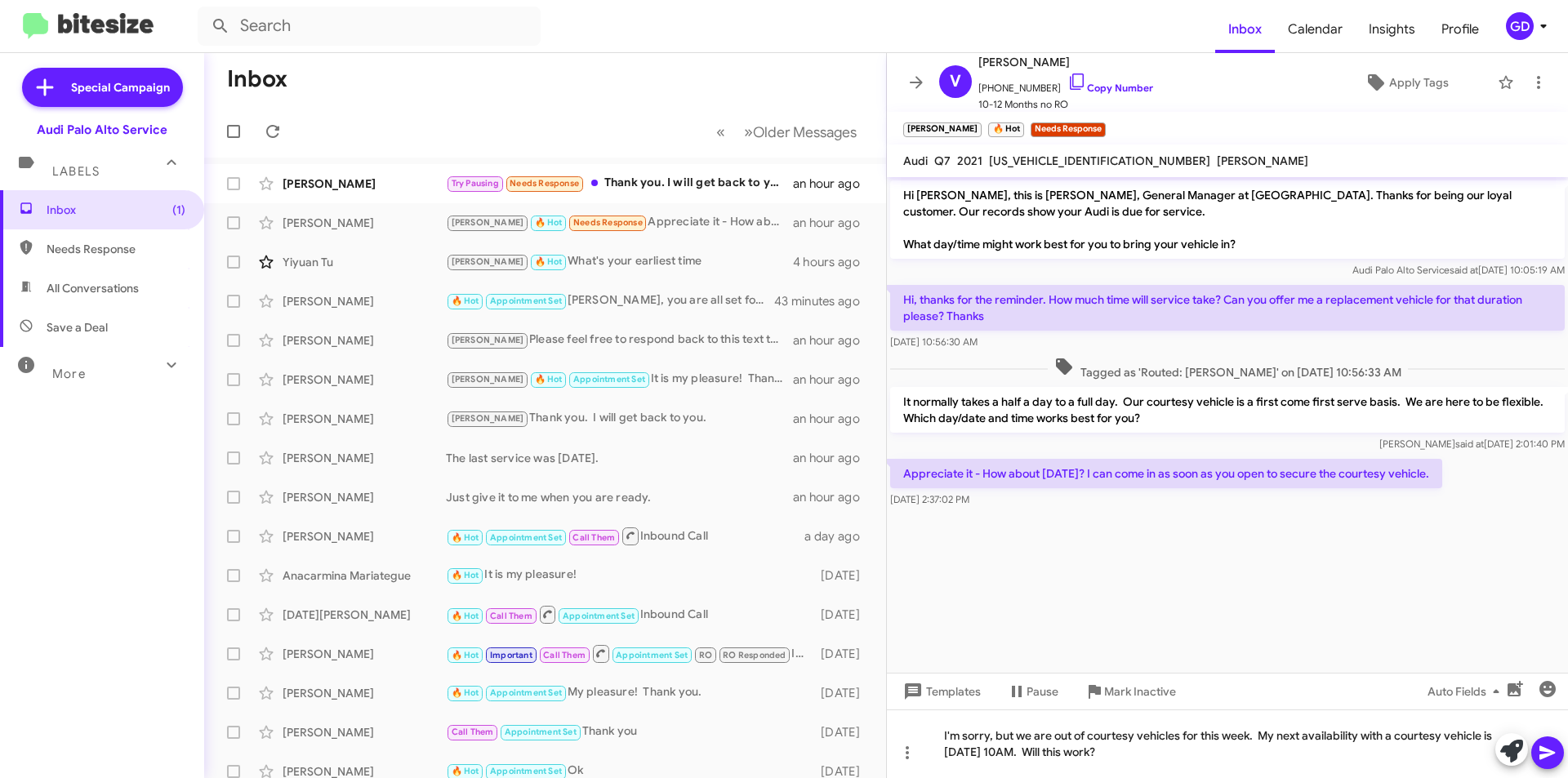
click at [1546, 754] on icon at bounding box center [1547, 753] width 15 height 14
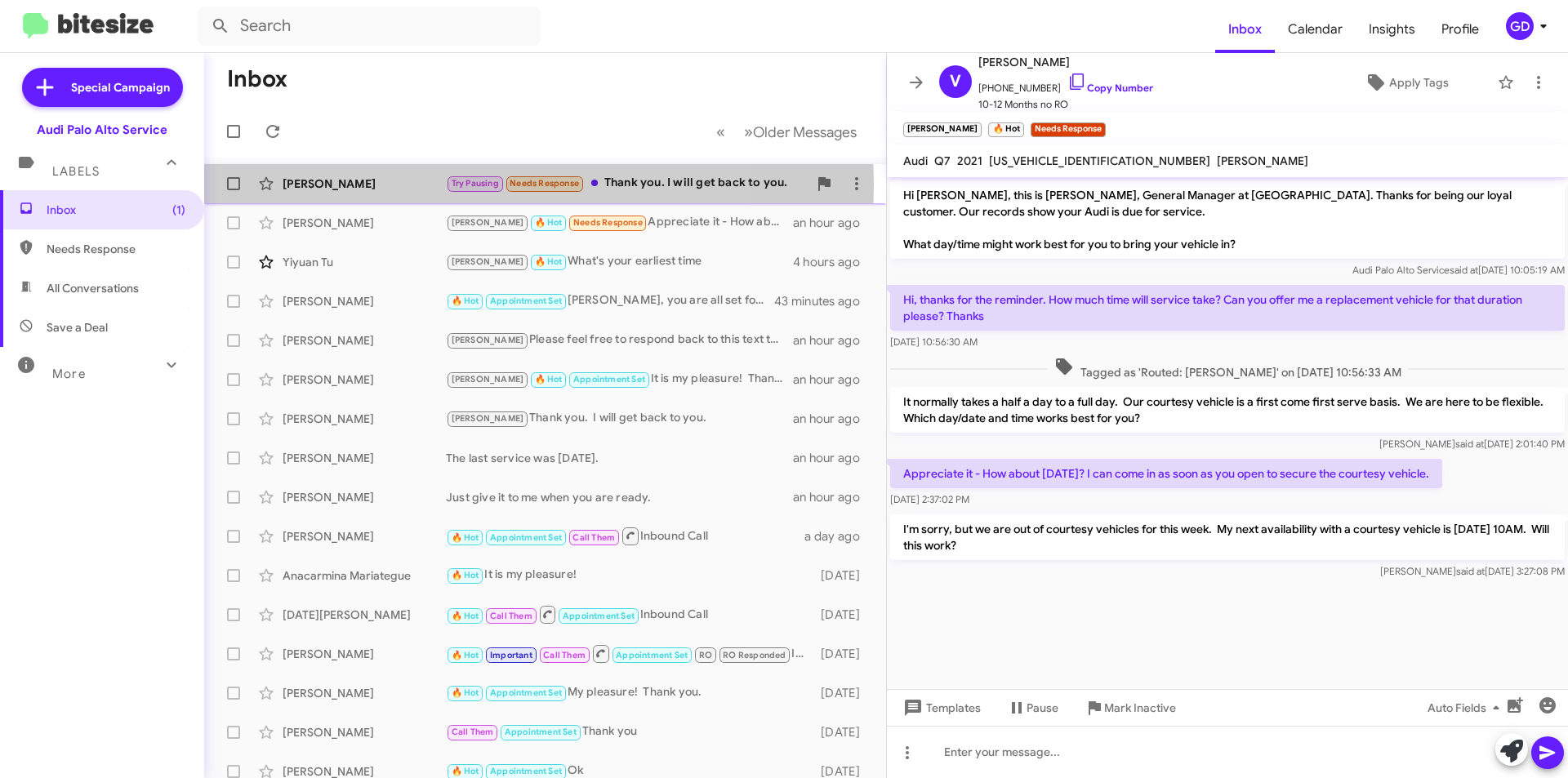
click at [293, 184] on div "[PERSON_NAME]" at bounding box center [364, 183] width 163 height 16
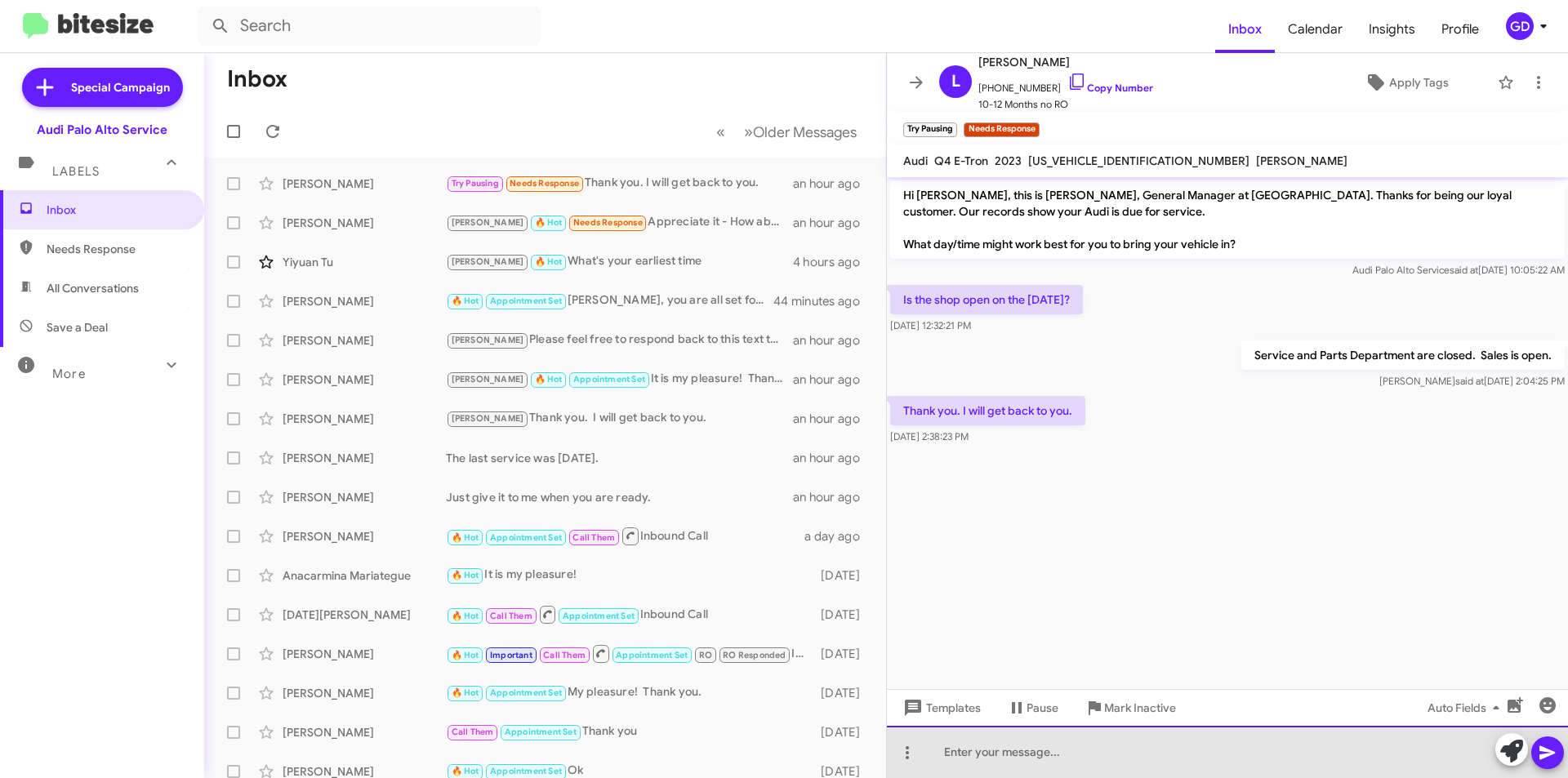
click at [962, 755] on div at bounding box center [1227, 752] width 681 height 52
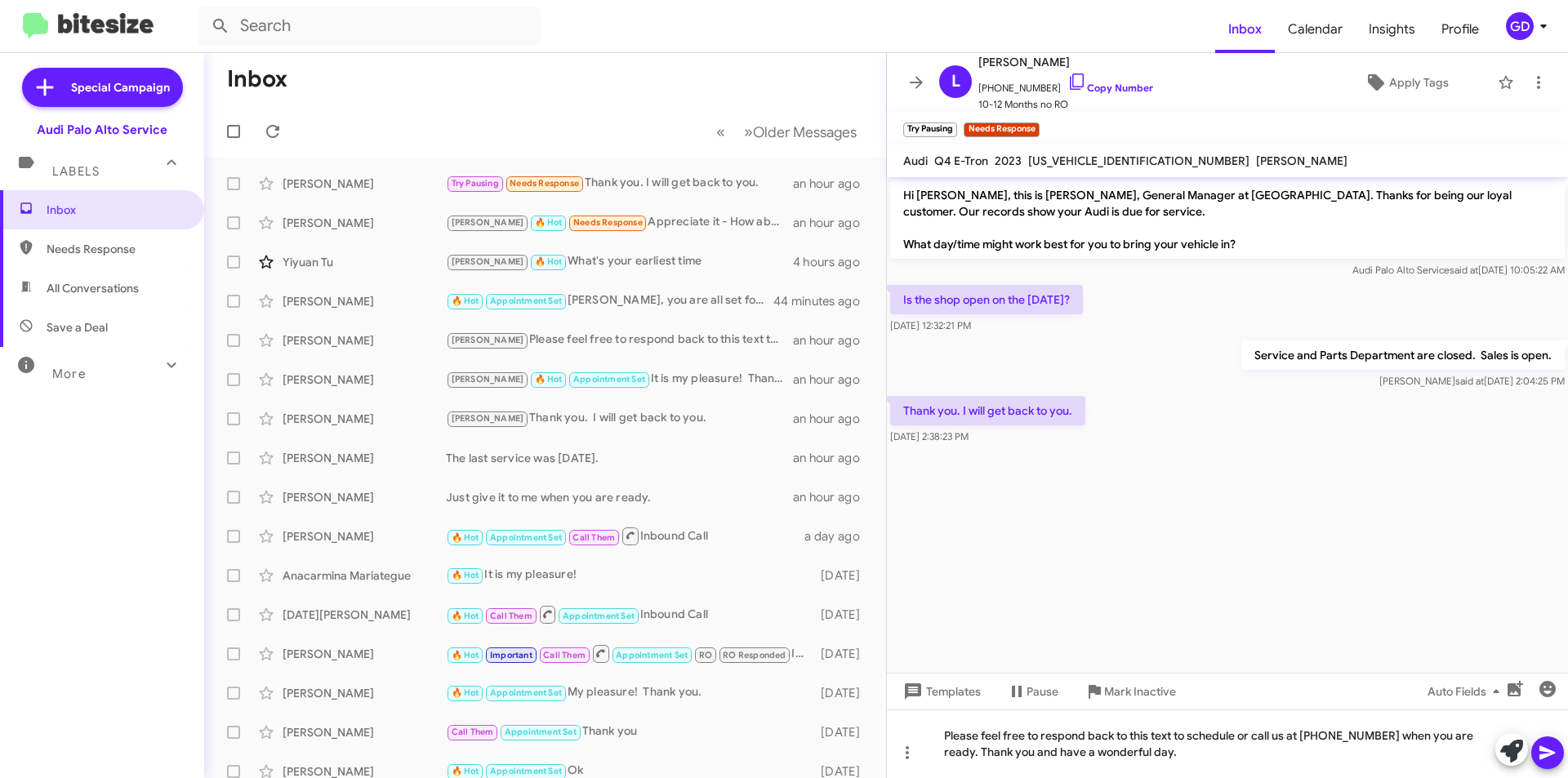
click at [1550, 752] on icon at bounding box center [1547, 753] width 15 height 14
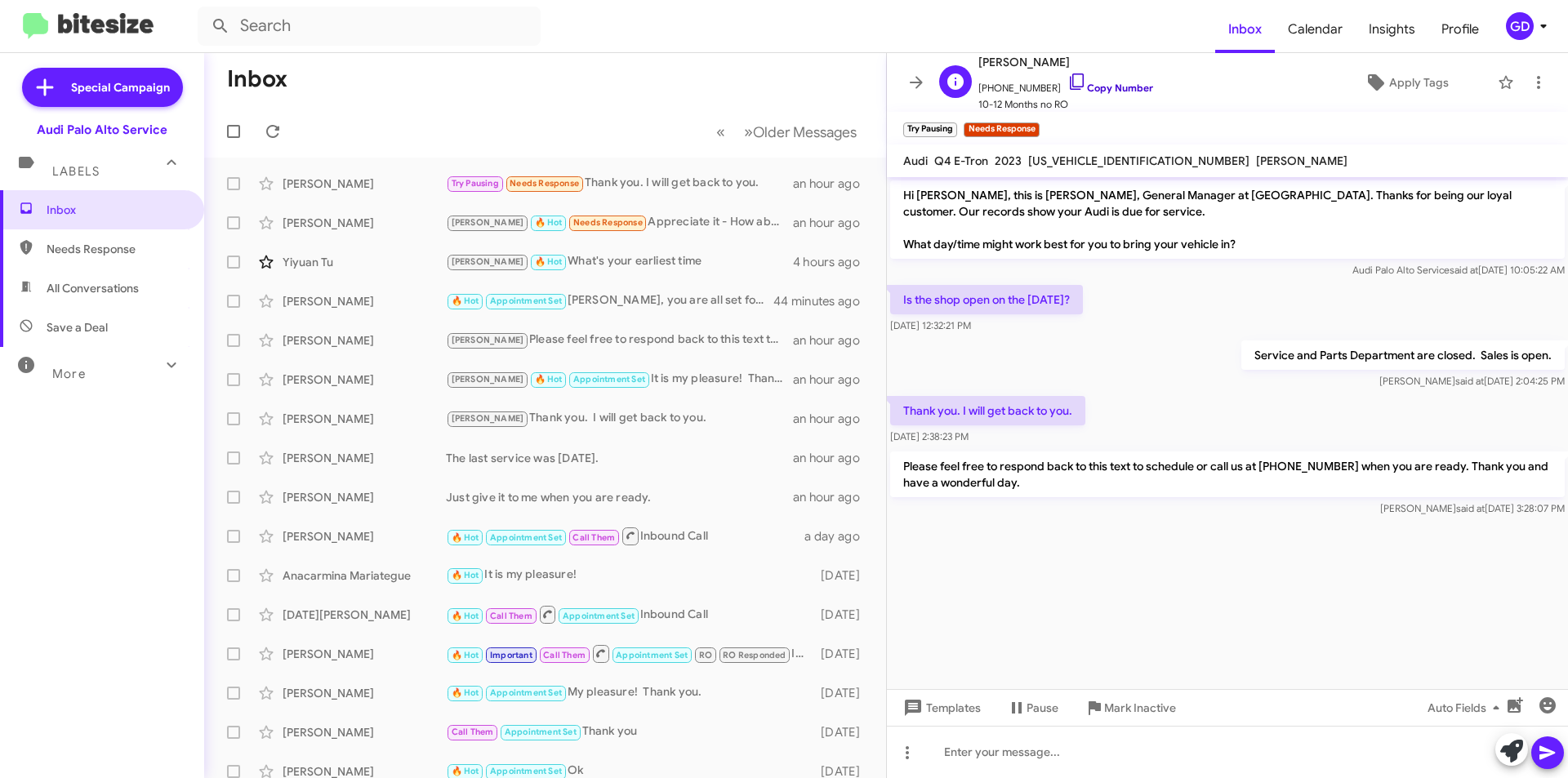
click at [1091, 84] on link "Copy Number" at bounding box center [1109, 87] width 85 height 12
click at [1135, 568] on cdk-virtual-scroll-viewport "Hi [PERSON_NAME], this is [PERSON_NAME], General Manager at [GEOGRAPHIC_DATA]. …" at bounding box center [1227, 432] width 681 height 512
click at [344, 184] on div "[PERSON_NAME]" at bounding box center [364, 183] width 163 height 16
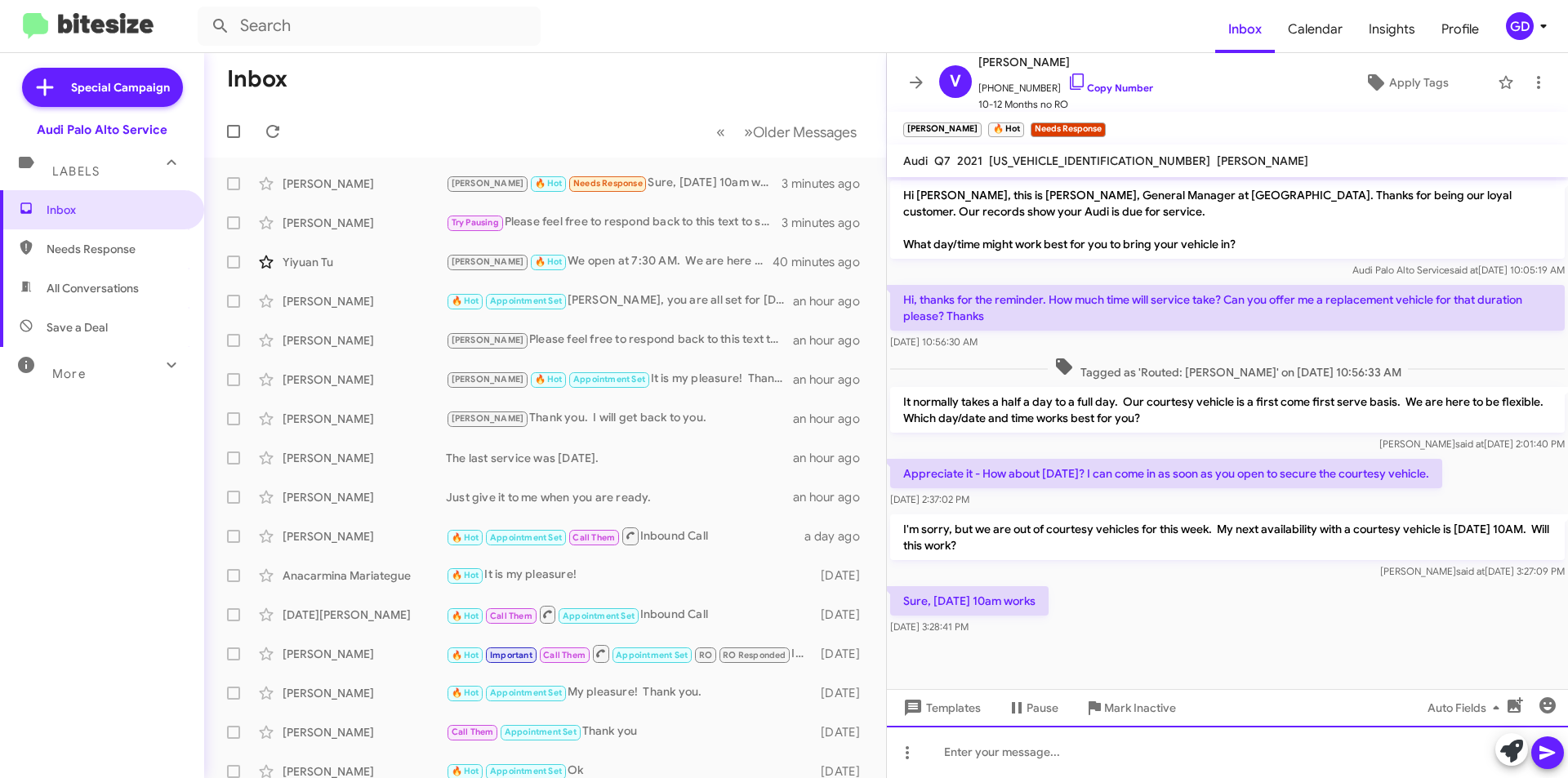
click at [968, 751] on div at bounding box center [1227, 752] width 681 height 52
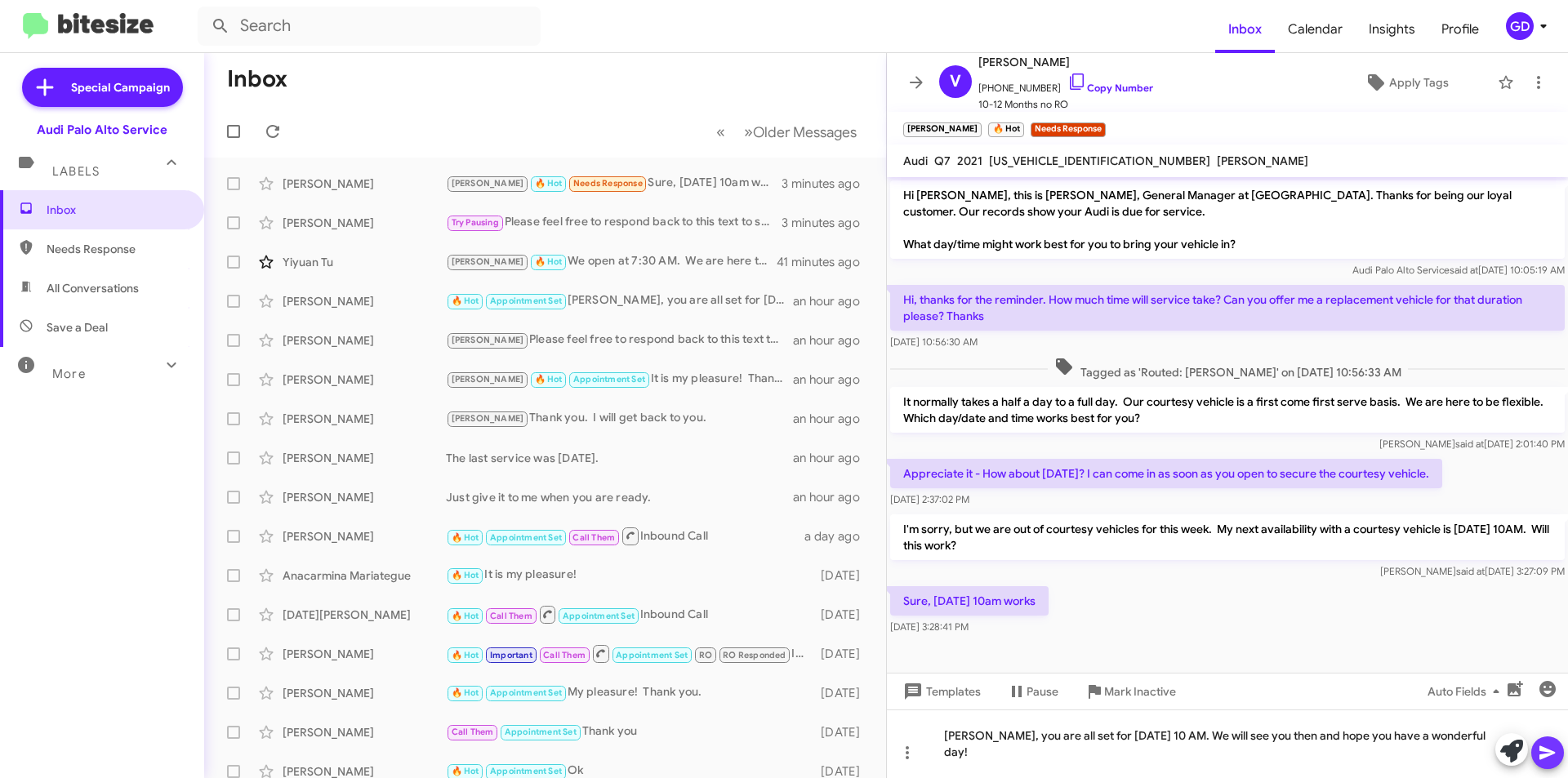
click at [1550, 752] on icon at bounding box center [1547, 753] width 15 height 14
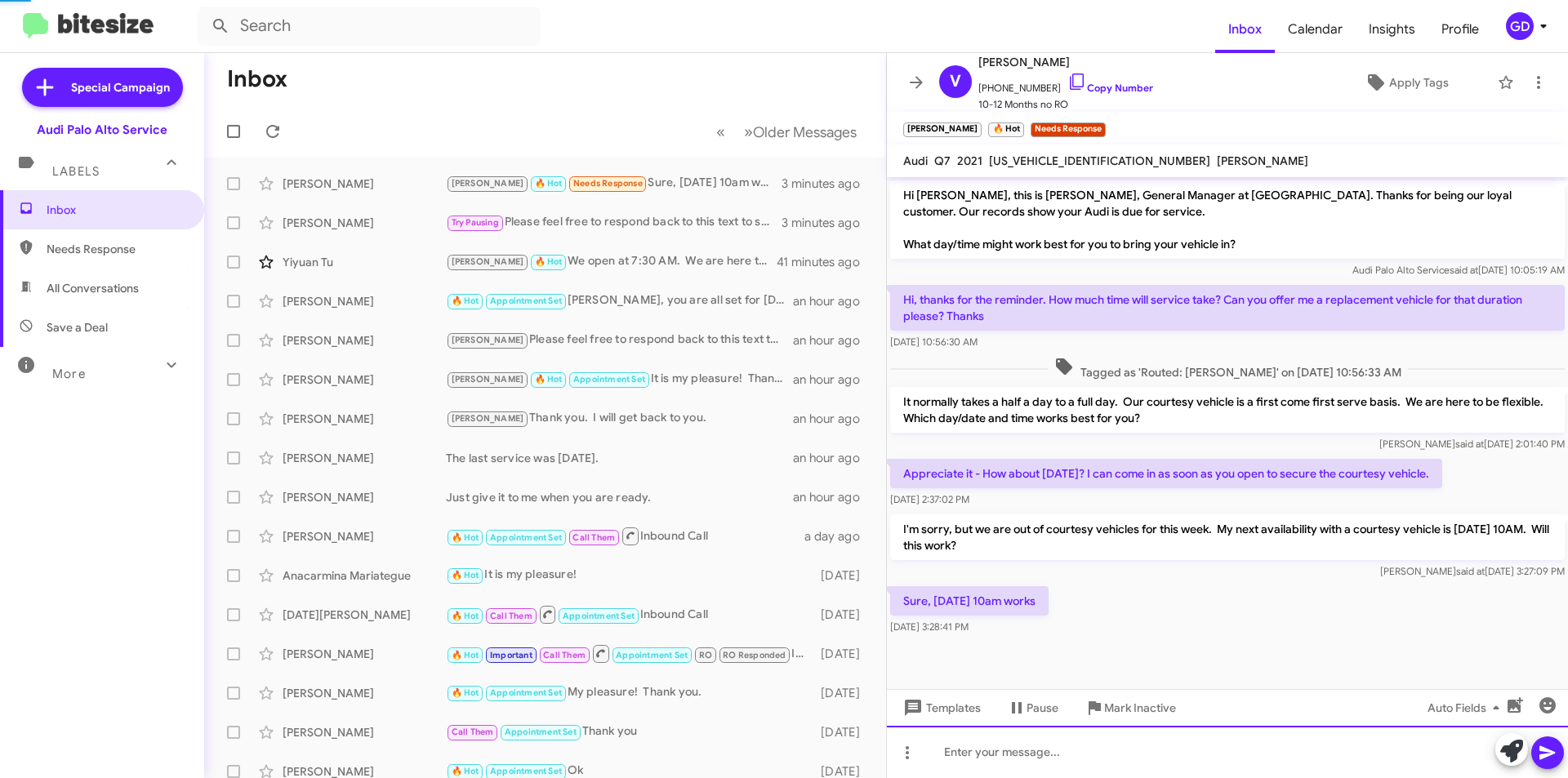
scroll to position [37, 0]
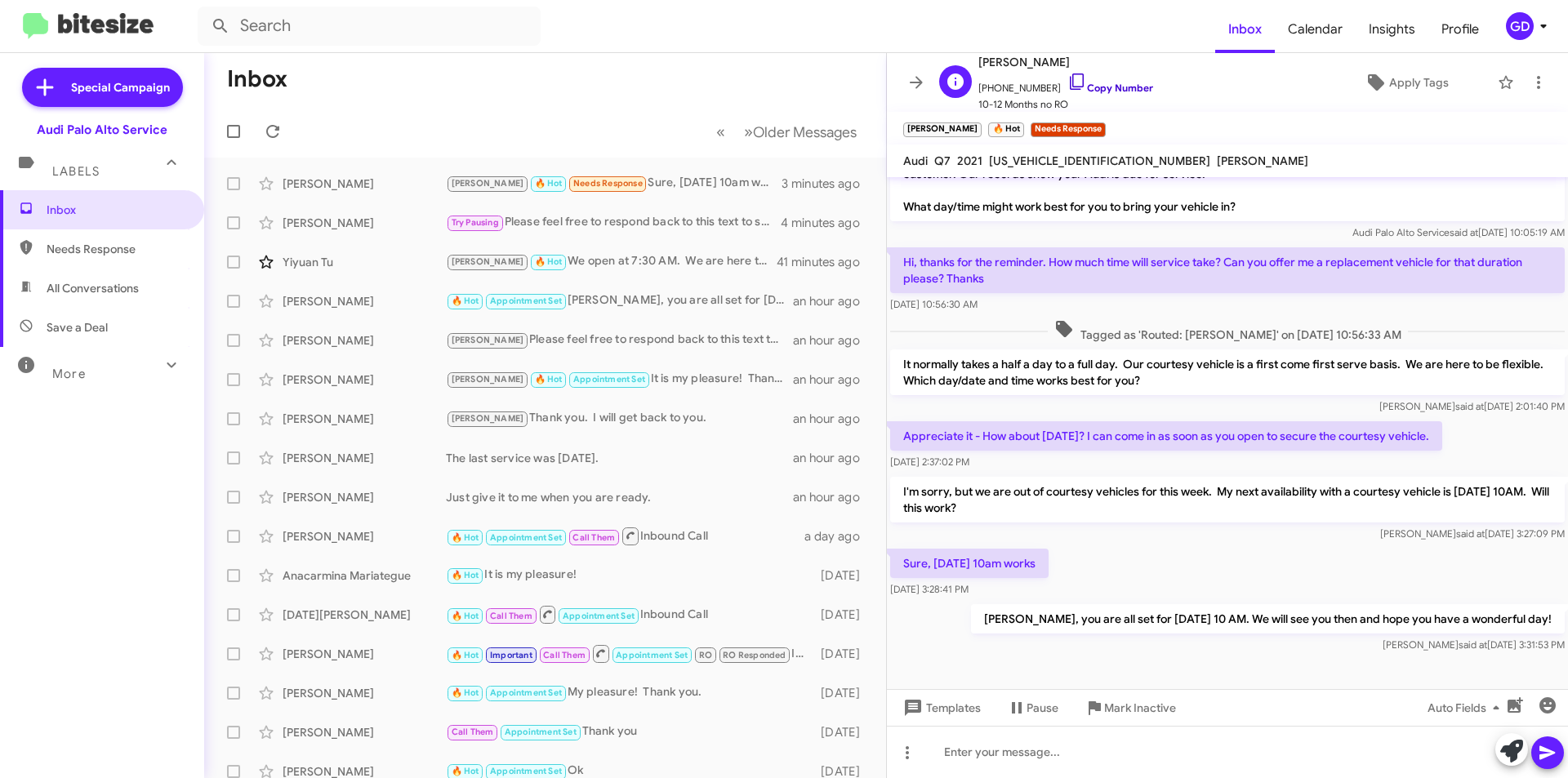
click at [1104, 91] on link "Copy Number" at bounding box center [1109, 87] width 85 height 12
click at [1389, 81] on span "Apply Tags" at bounding box center [1418, 82] width 59 height 30
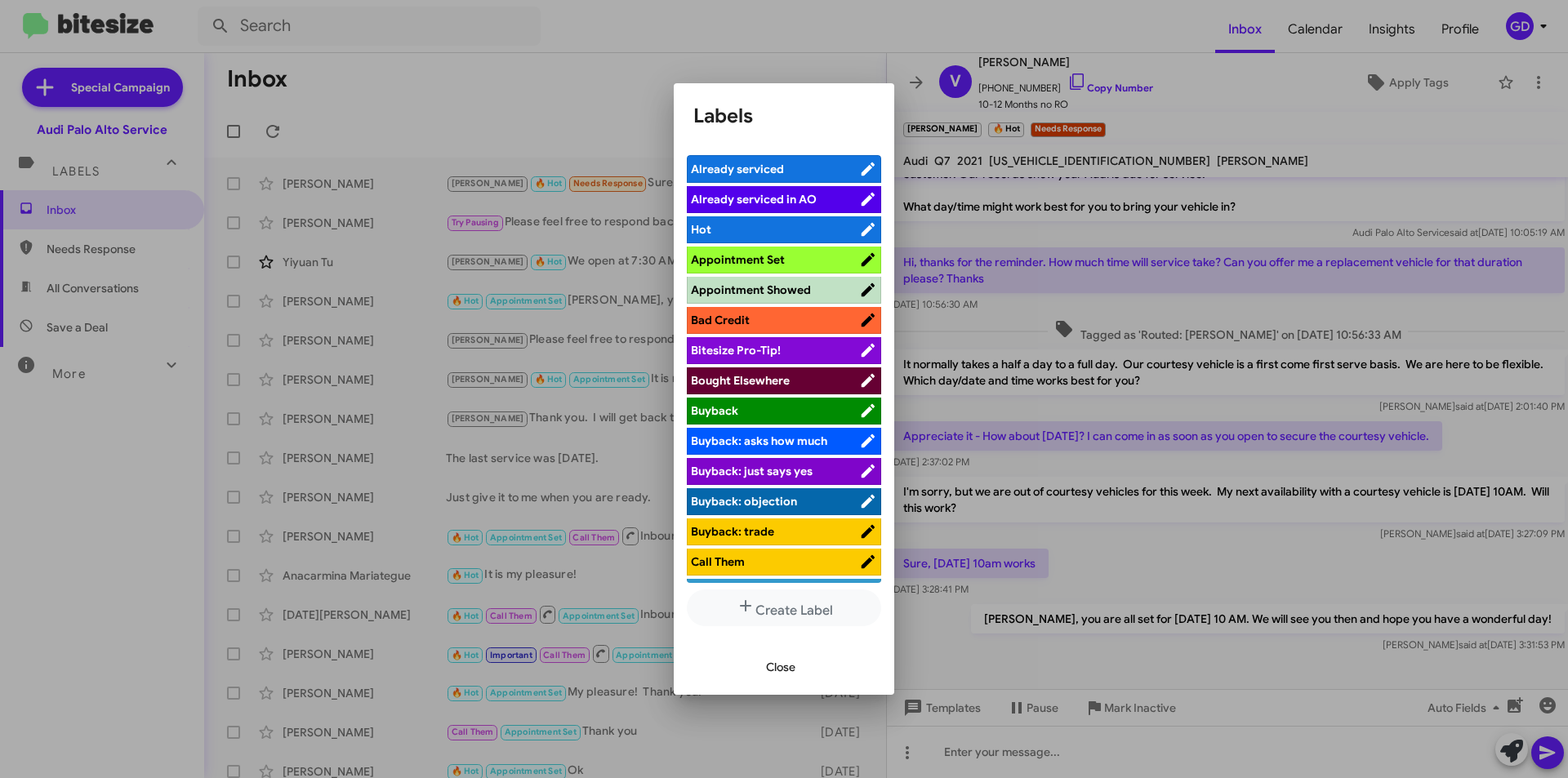
click at [756, 253] on span "Appointment Set" at bounding box center [737, 259] width 94 height 14
click at [775, 661] on span "Close" at bounding box center [780, 666] width 30 height 30
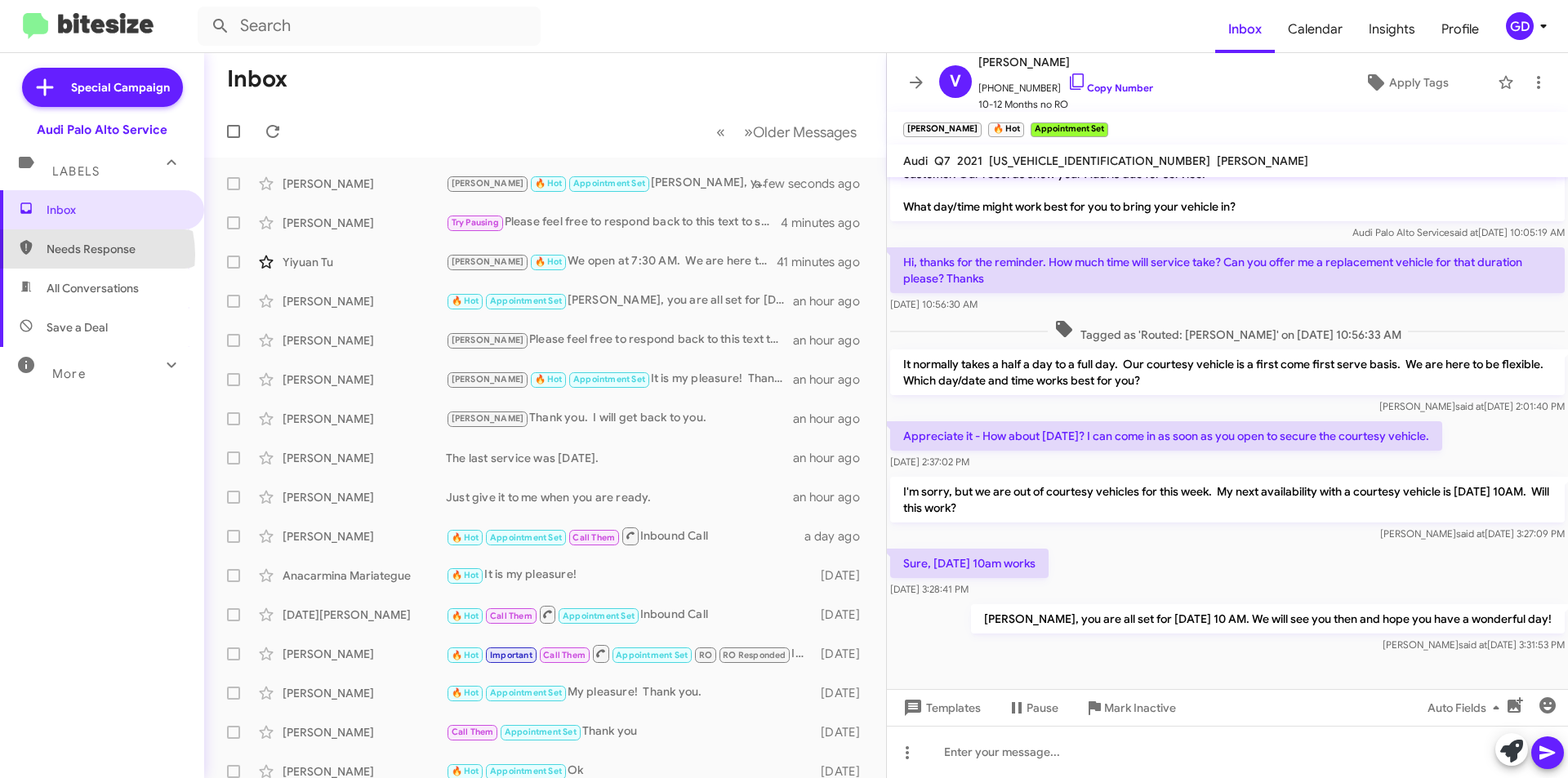
click at [82, 255] on span "Needs Response" at bounding box center [116, 249] width 139 height 16
type input "in:needs-response"
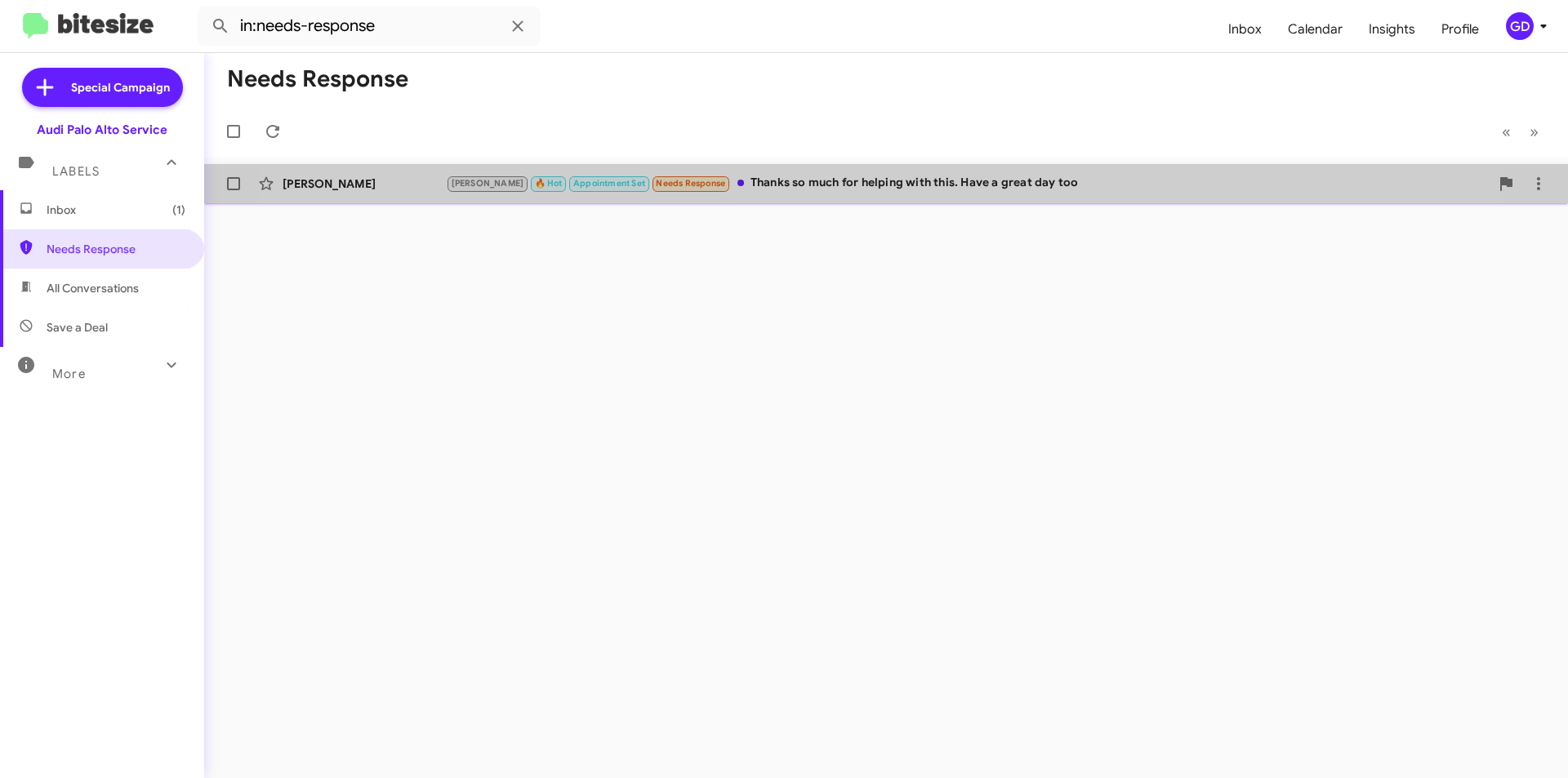
click at [809, 177] on div "[PERSON_NAME] 🔥 Hot Appointment Set Needs Response Thanks so much for helping w…" at bounding box center [967, 184] width 1043 height 19
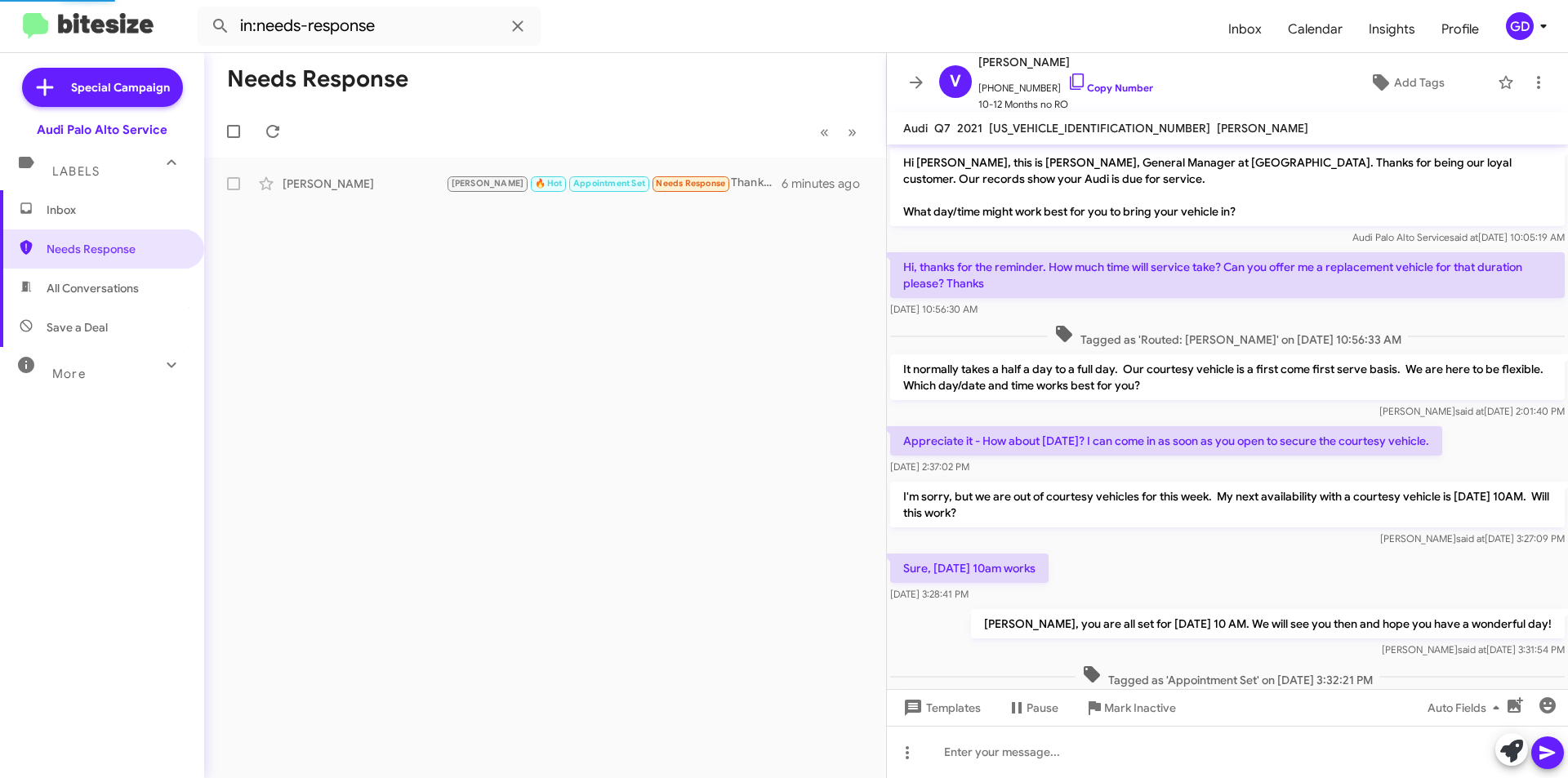
scroll to position [66, 0]
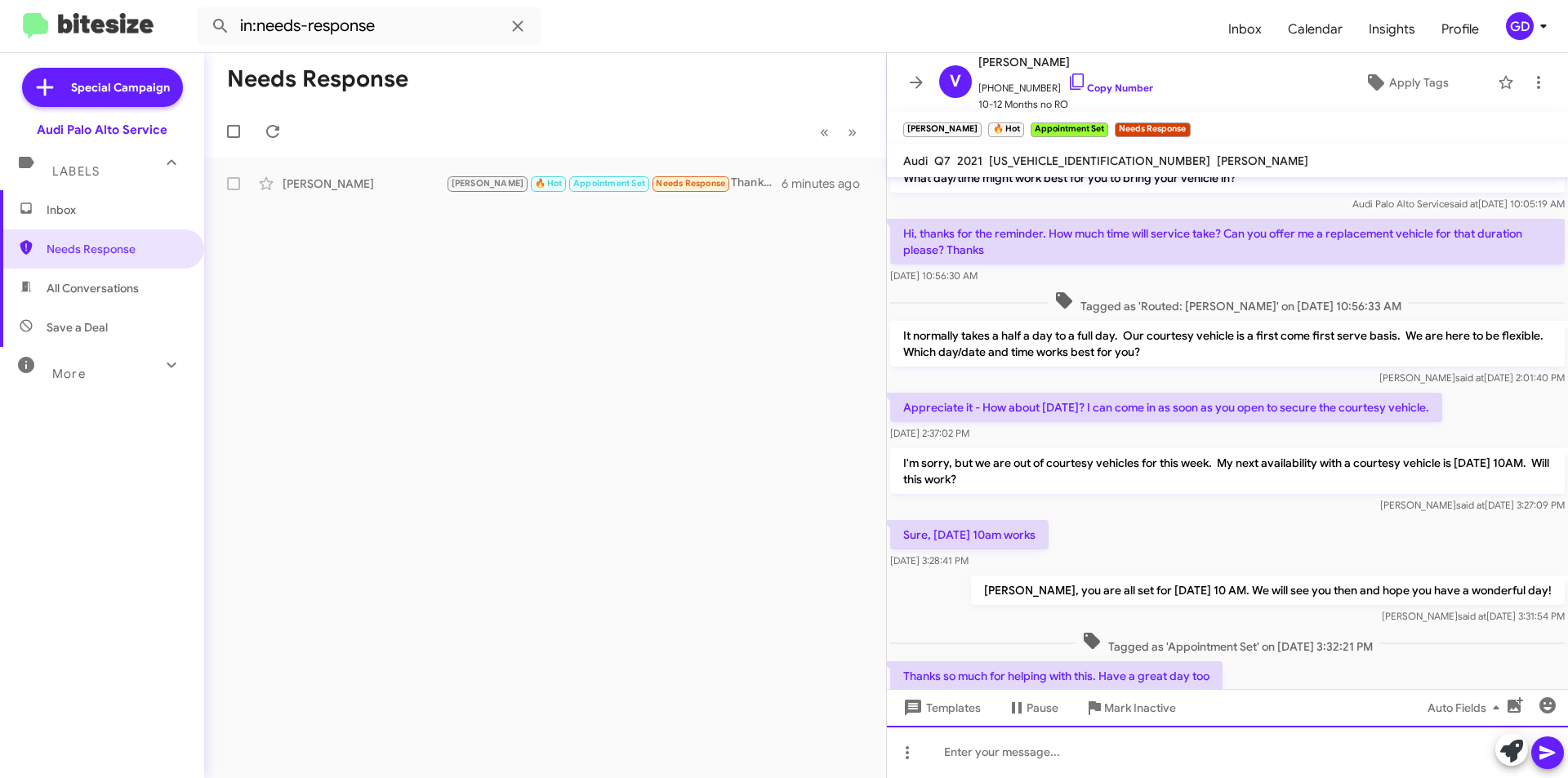
click at [970, 754] on div at bounding box center [1227, 752] width 681 height 52
click at [1540, 756] on icon at bounding box center [1547, 753] width 15 height 14
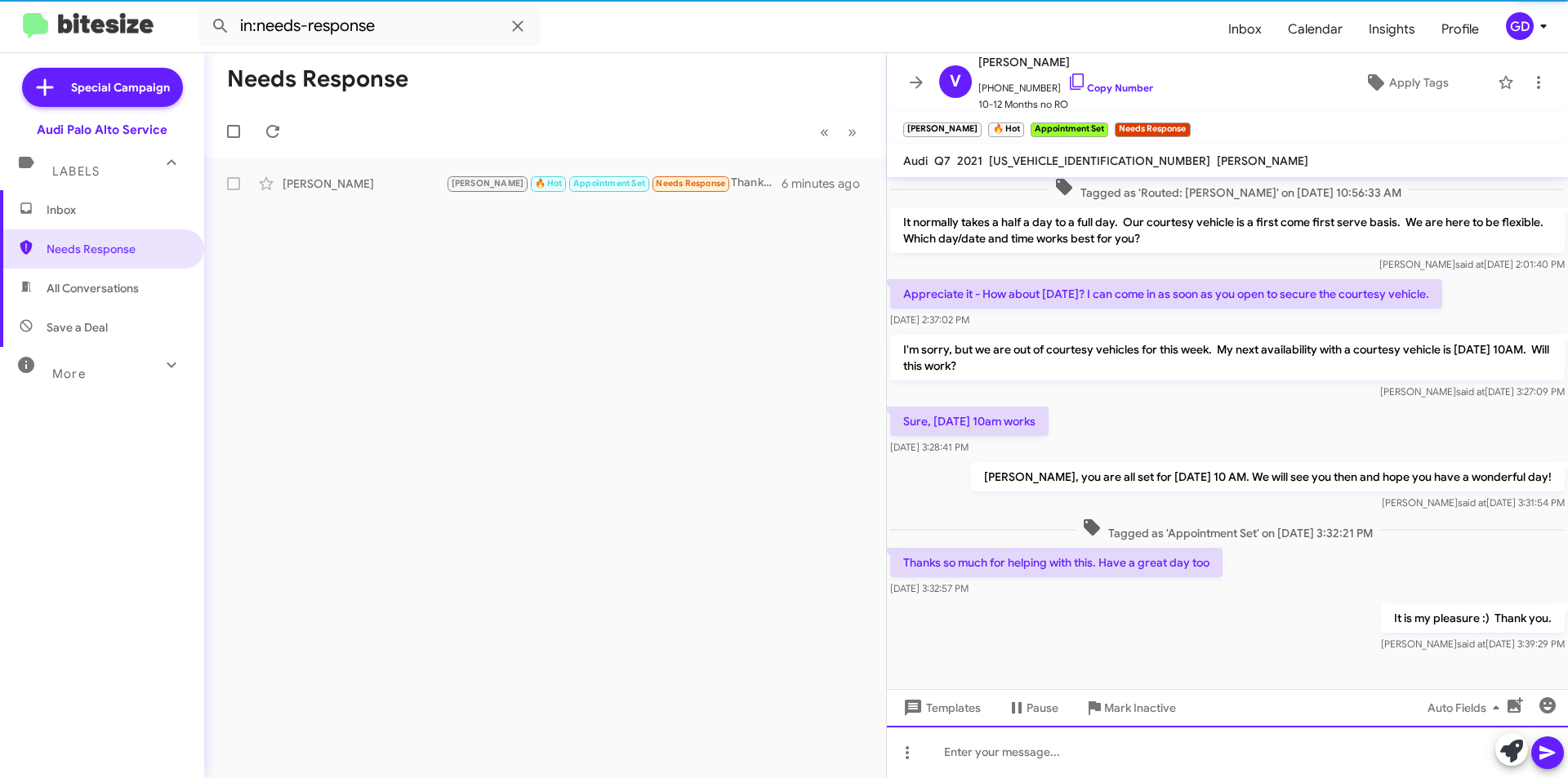
scroll to position [191, 0]
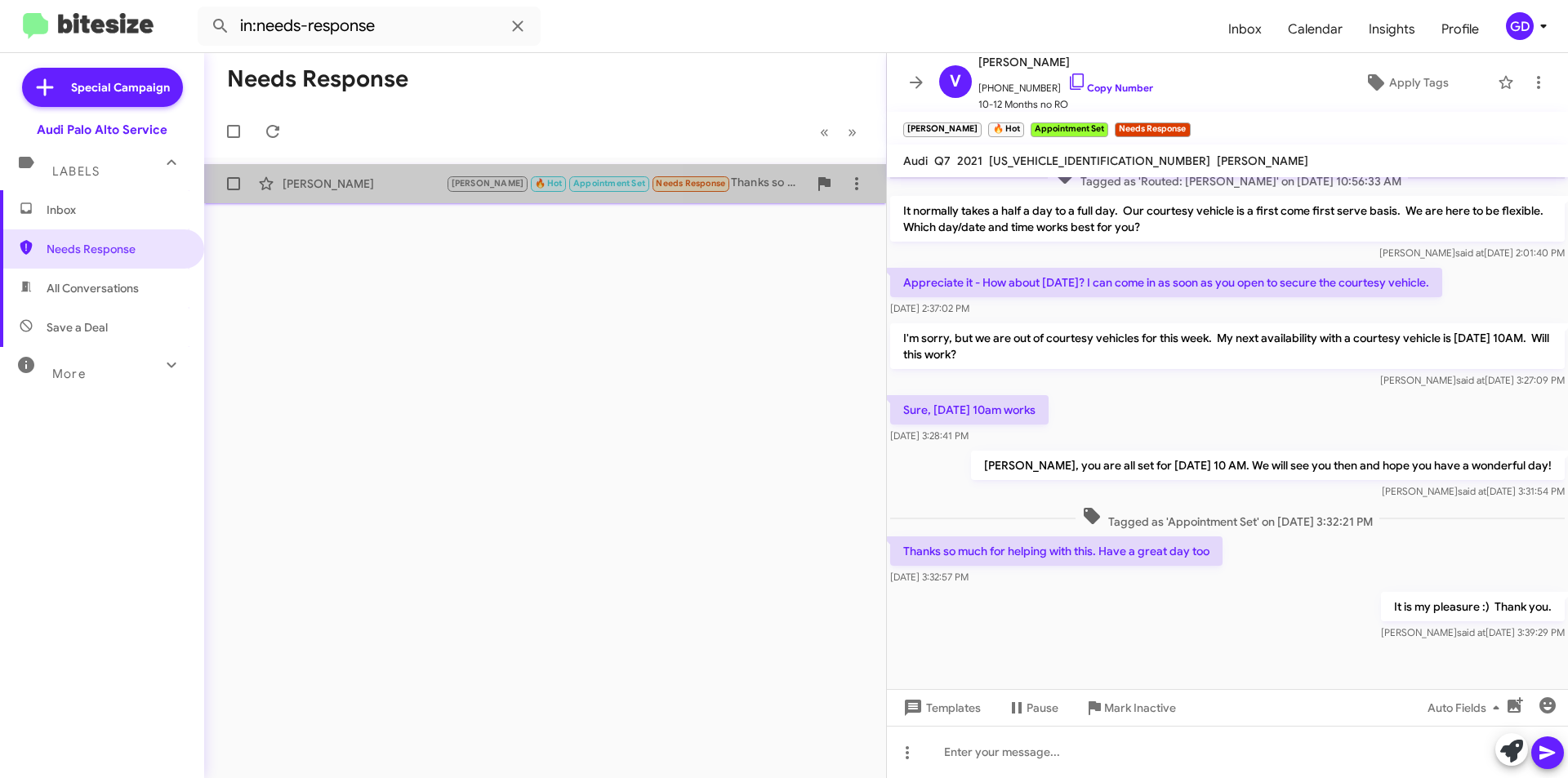
click at [370, 200] on span "[PERSON_NAME] [PERSON_NAME] 🔥 Hot Appointment Set Needs Response Thanks so much…" at bounding box center [545, 184] width 682 height 39
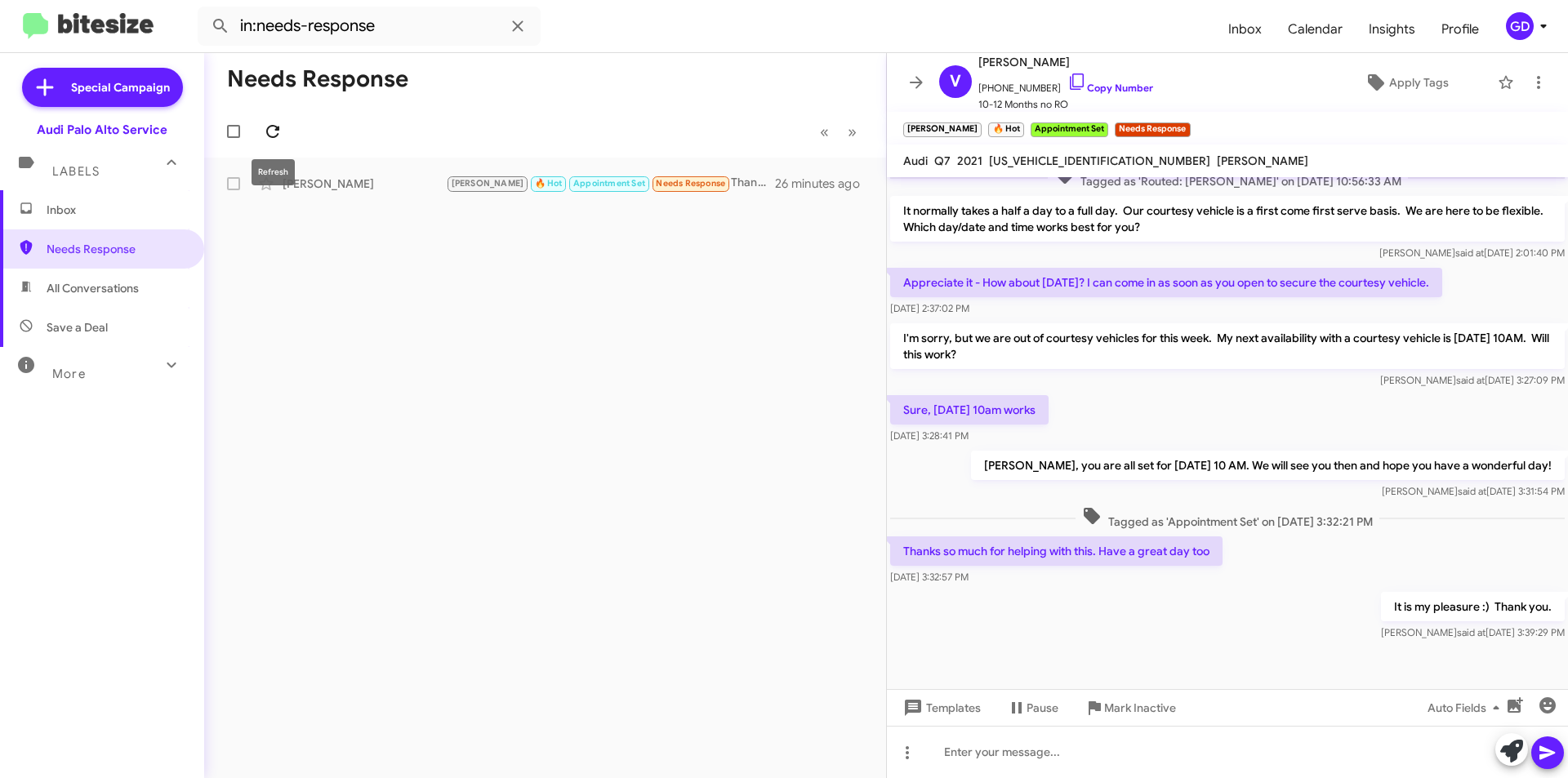
click at [272, 123] on icon at bounding box center [272, 131] width 19 height 19
click at [618, 189] on div "Needs Response Hi MJ, do you have any availability [DATE] around 11AM? Thanks." at bounding box center [626, 184] width 361 height 19
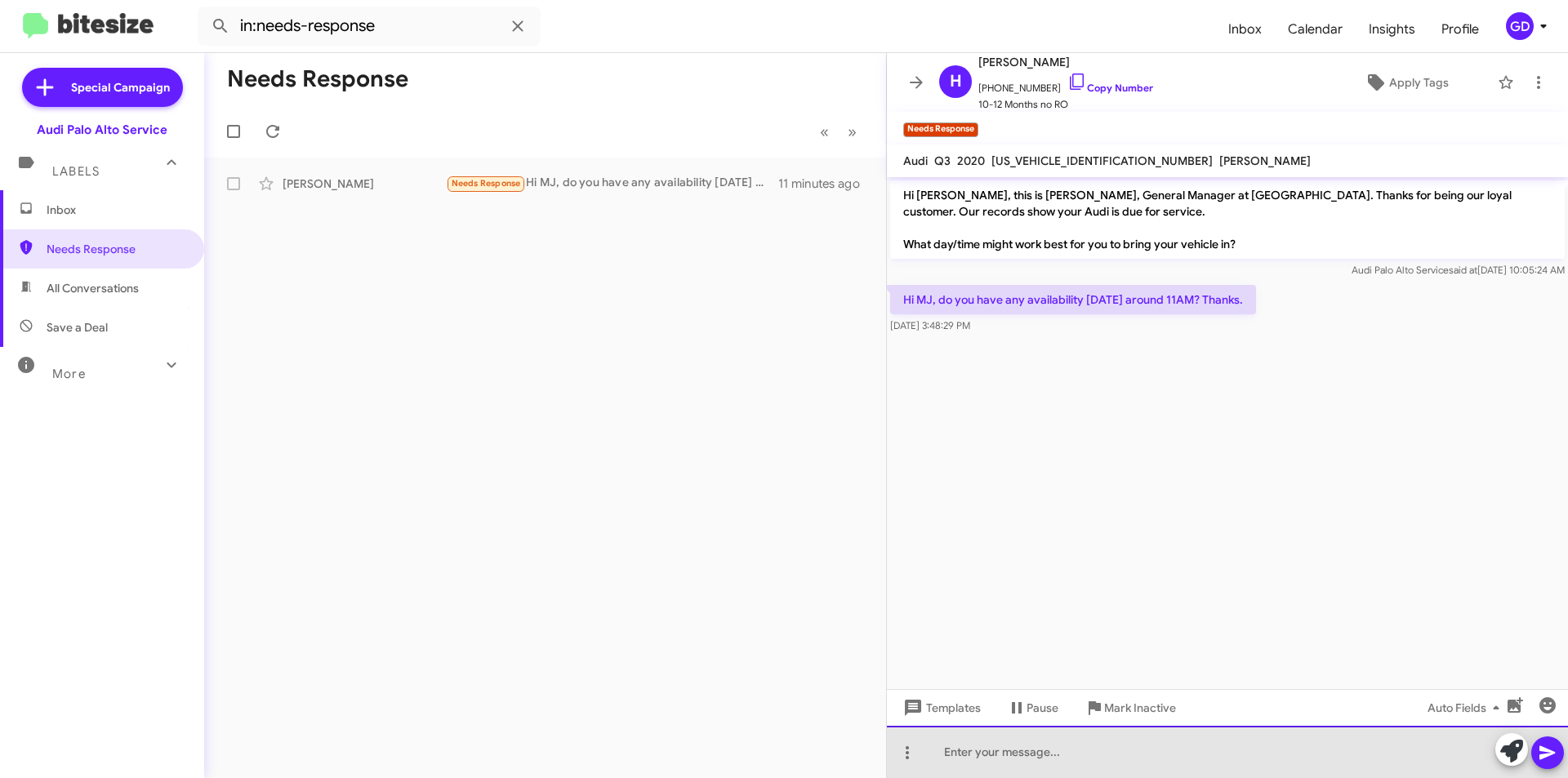
click at [963, 742] on div at bounding box center [1227, 752] width 681 height 52
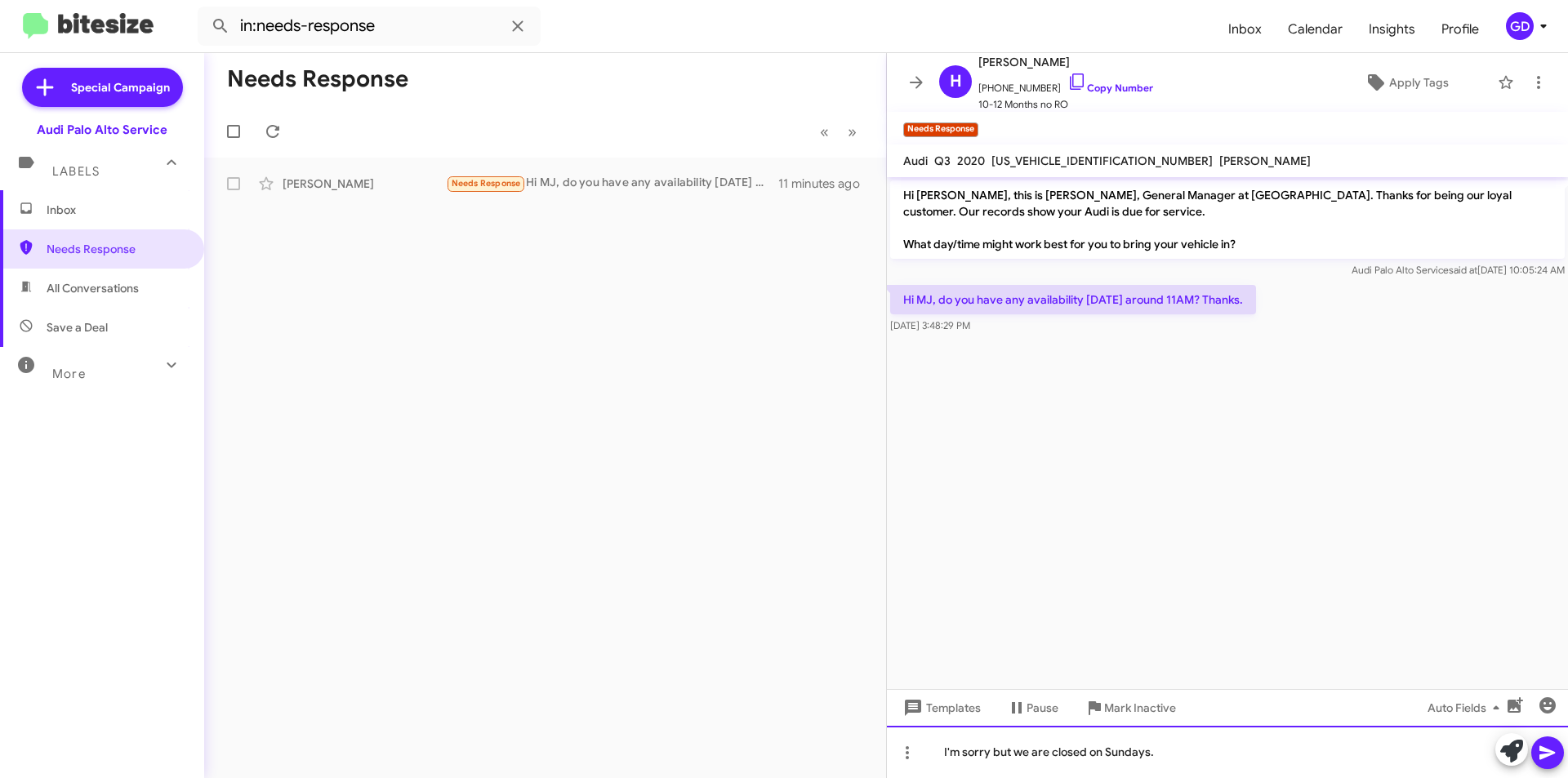
click at [1196, 757] on div "I'm sorry but we are closed on Sundays." at bounding box center [1227, 752] width 681 height 52
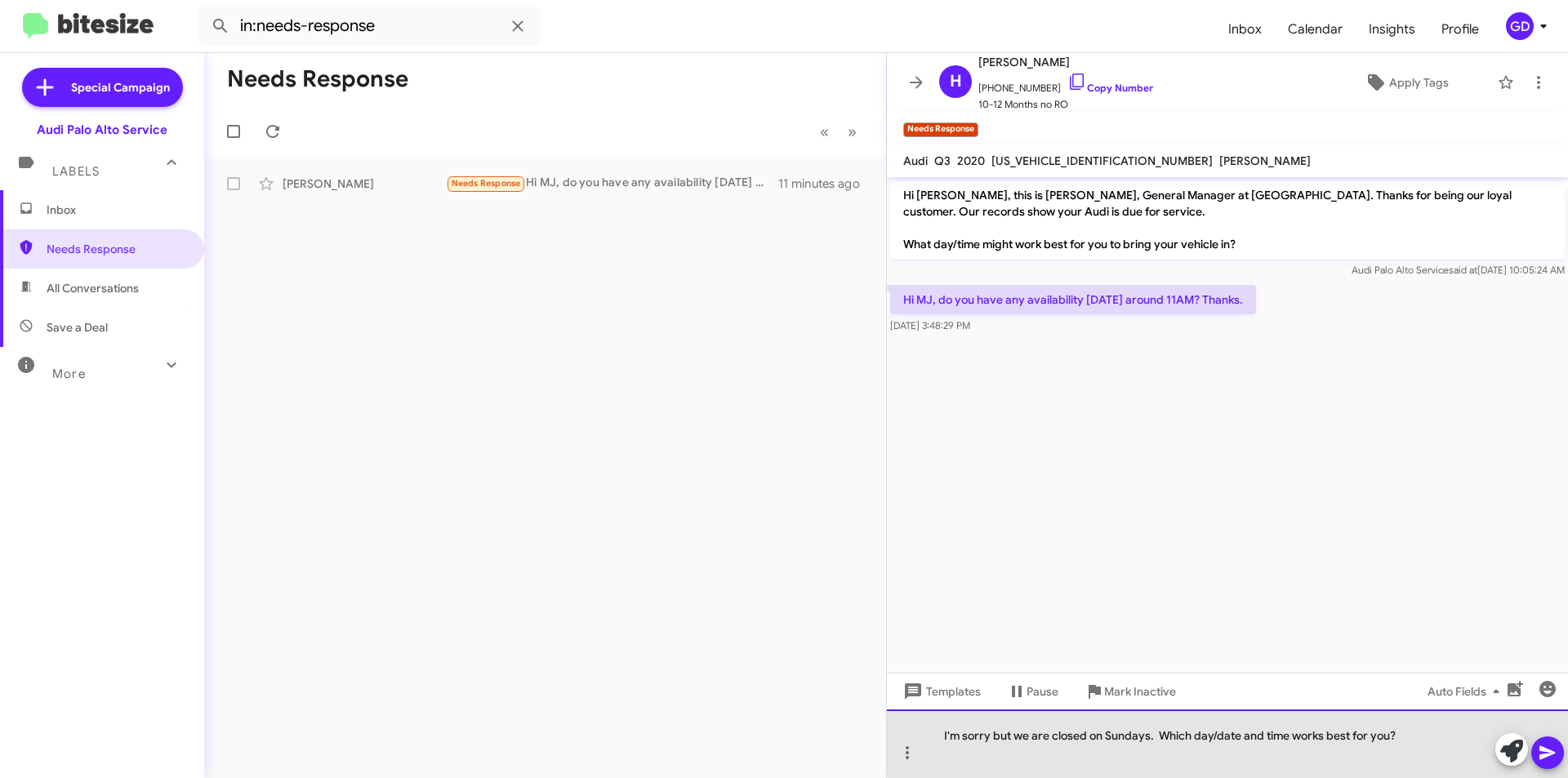
click at [1294, 731] on div "I'm sorry but we are closed on Sundays. Which day/date and time works best for …" at bounding box center [1227, 743] width 681 height 68
click at [1339, 735] on div "I'm sorry but we are closed on Sundays. Which day/date and time will works best…" at bounding box center [1227, 743] width 681 height 68
click at [1183, 736] on div "I'm sorry but we are closed on Sundays. Which day/date and time will work for y…" at bounding box center [1227, 743] width 681 height 68
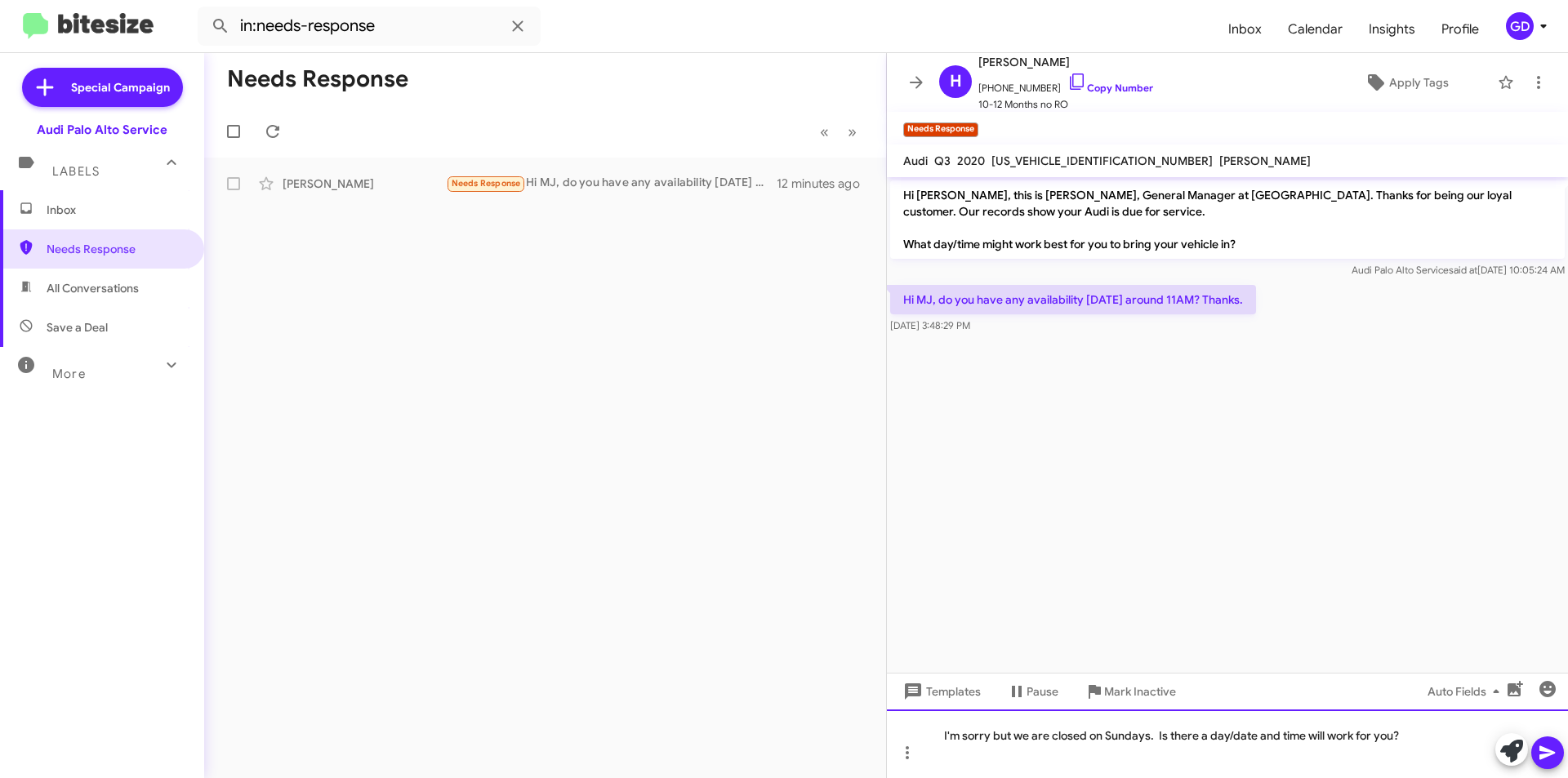
drag, startPoint x: 1310, startPoint y: 738, endPoint x: 1340, endPoint y: 659, distance: 84.5
click at [1315, 731] on div "I'm sorry but we are closed on Sundays. Is there a day/date and time will work …" at bounding box center [1227, 743] width 681 height 68
click at [1554, 748] on icon at bounding box center [1547, 752] width 19 height 19
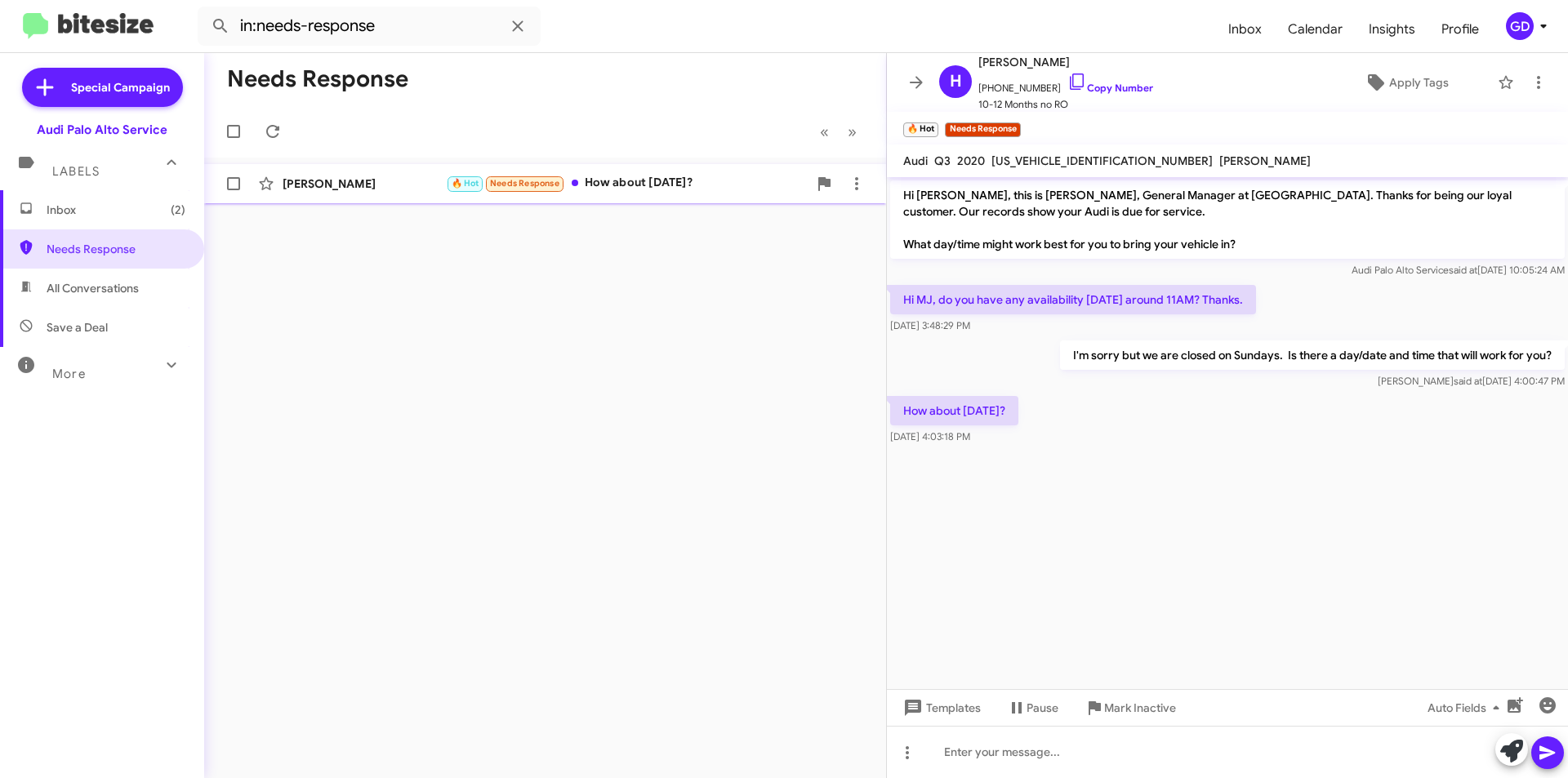
click at [286, 173] on div "[PERSON_NAME] 🔥 Hot Needs Response How about [DATE]? 2 minutes ago" at bounding box center [545, 184] width 656 height 33
click at [1093, 90] on link "Copy Number" at bounding box center [1109, 87] width 85 height 12
click at [955, 755] on div at bounding box center [1227, 752] width 681 height 52
click at [1090, 755] on div "11AM? And to confirm," at bounding box center [1227, 752] width 681 height 52
click at [1555, 748] on icon at bounding box center [1547, 752] width 19 height 19
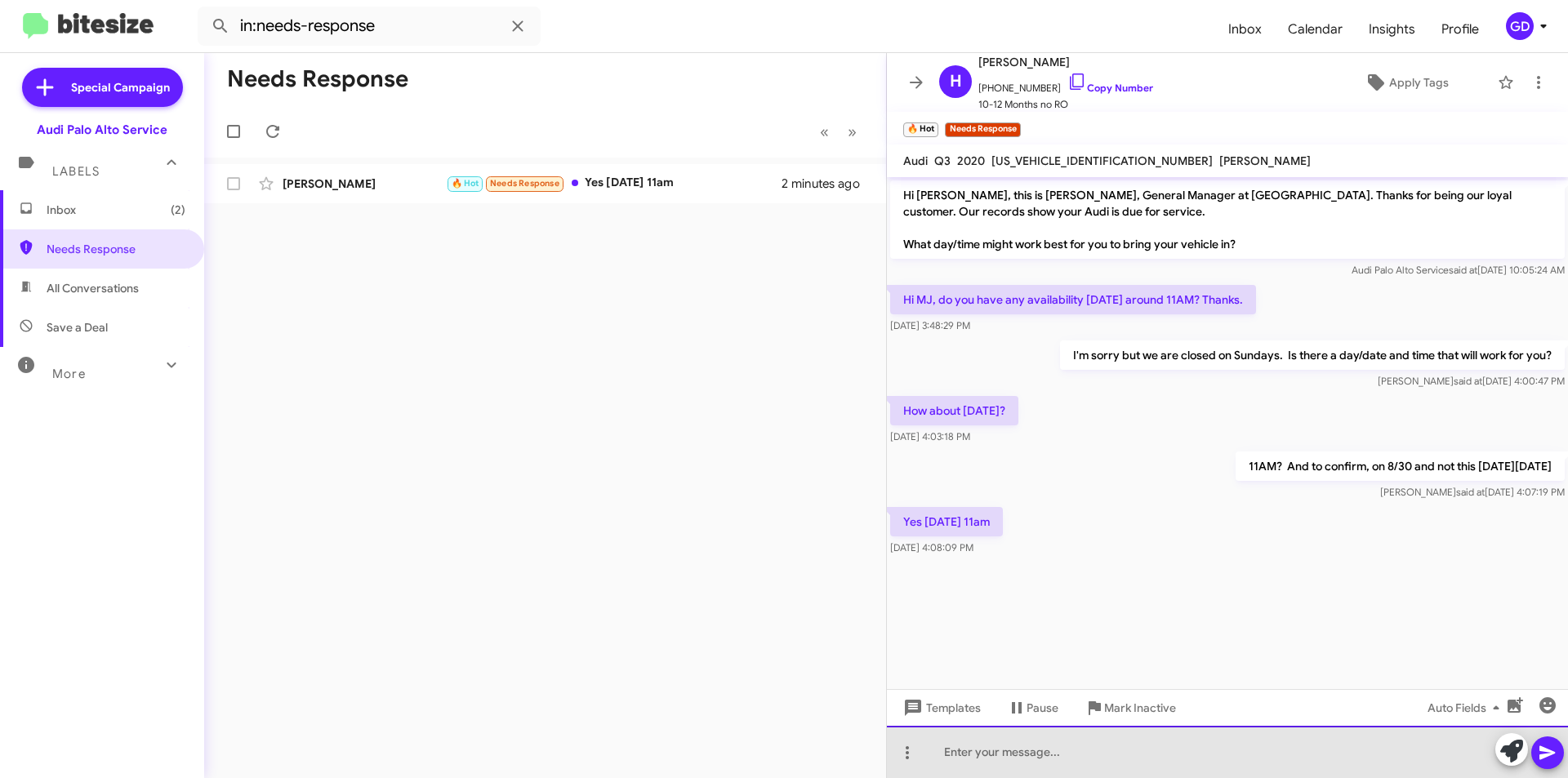
click at [975, 770] on div at bounding box center [1227, 752] width 681 height 52
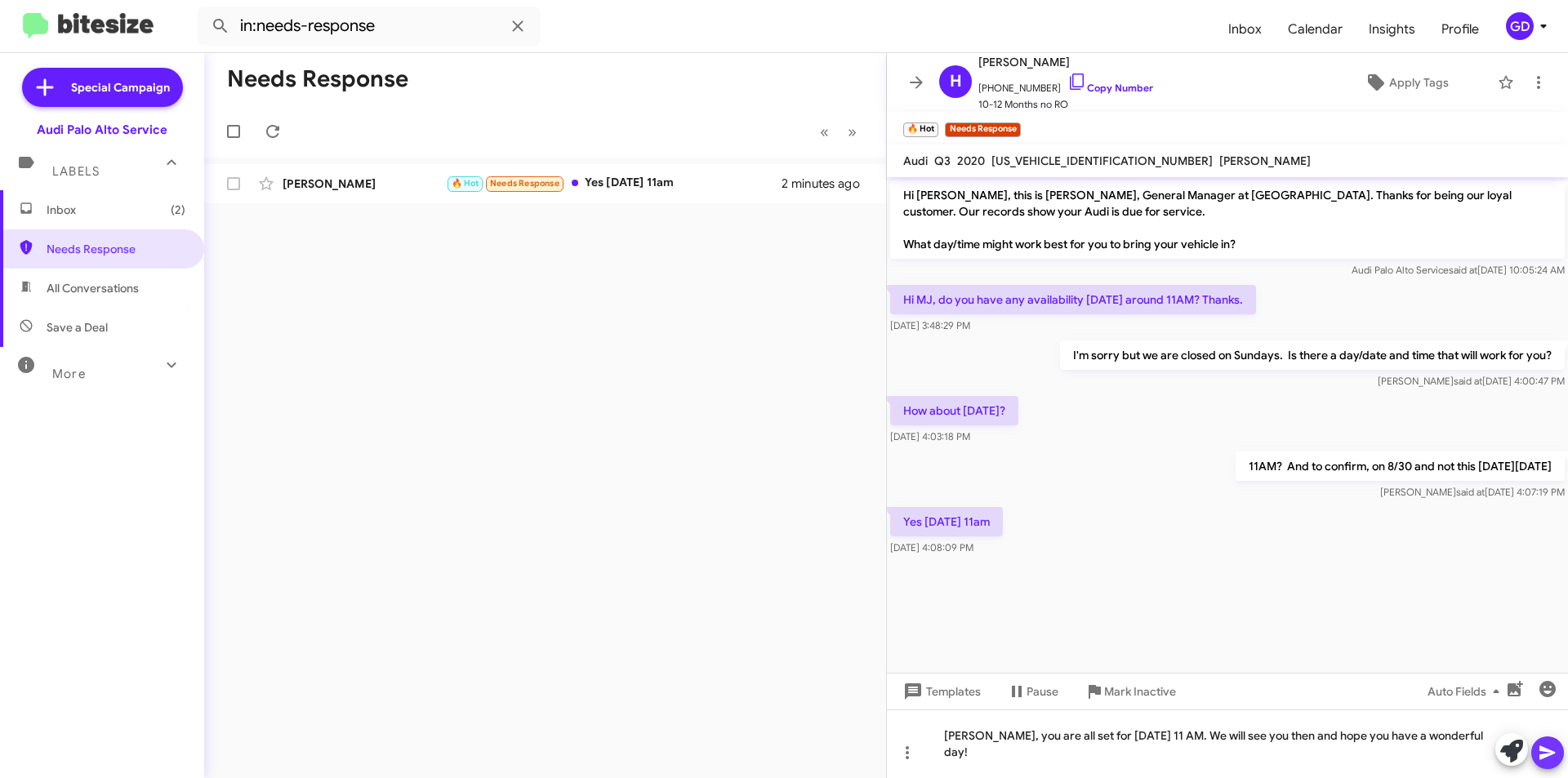
click at [1544, 755] on icon at bounding box center [1547, 753] width 15 height 14
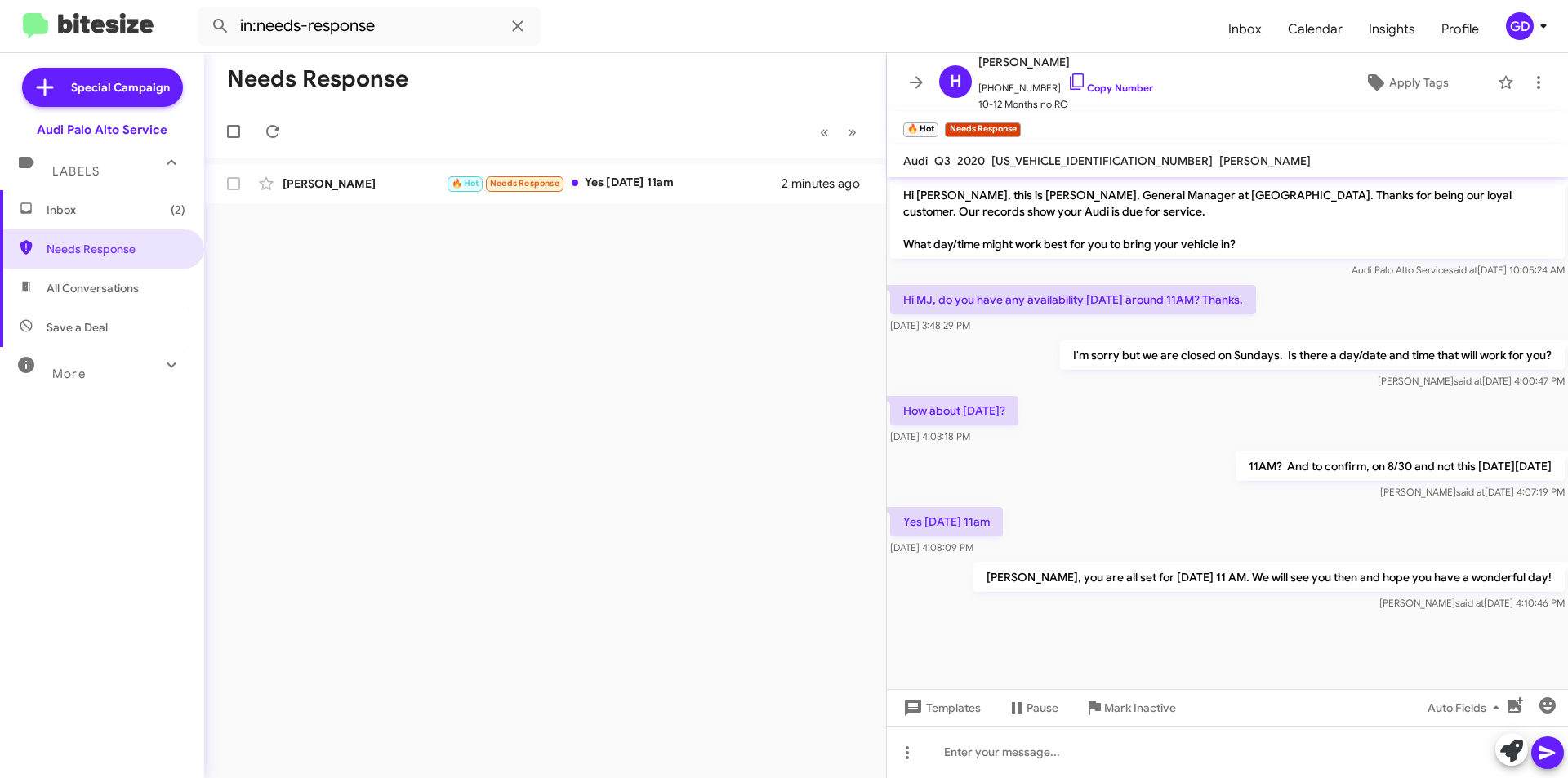
click at [817, 404] on div "Needs Response « Previous » Next [PERSON_NAME] 🔥 Hot Needs Response Yes [DATE] …" at bounding box center [545, 415] width 682 height 725
click at [297, 192] on div "[PERSON_NAME] 🔥 Hot Needs Response Yes [DATE] 11am 2 minutes ago" at bounding box center [545, 184] width 656 height 33
click at [70, 211] on span "Inbox (1)" at bounding box center [116, 209] width 139 height 16
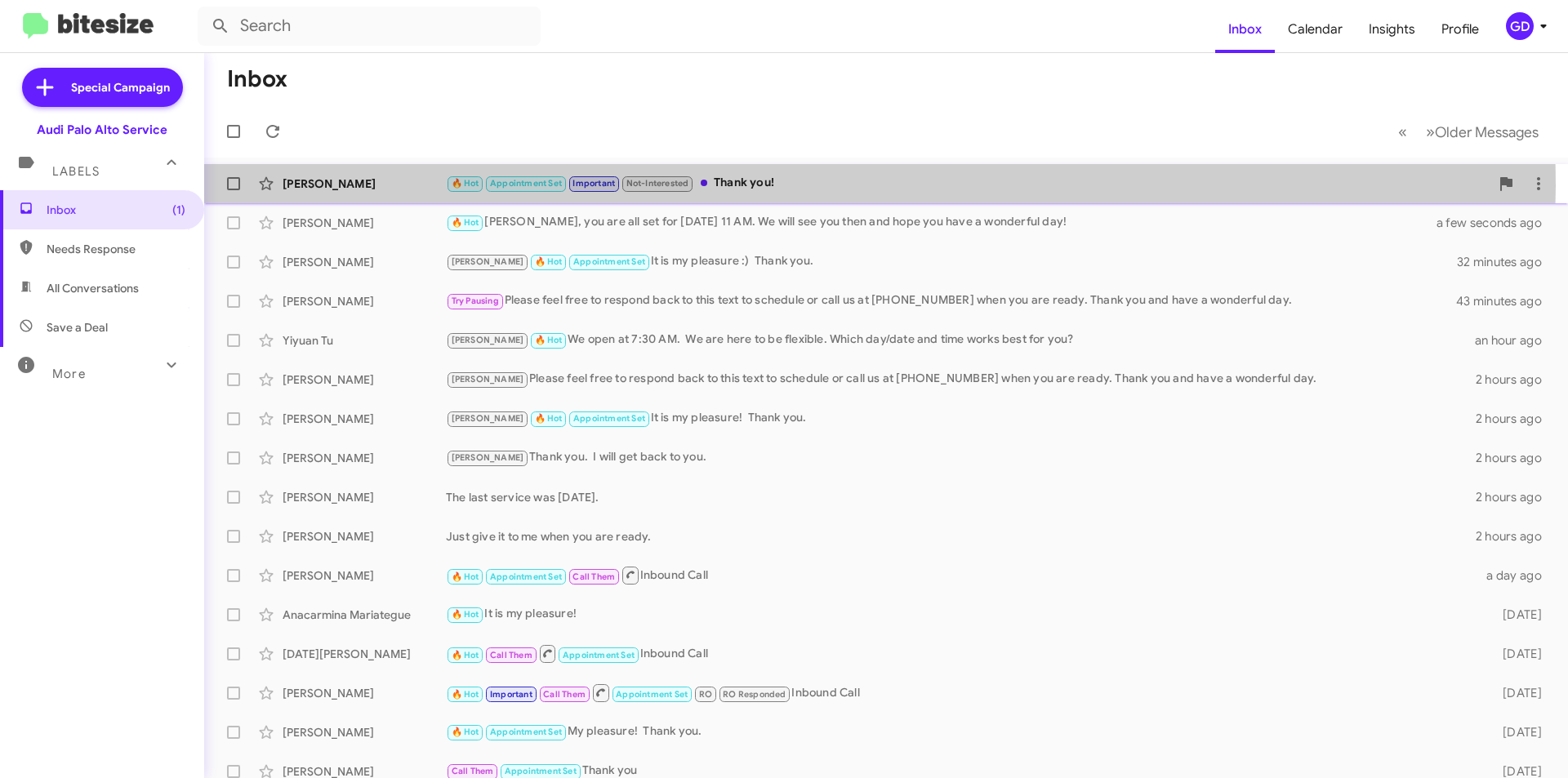
click at [783, 186] on div "🔥 Hot Appointment Set Important Not-Interested Thank you!" at bounding box center [967, 184] width 1043 height 19
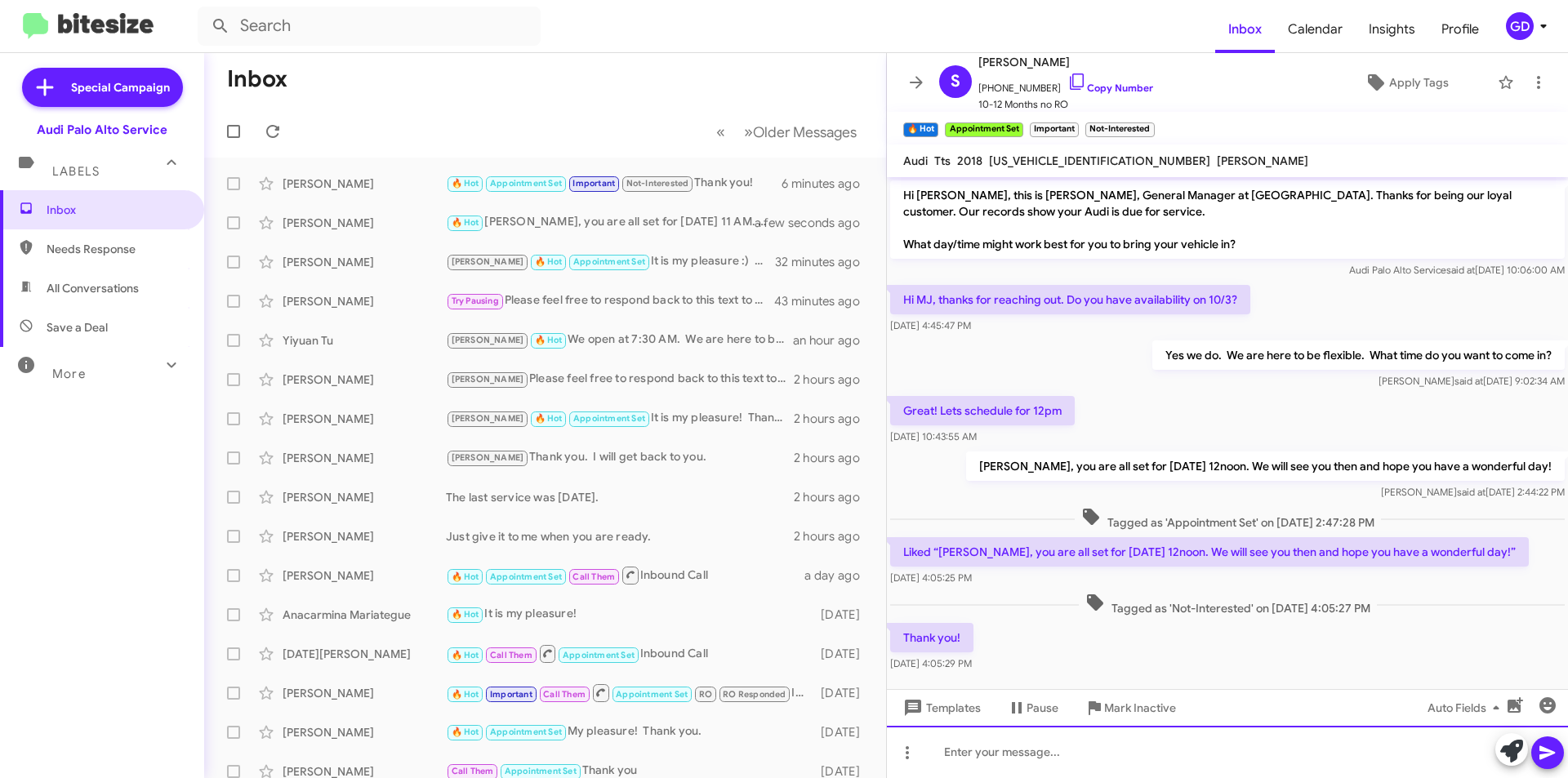
click at [979, 753] on div at bounding box center [1227, 752] width 681 height 52
click at [1543, 755] on icon at bounding box center [1547, 753] width 15 height 14
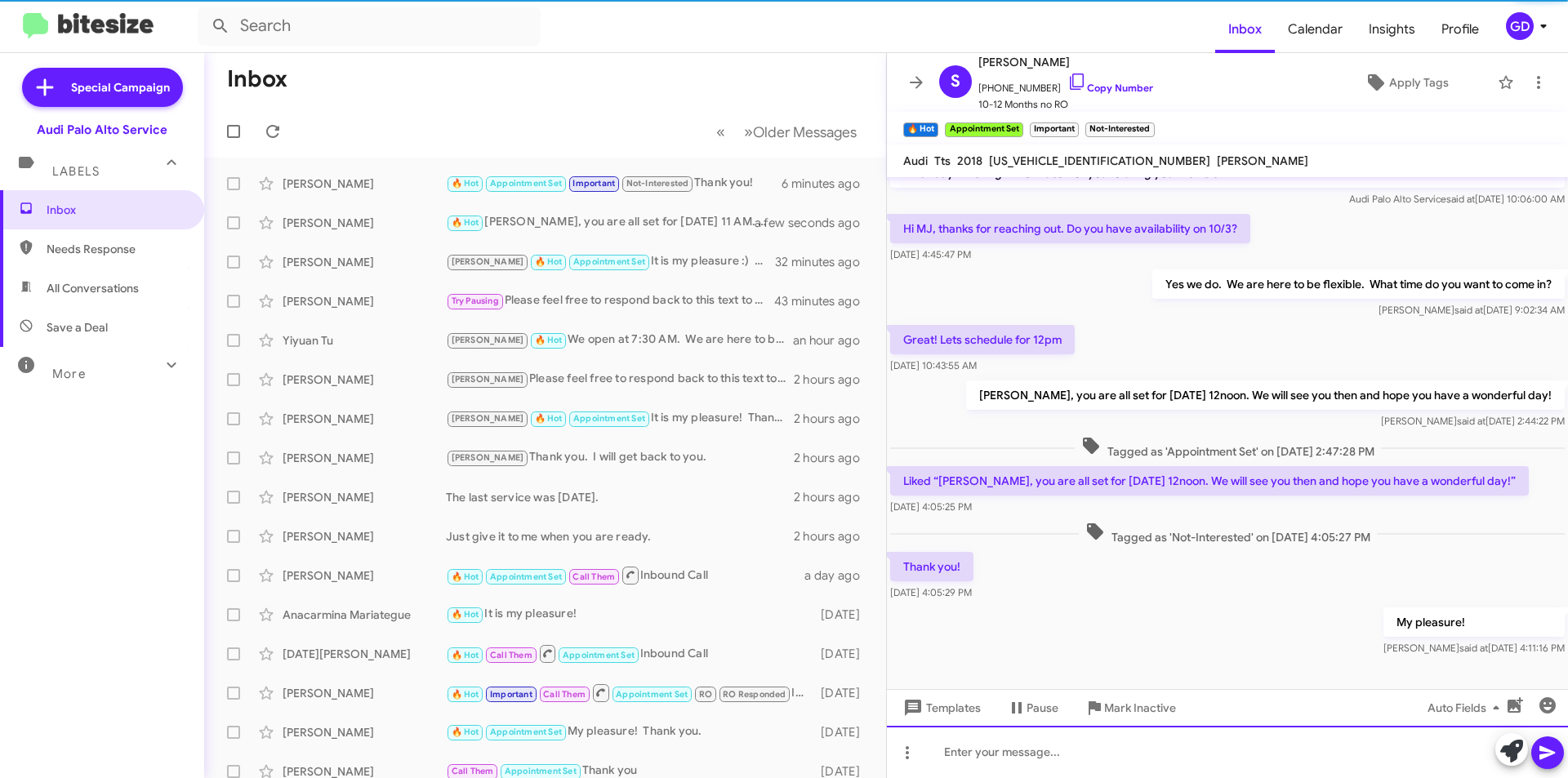
scroll to position [82, 0]
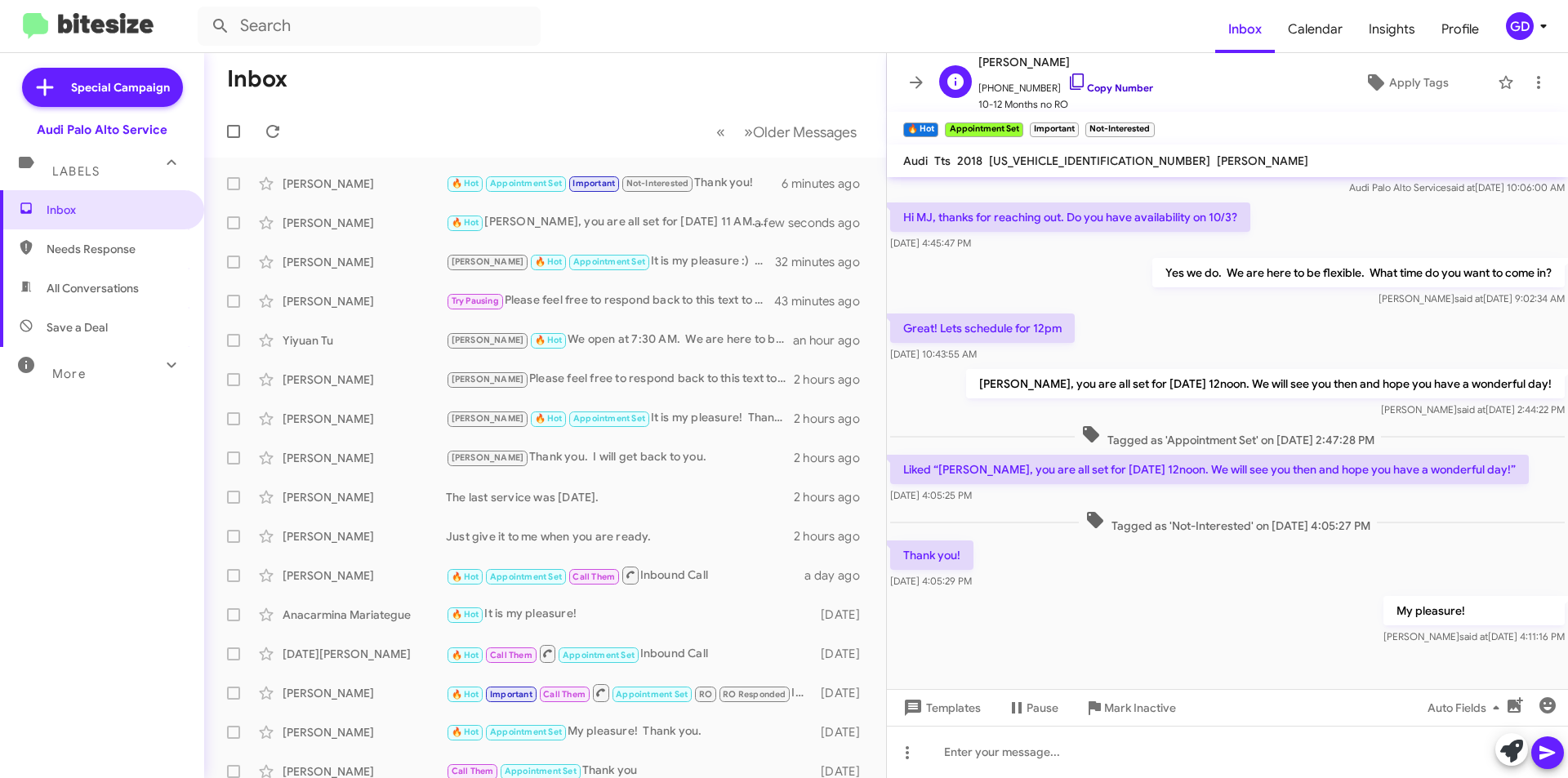
click at [1108, 86] on link "Copy Number" at bounding box center [1109, 87] width 85 height 12
click at [1150, 122] on span "×" at bounding box center [1152, 121] width 13 height 19
click at [292, 178] on div "[PERSON_NAME]" at bounding box center [364, 183] width 163 height 16
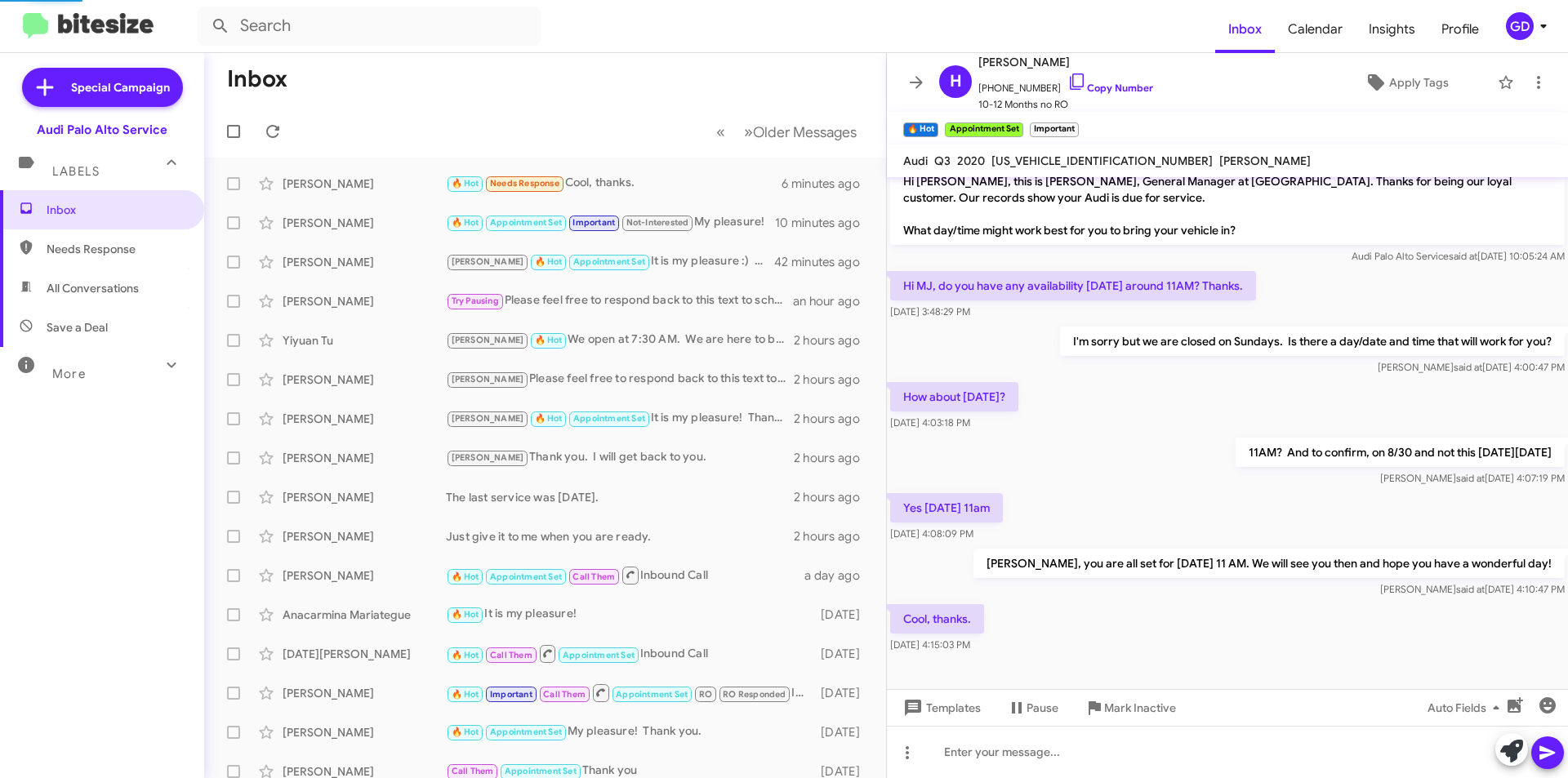
scroll to position [14, 0]
click at [82, 249] on span "Needs Response" at bounding box center [116, 249] width 139 height 16
type input "in:needs-response"
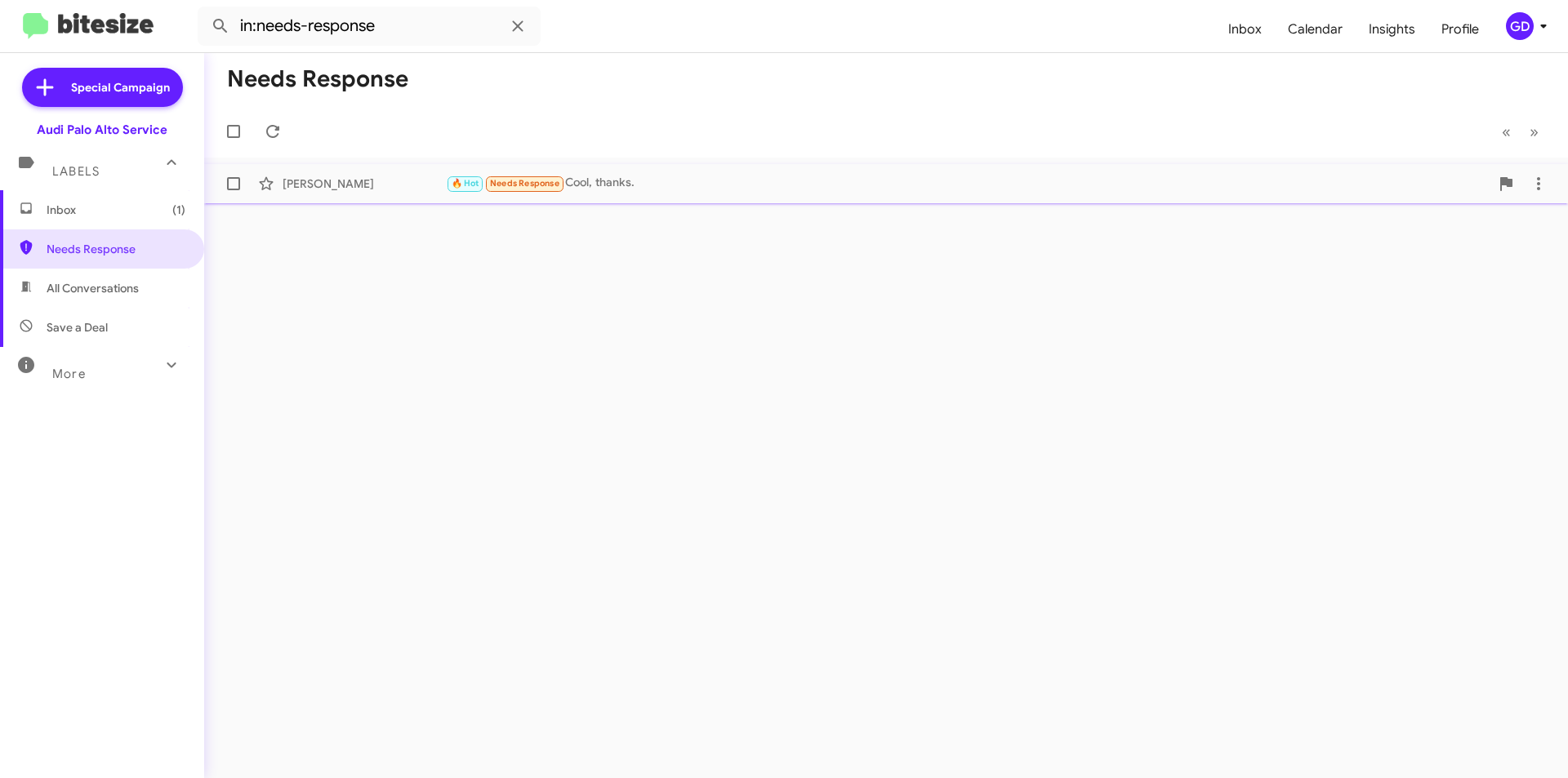
click at [295, 180] on div "[PERSON_NAME]" at bounding box center [364, 183] width 163 height 16
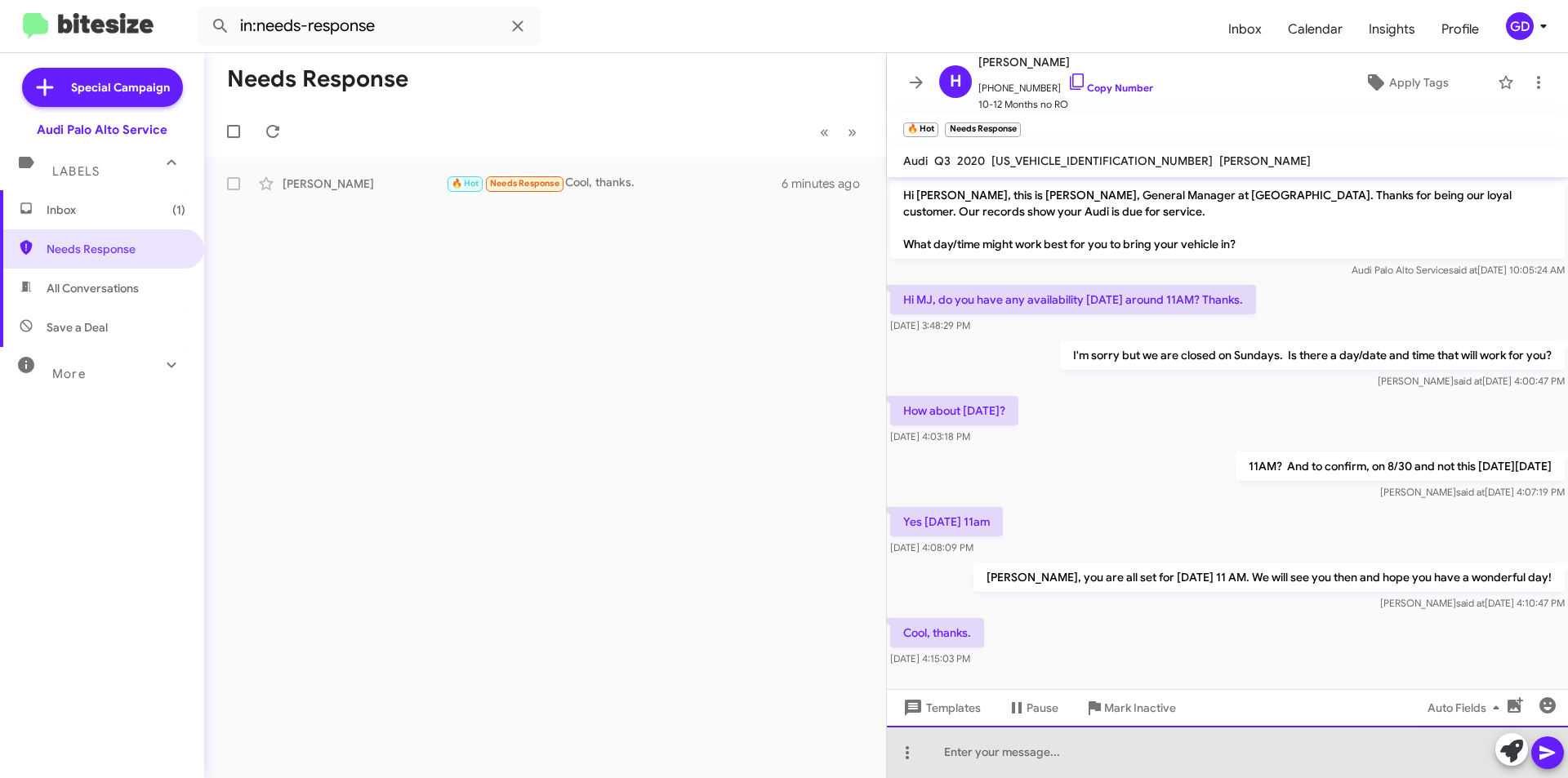
click at [972, 759] on div at bounding box center [1227, 752] width 681 height 52
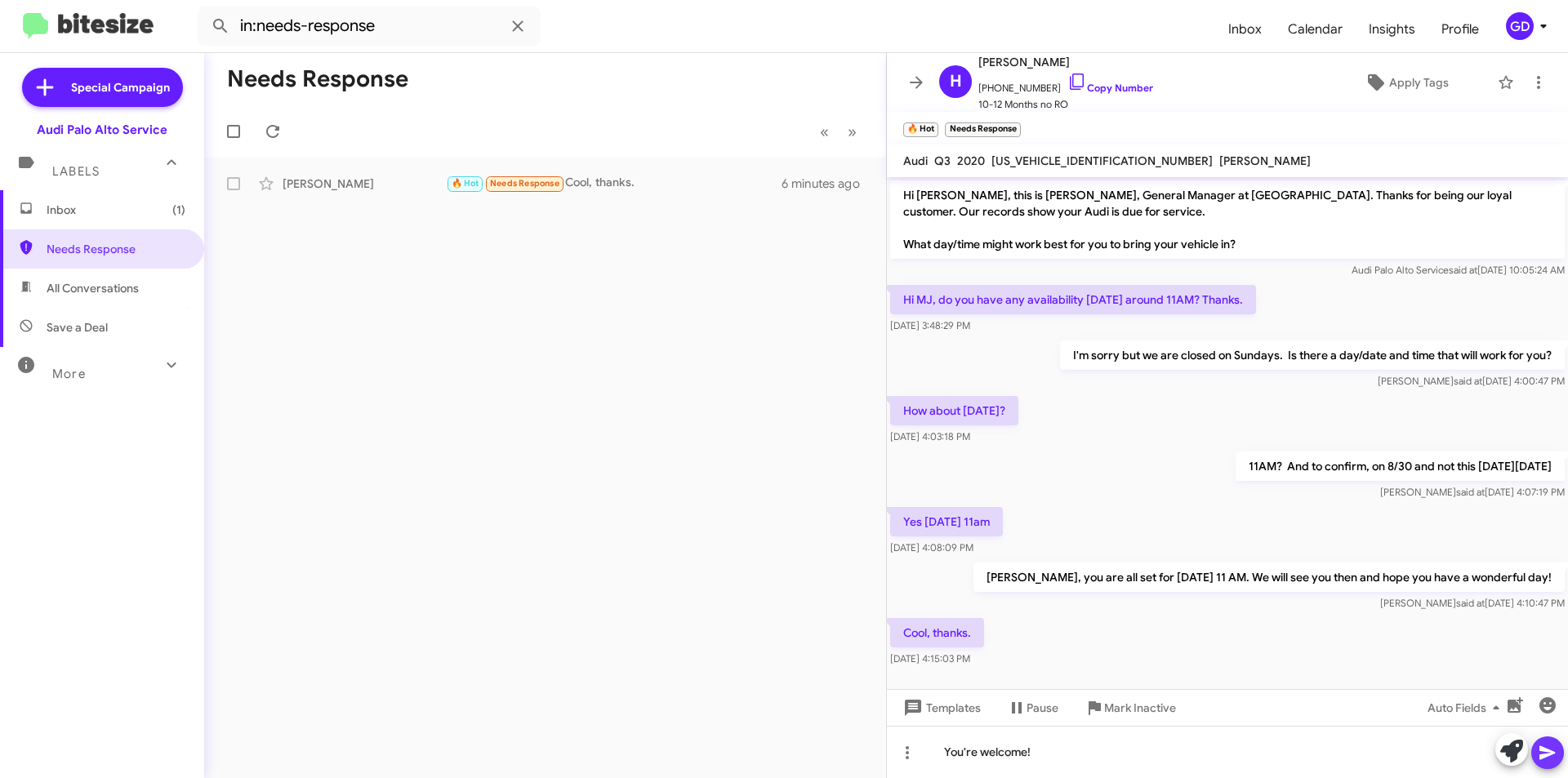
click at [1543, 752] on icon at bounding box center [1547, 752] width 19 height 19
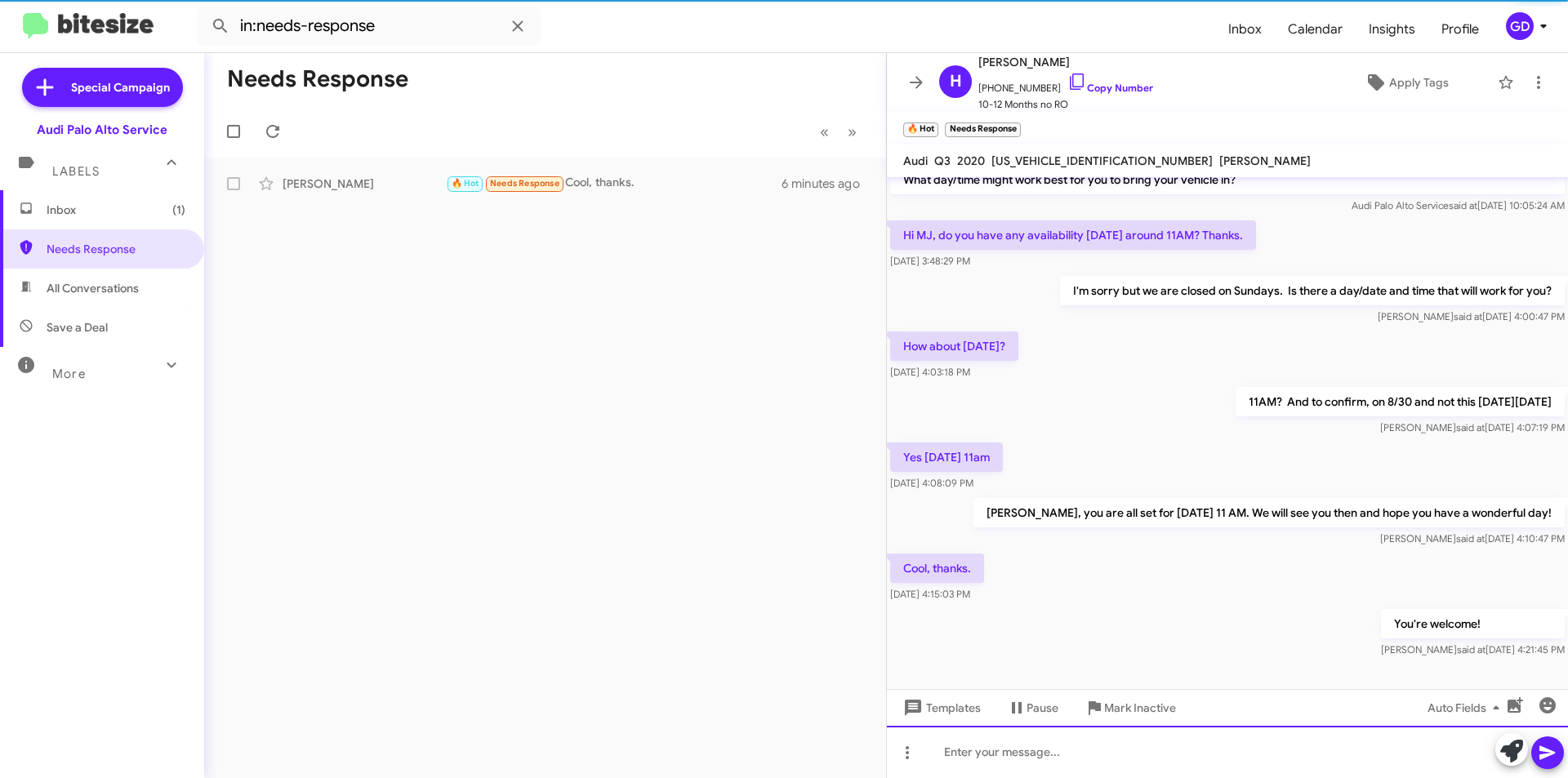
scroll to position [74, 0]
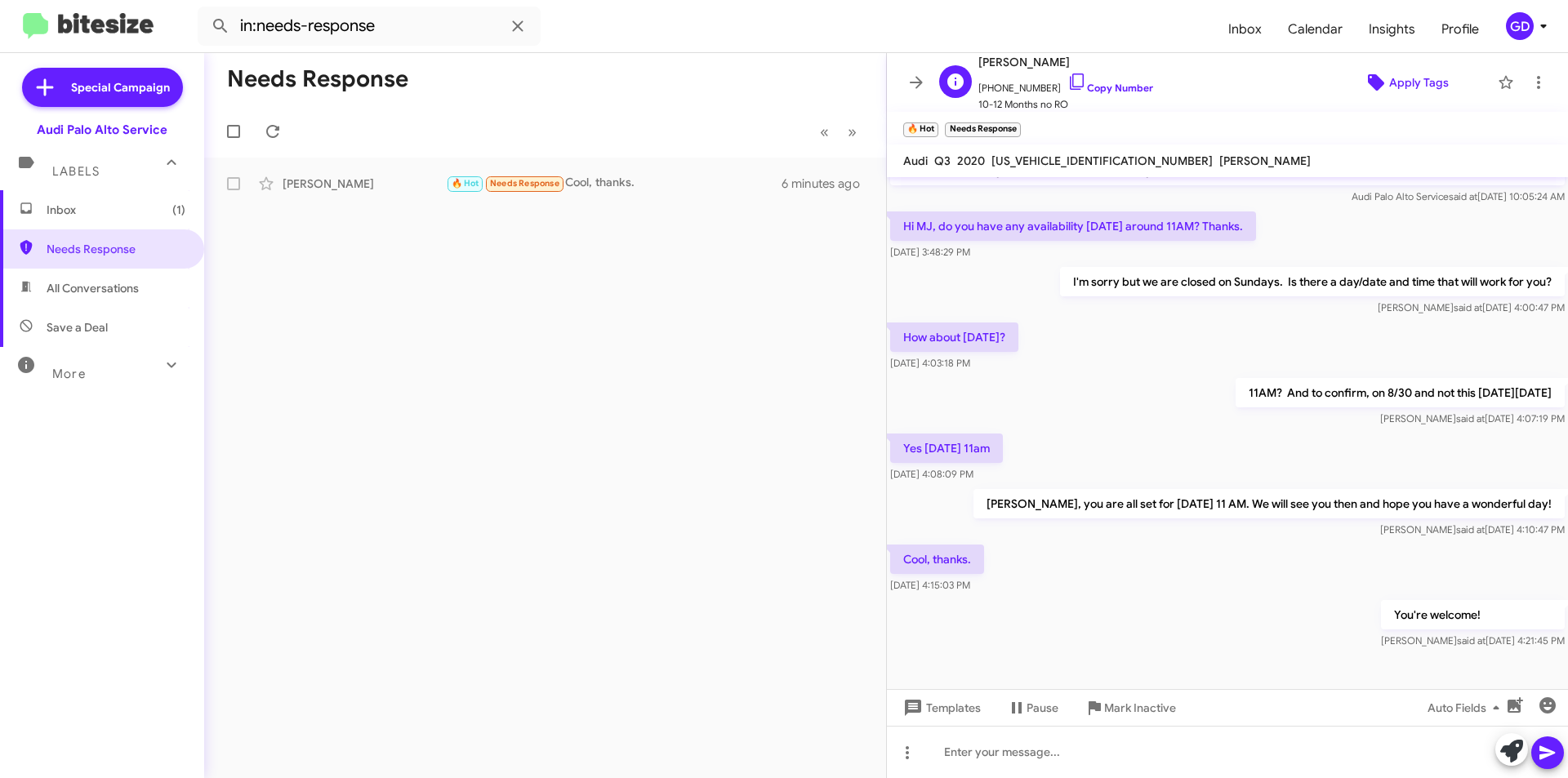
click at [1403, 81] on span "Apply Tags" at bounding box center [1418, 82] width 59 height 30
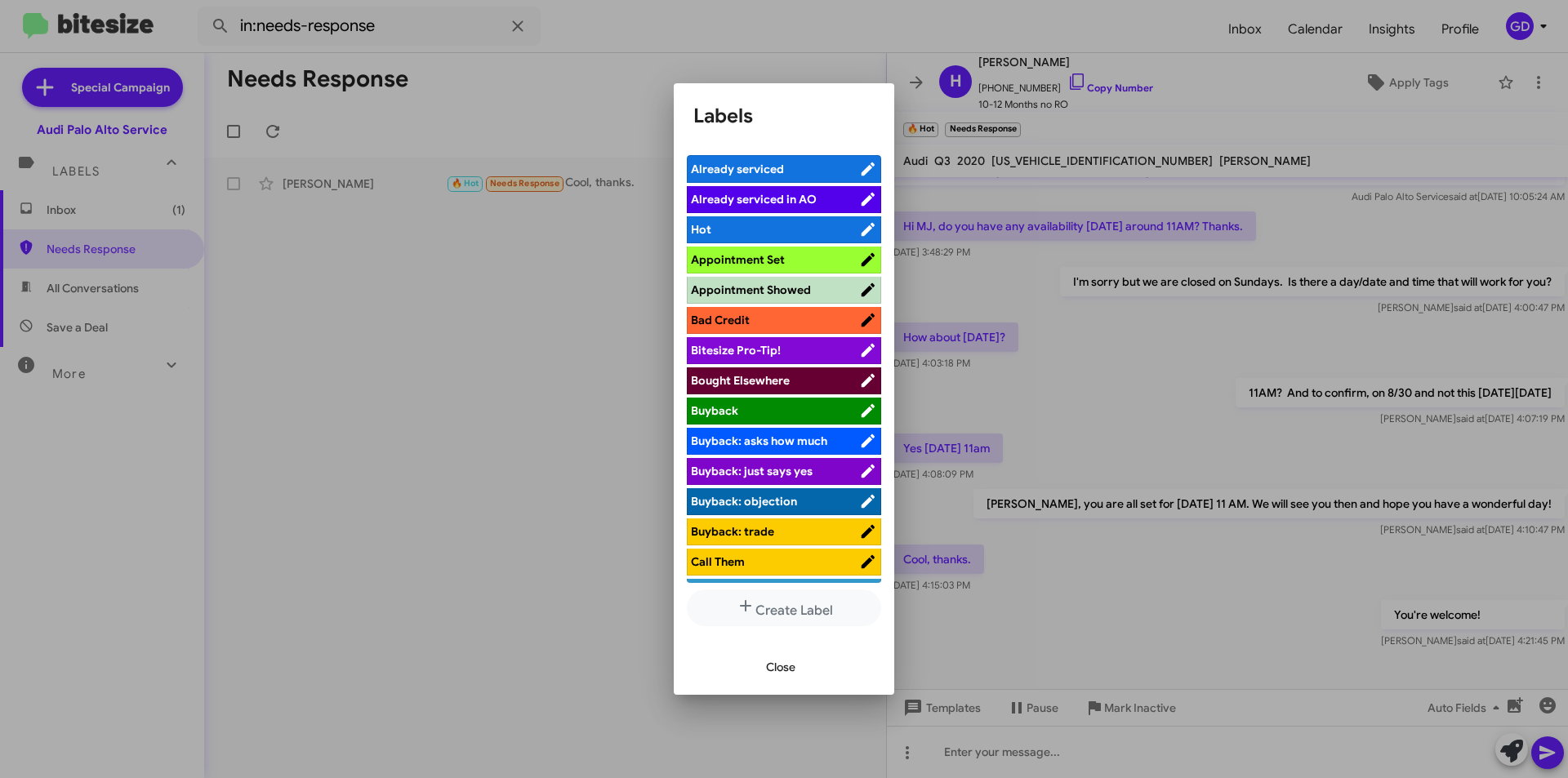
click at [745, 253] on span "Appointment Set" at bounding box center [737, 259] width 94 height 14
click at [774, 664] on span "Close" at bounding box center [780, 666] width 30 height 30
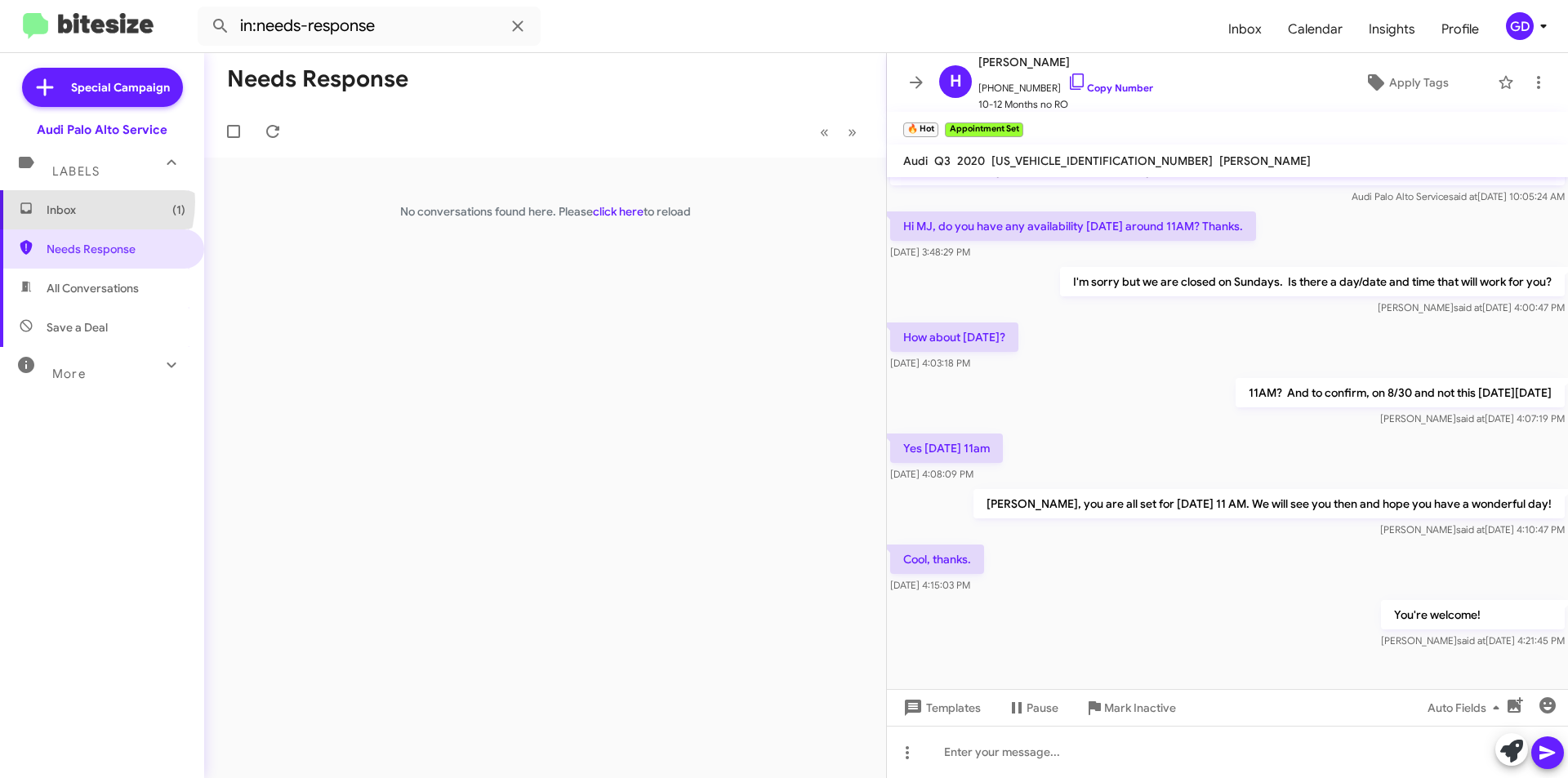
click at [75, 201] on span "Inbox (1)" at bounding box center [116, 209] width 139 height 16
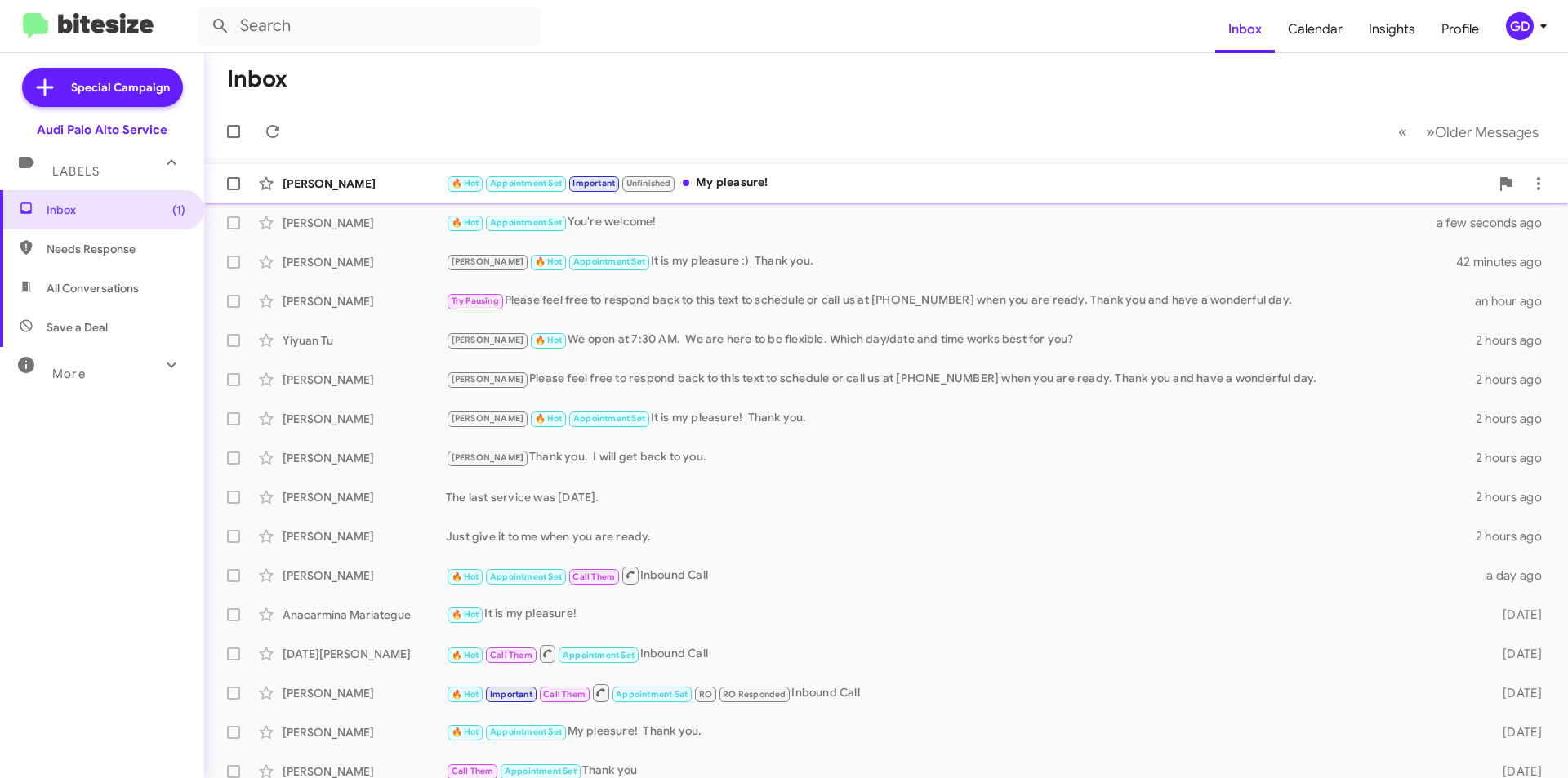
click at [762, 178] on div "🔥 Hot Appointment Set Important Unfinished My pleasure!" at bounding box center [967, 184] width 1043 height 19
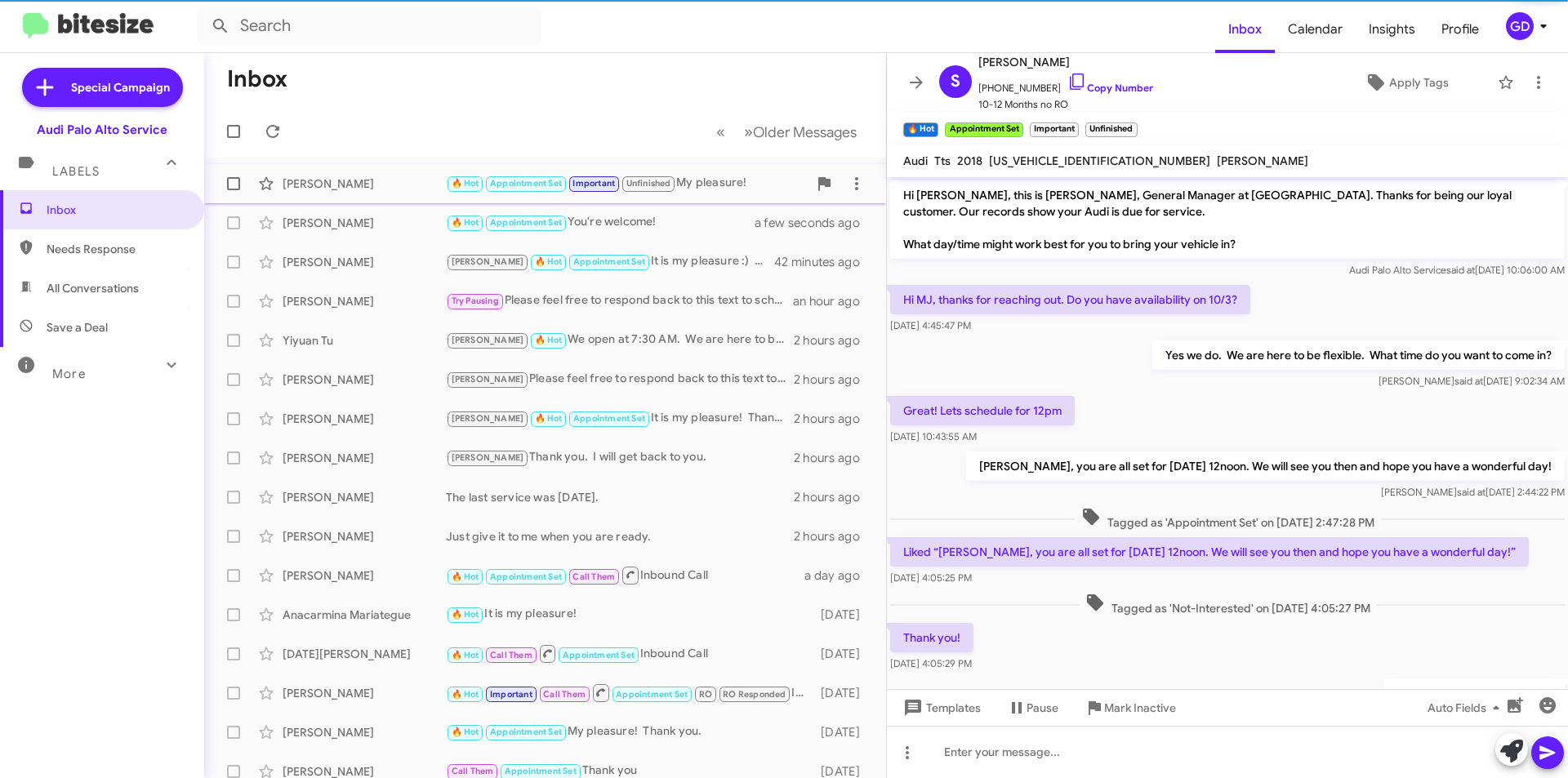
scroll to position [84, 0]
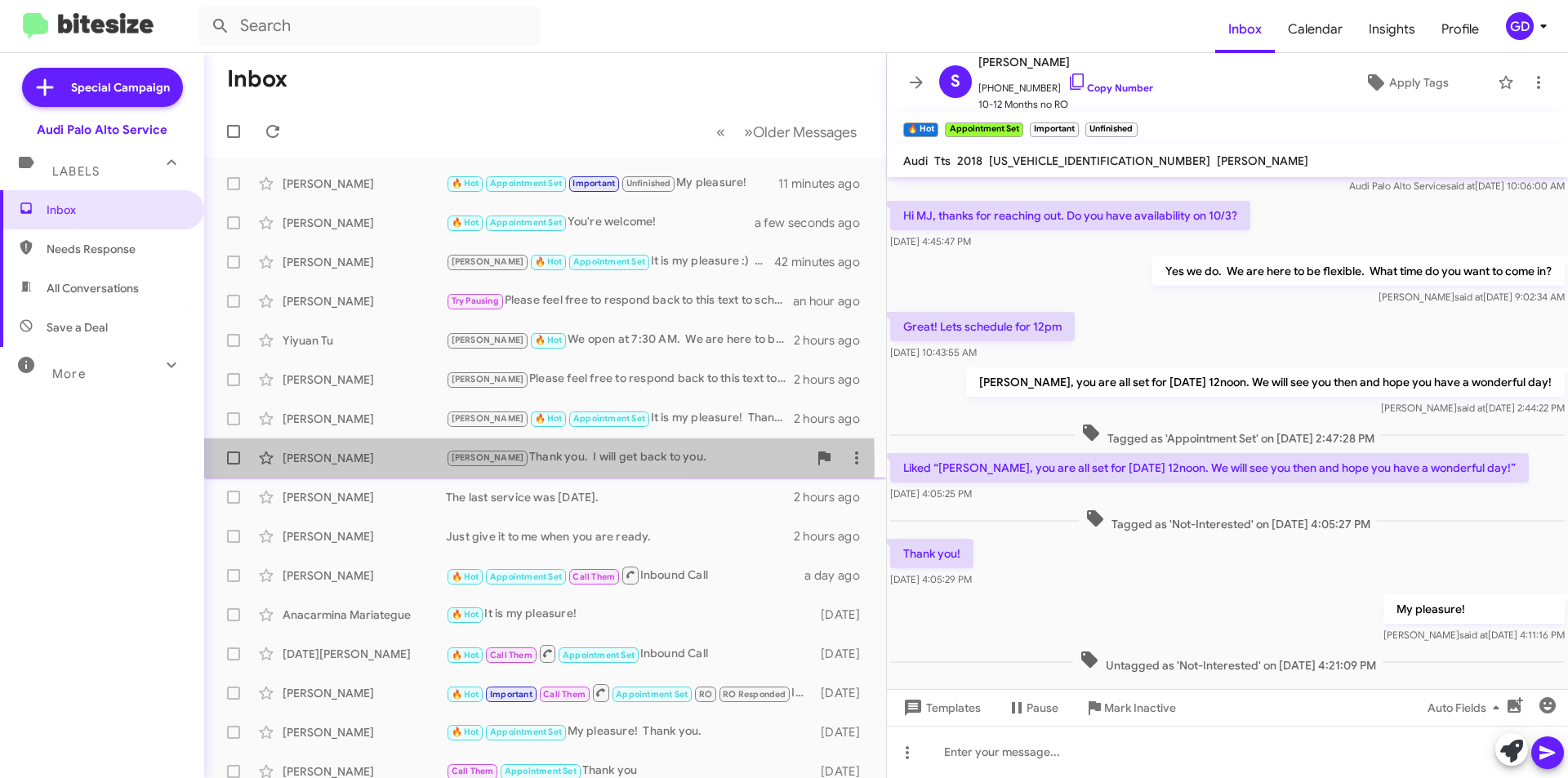
click at [366, 463] on div "[PERSON_NAME]" at bounding box center [364, 457] width 163 height 16
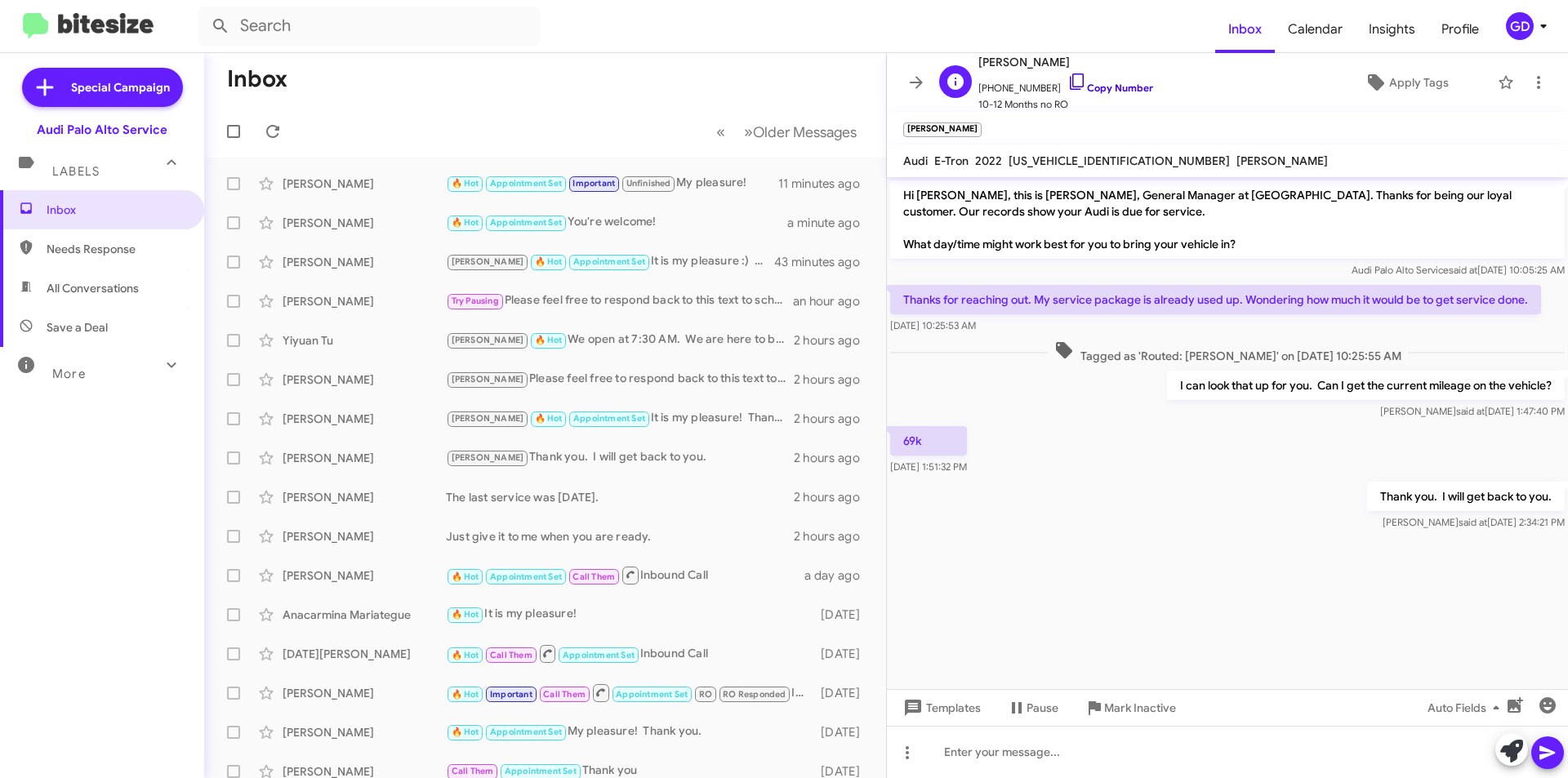
click at [1109, 84] on link "Copy Number" at bounding box center [1109, 87] width 85 height 12
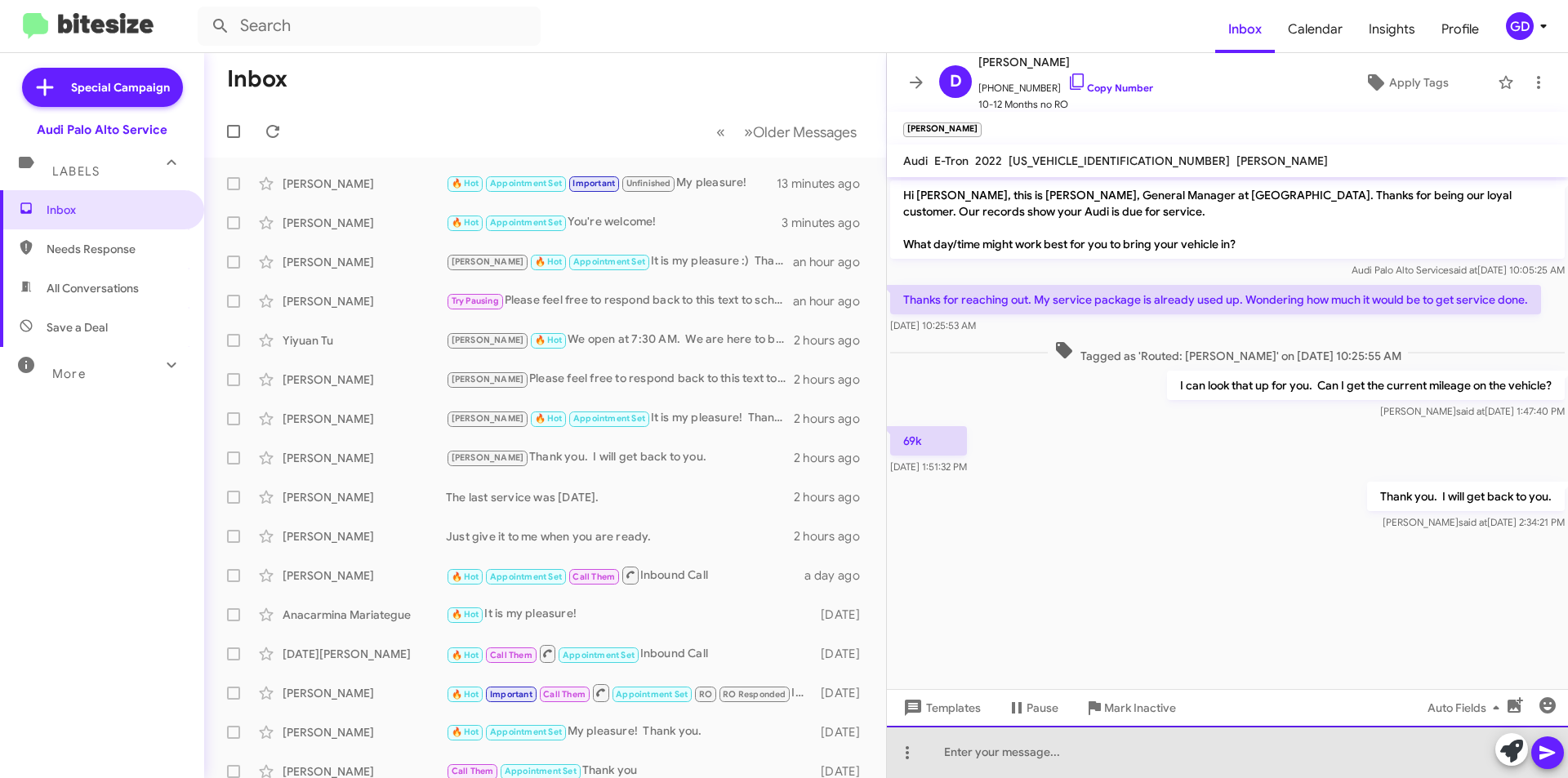
drag, startPoint x: 980, startPoint y: 752, endPoint x: 1203, endPoint y: 658, distance: 242.0
click at [981, 751] on div at bounding box center [1227, 752] width 681 height 52
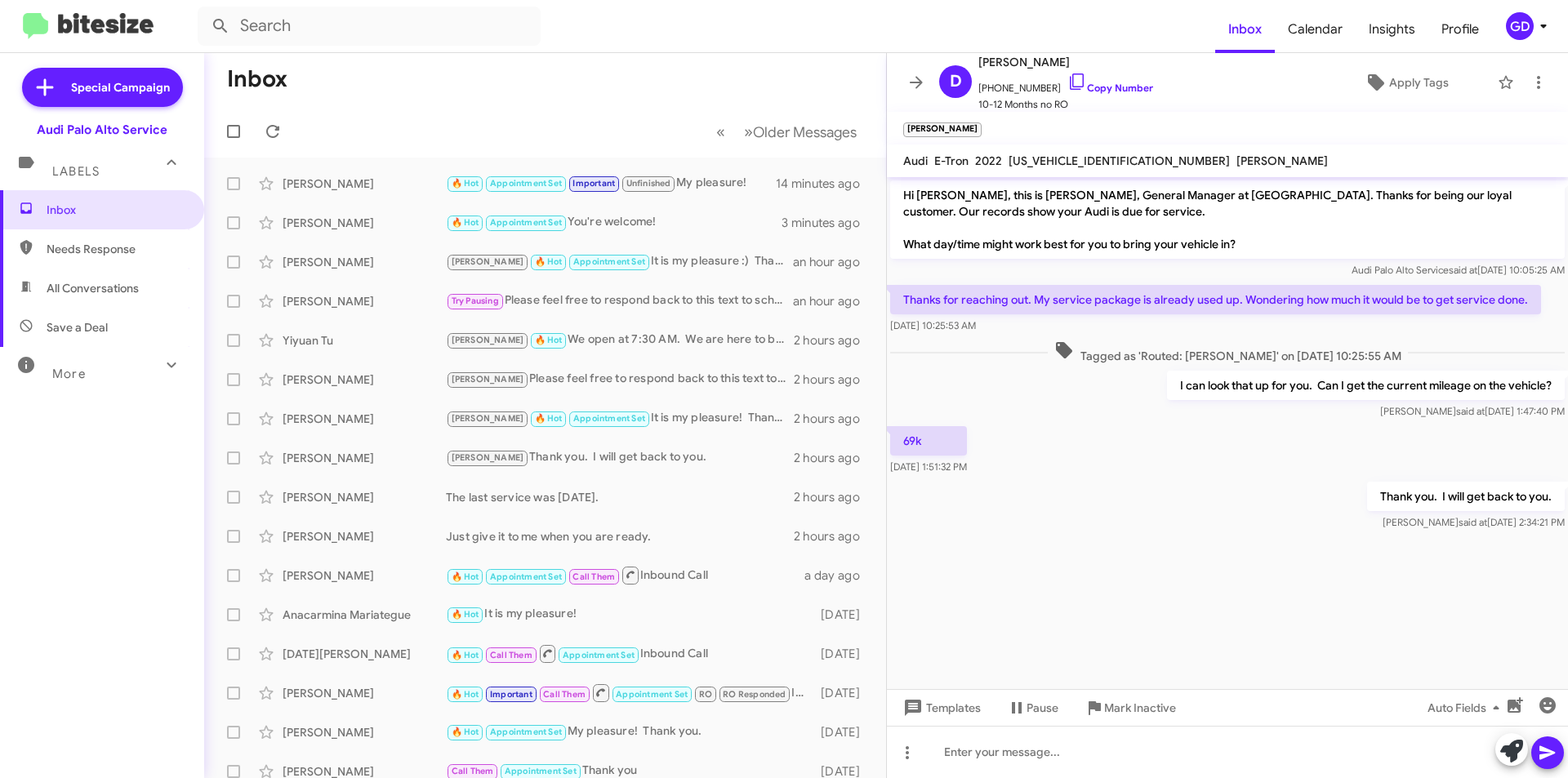
click at [1175, 319] on div "[DATE] 10:25:53 AM" at bounding box center [1215, 325] width 651 height 16
click at [1059, 159] on span "[US_VEHICLE_IDENTIFICATION_NUMBER]" at bounding box center [1120, 160] width 222 height 14
copy span "[US_VEHICLE_IDENTIFICATION_NUMBER]"
click at [944, 750] on div at bounding box center [1227, 752] width 681 height 52
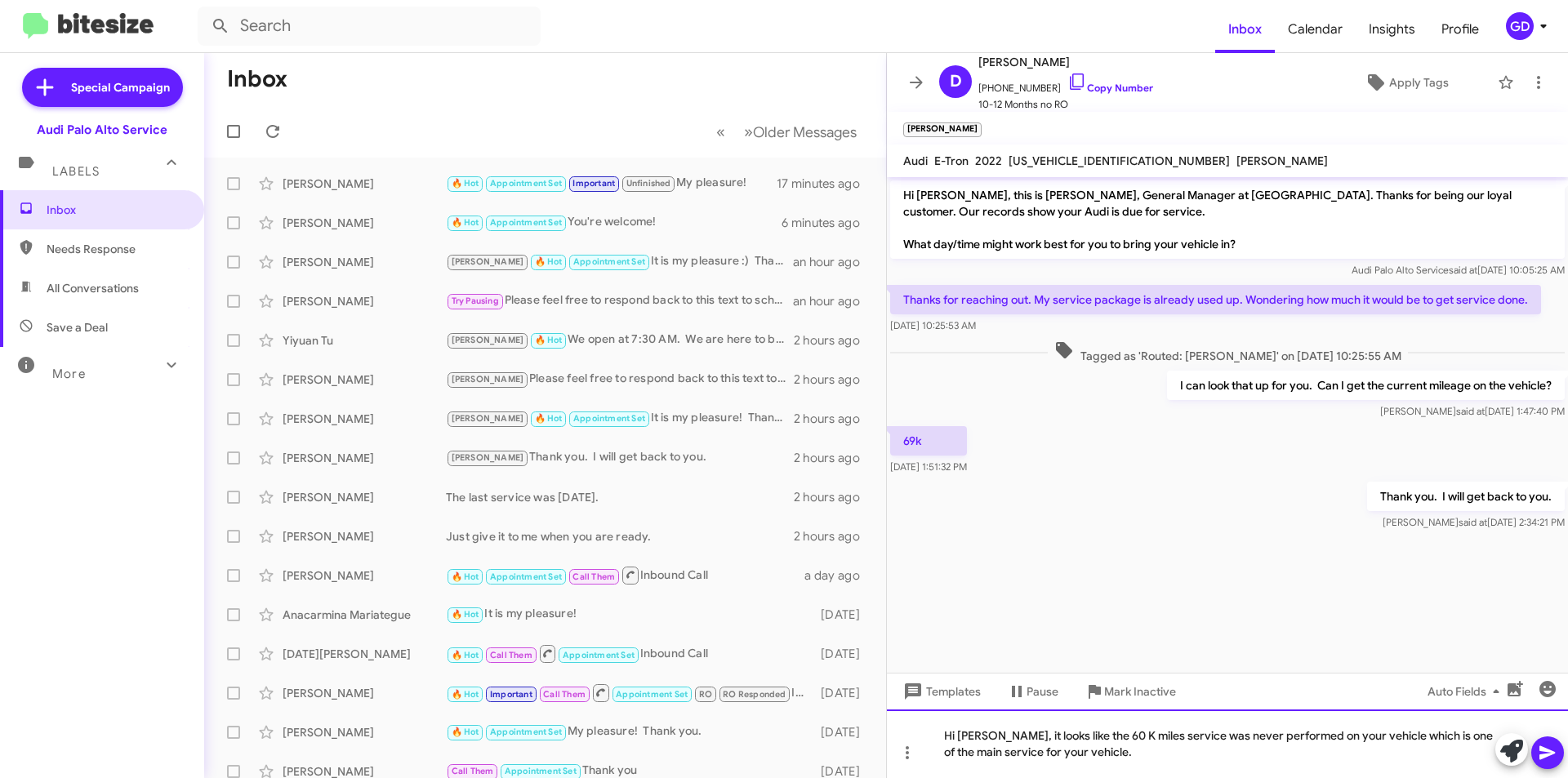
click at [1129, 735] on div "Hi [PERSON_NAME], it looks like the 60 K miles service was never performed on y…" at bounding box center [1227, 743] width 681 height 68
click at [1142, 753] on div "Hi [PERSON_NAME], it looks like the 60 K mile service was never performed on yo…" at bounding box center [1227, 743] width 681 height 68
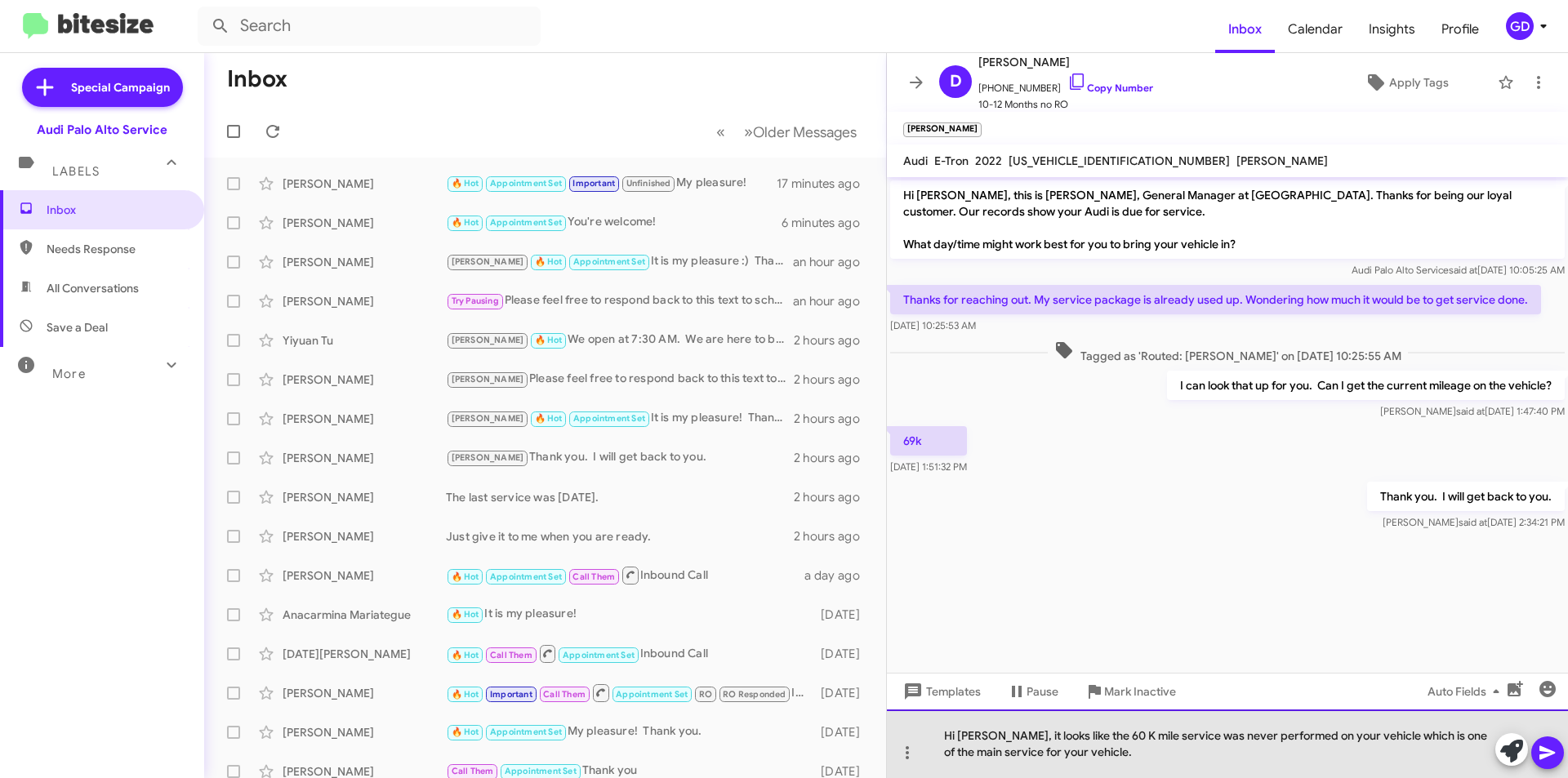
click at [988, 754] on div "Hi [PERSON_NAME], it looks like the 60 K mile service was never performed on yo…" at bounding box center [1227, 743] width 681 height 68
click at [1105, 758] on div "Hi [PERSON_NAME], it looks like the 60 K mile service was never performed on yo…" at bounding box center [1227, 743] width 681 height 68
click at [1321, 753] on div "Hi [PERSON_NAME], it looks like the 60 K mile service was never performed on yo…" at bounding box center [1227, 743] width 681 height 68
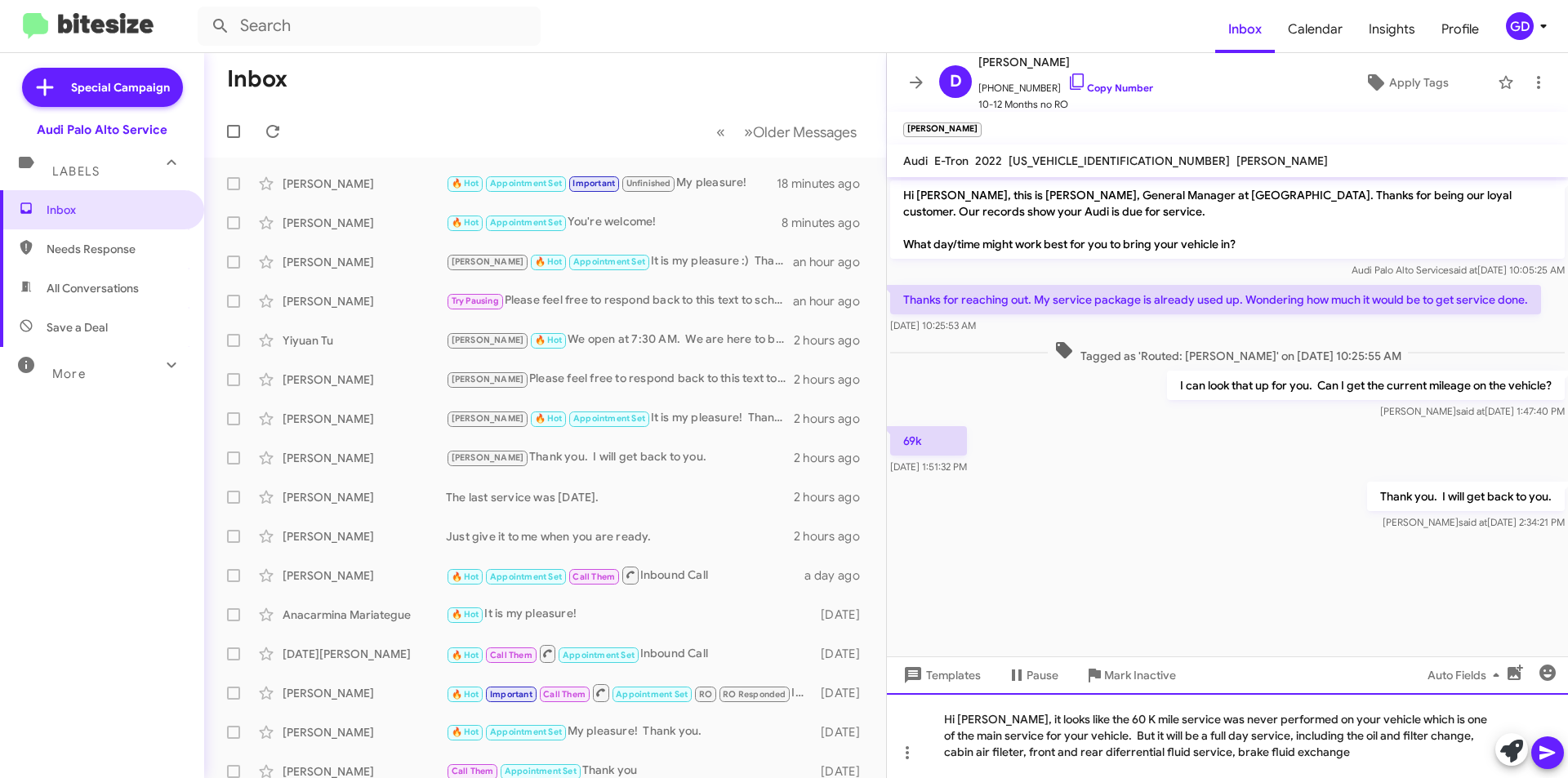
click at [960, 750] on div "Hi [PERSON_NAME], it looks like the 60 K mile service was never performed on yo…" at bounding box center [1227, 735] width 681 height 85
click at [1304, 756] on div "Hi [PERSON_NAME], it looks like the 60 K mile service was never performed on yo…" at bounding box center [1227, 735] width 681 height 85
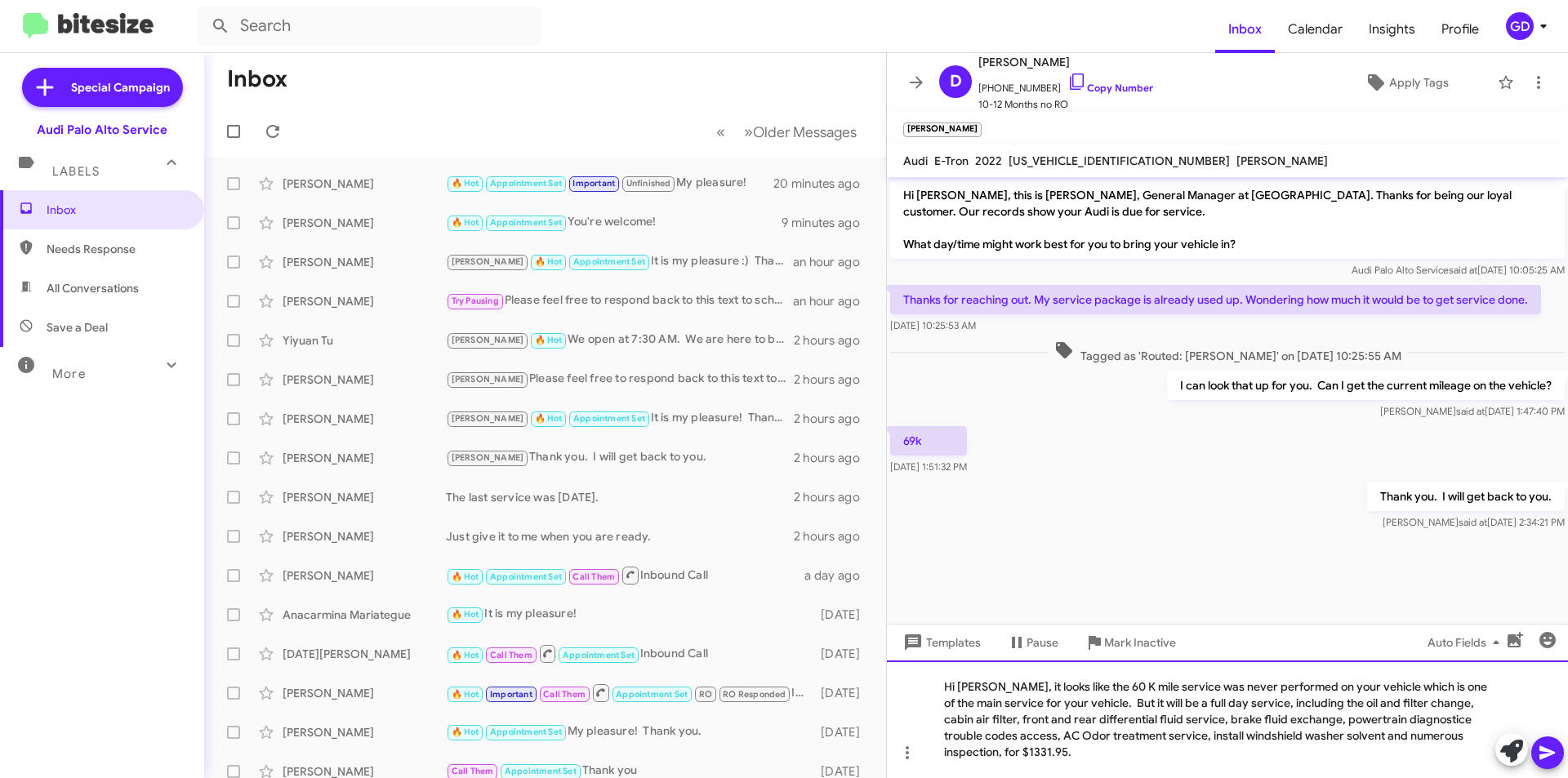
click at [1399, 721] on div "Hi [PERSON_NAME], it looks like the 60 K mile service was never performed on yo…" at bounding box center [1227, 719] width 681 height 118
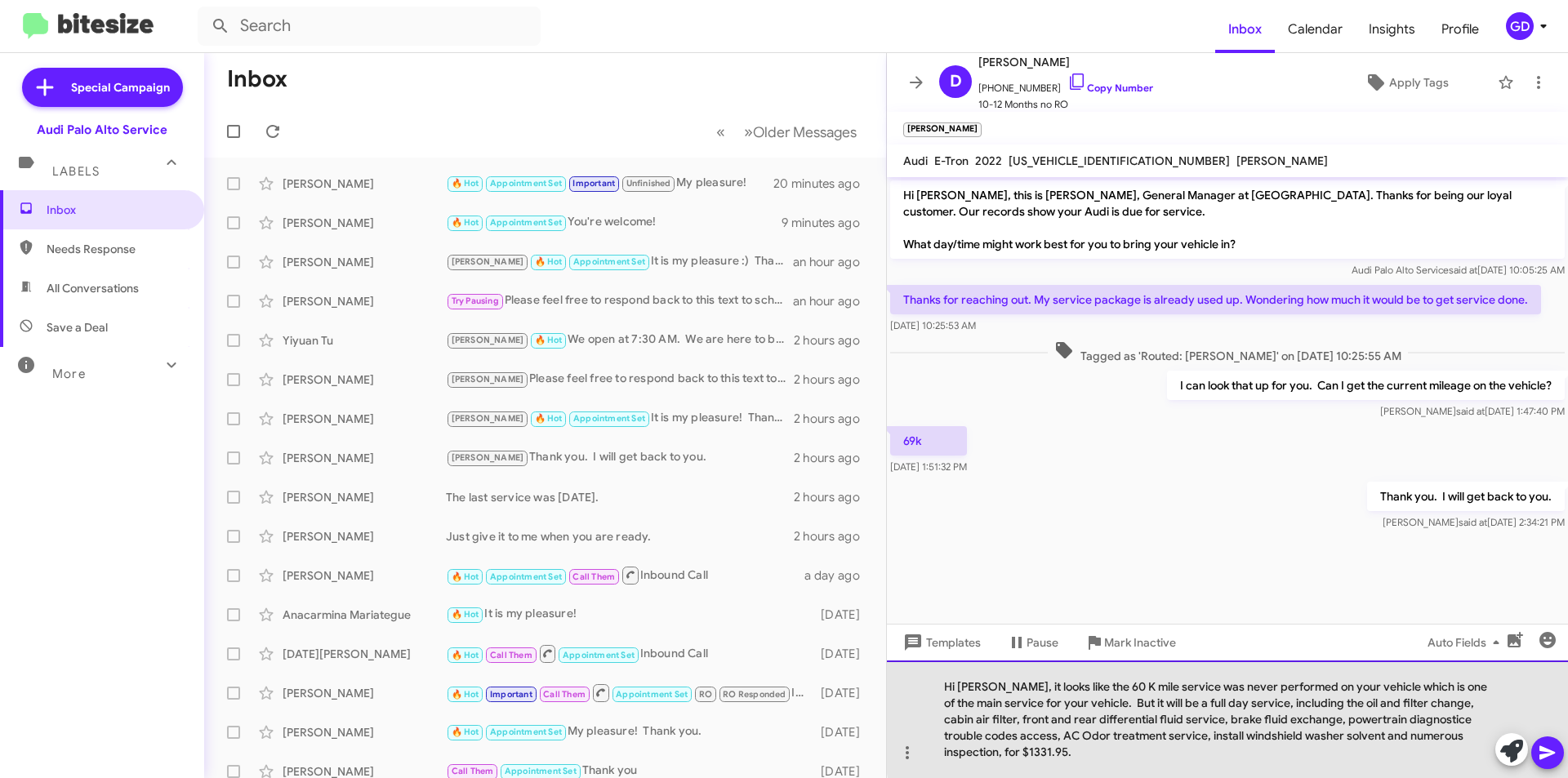
click at [1385, 717] on div "Hi [PERSON_NAME], it looks like the 60 K mile service was never performed on yo…" at bounding box center [1227, 719] width 681 height 118
click at [1384, 717] on div "Hi [PERSON_NAME], it looks like the 60 K mile service was never performed on yo…" at bounding box center [1227, 719] width 681 height 118
click at [1010, 753] on div "Hi [PERSON_NAME], it looks like the 60 K mile service was never performed on yo…" at bounding box center [1227, 719] width 681 height 118
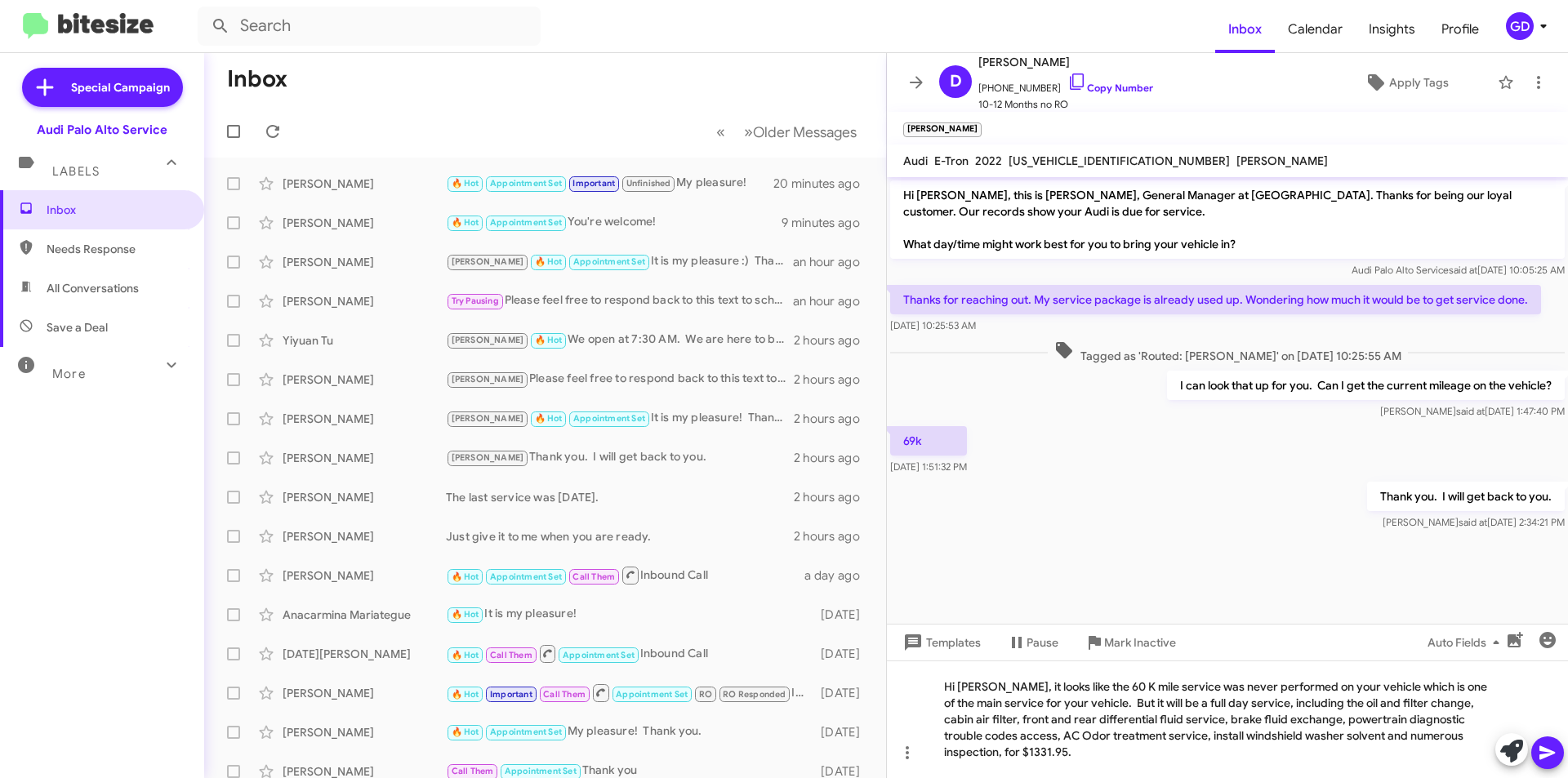
click at [1543, 753] on icon at bounding box center [1547, 752] width 19 height 19
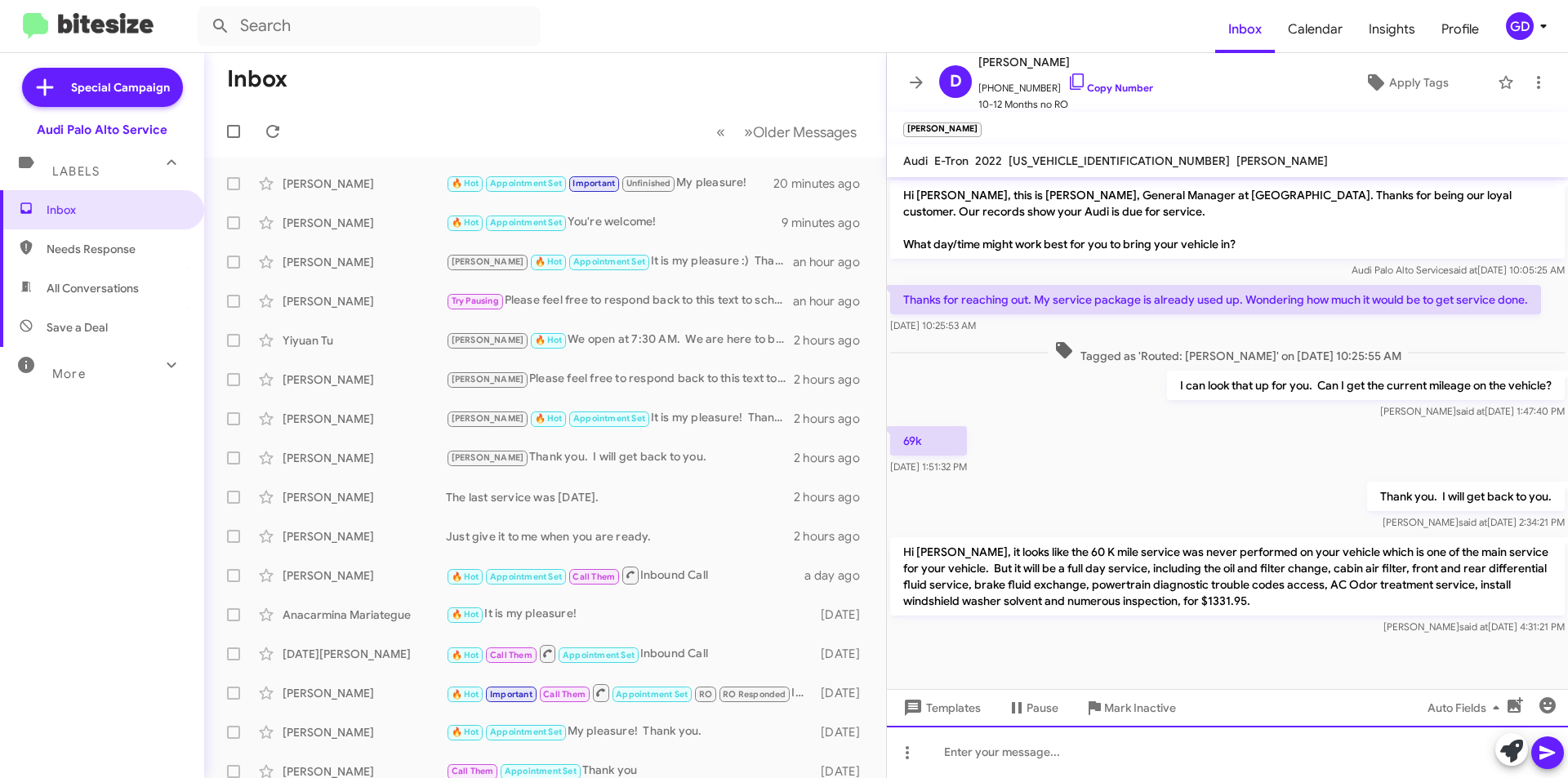
drag, startPoint x: 955, startPoint y: 757, endPoint x: 1004, endPoint y: 742, distance: 51.2
click at [955, 757] on div at bounding box center [1227, 752] width 681 height 52
click at [1553, 751] on icon at bounding box center [1547, 752] width 19 height 19
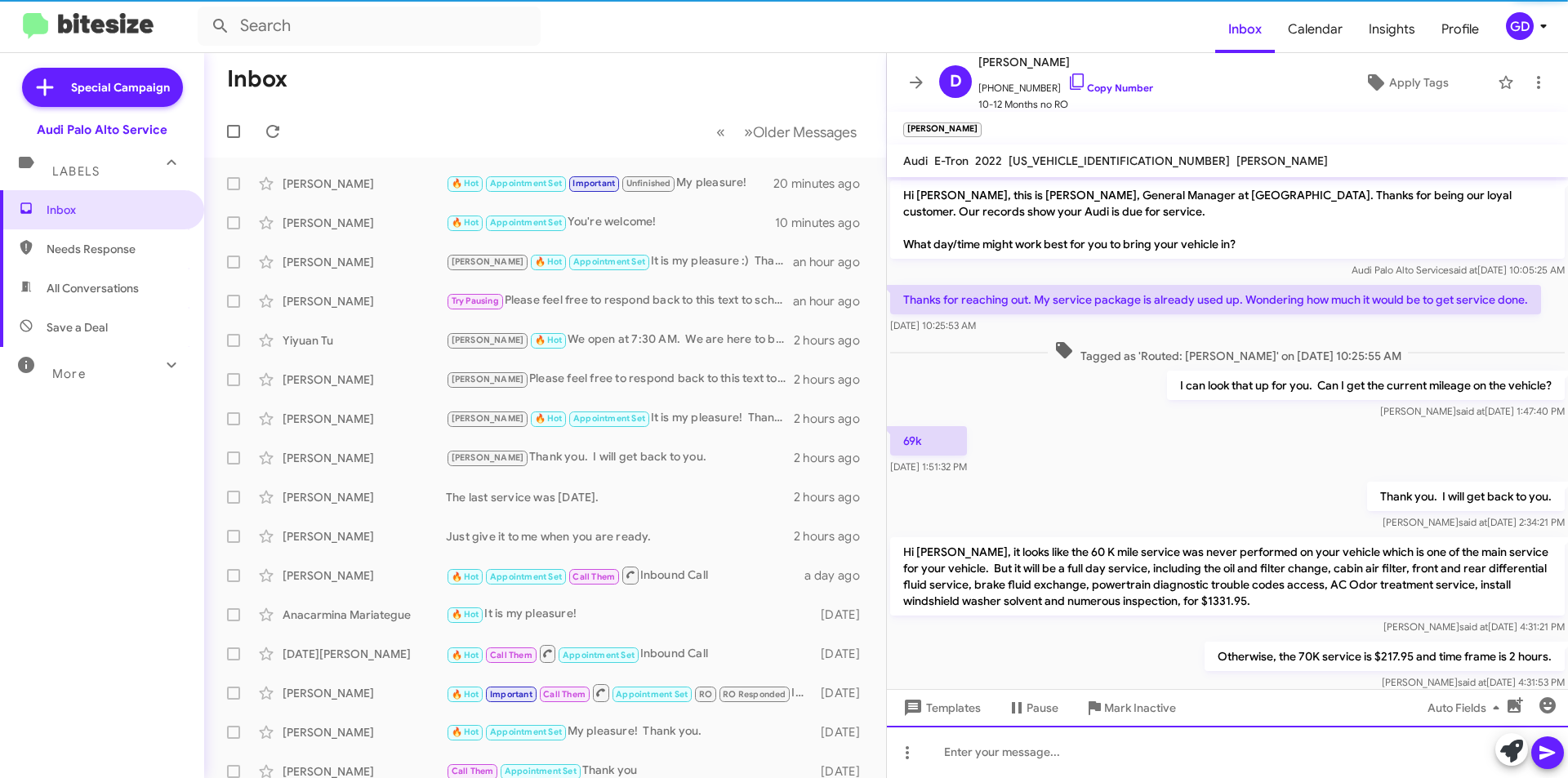
scroll to position [37, 0]
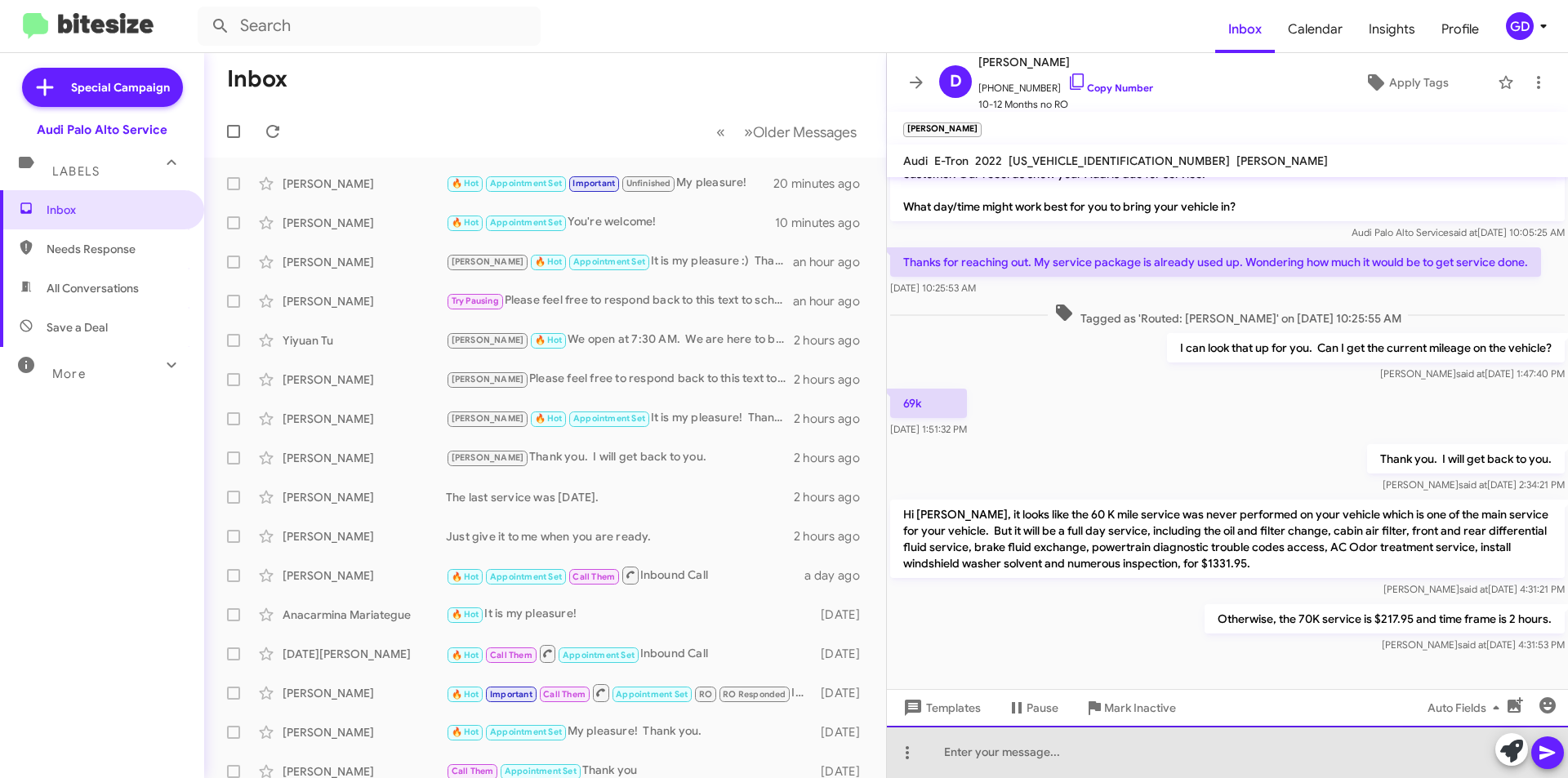
click at [967, 752] on div at bounding box center [1227, 752] width 681 height 52
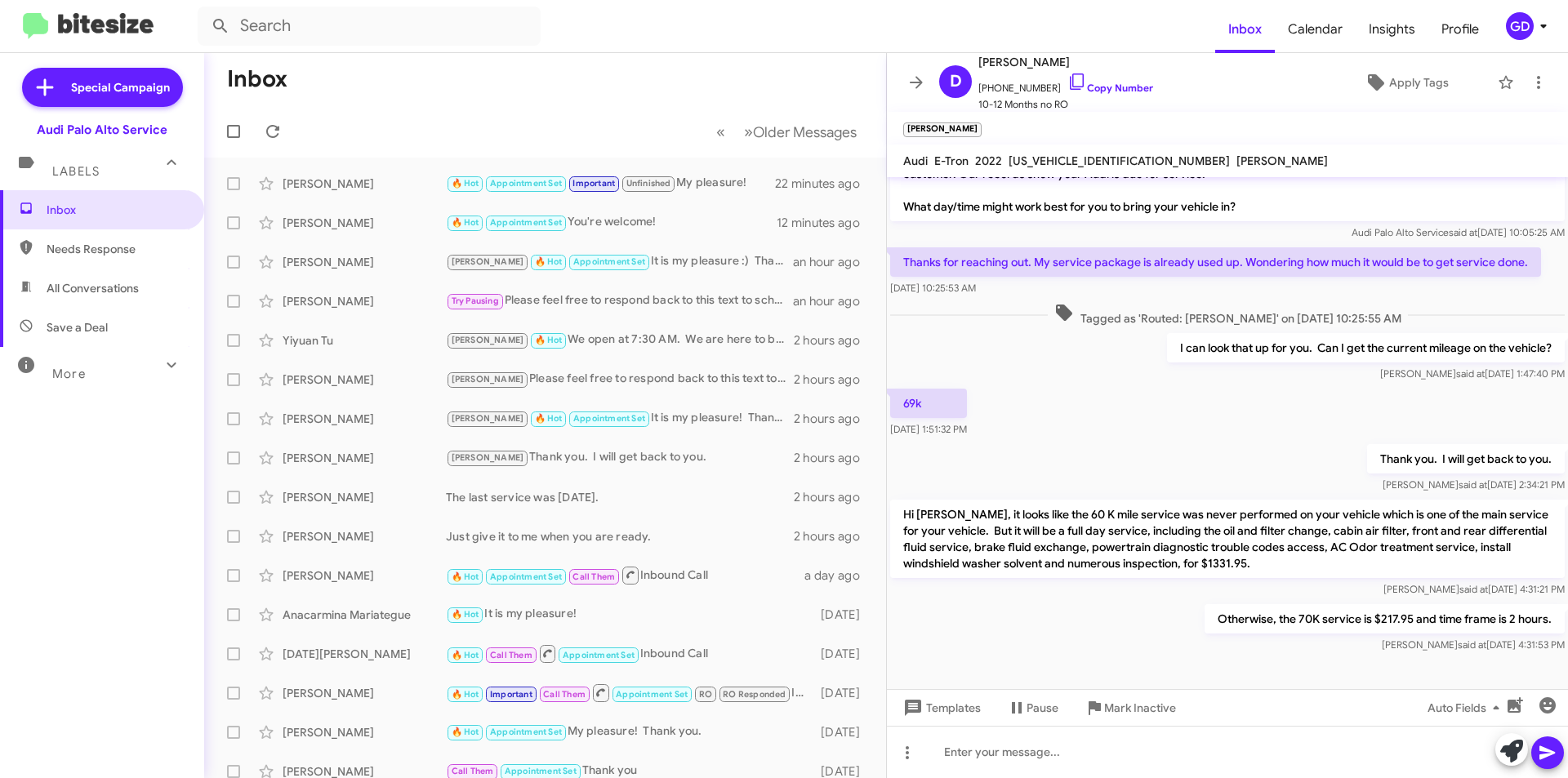
click at [1237, 471] on div "Thank you. I will get back to you. [PERSON_NAME] said at [DATE] 2:34:21 PM" at bounding box center [1227, 468] width 681 height 56
drag, startPoint x: 529, startPoint y: 115, endPoint x: 525, endPoint y: 105, distance: 10.8
click at [527, 108] on mat-toolbar-row "« Previous » Next Older Messages" at bounding box center [545, 131] width 682 height 52
